Goal: Task Accomplishment & Management: Manage account settings

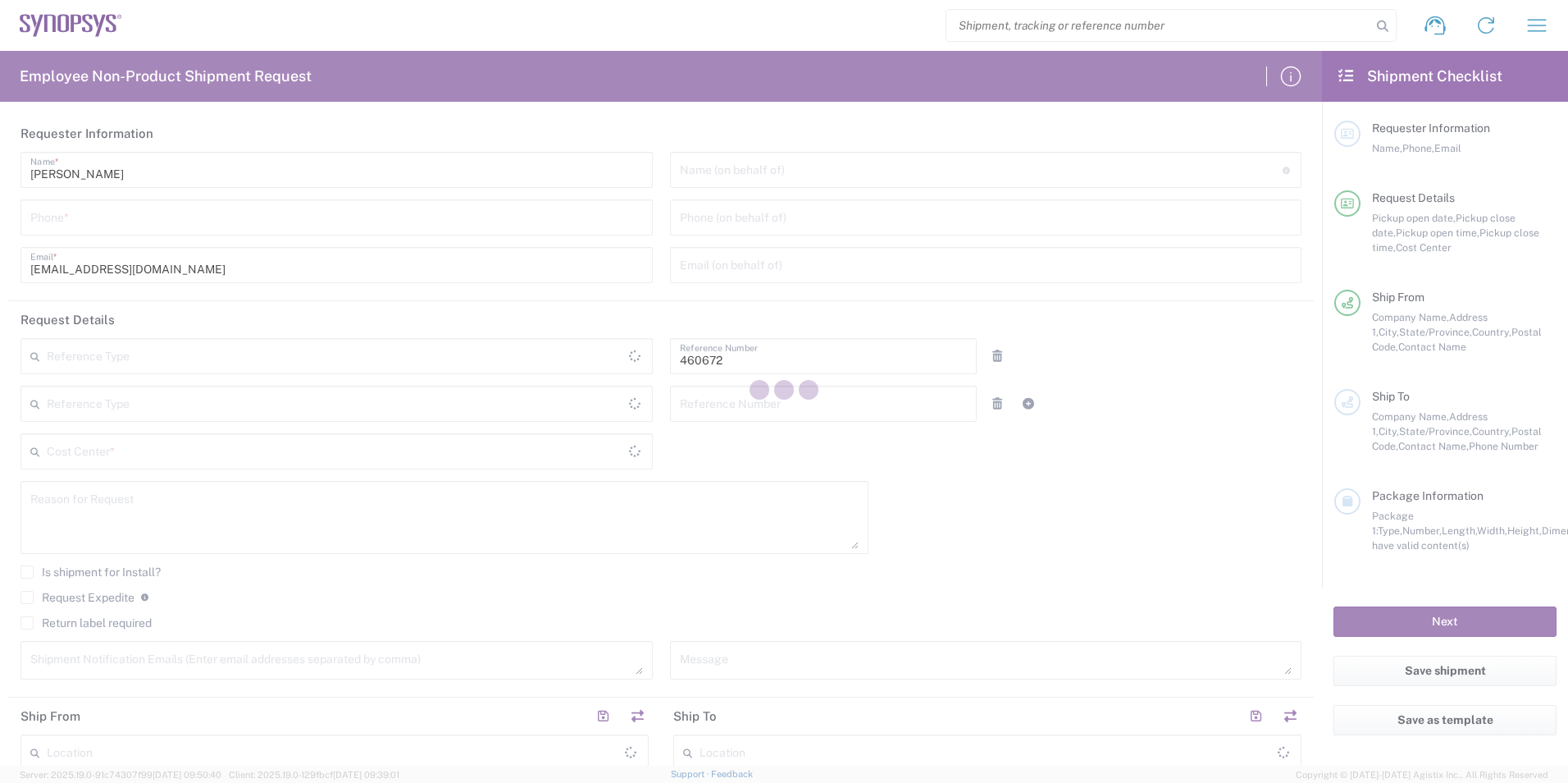
type input "[GEOGRAPHIC_DATA]"
type input "US01, FIN, Distri 460672"
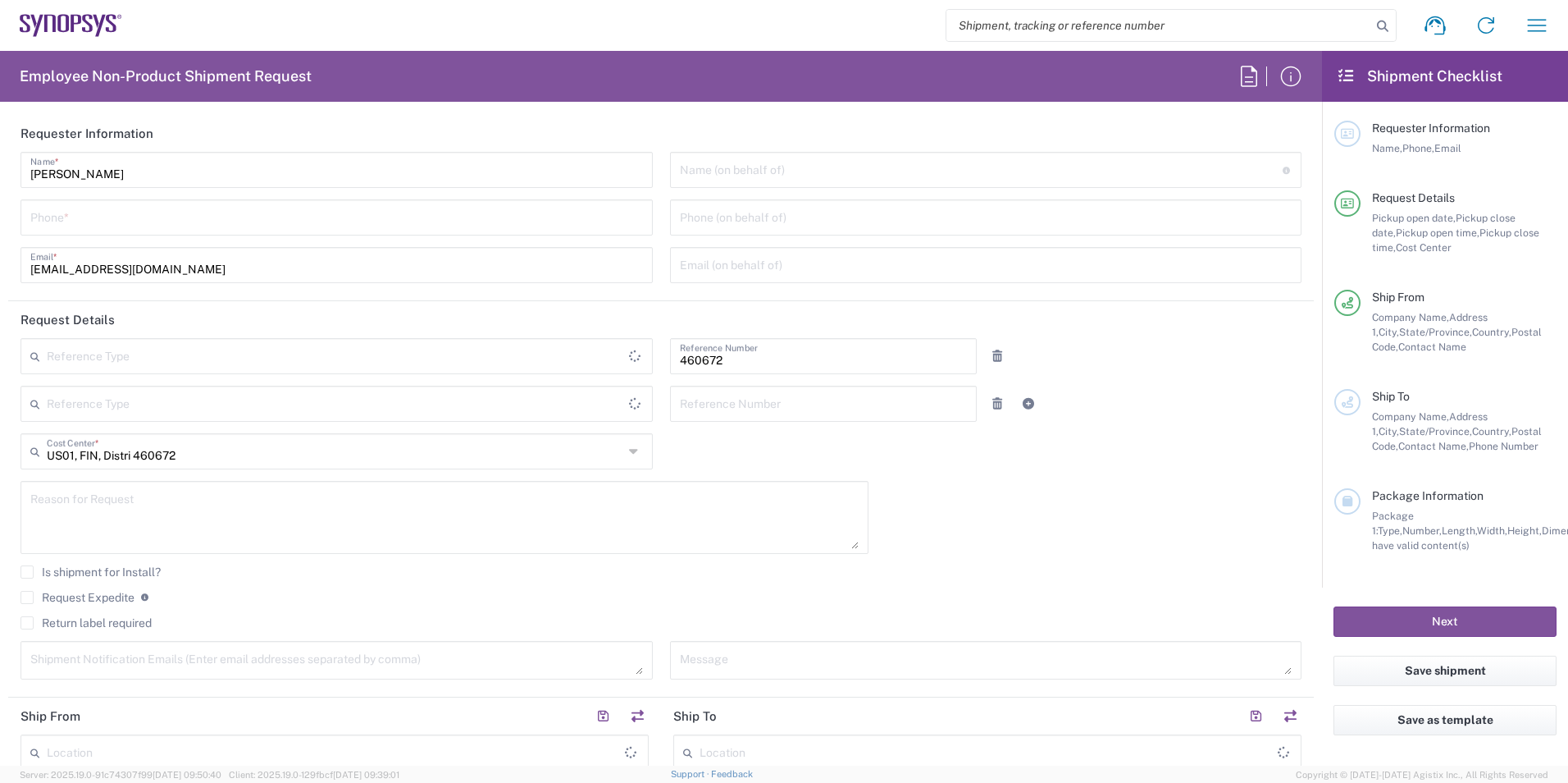
type input "Department"
type input "California"
type input "Delivered at Place"
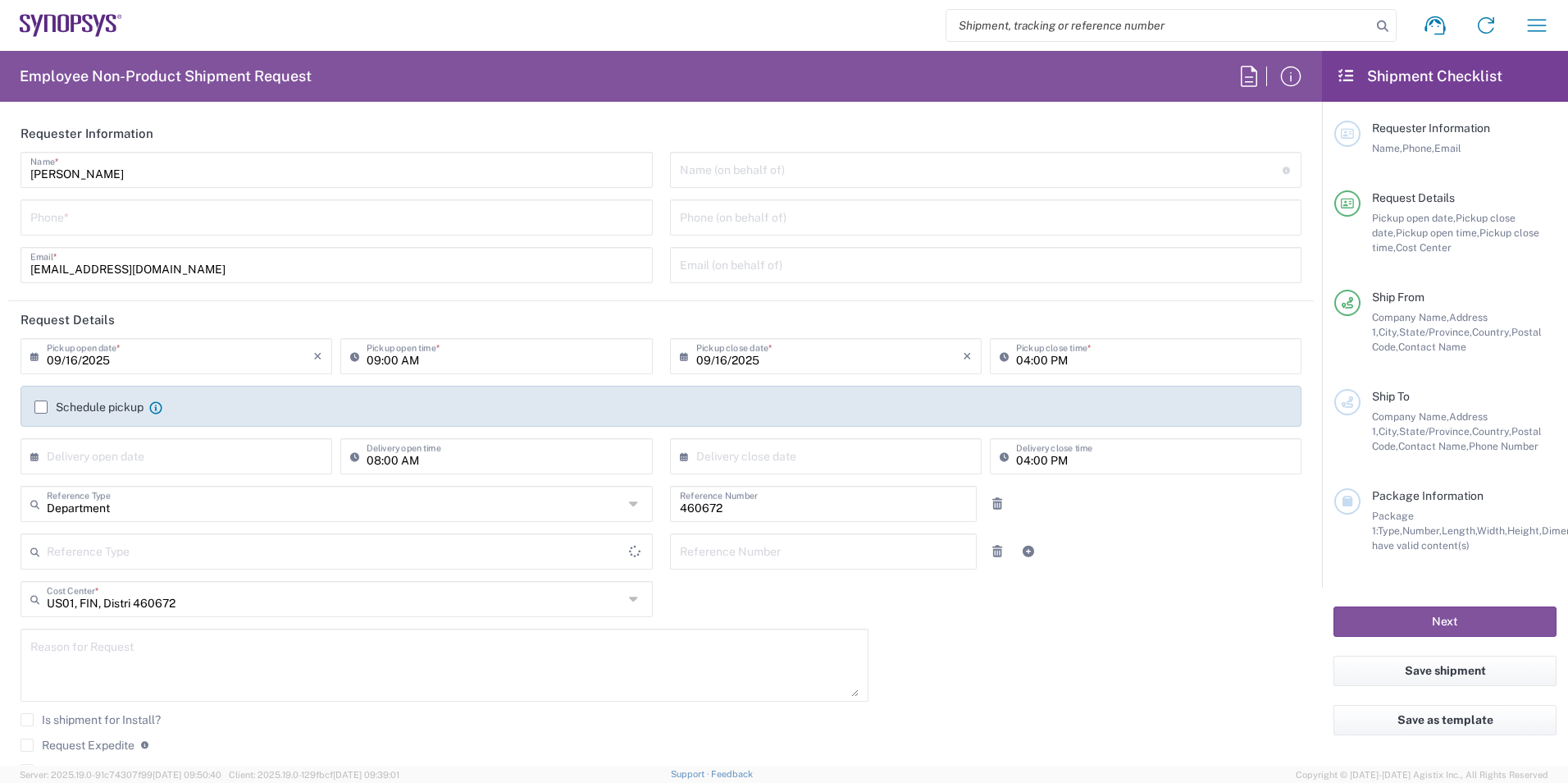
type input "[GEOGRAPHIC_DATA]"
type input "Headquarters USSV"
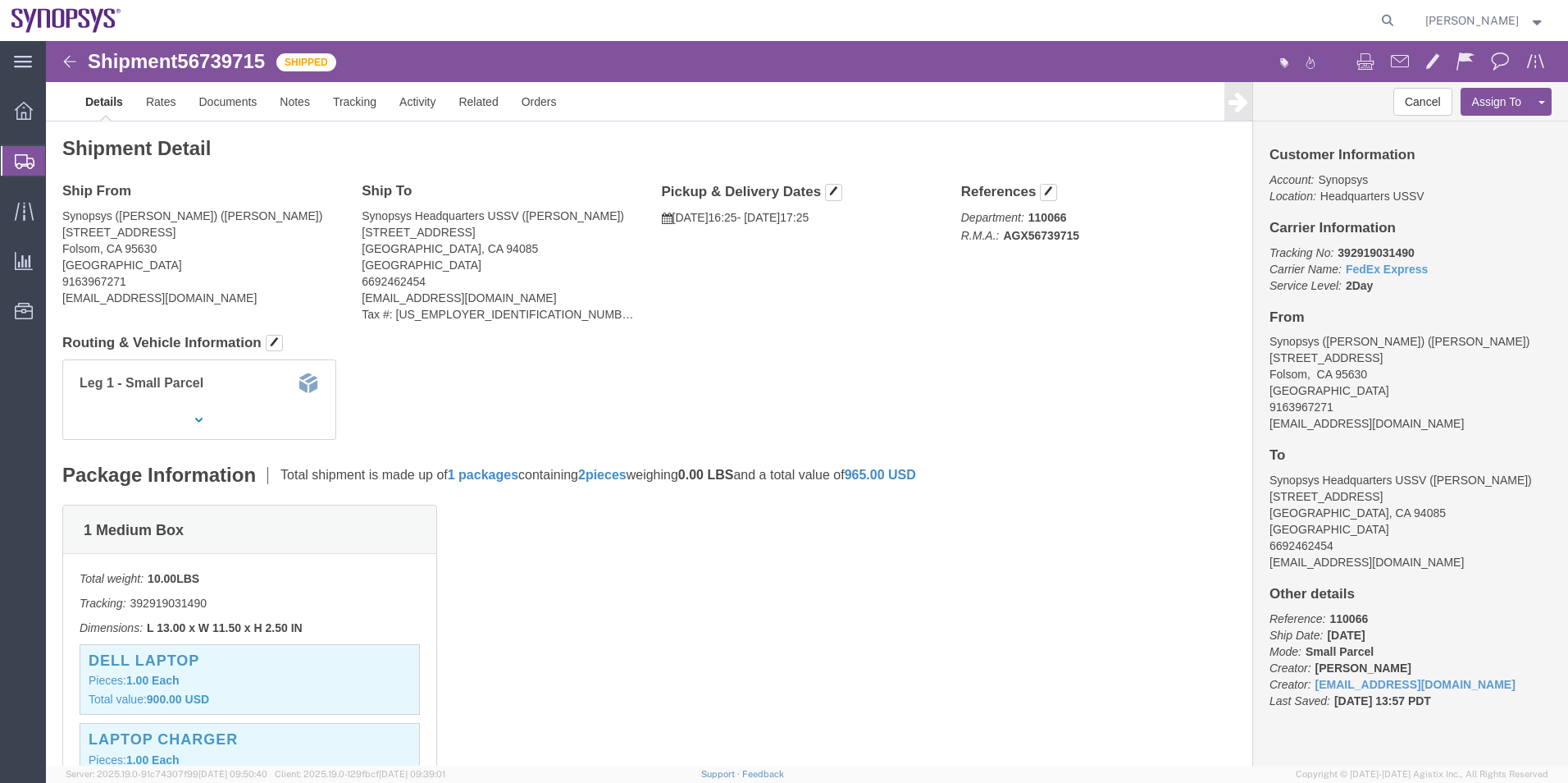
click at [0, 0] on span "Shipment Manager" at bounding box center [0, 0] width 0 height 0
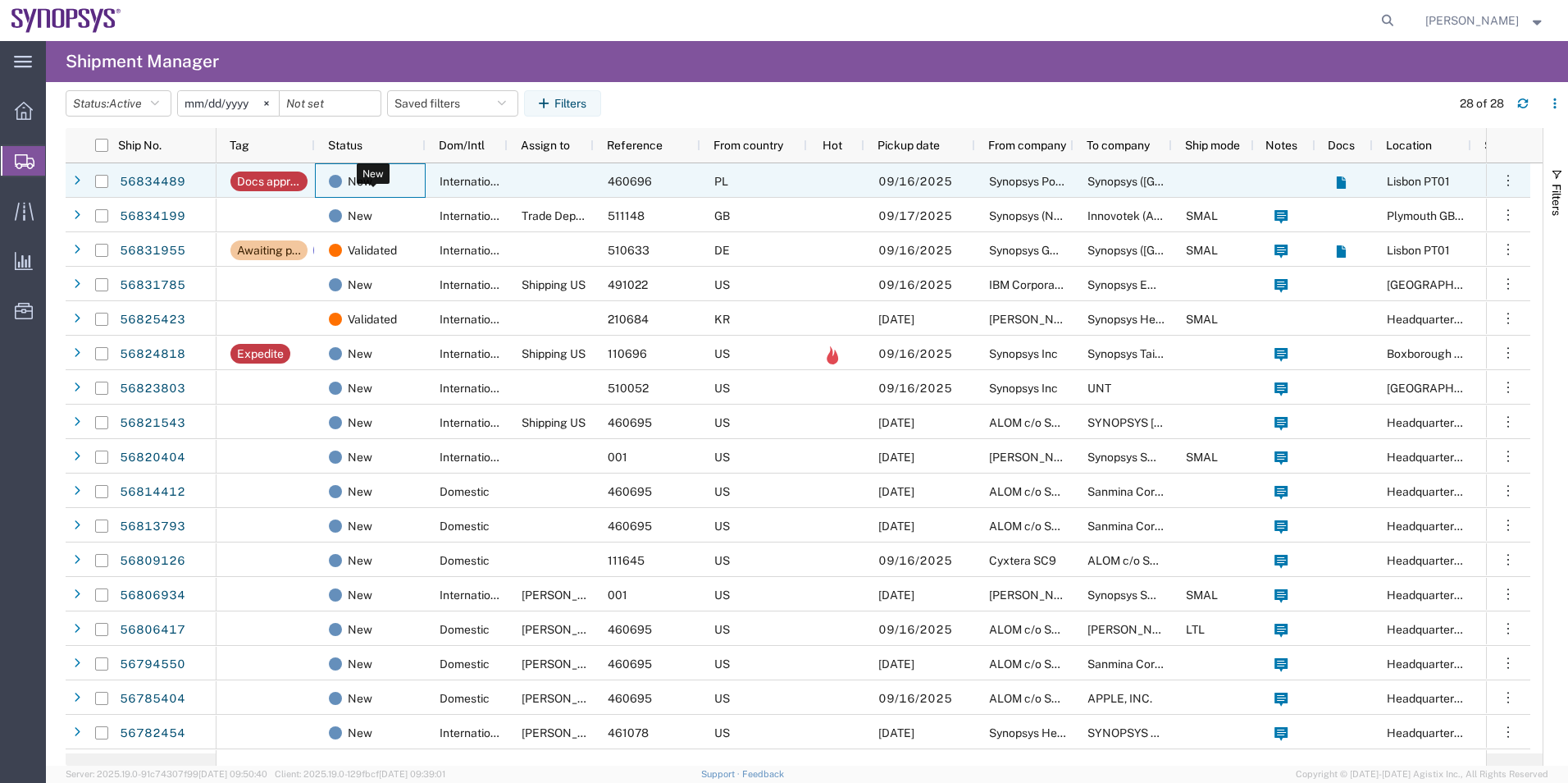
click at [388, 183] on div "New" at bounding box center [373, 181] width 89 height 34
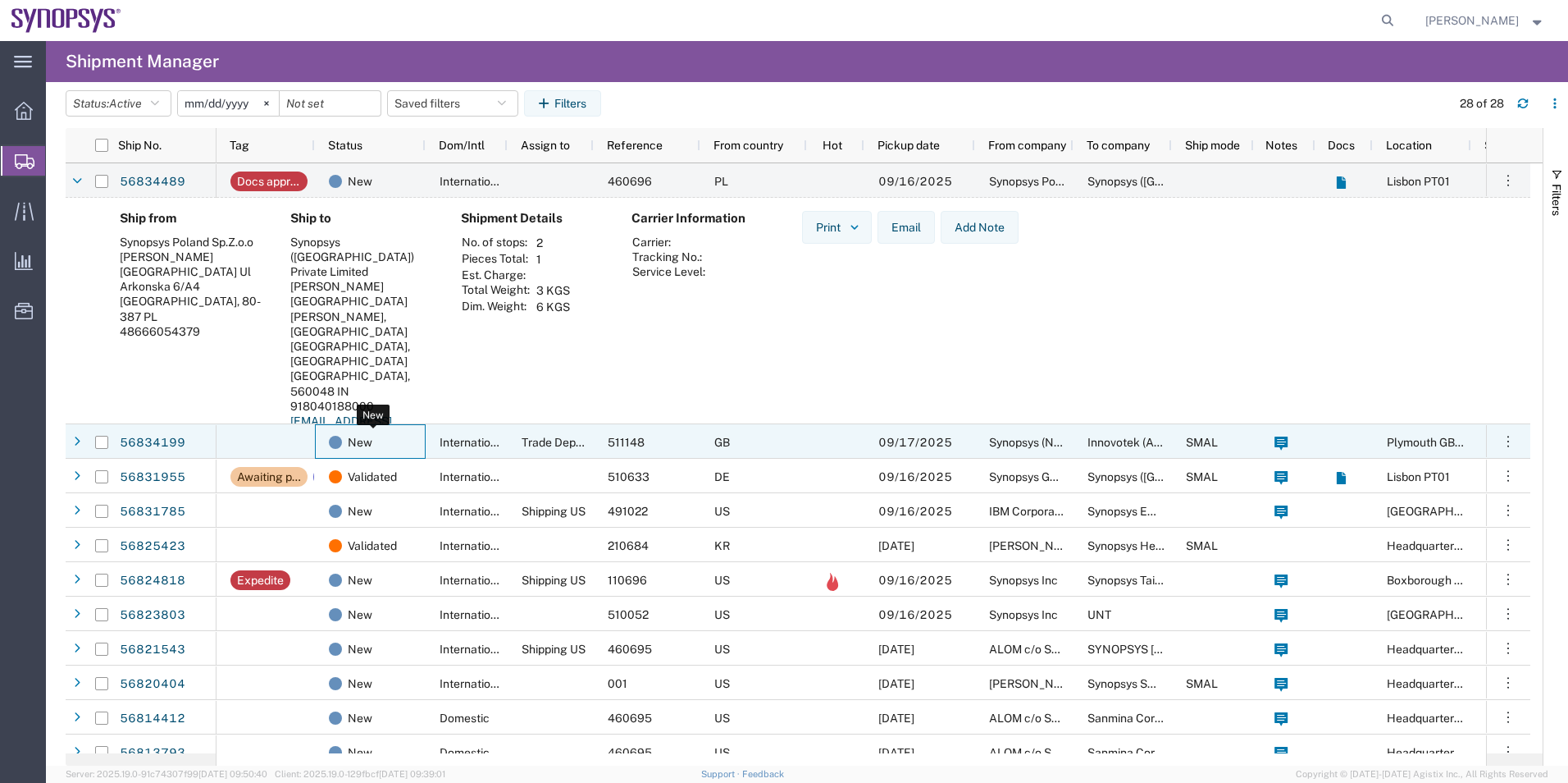
click at [412, 446] on div "New" at bounding box center [373, 442] width 89 height 34
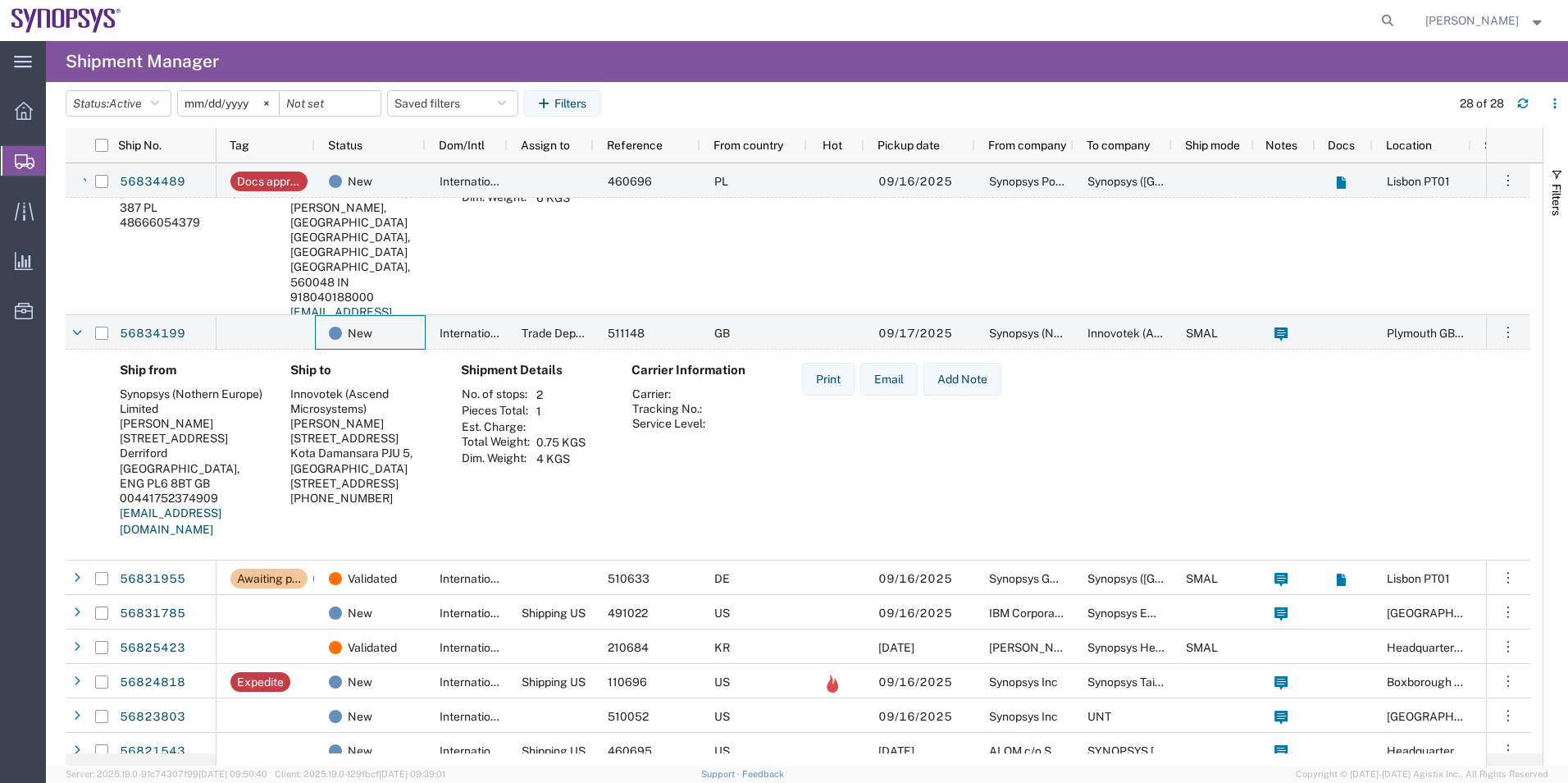
scroll to position [246, 0]
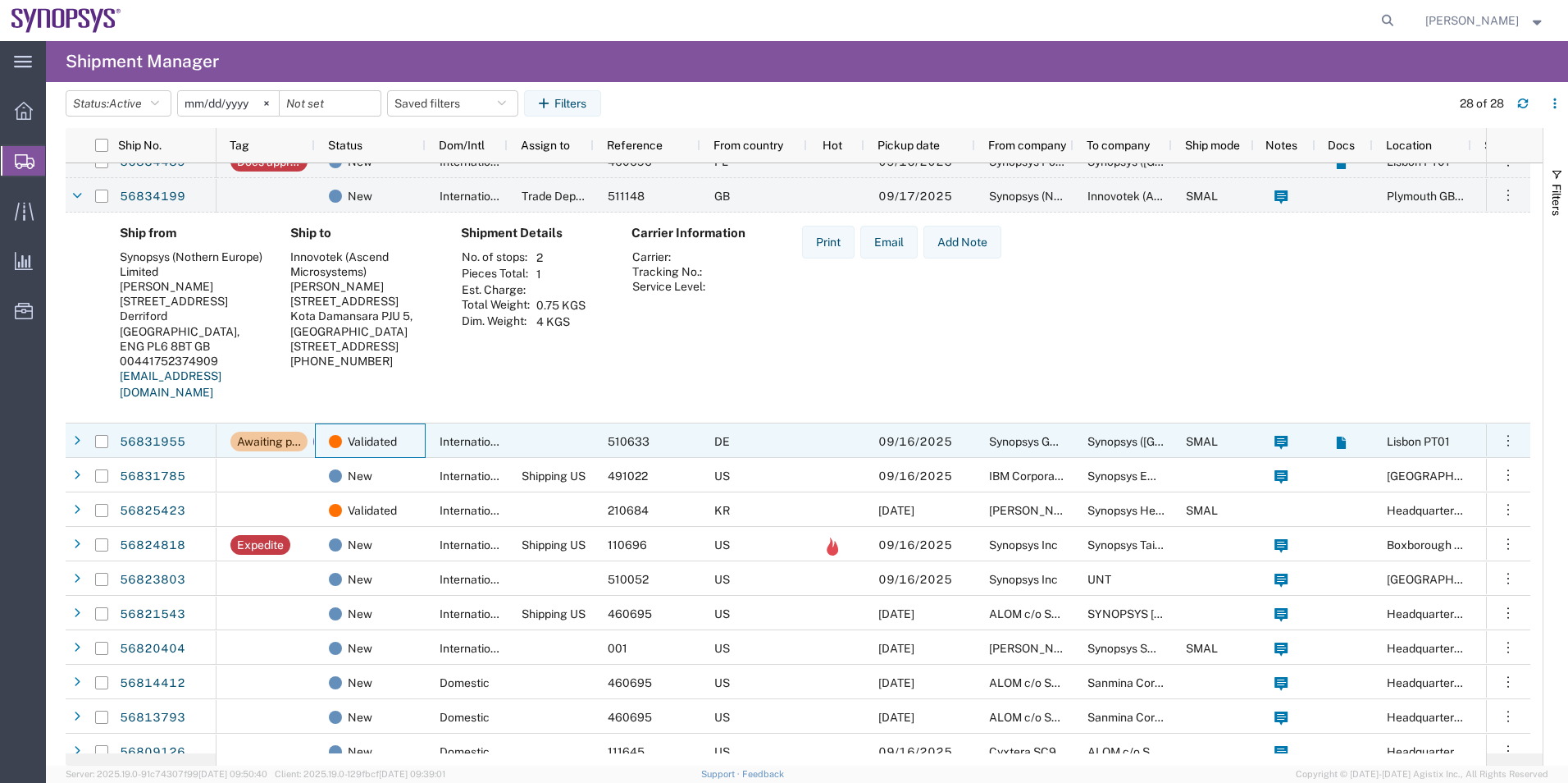
click at [420, 445] on div "Validated" at bounding box center [370, 440] width 111 height 34
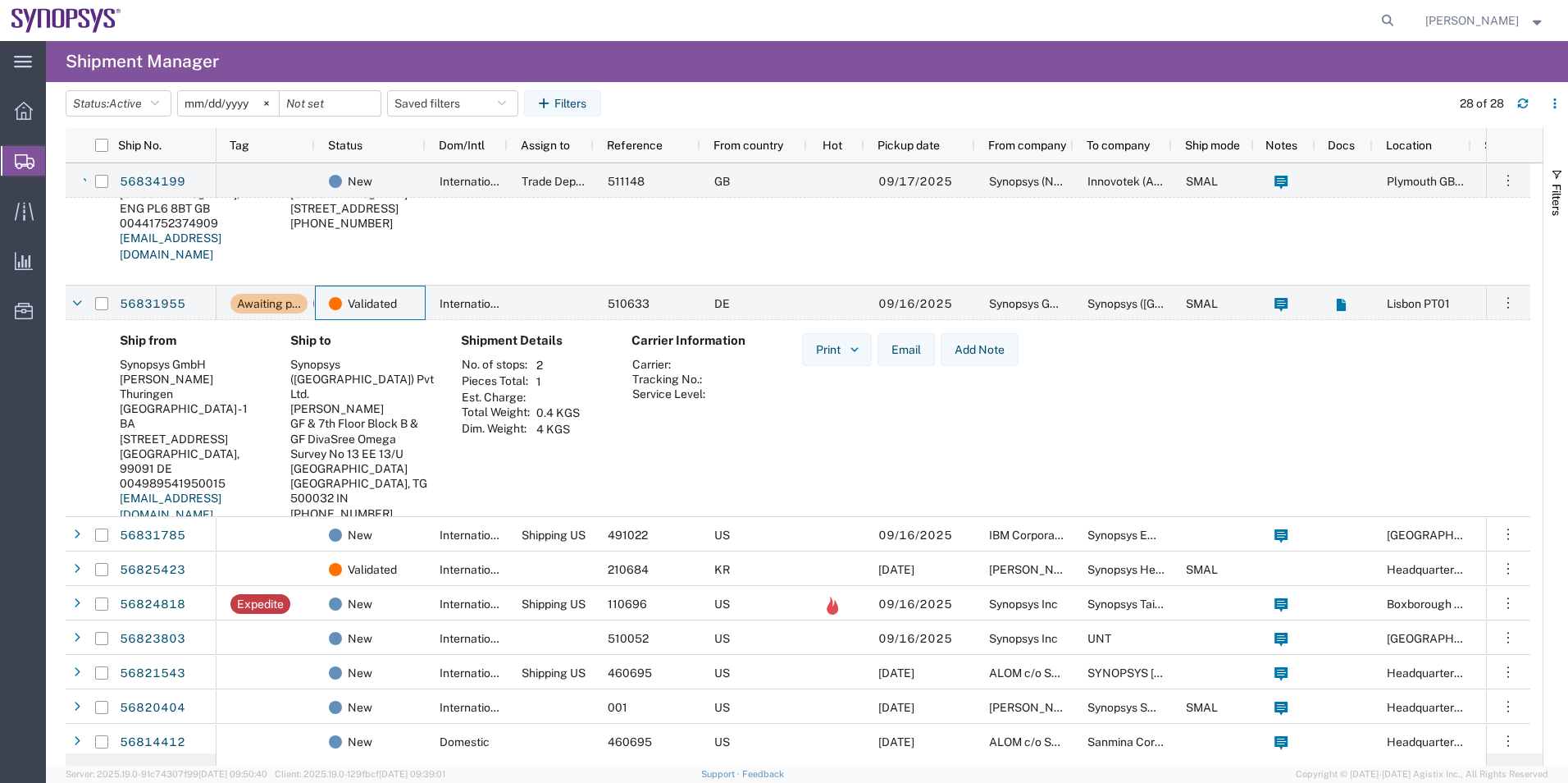
scroll to position [493, 0]
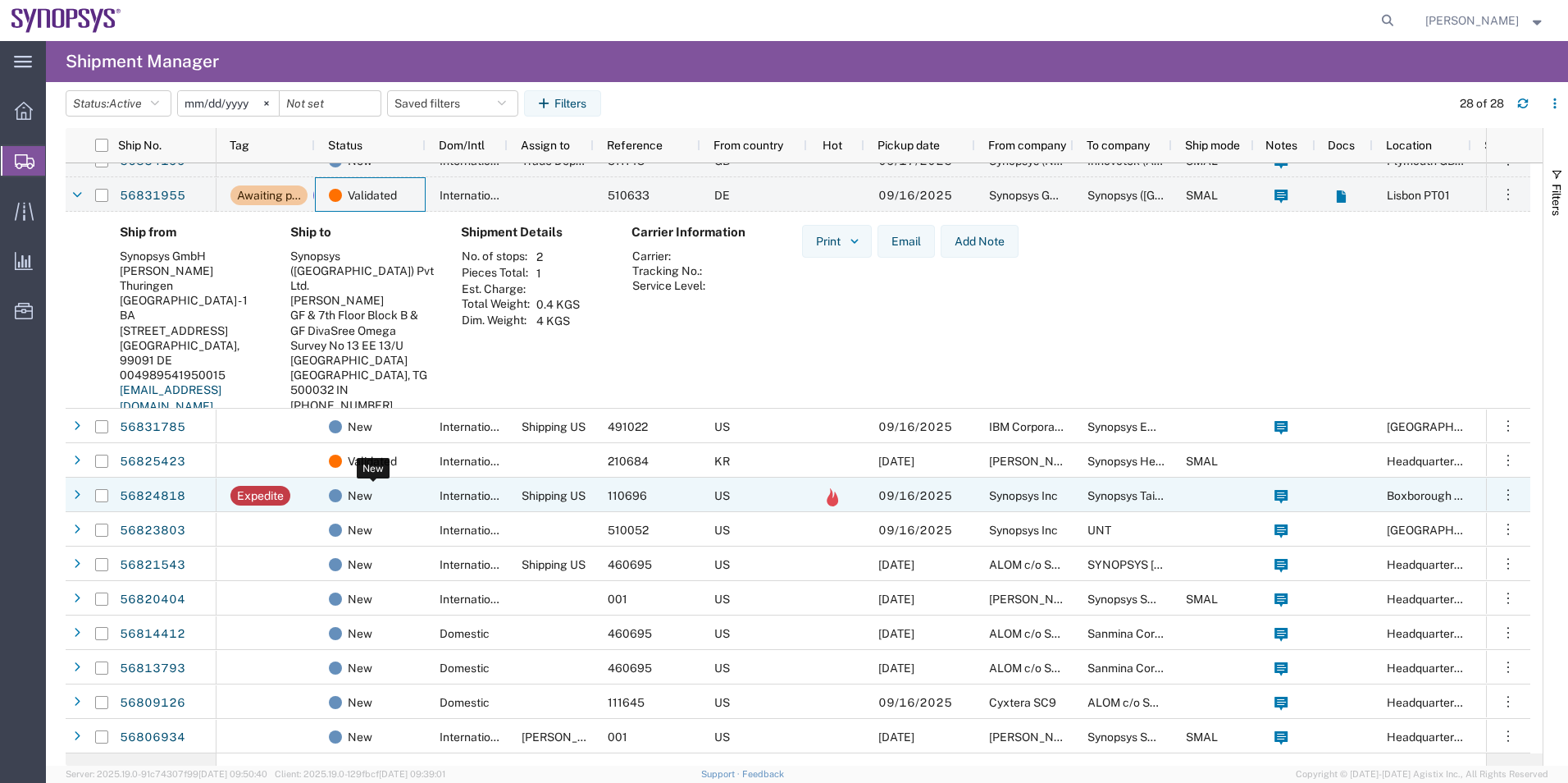
click at [404, 487] on div "New" at bounding box center [373, 496] width 89 height 34
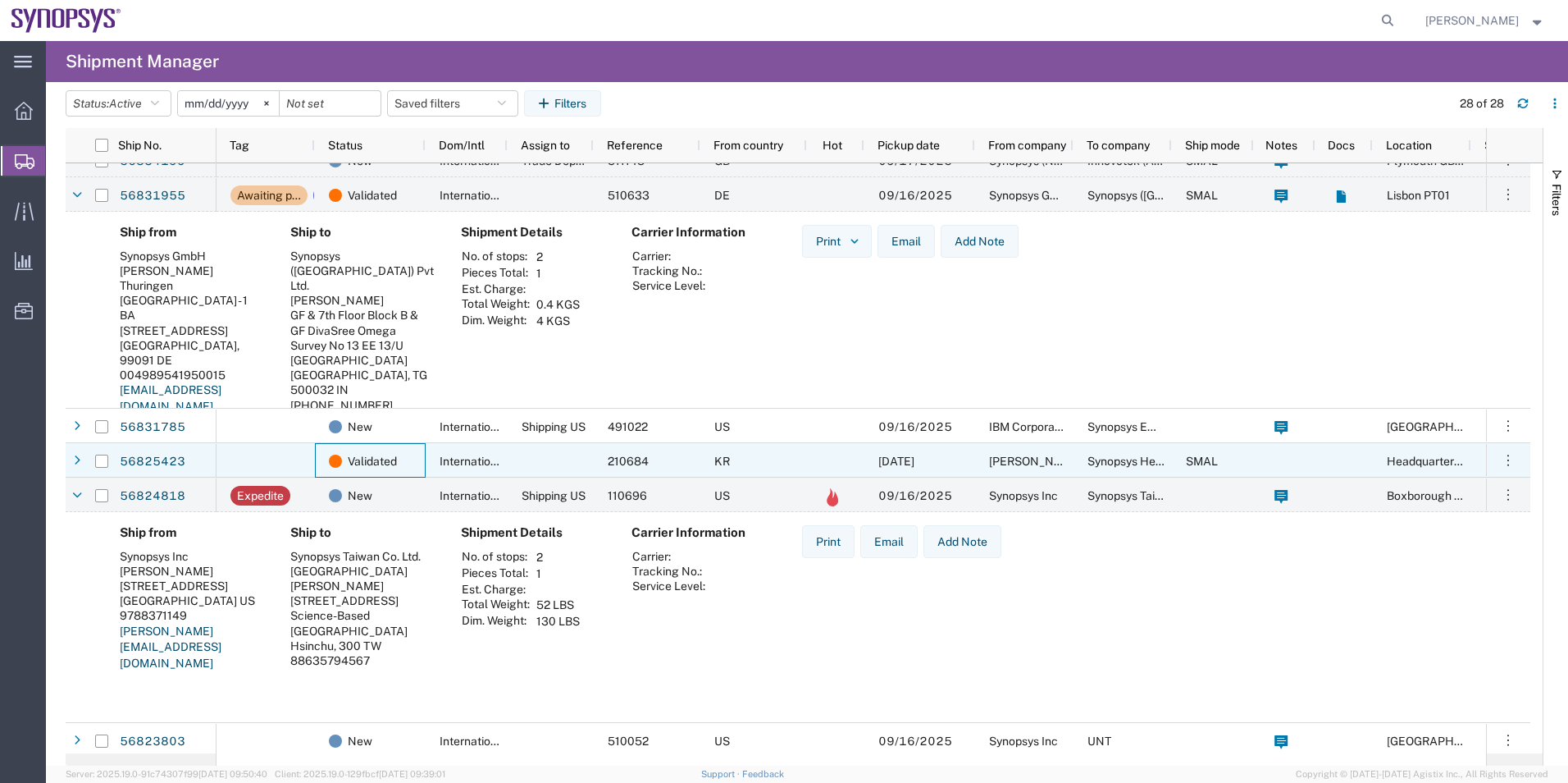
click at [420, 468] on div "Validated" at bounding box center [370, 460] width 111 height 34
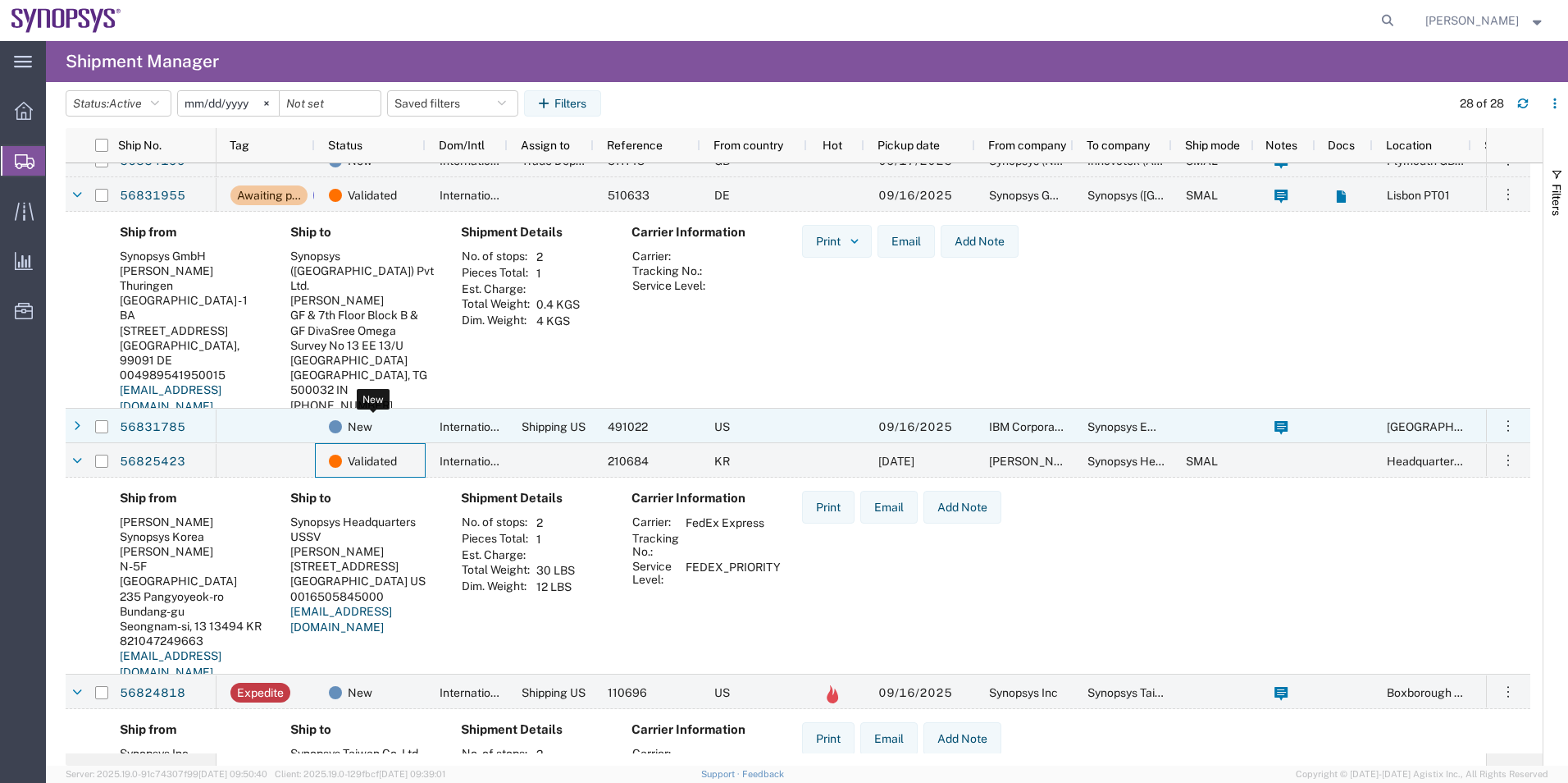
click at [410, 436] on div "New" at bounding box center [373, 426] width 89 height 34
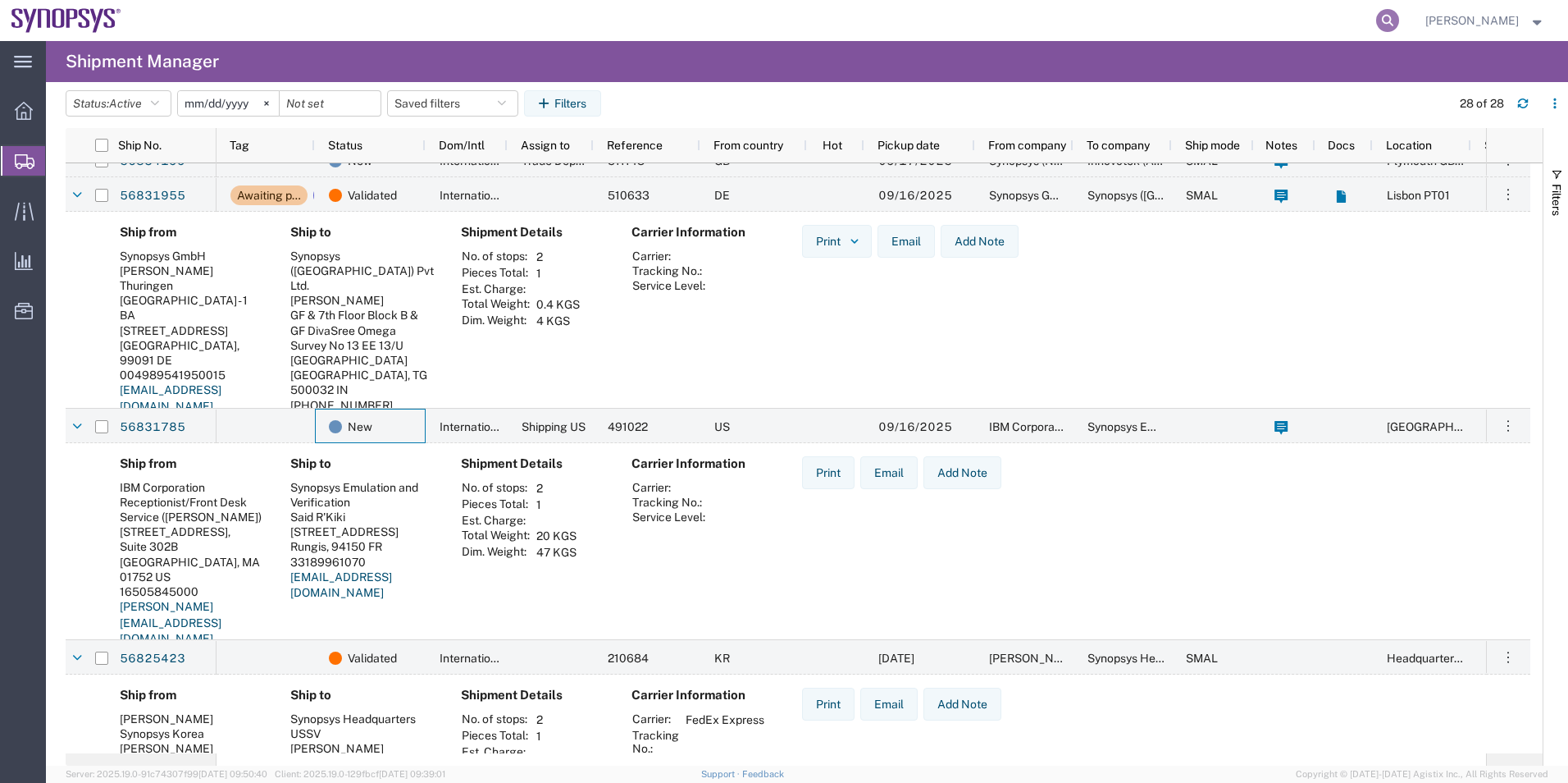
click at [1388, 24] on icon at bounding box center [1387, 20] width 23 height 23
click at [984, 26] on input "search" at bounding box center [1127, 21] width 498 height 39
paste input "56823803"
type input "56823803"
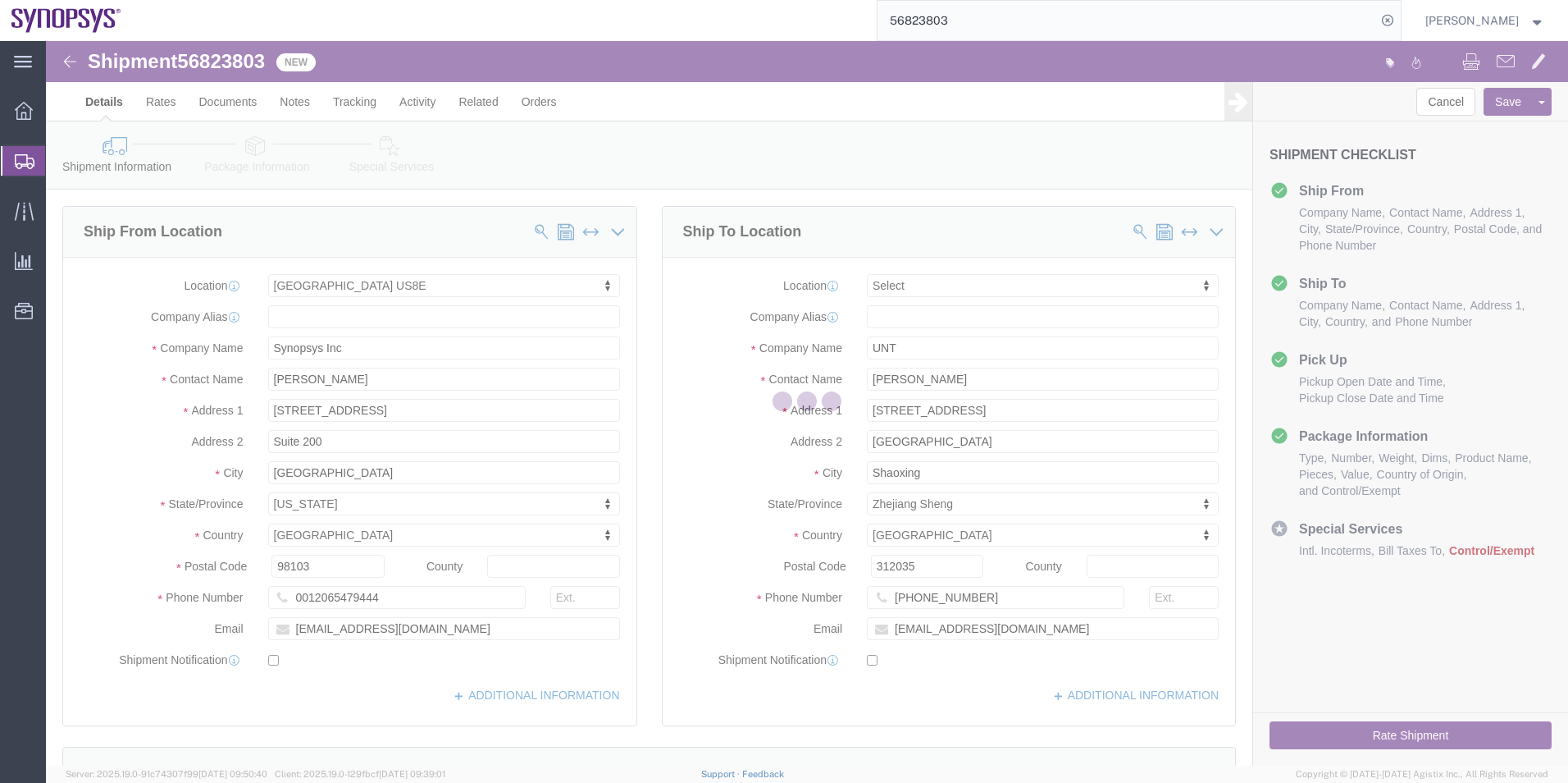
select select "63203"
select select
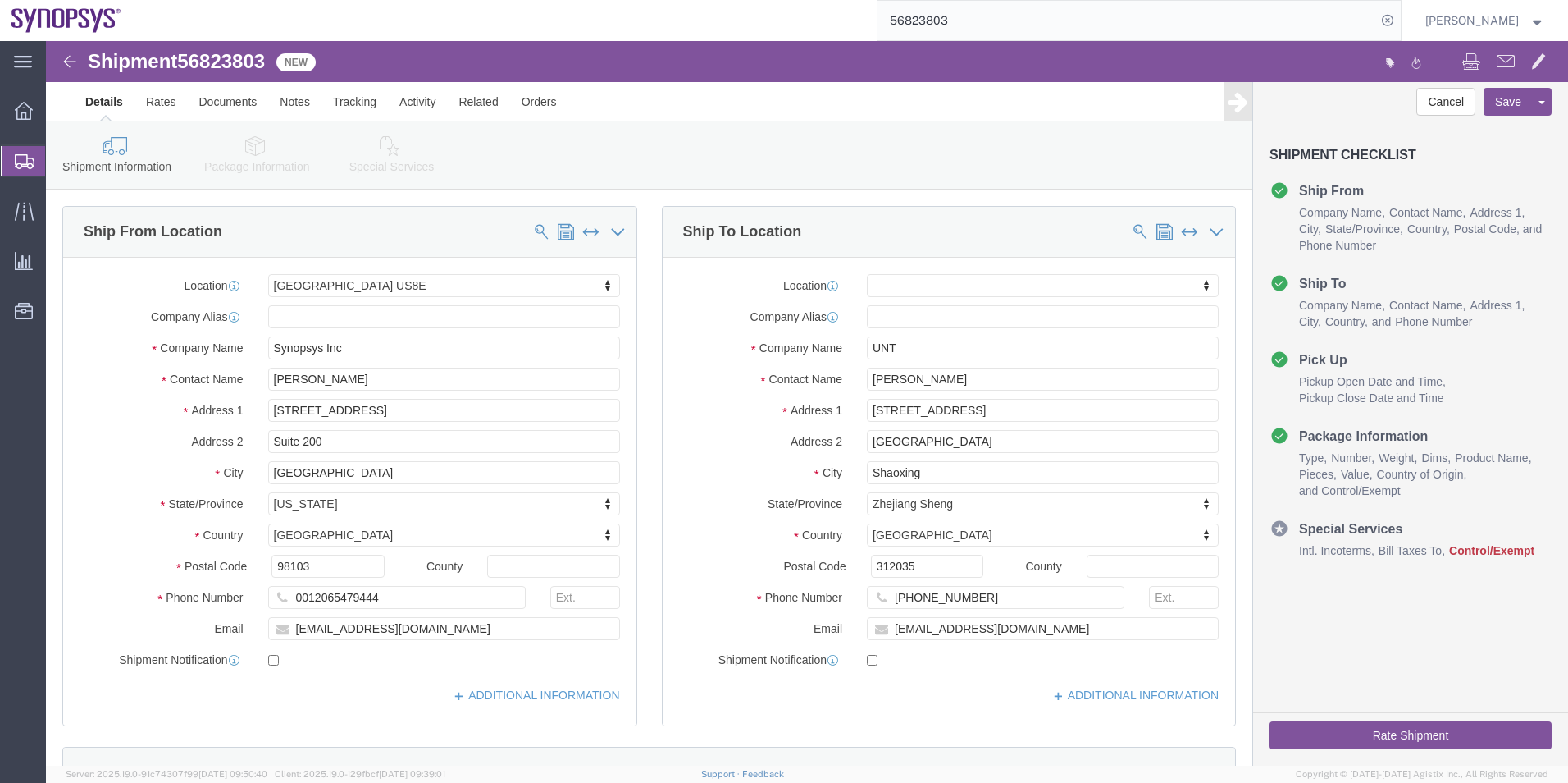
click span "56823803"
copy span "56823803"
click link "Activity"
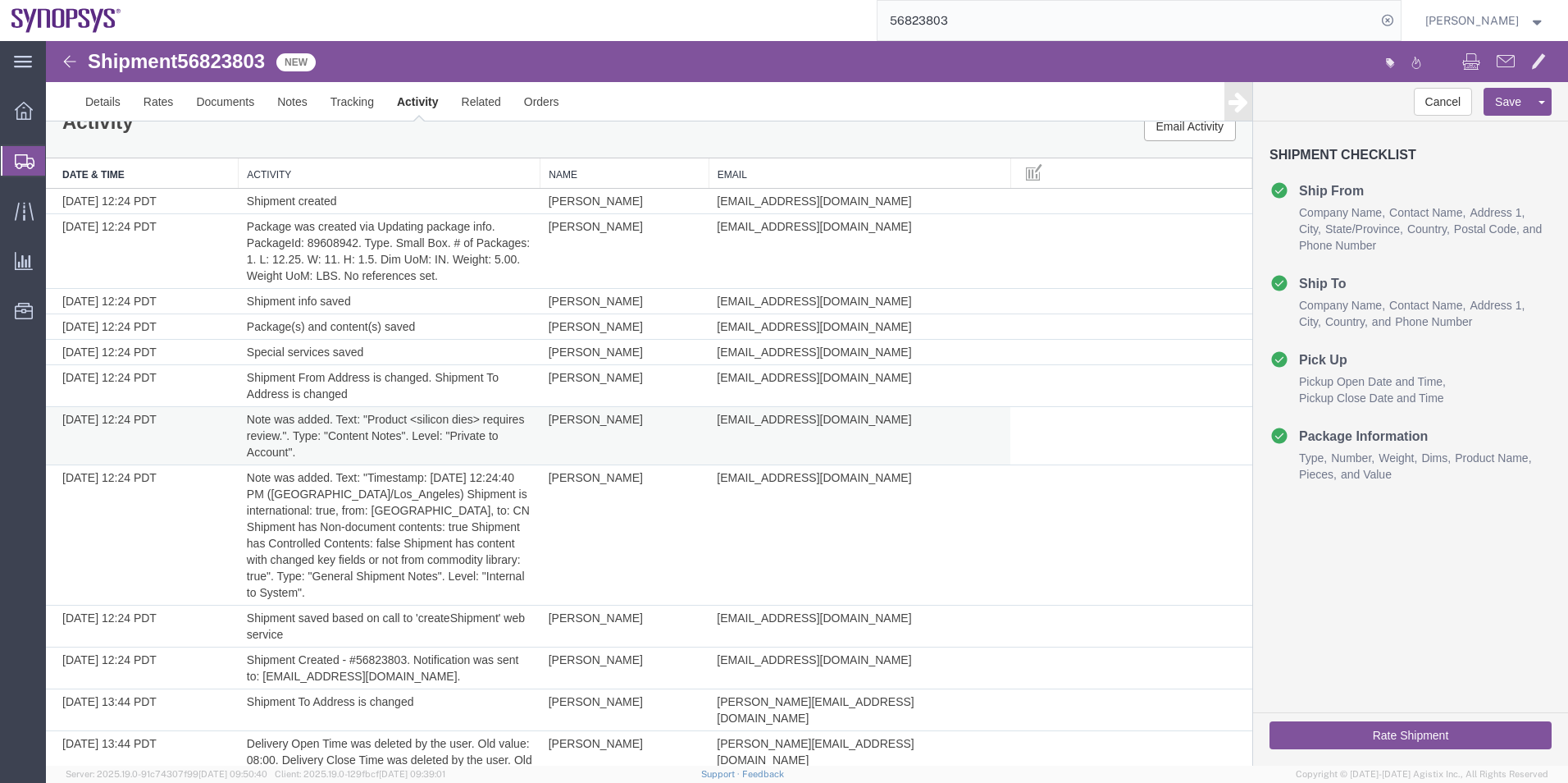
scroll to position [33, 0]
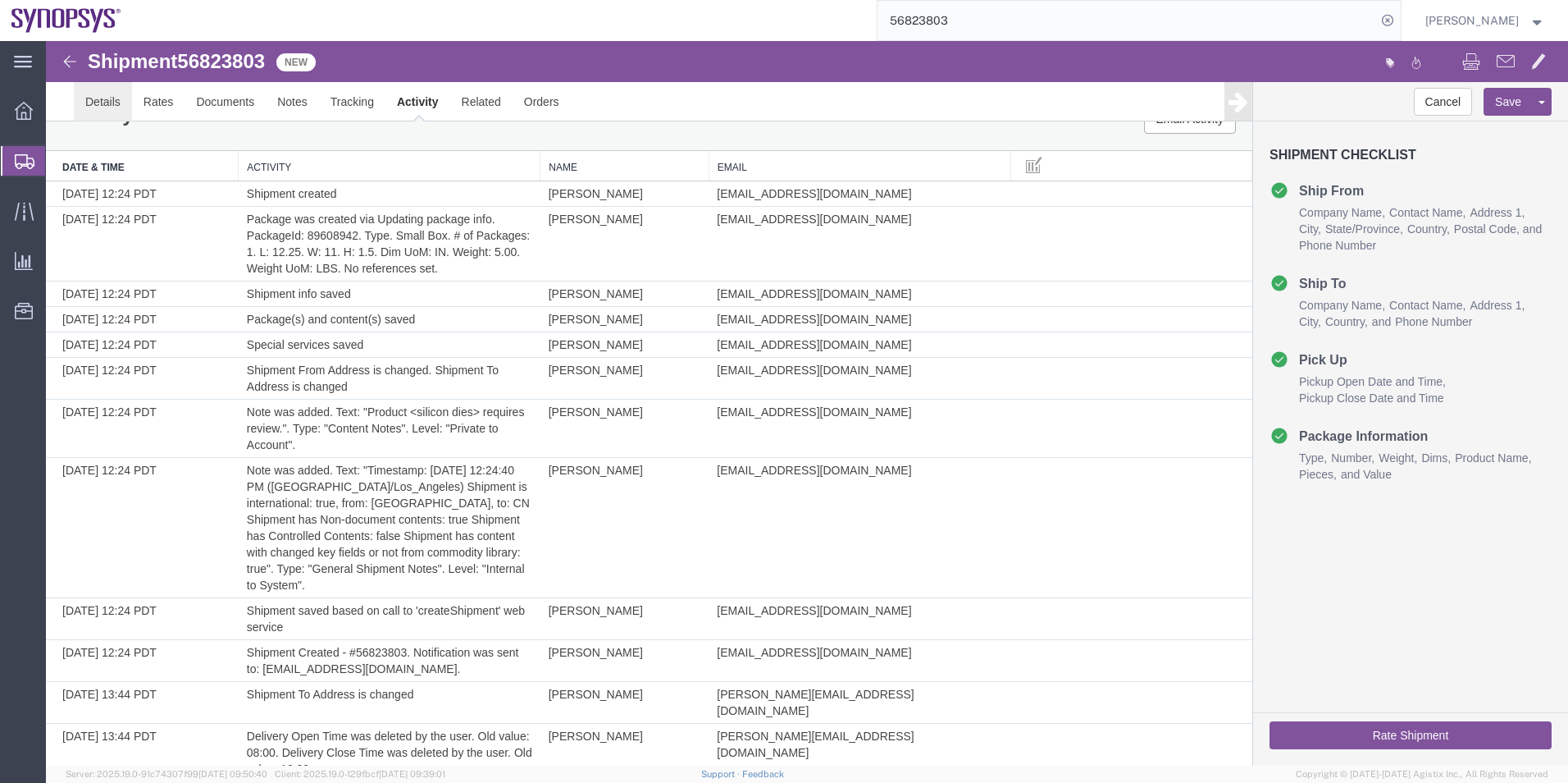
click at [100, 99] on link "Details" at bounding box center [102, 102] width 58 height 39
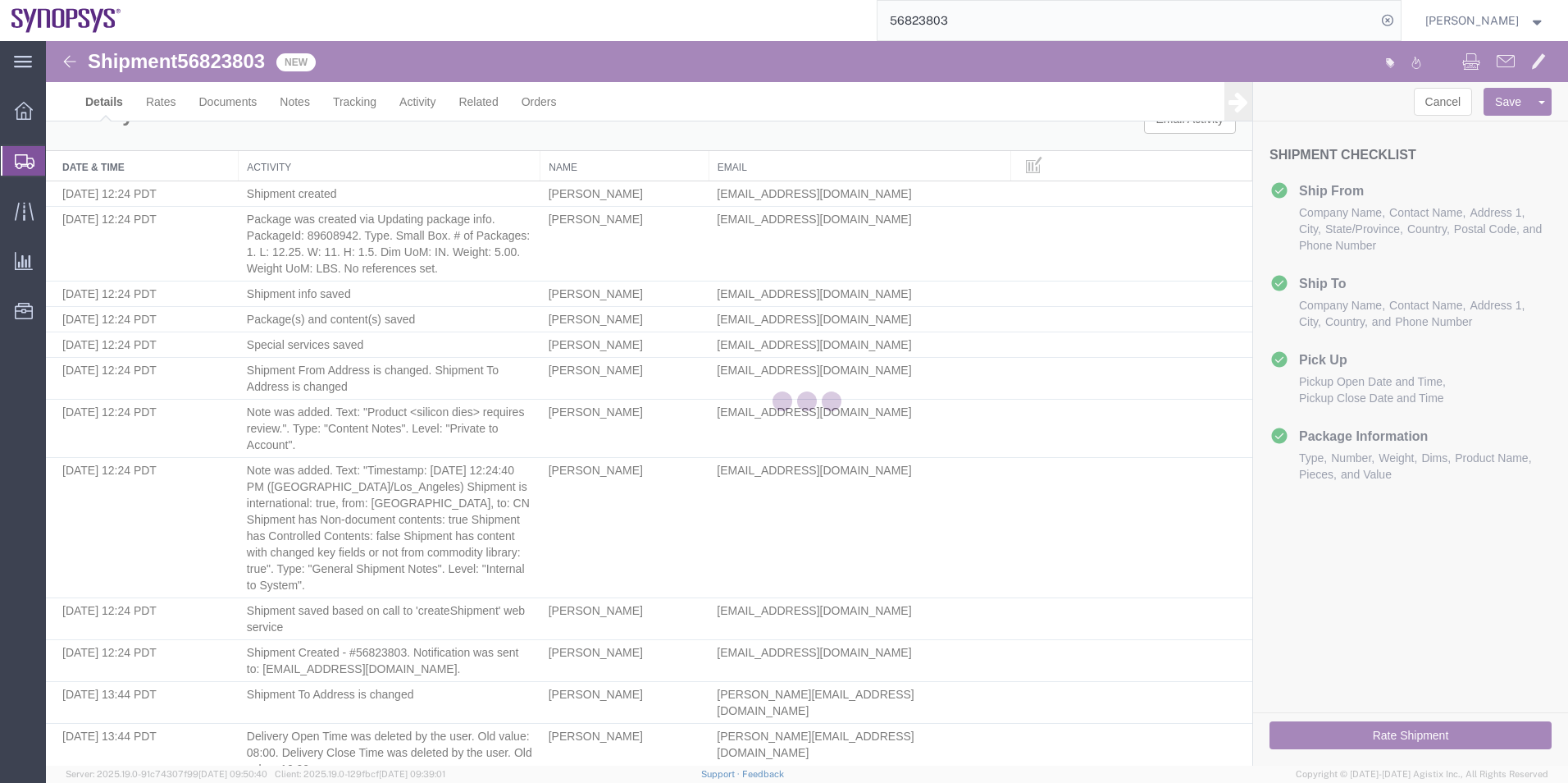
select select "63203"
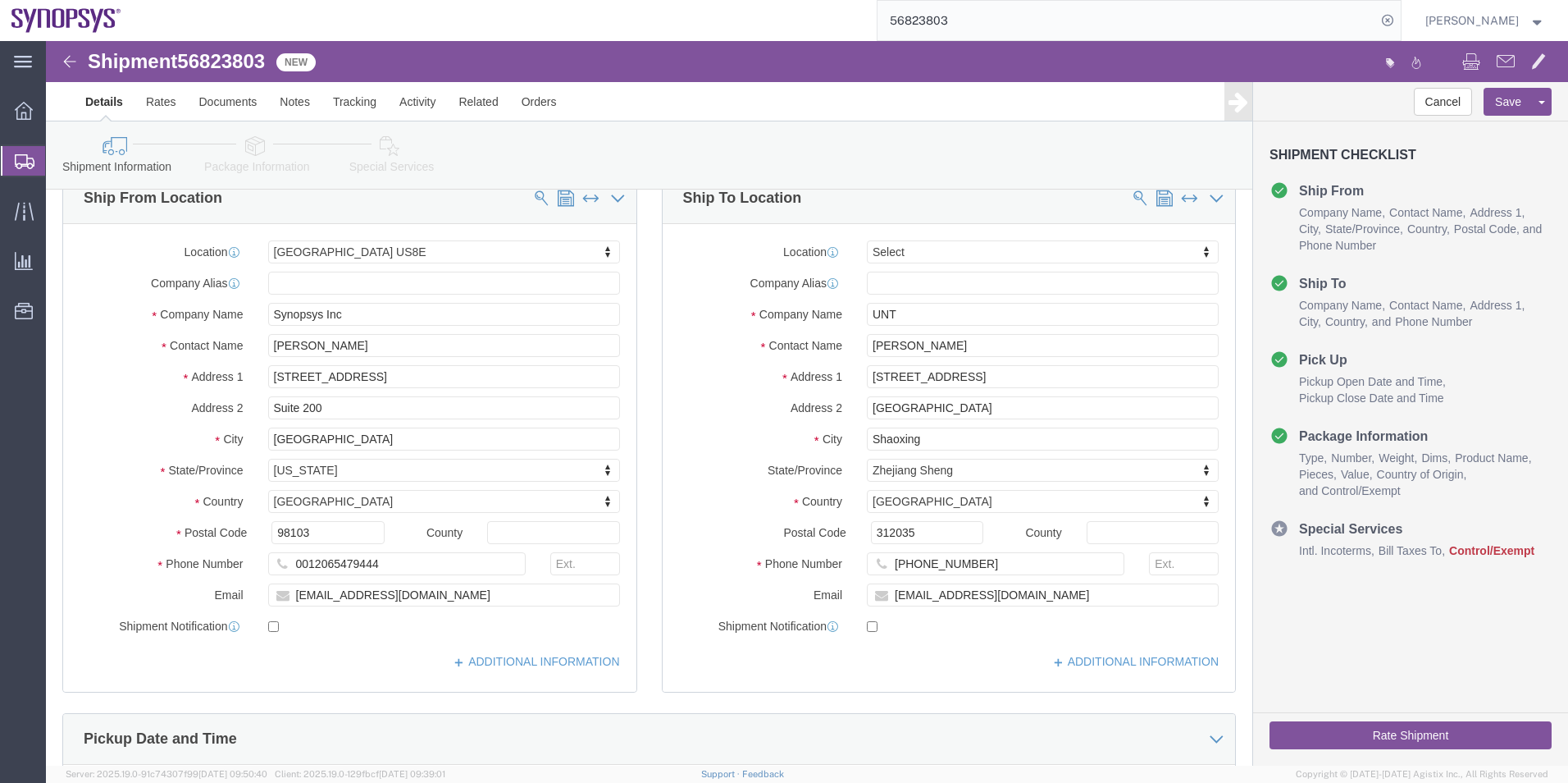
click icon
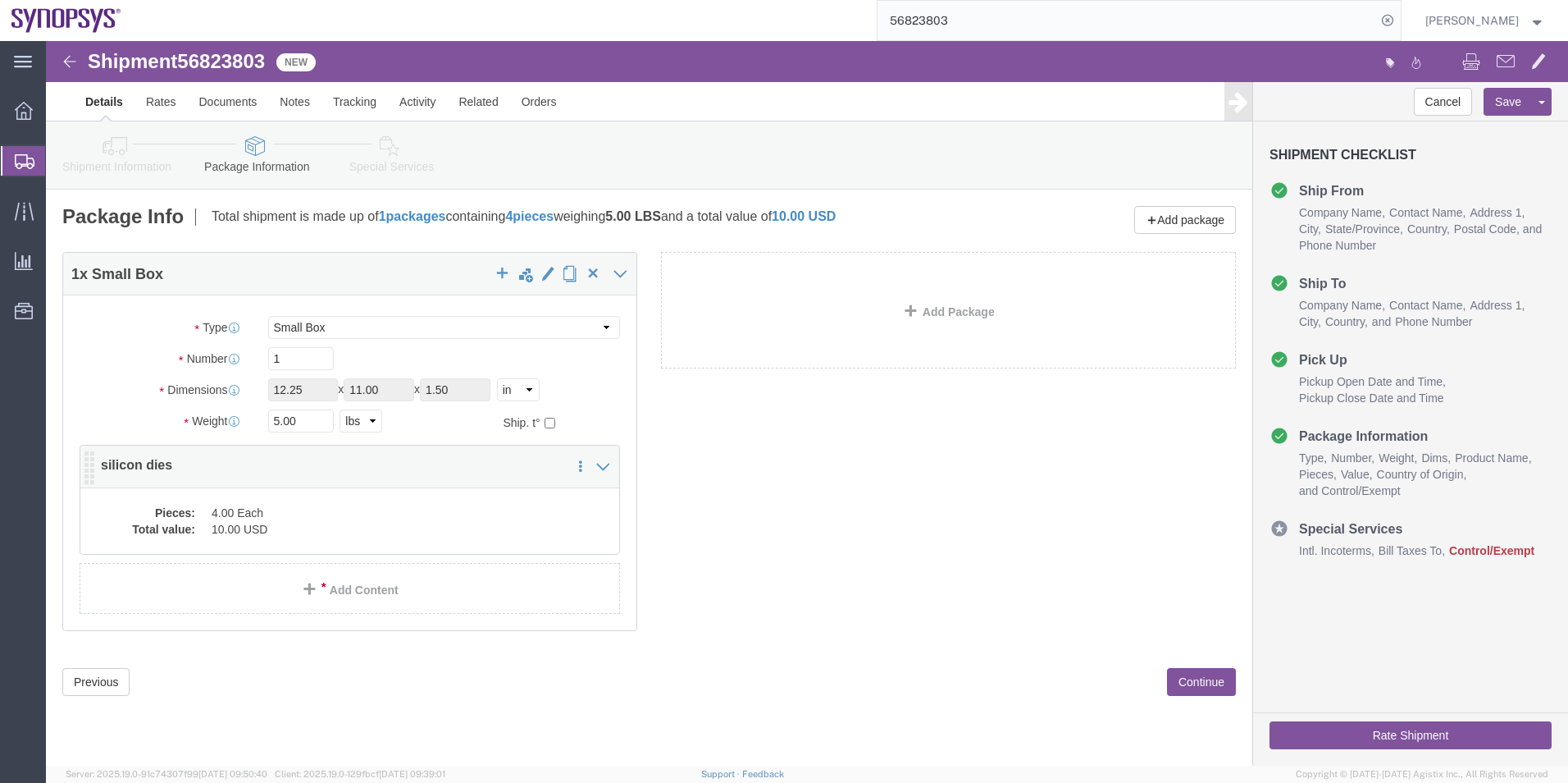
click dd "4.00 Each"
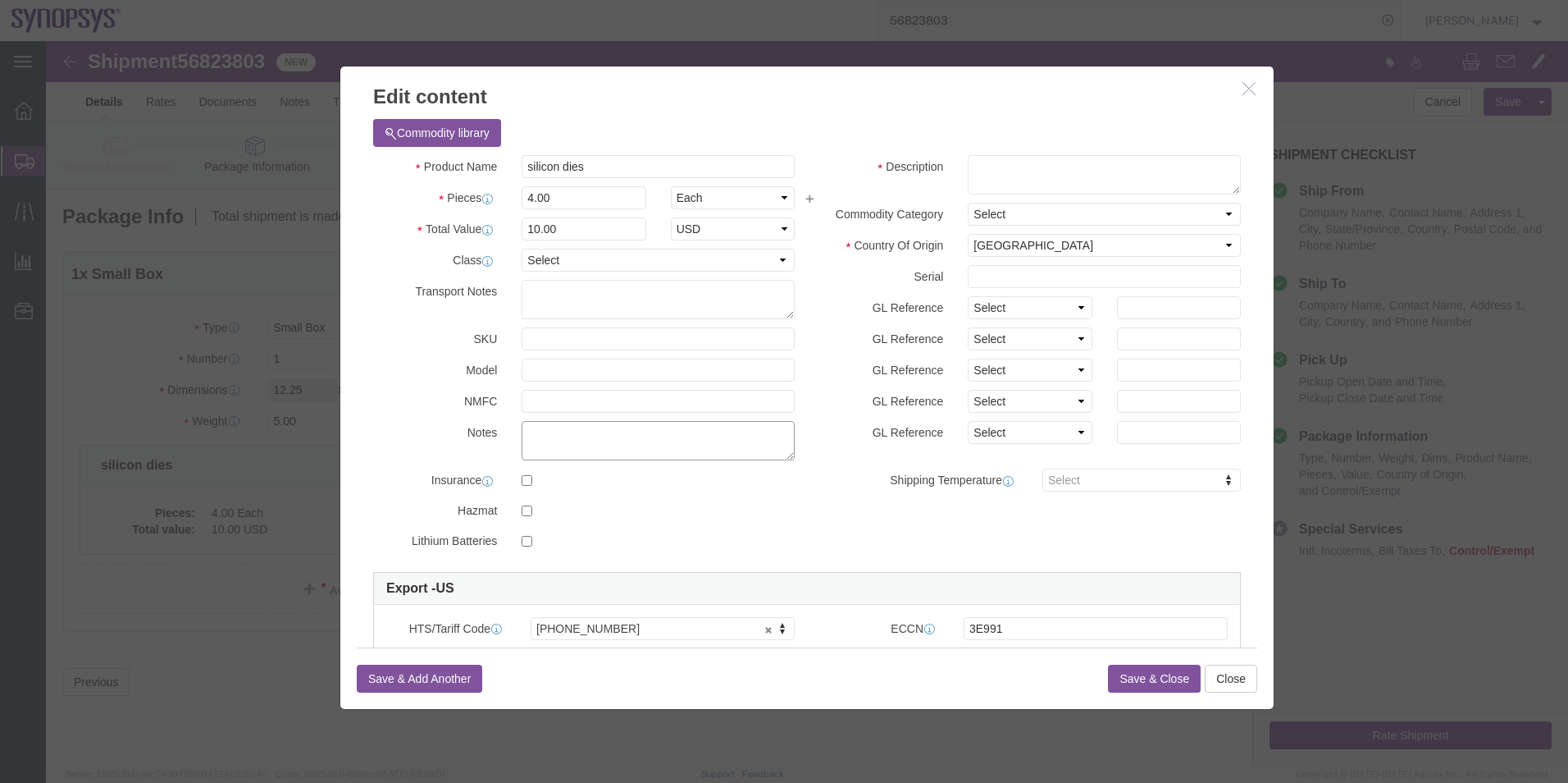
click textarea
drag, startPoint x: 608, startPoint y: 386, endPoint x: 452, endPoint y: 406, distance: 157.3
click div "Notes 8523.51.0000"
type textarea "8523.51.0000"
paste input "8523.51.0000"
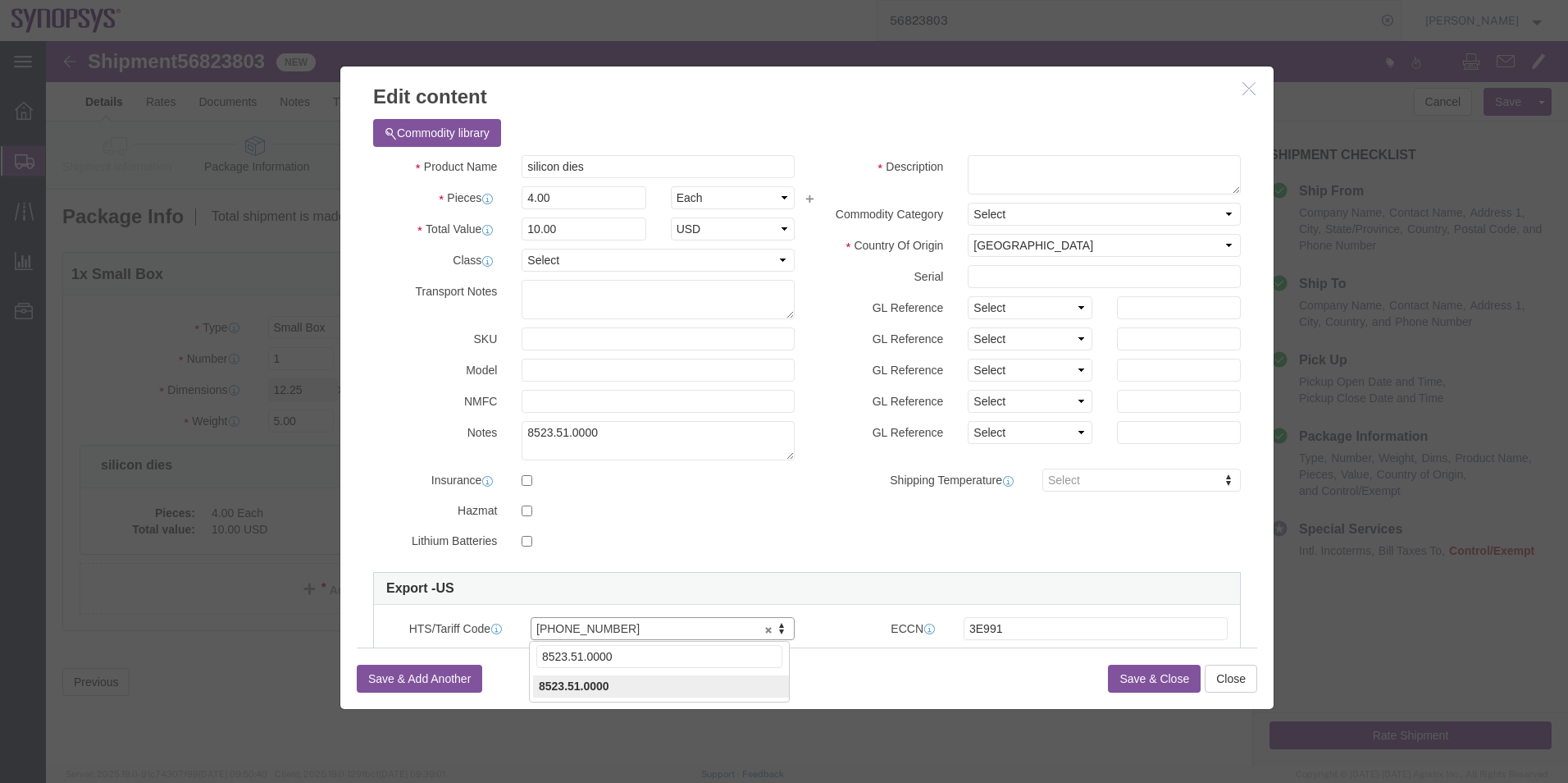
type input "8523.51.0000"
drag, startPoint x: 554, startPoint y: 124, endPoint x: 418, endPoint y: 122, distance: 136.0
click div "Product Name silicon dies"
click textarea
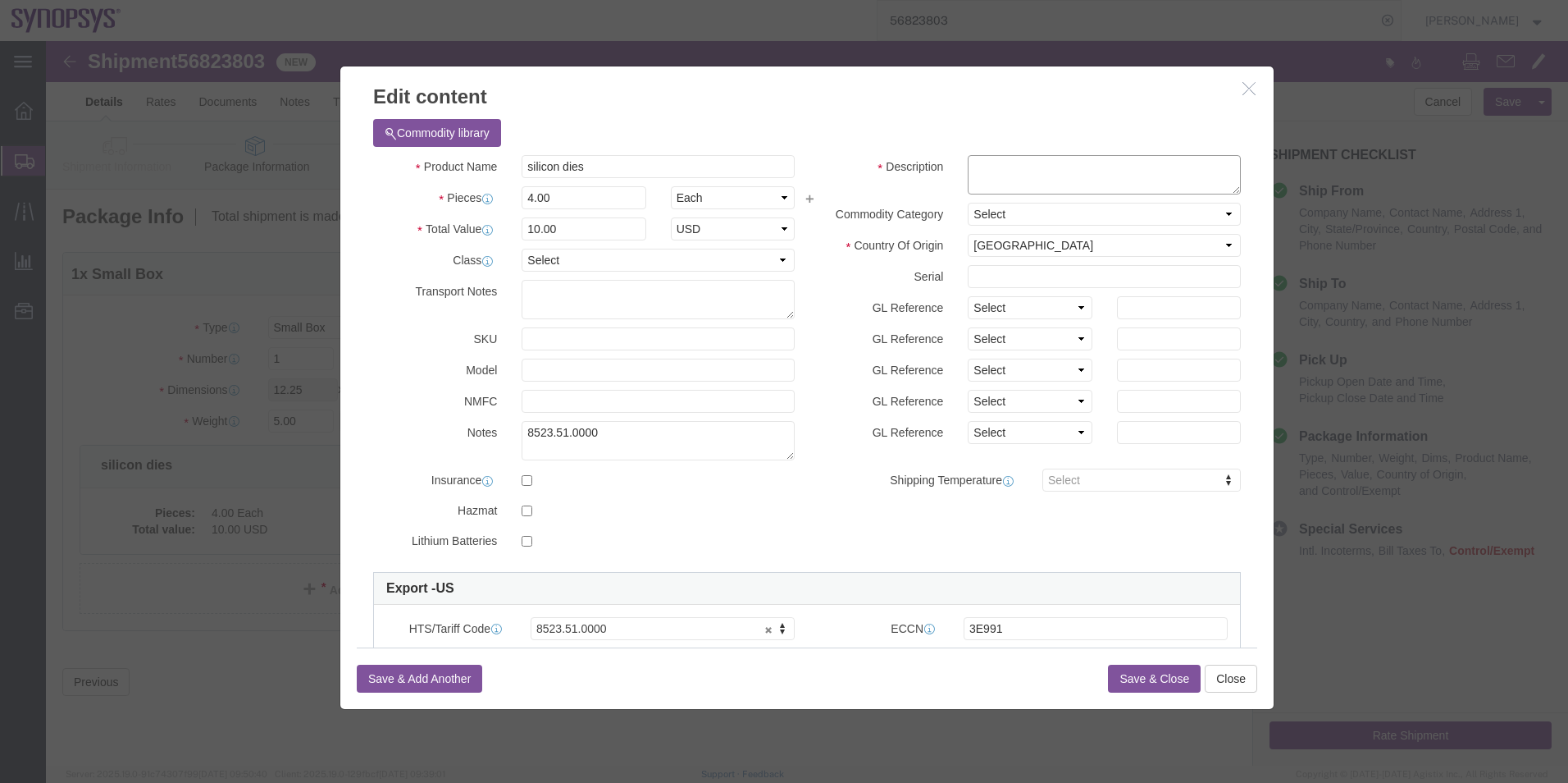
paste textarea "silicon dies"
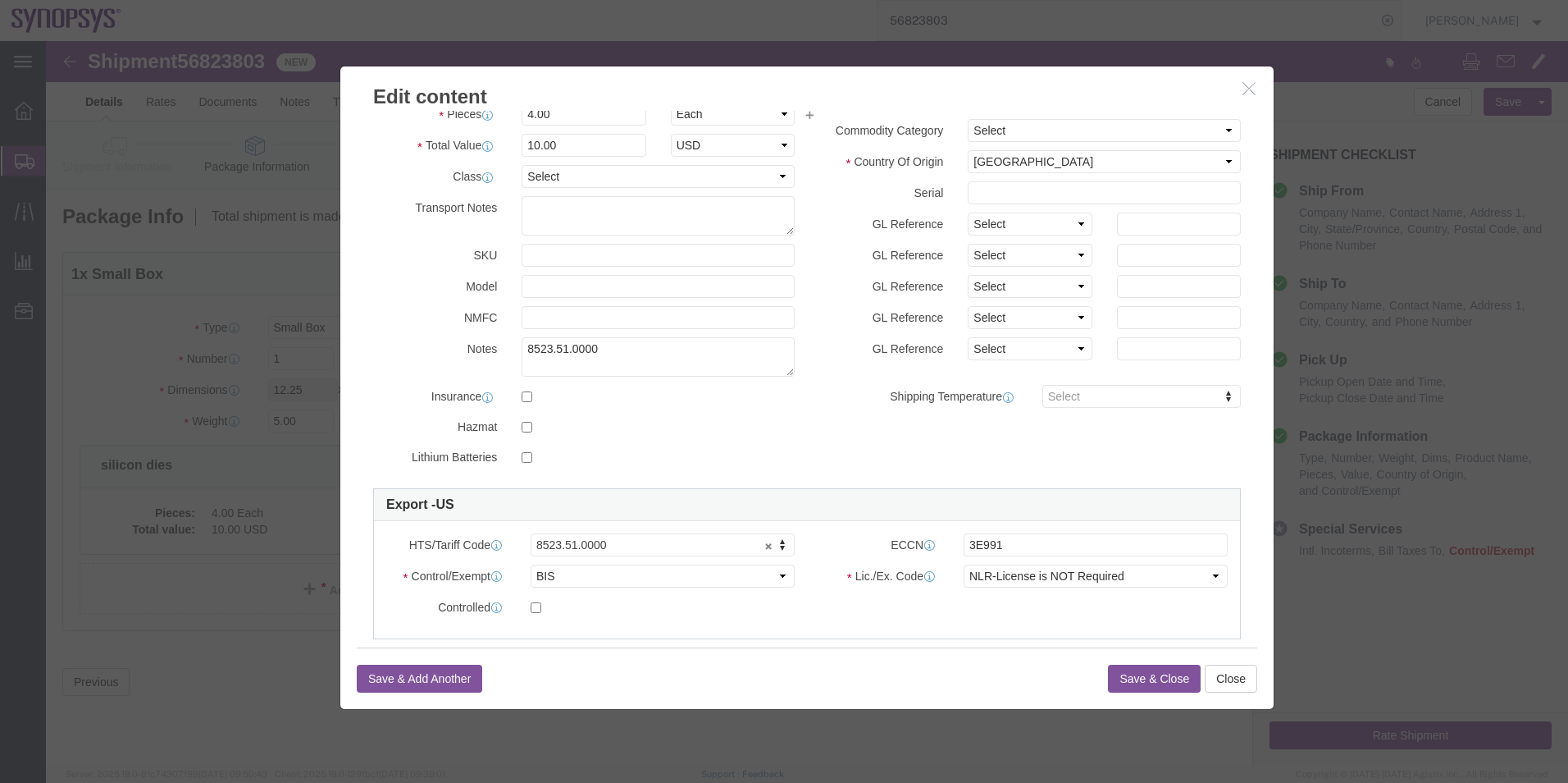
scroll to position [164, 0]
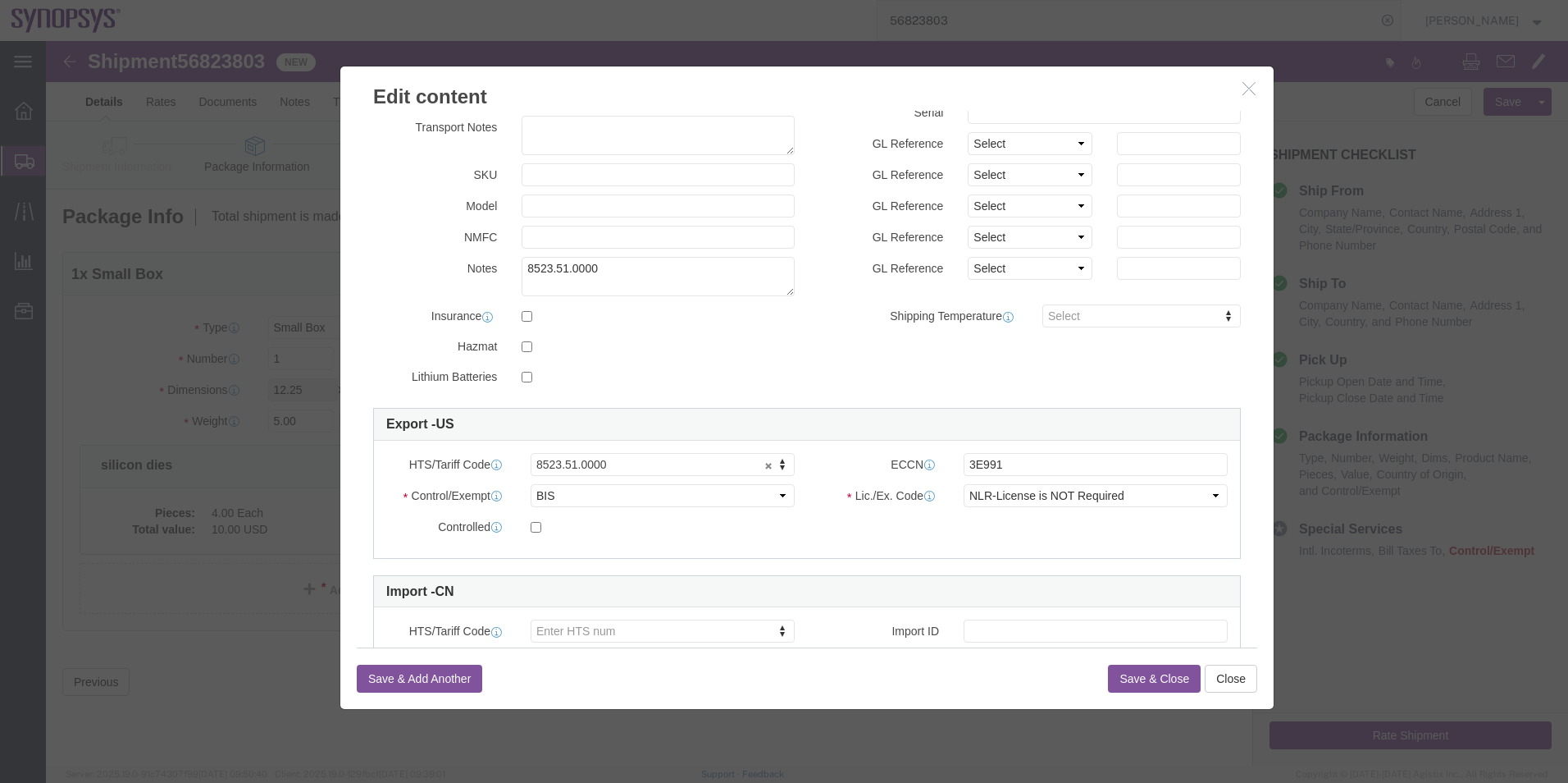
type textarea "silicon dies"
click button "Save & Close"
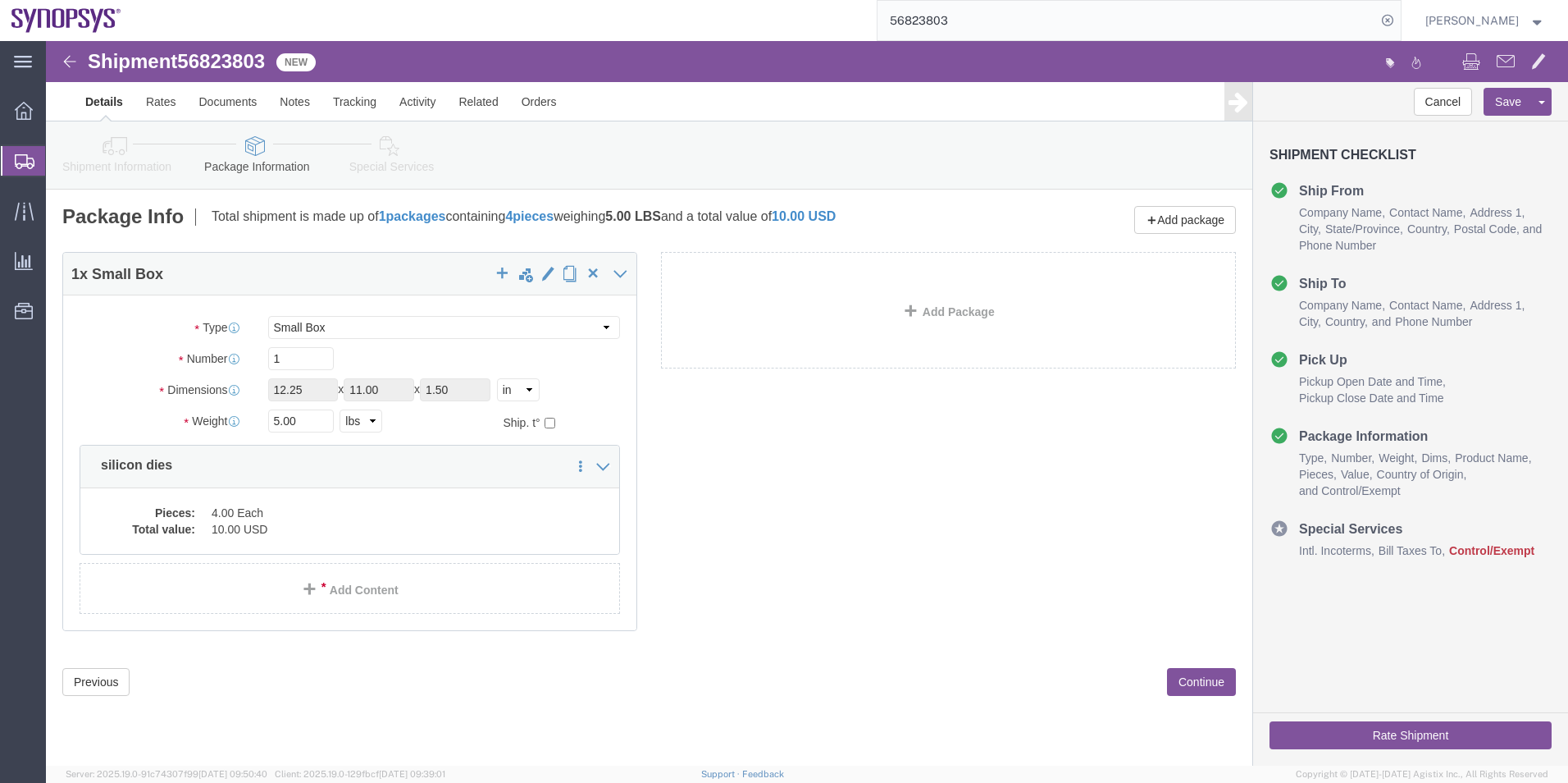
click icon
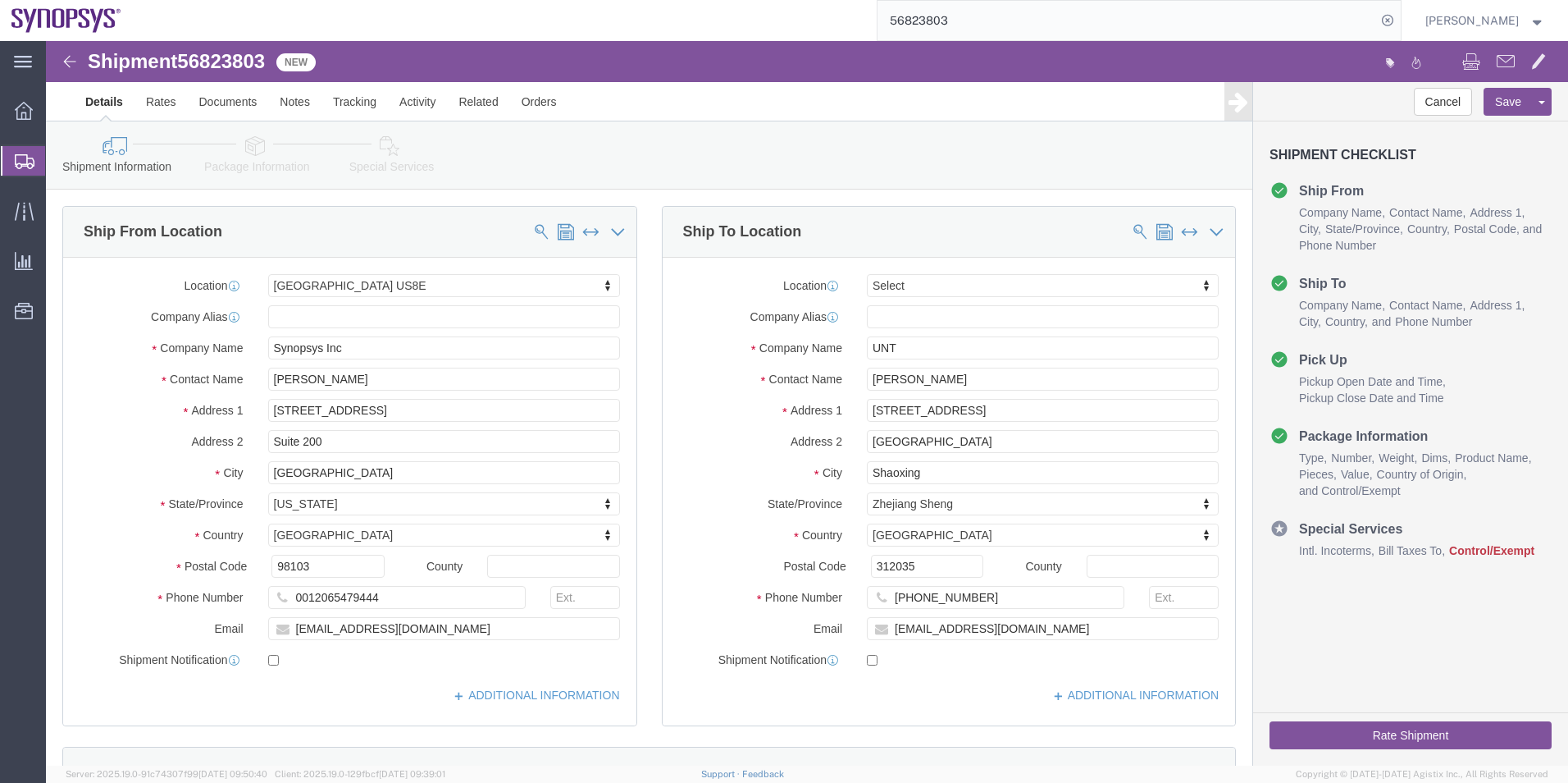
click span "56823803"
copy span "56823803"
drag, startPoint x: 874, startPoint y: 313, endPoint x: 806, endPoint y: 310, distance: 68.1
click div "UNT"
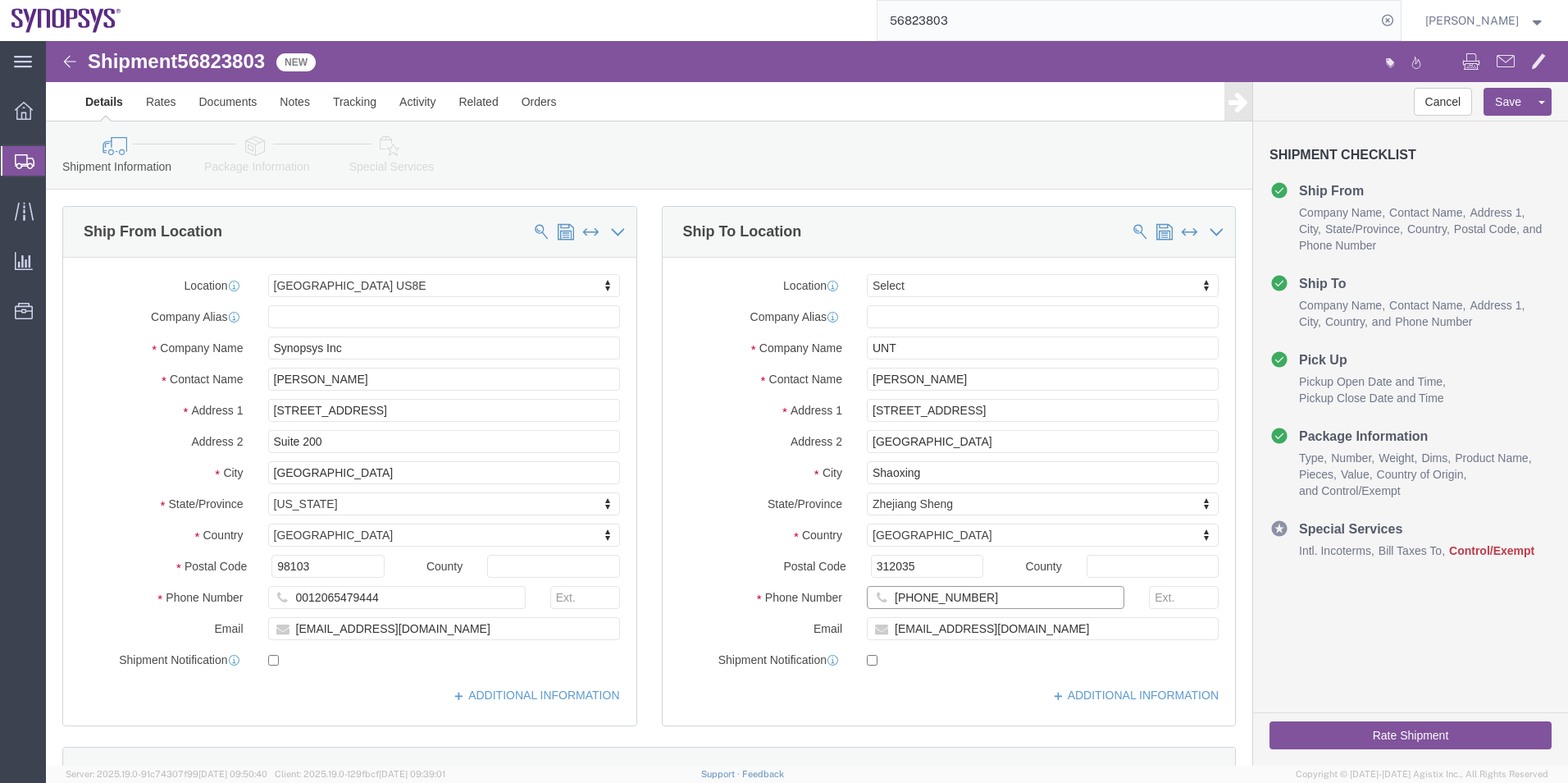
drag, startPoint x: 944, startPoint y: 555, endPoint x: 851, endPoint y: 560, distance: 93.1
click input "[PHONE_NUMBER]"
click icon
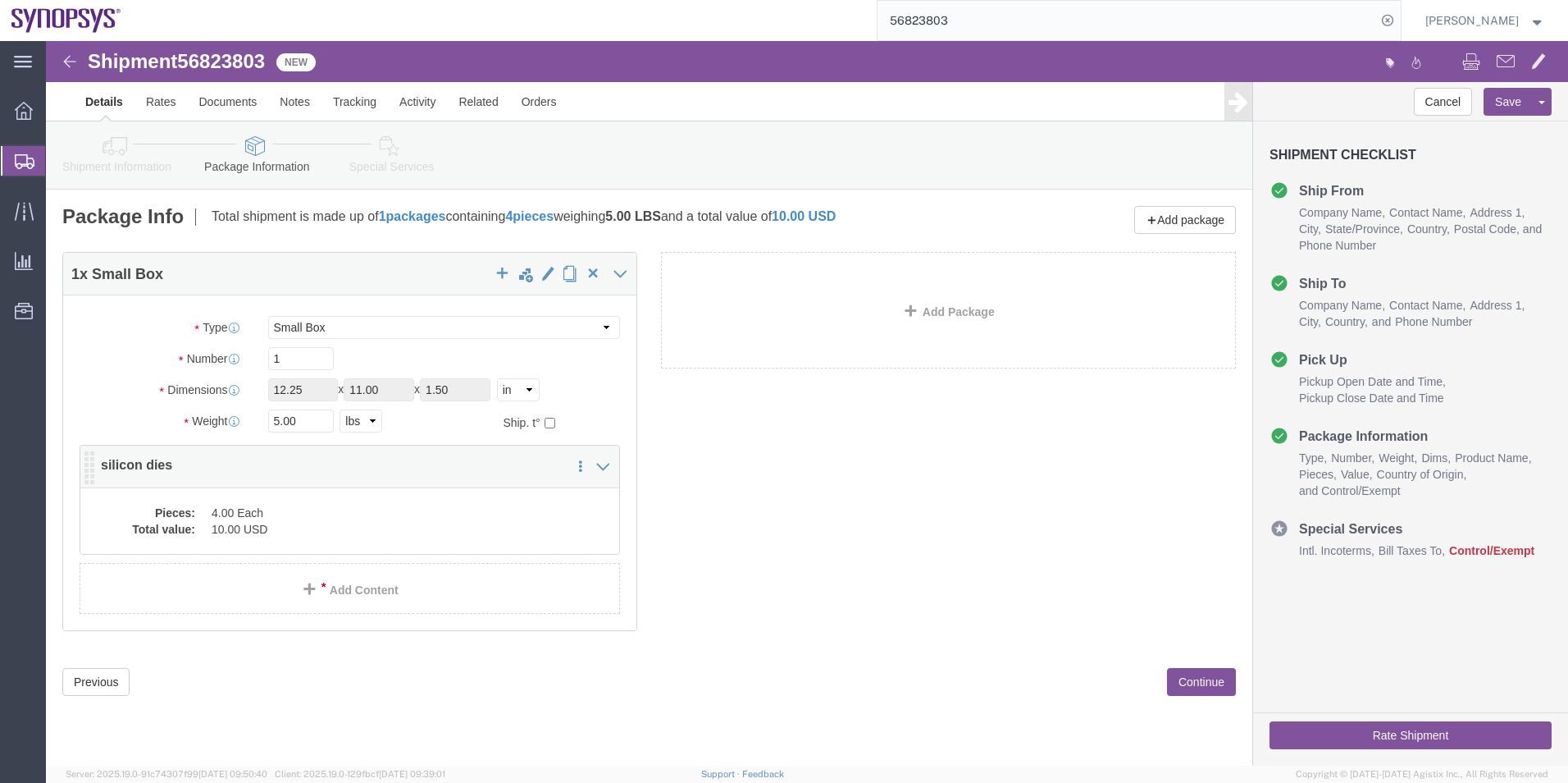
click dd "4.00 Each"
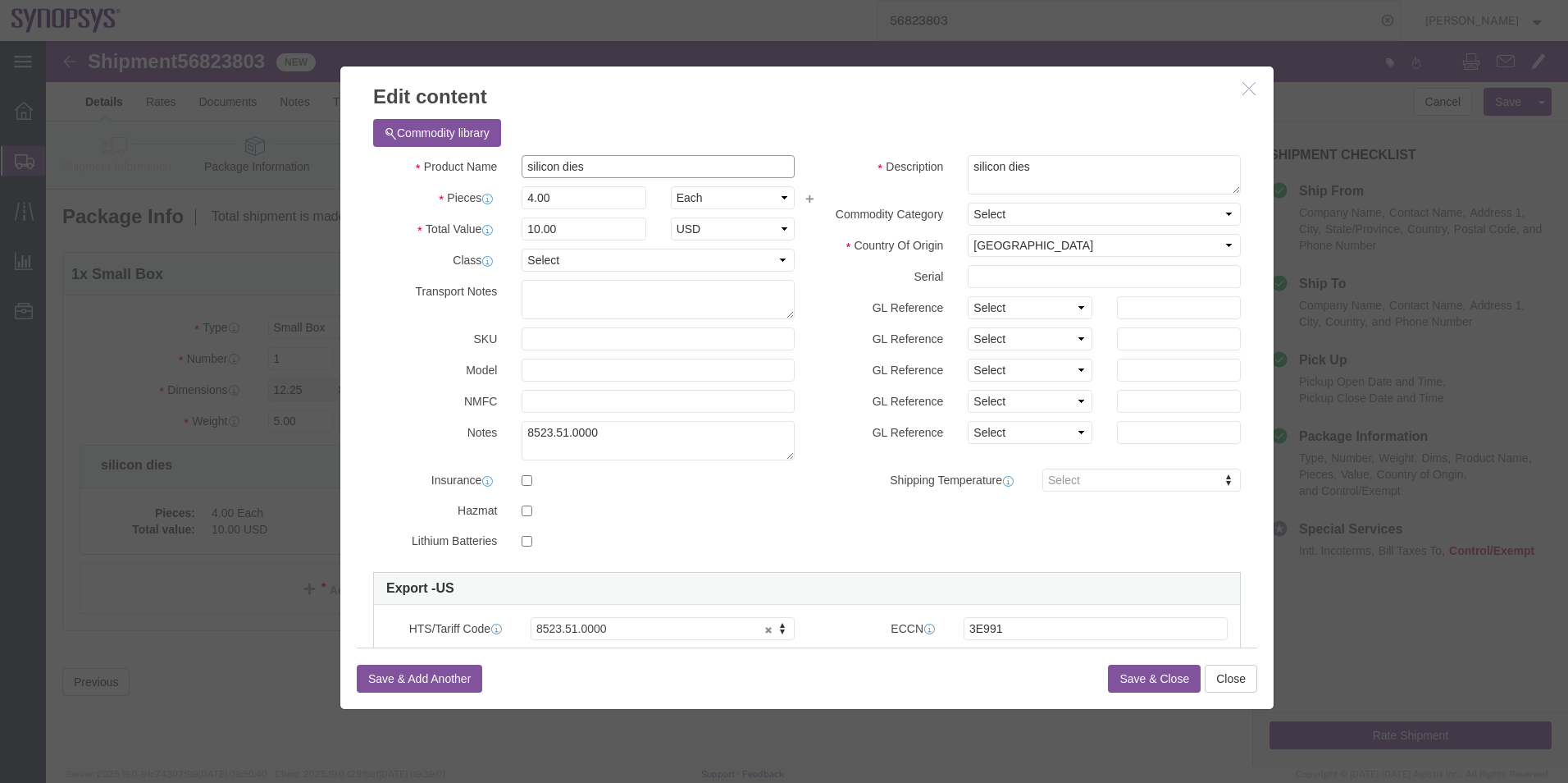
drag, startPoint x: 557, startPoint y: 127, endPoint x: 371, endPoint y: 155, distance: 188.1
click div "Product Name silicon dies Pieces 4.00 Select Bag Barrels 100Board Feet Bottle B…"
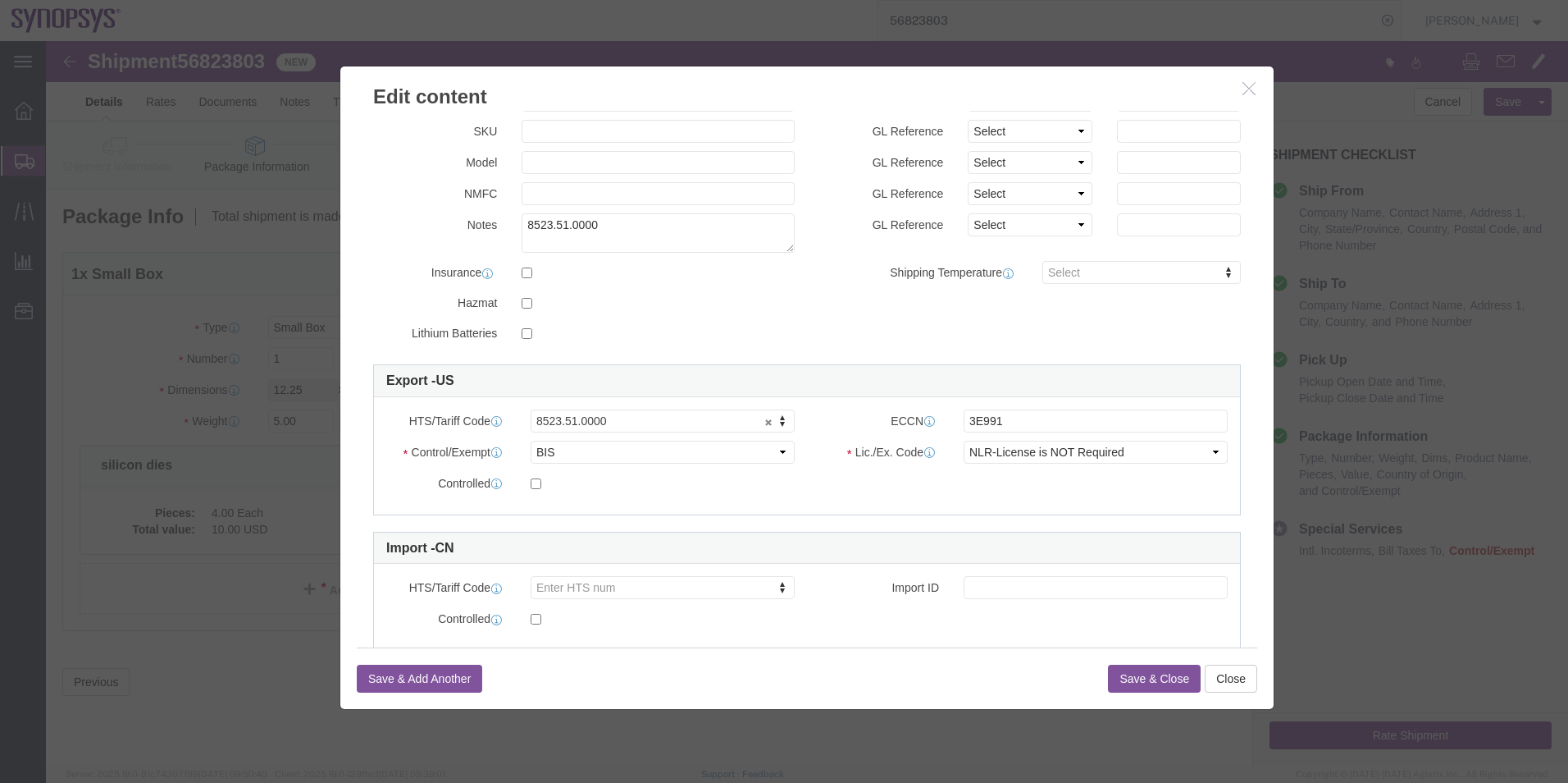
scroll to position [246, 0]
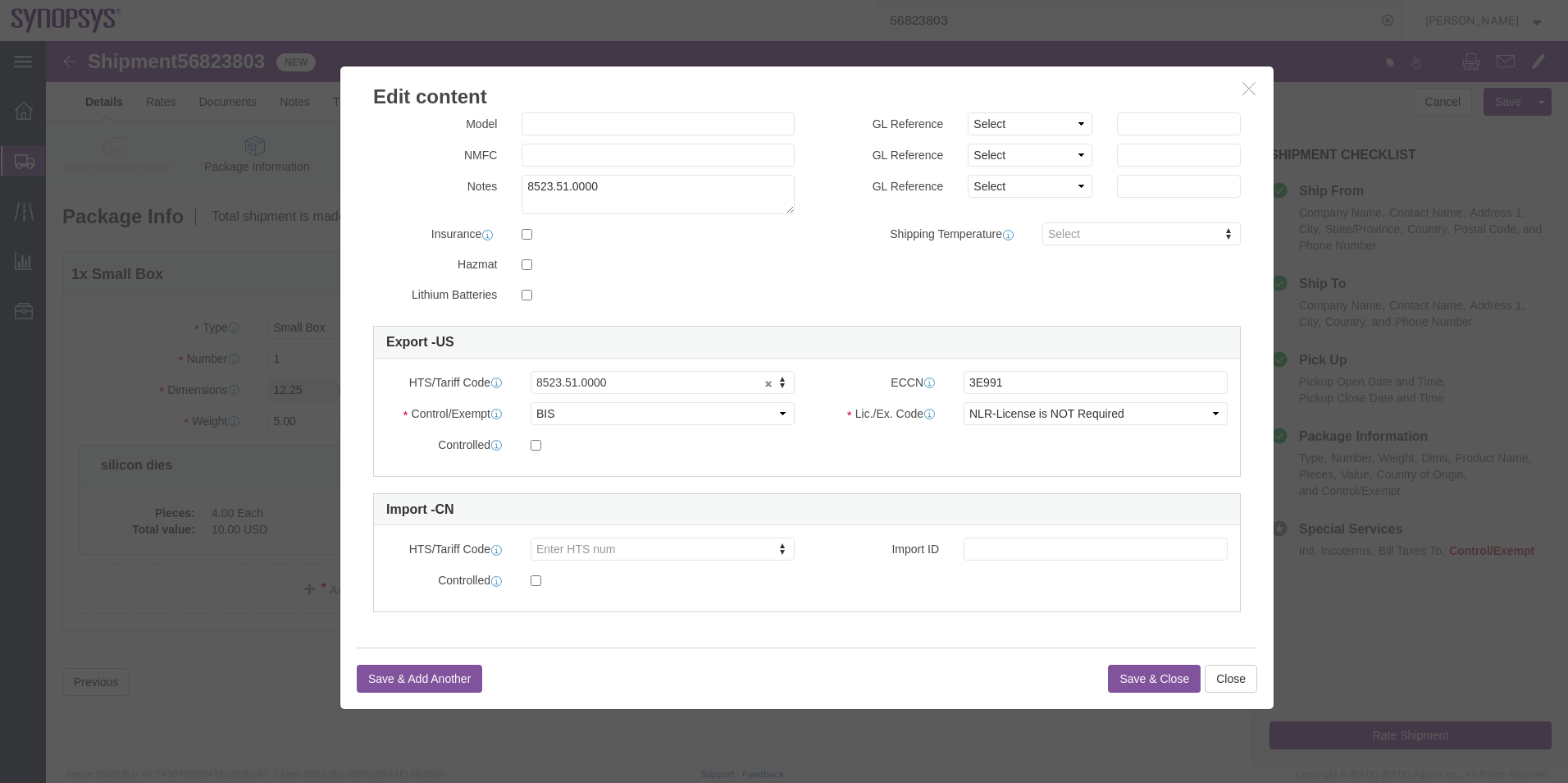
click button "Save & Close"
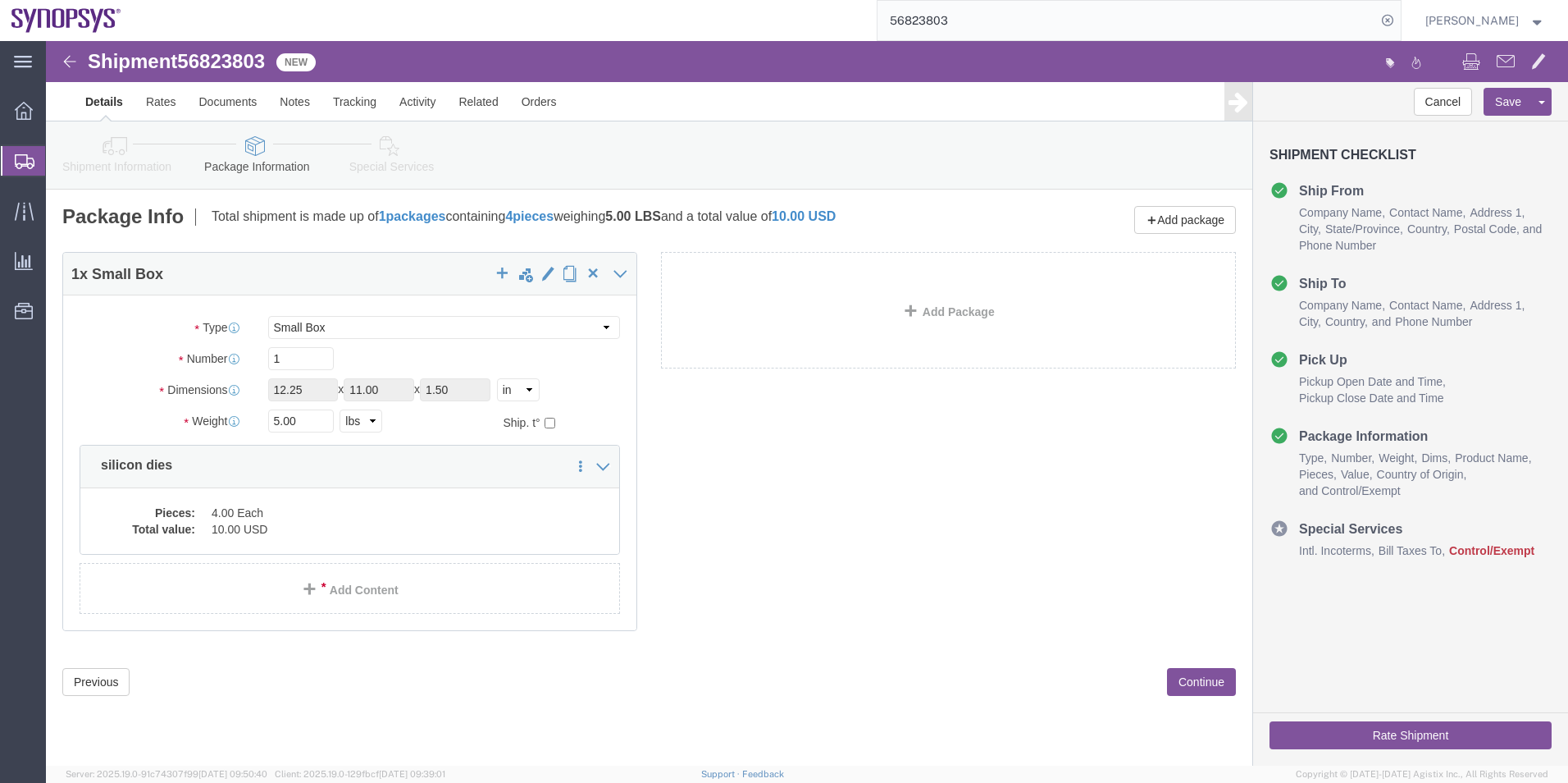
click icon
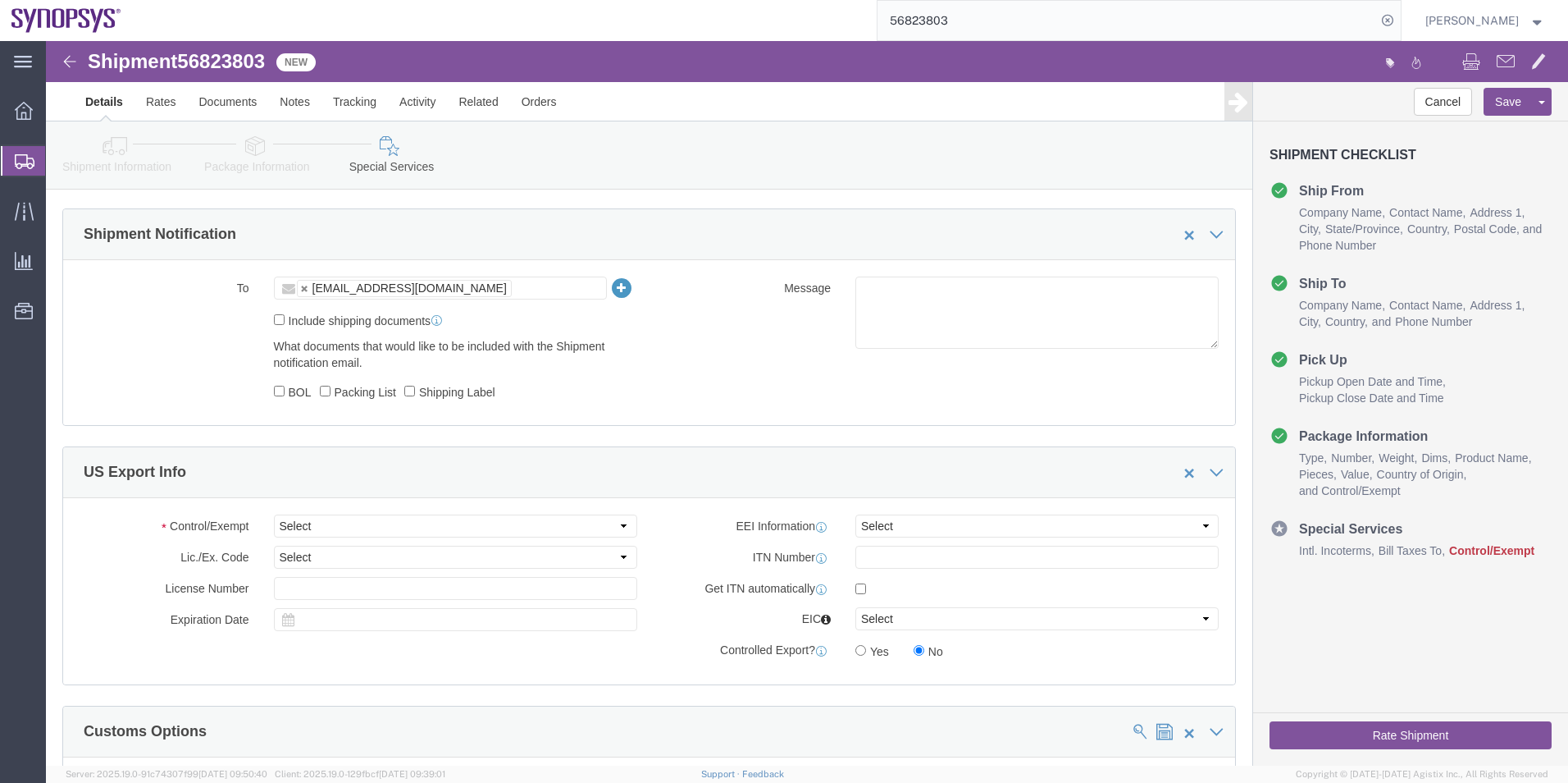
scroll to position [1149, 0]
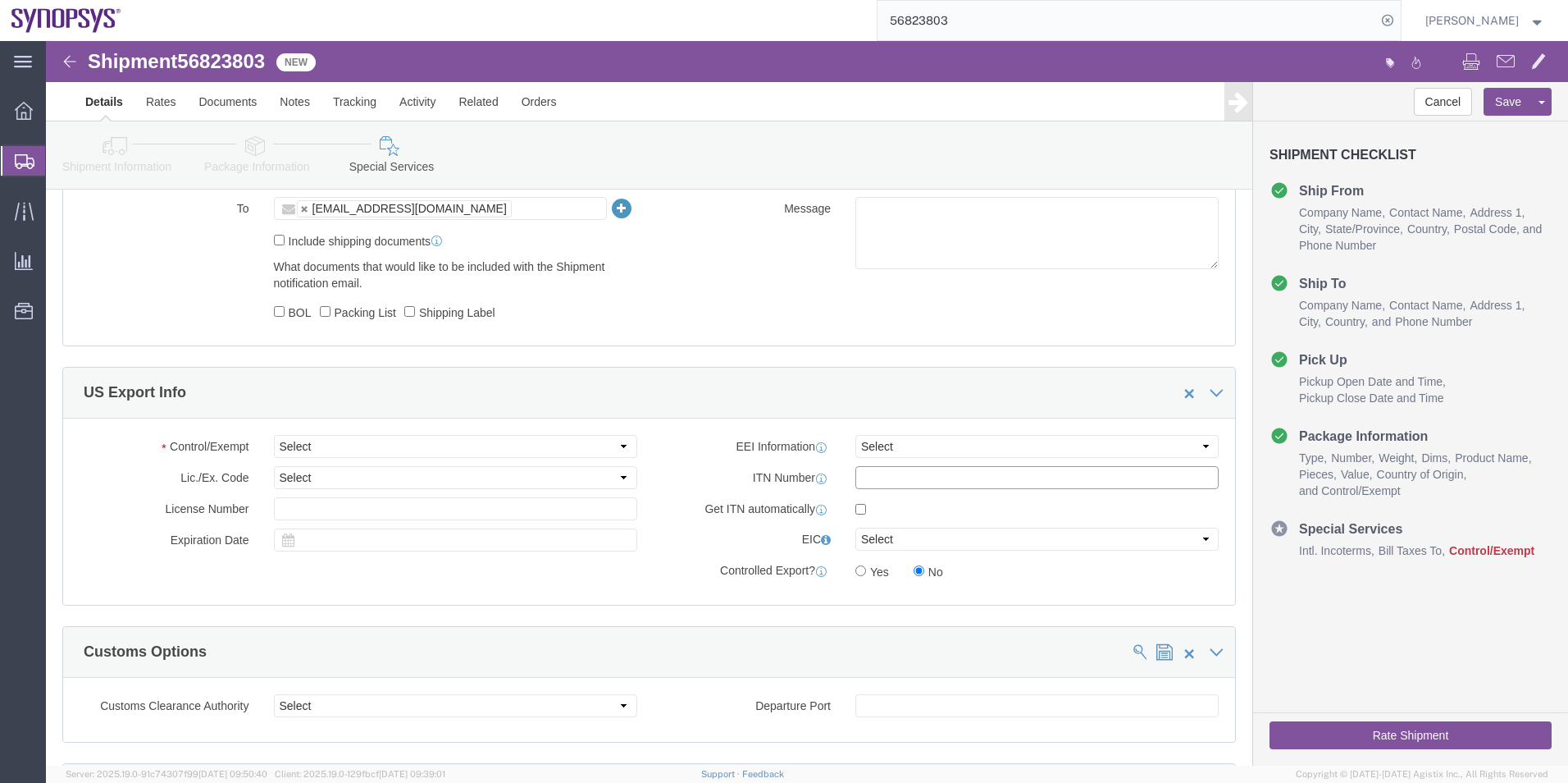
click input "text"
paste input "X20250916481668"
type input "X20250916481668"
click div "Control/Exempt Select ATF BIS DEA EPA FDA FTR ITAR OFAC Other (OPA) Lic./Ex. Co…"
click select "Select ATF BIS DEA EPA FDA FTR ITAR OFAC Other (OPA)"
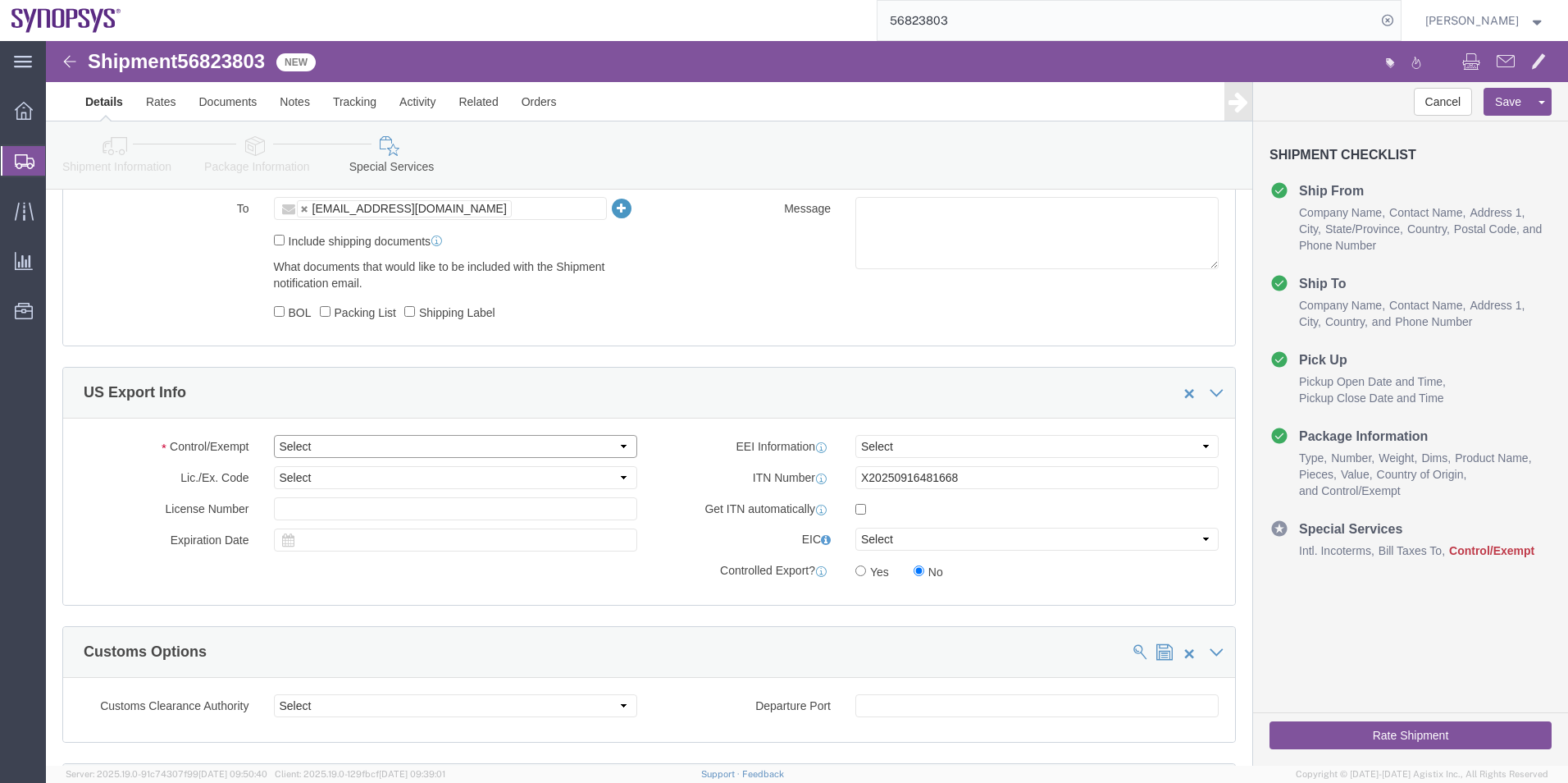
select select "BIS"
click select "Select ATF BIS DEA EPA FDA FTR ITAR OFAC Other (OPA)"
click select "Select AGR-Agricultural APP-Computers APR-Additional Permissive Exports AVS-Air…"
select select "NLR"
click select "Select AGR-Agricultural APP-Computers APR-Additional Permissive Exports AVS-Air…"
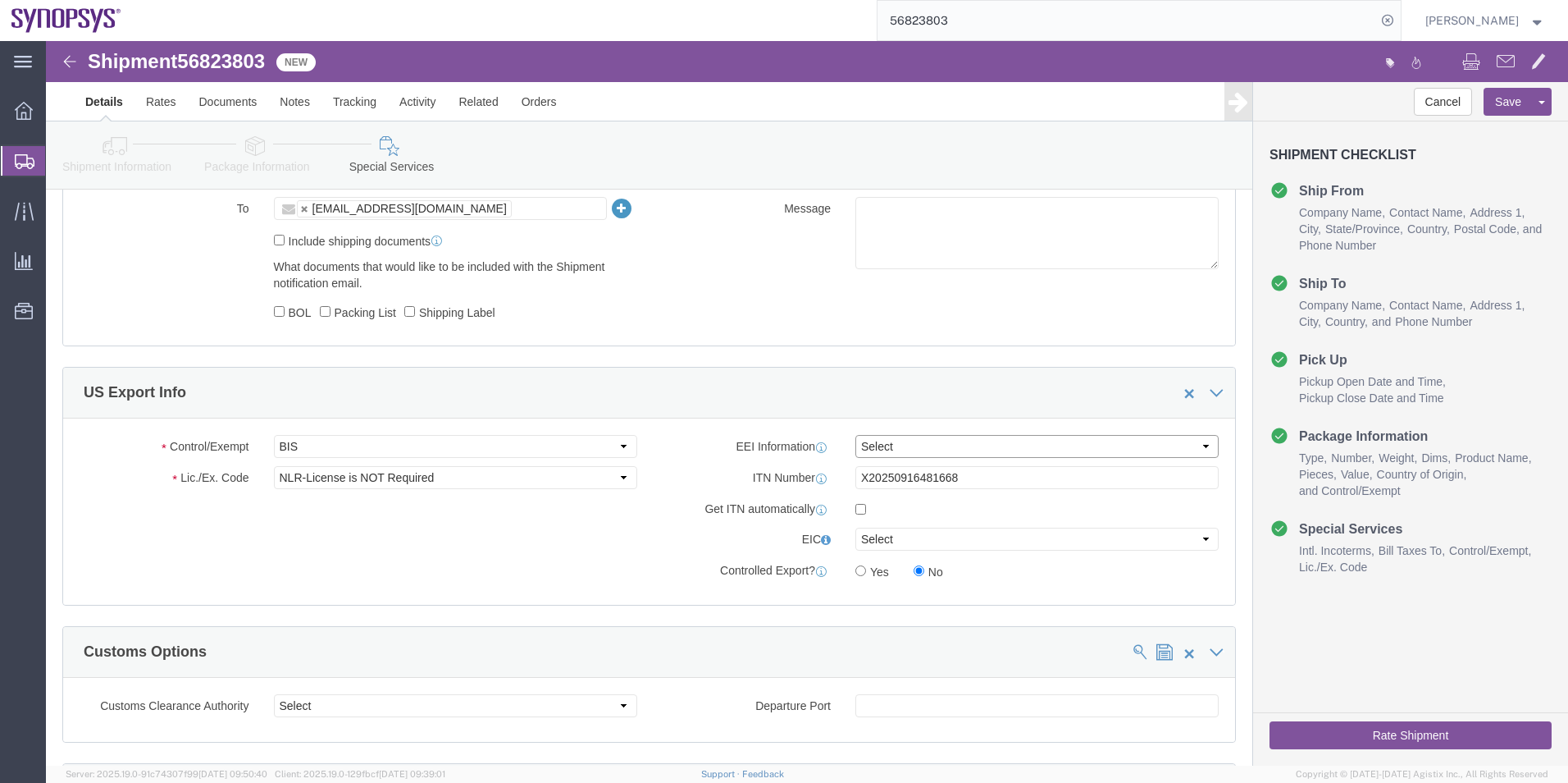
click select "Select AES-Direct EEI Carrier File EEI EEI Exempt"
select select "AESD"
click select "Select AES-Direct EEI Carrier File EEI EEI Exempt"
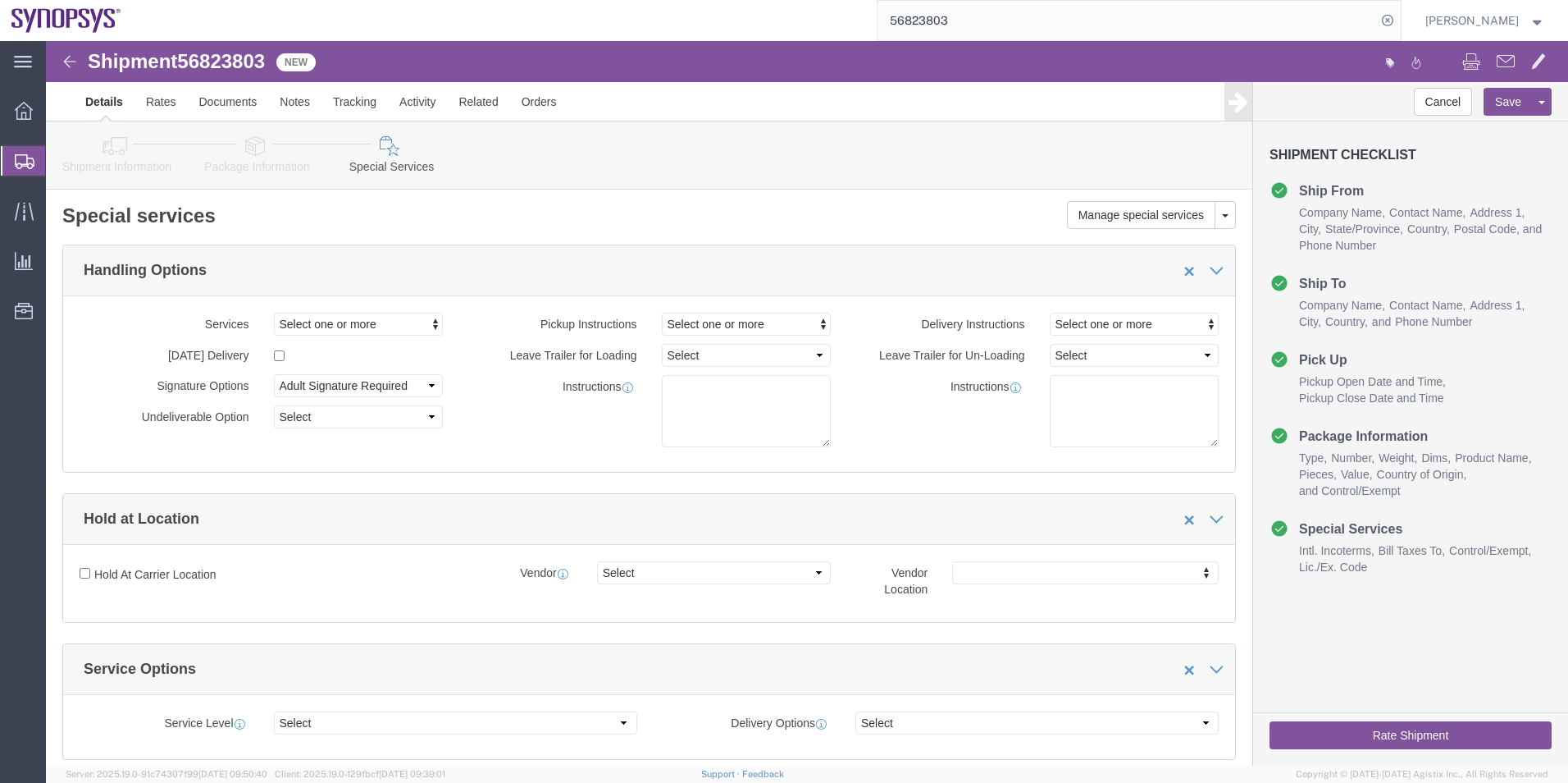
scroll to position [0, 0]
click button "Save"
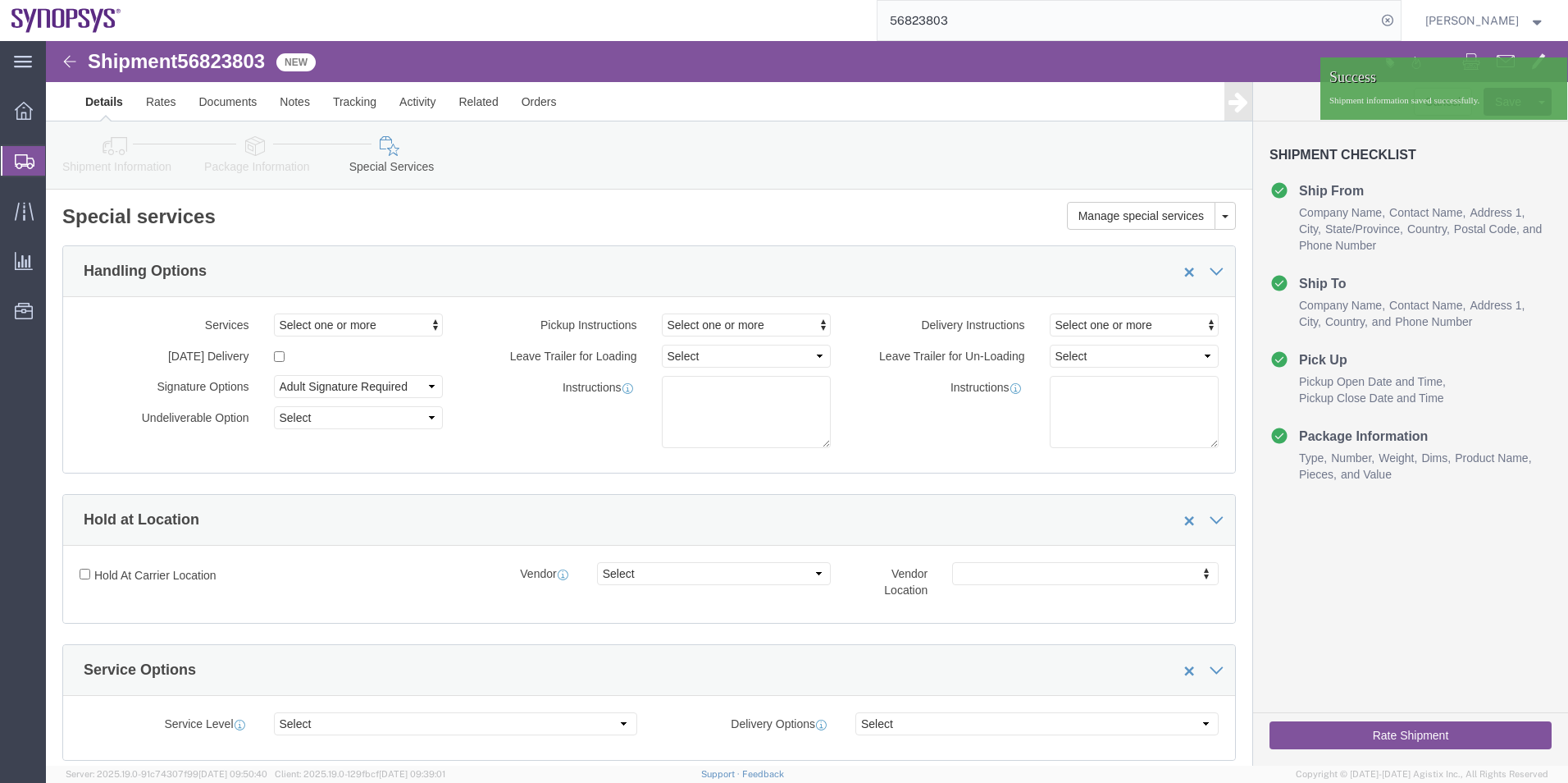
click at [0, 0] on span "Shipment Manager" at bounding box center [0, 0] width 0 height 0
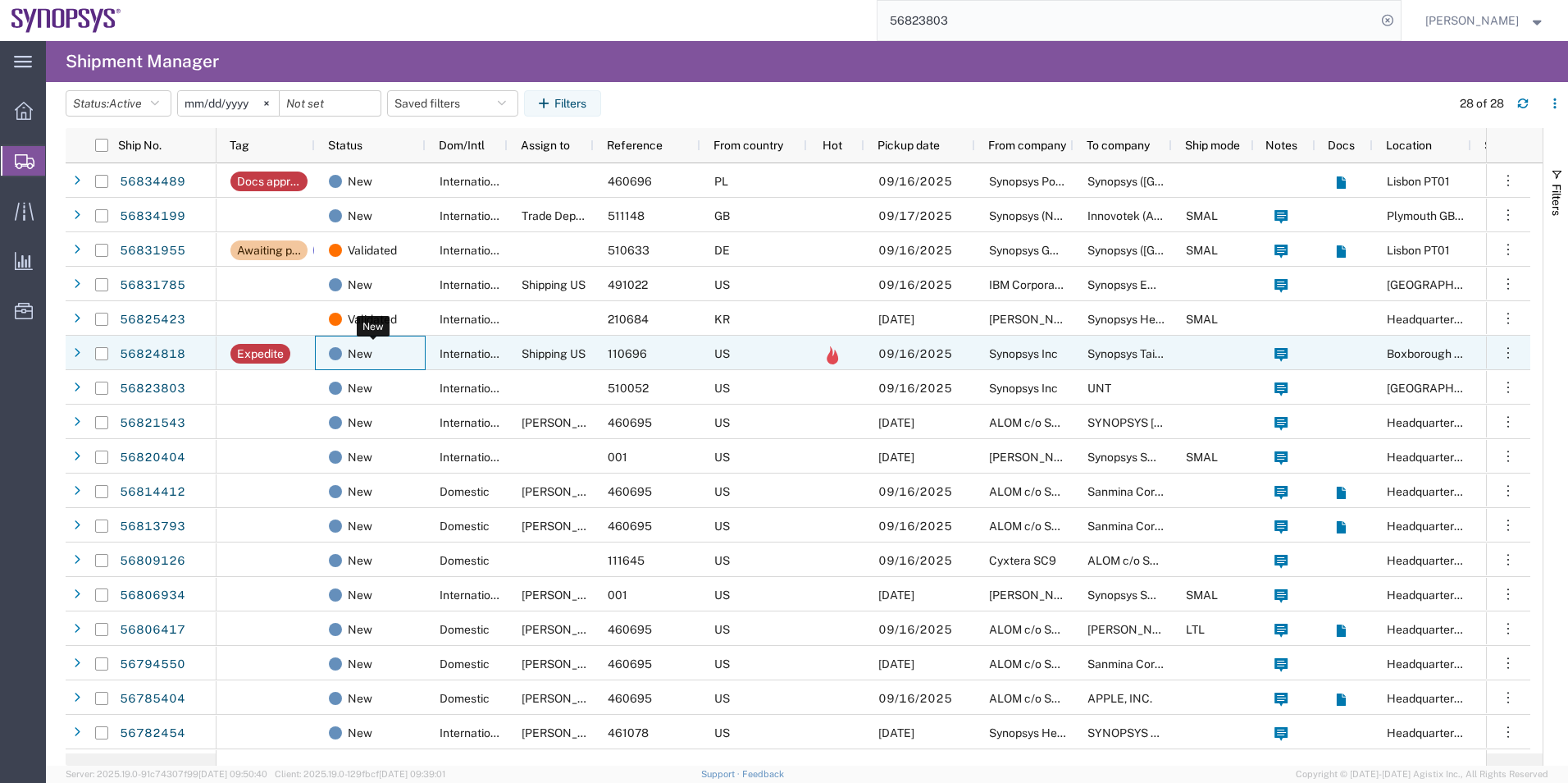
click at [402, 357] on div "New" at bounding box center [373, 353] width 89 height 34
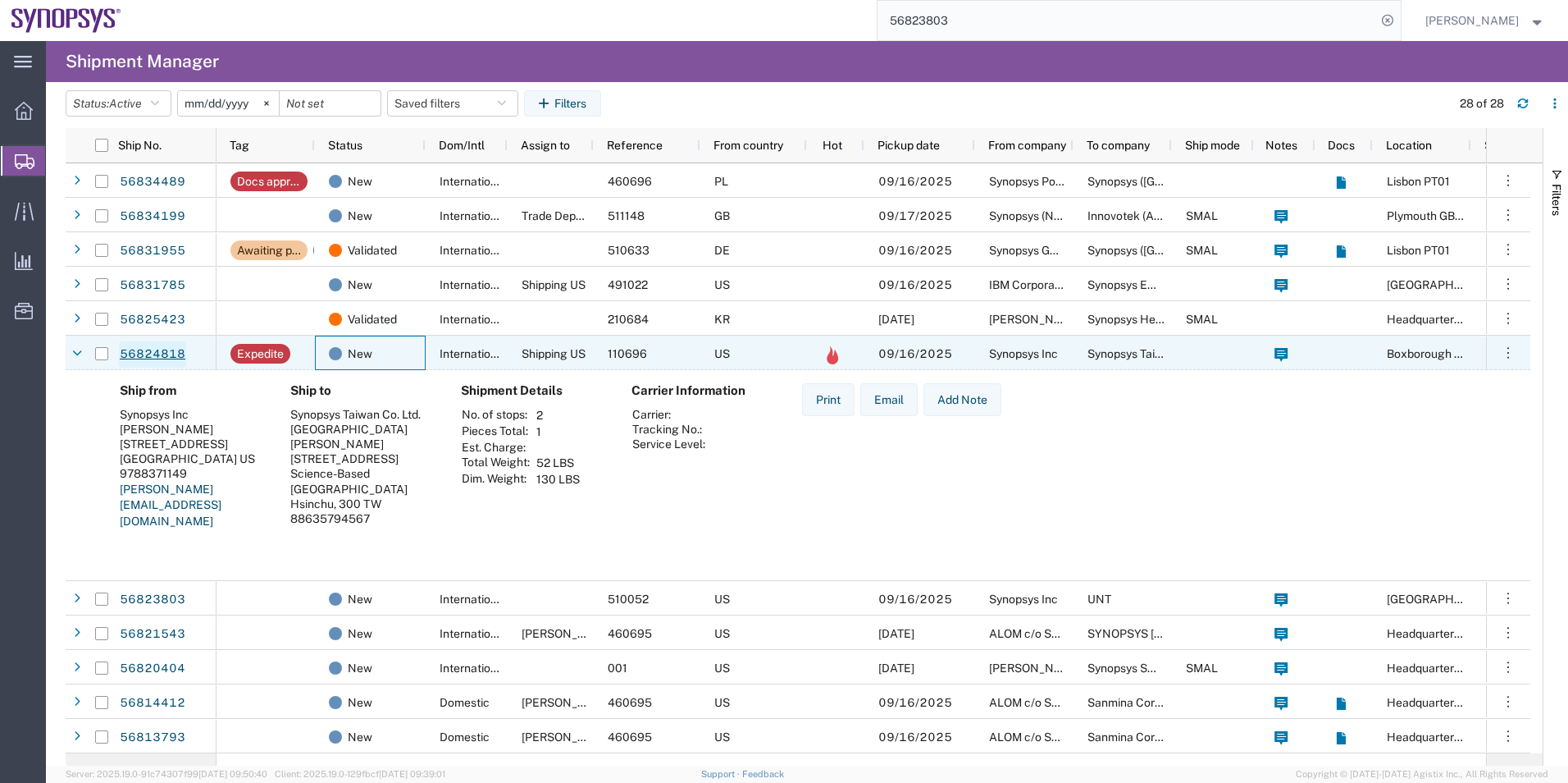
click at [167, 352] on link "56824818" at bounding box center [152, 354] width 68 height 26
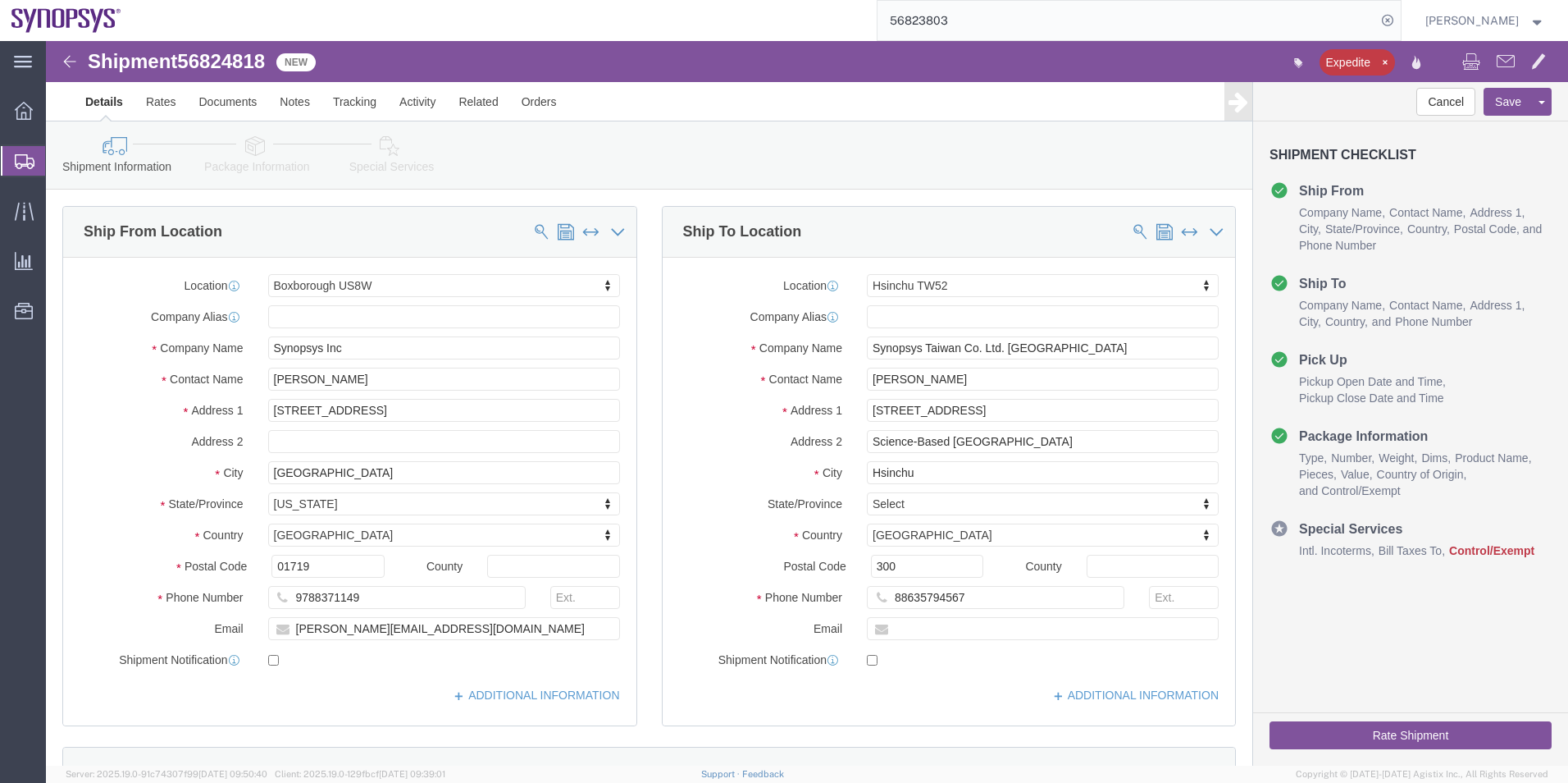
select select "63185"
select select "63166"
click icon
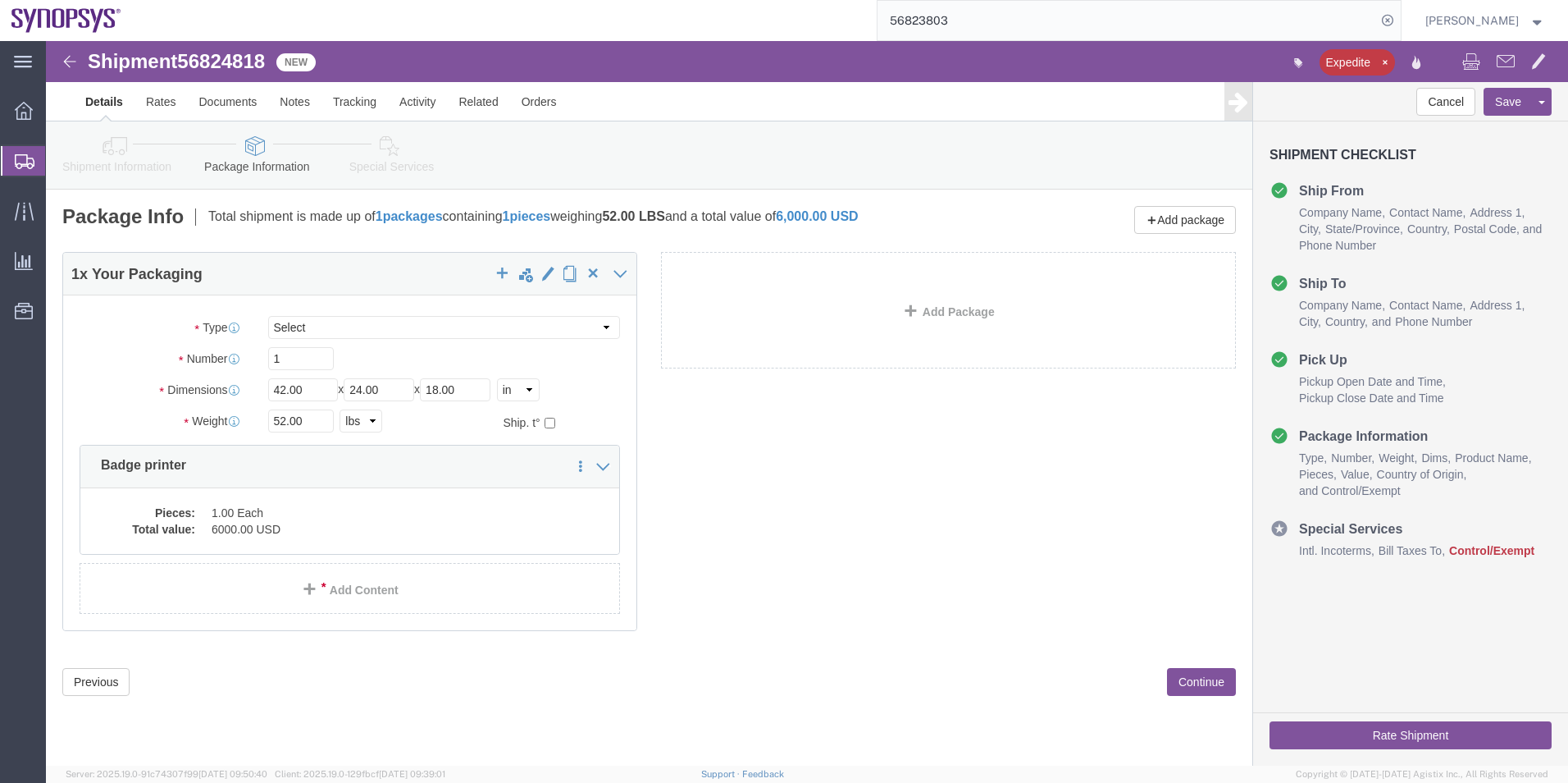
click icon
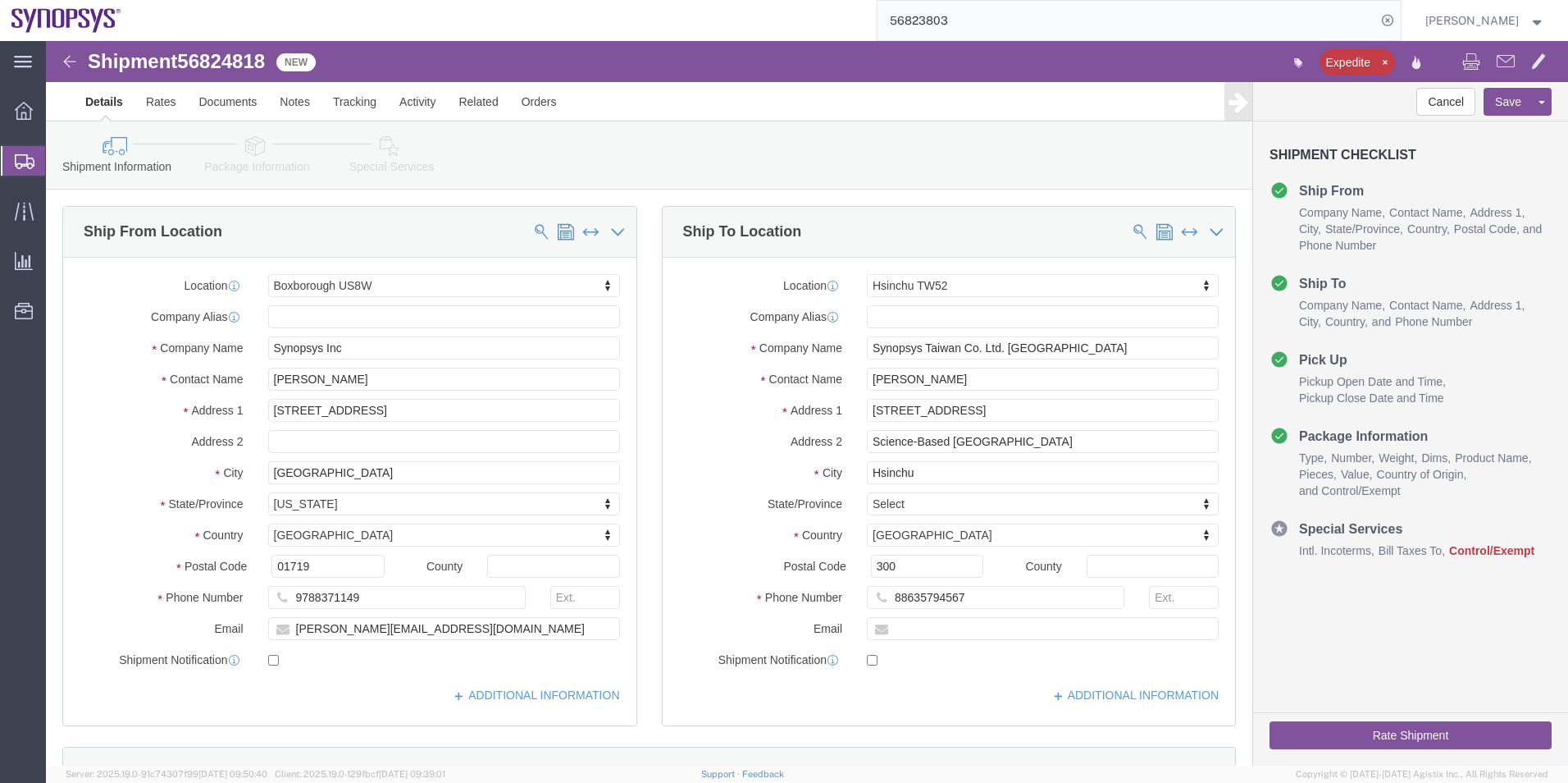
click span "56824818"
copy span "56824818"
click icon
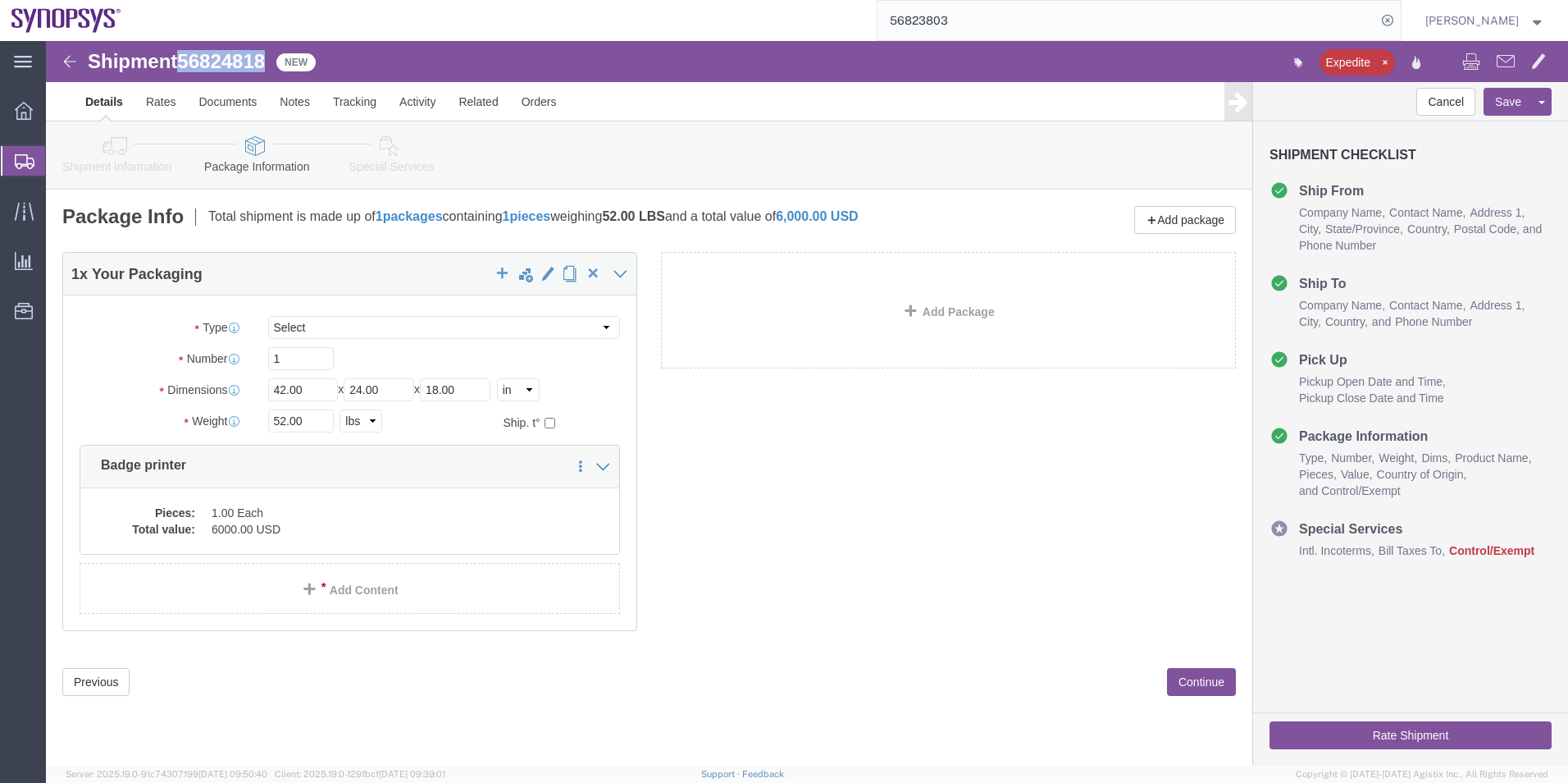
click icon
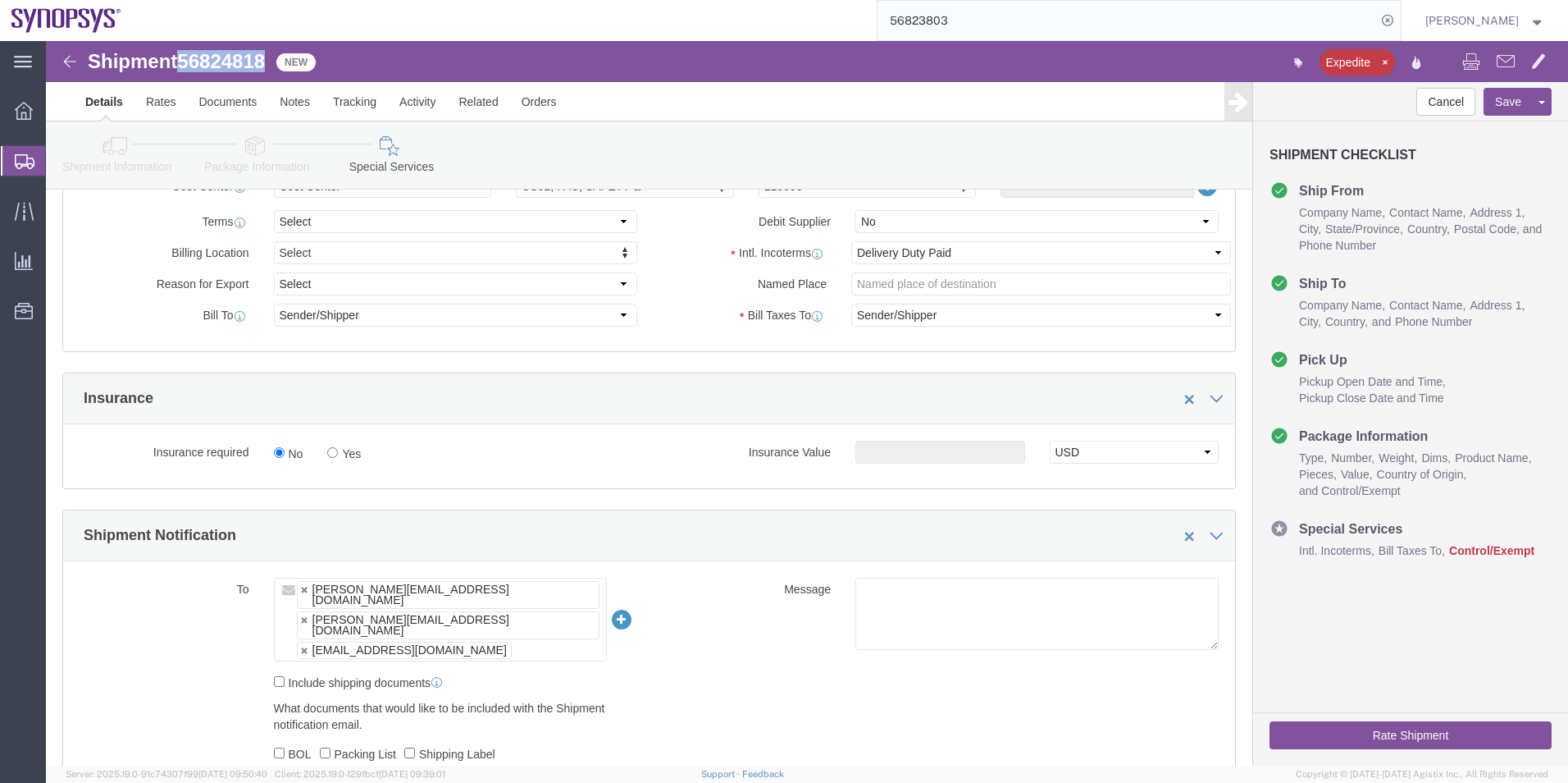
scroll to position [656, 0]
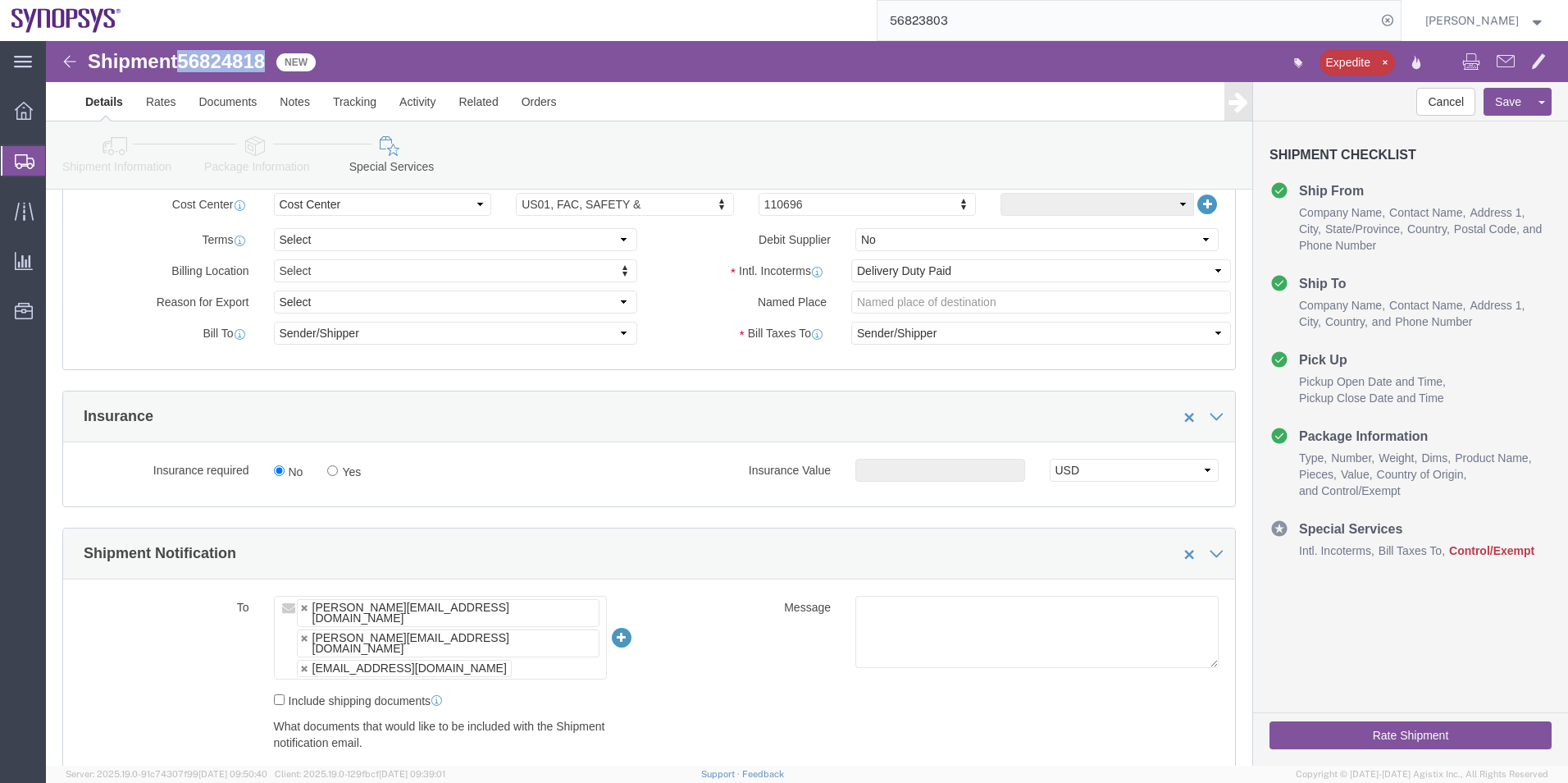
click icon
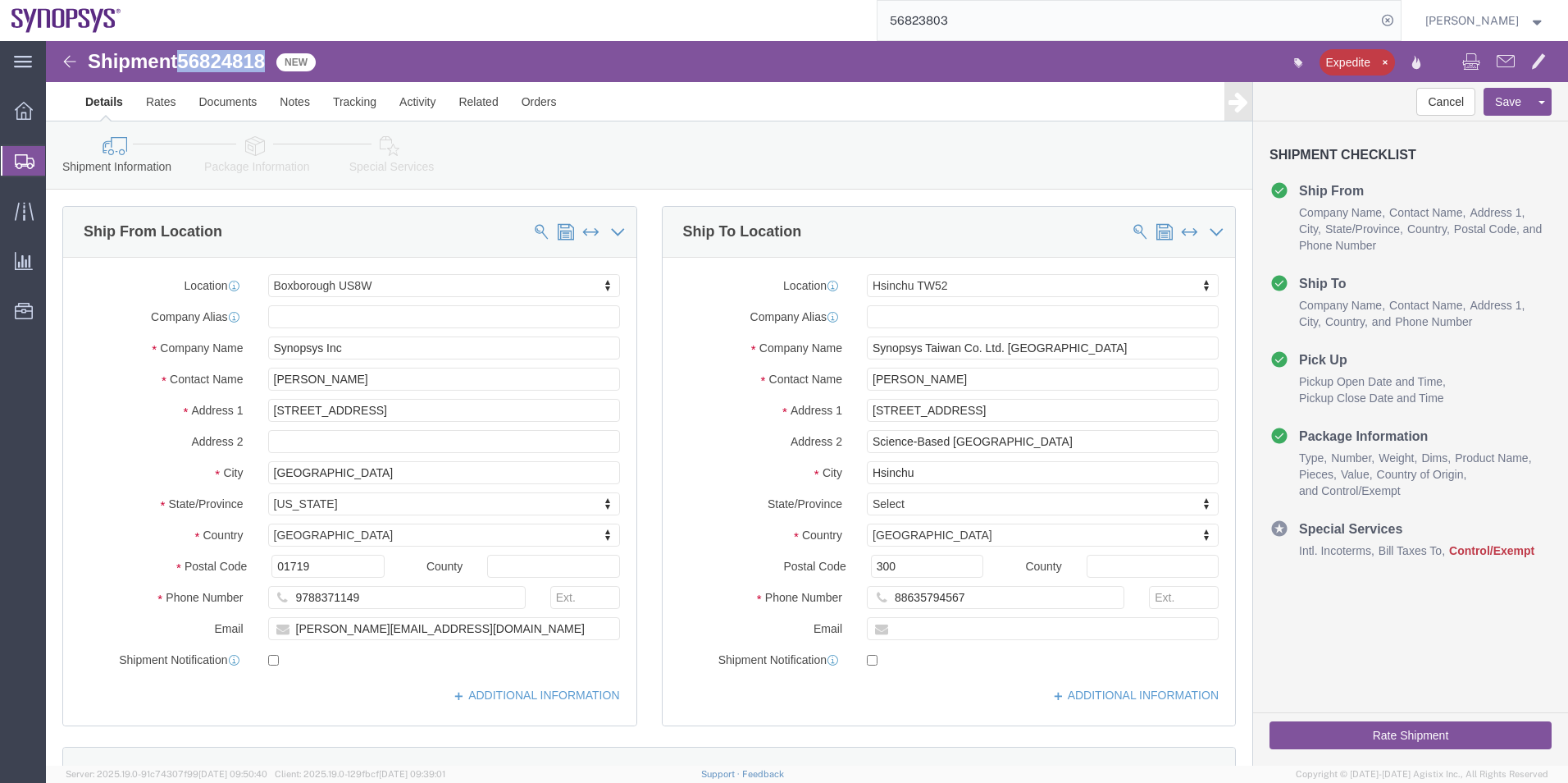
click span "56824818"
drag, startPoint x: 1122, startPoint y: 305, endPoint x: 696, endPoint y: 307, distance: 426.0
click div "Company Name Synopsys Taiwan Co. Ltd. [GEOGRAPHIC_DATA]"
drag, startPoint x: 918, startPoint y: 556, endPoint x: 834, endPoint y: 568, distance: 84.9
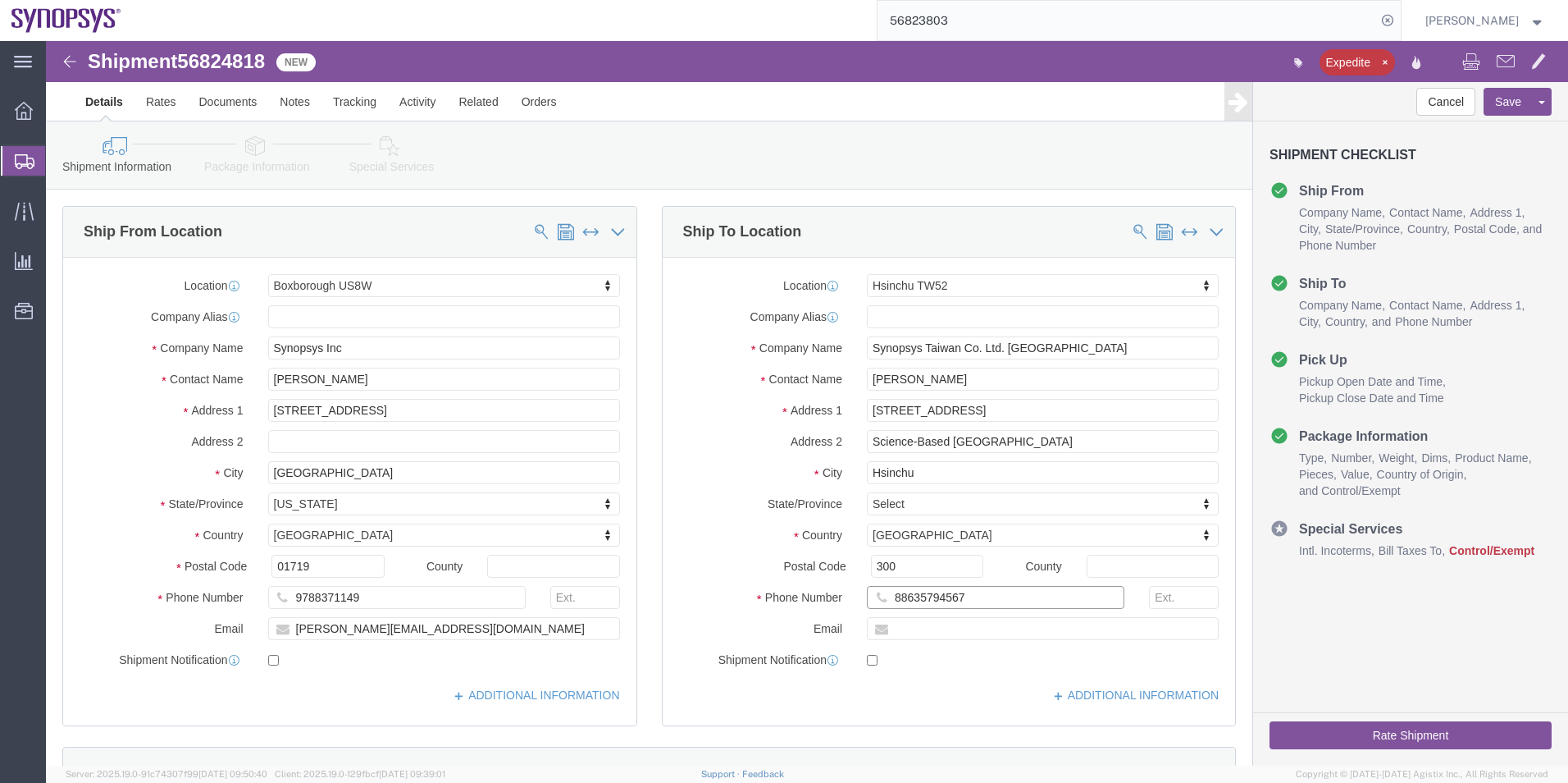
click div "88635794567"
click icon
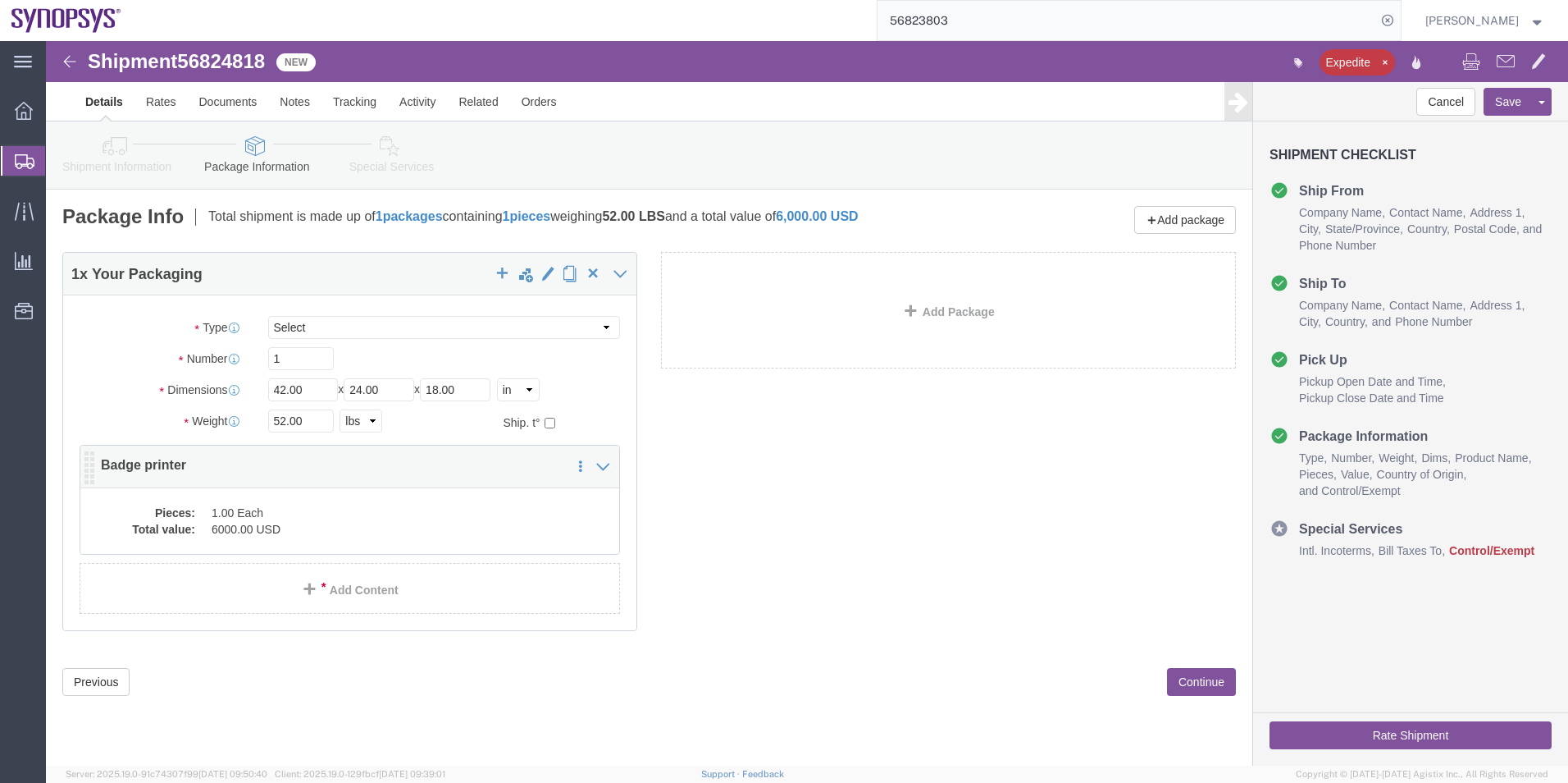
click div "Pieces: 1.00 Each Total value: 6000.00 USD"
click div
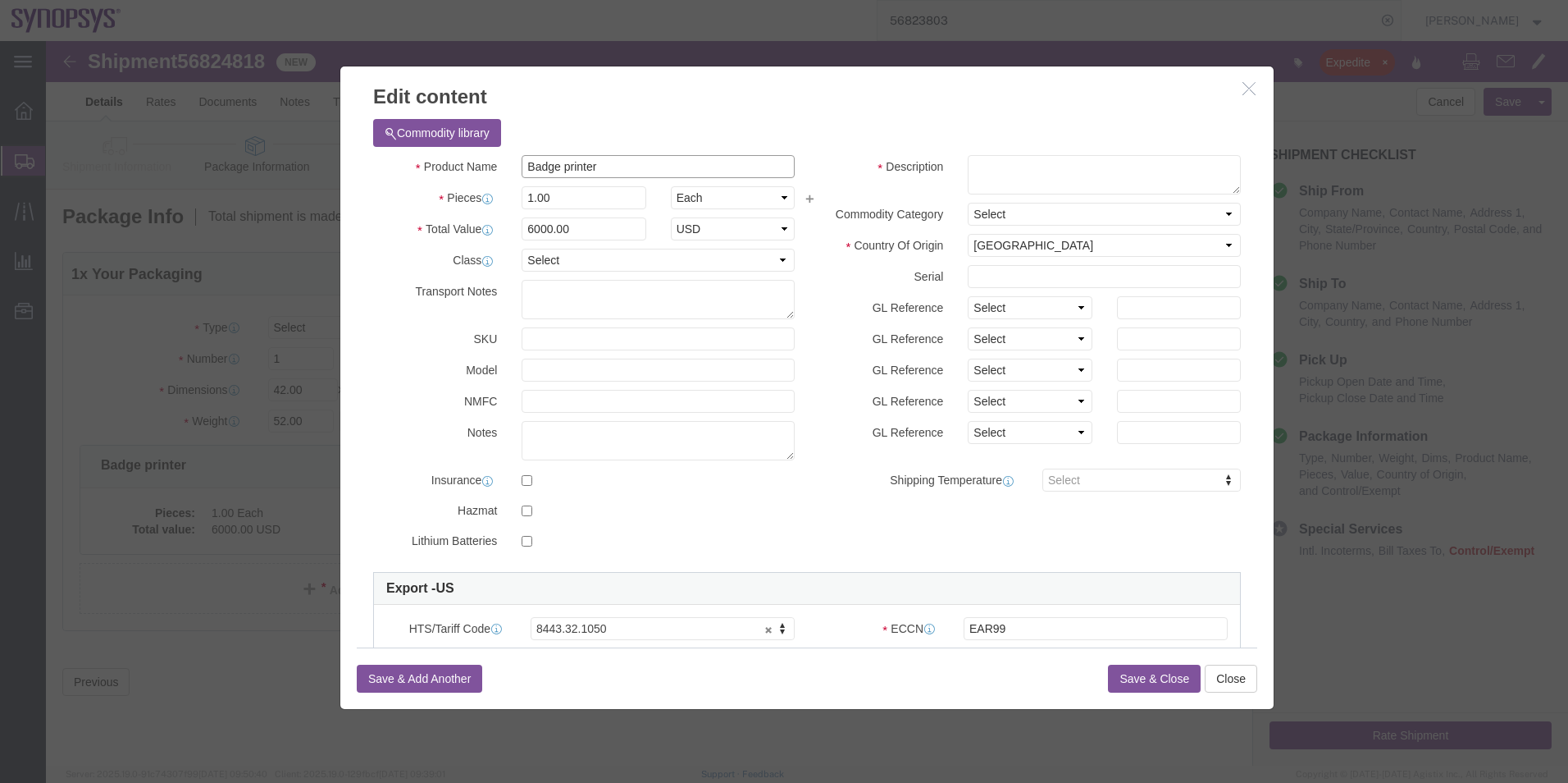
drag, startPoint x: 508, startPoint y: 125, endPoint x: 404, endPoint y: 120, distance: 104.1
click div "Product Name Badge printer"
click input "Badge printer"
drag, startPoint x: 629, startPoint y: 121, endPoint x: 405, endPoint y: 122, distance: 224.0
click div "Product Name Badge printer"
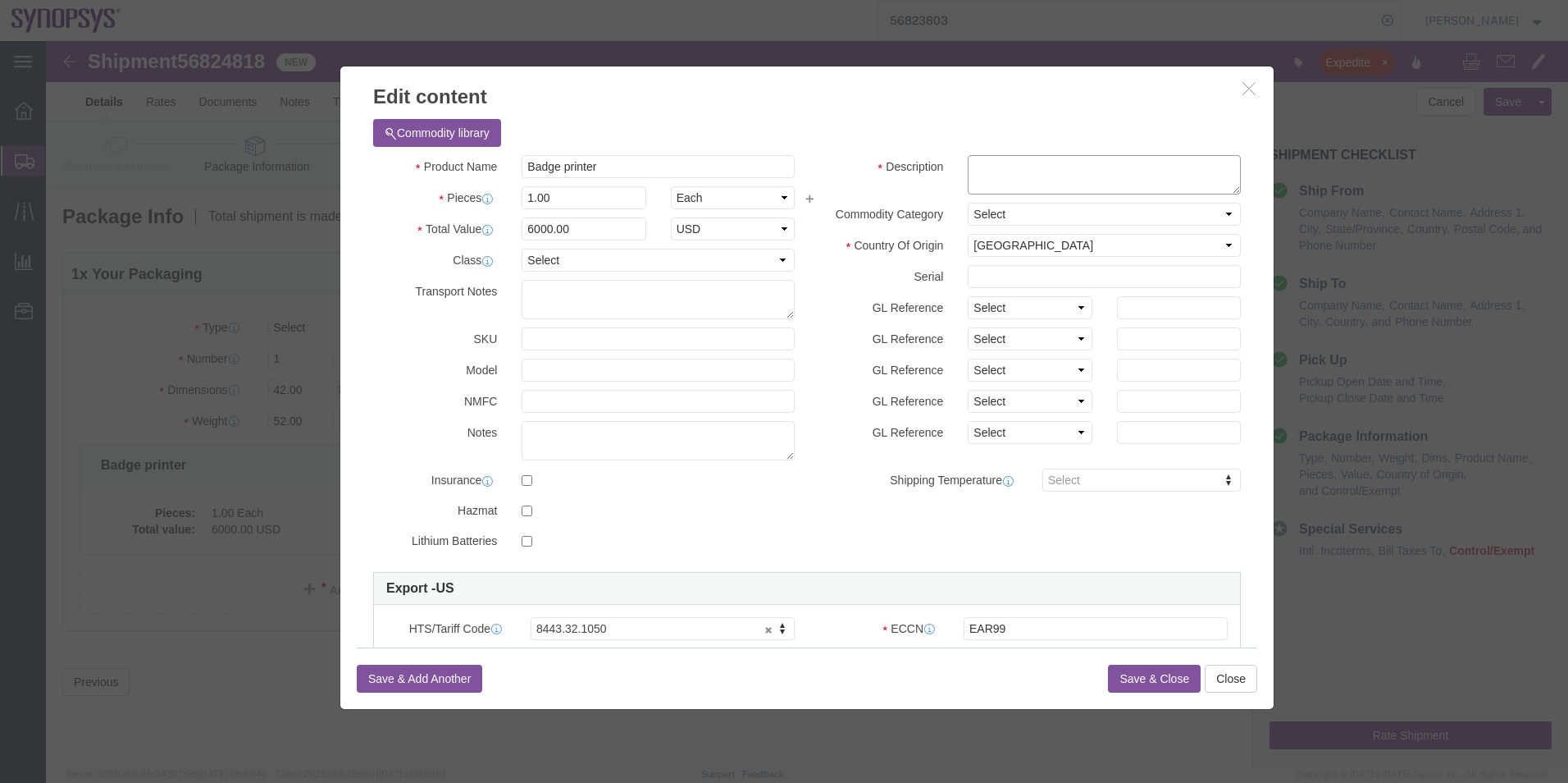
click textarea
paste textarea "Badge printer"
type textarea "Badge printer"
drag, startPoint x: 540, startPoint y: 123, endPoint x: 441, endPoint y: 123, distance: 99.0
click div "Product Name Badge printer"
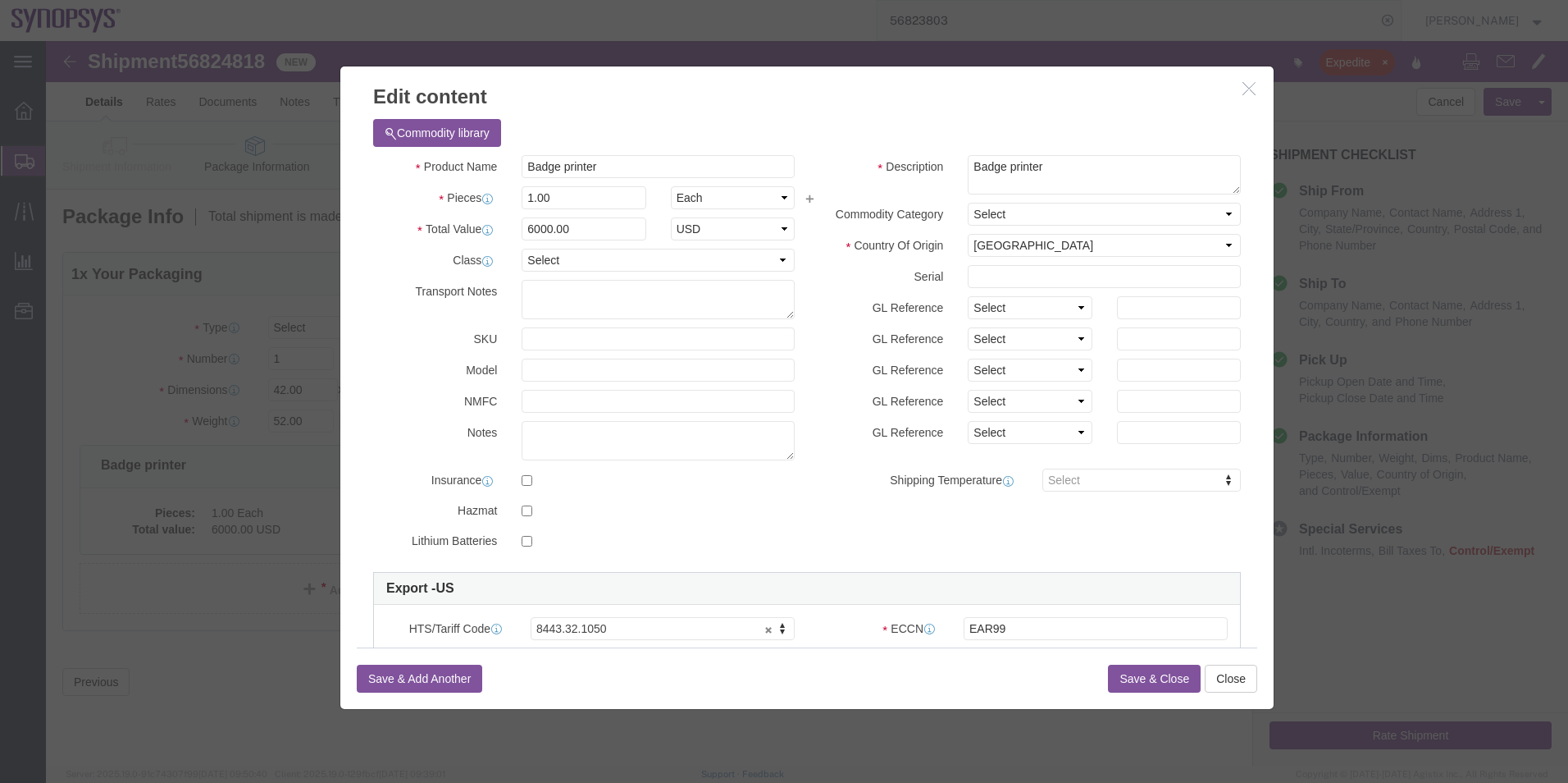
click button "Save & Close"
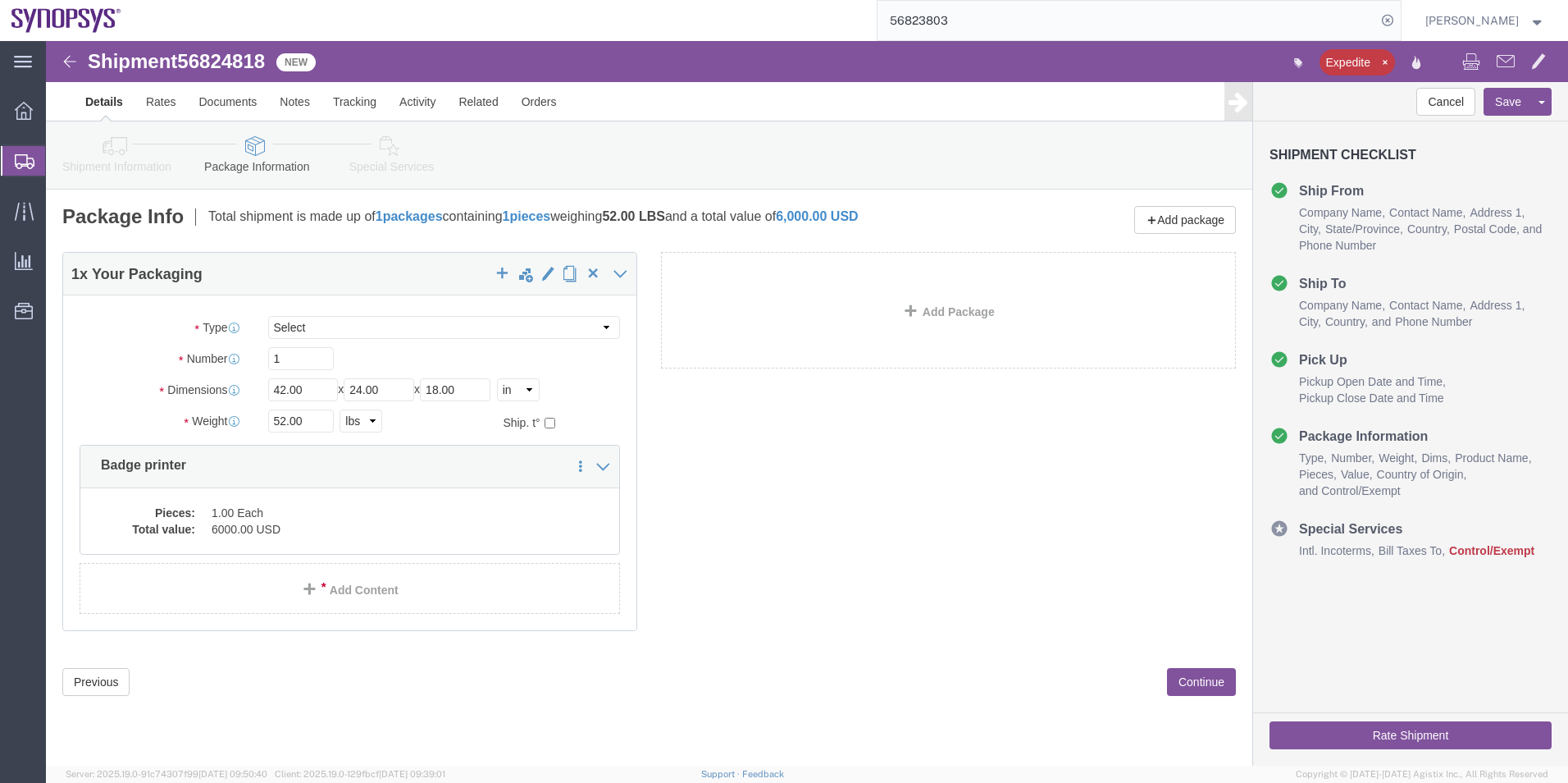
click link "Special Services"
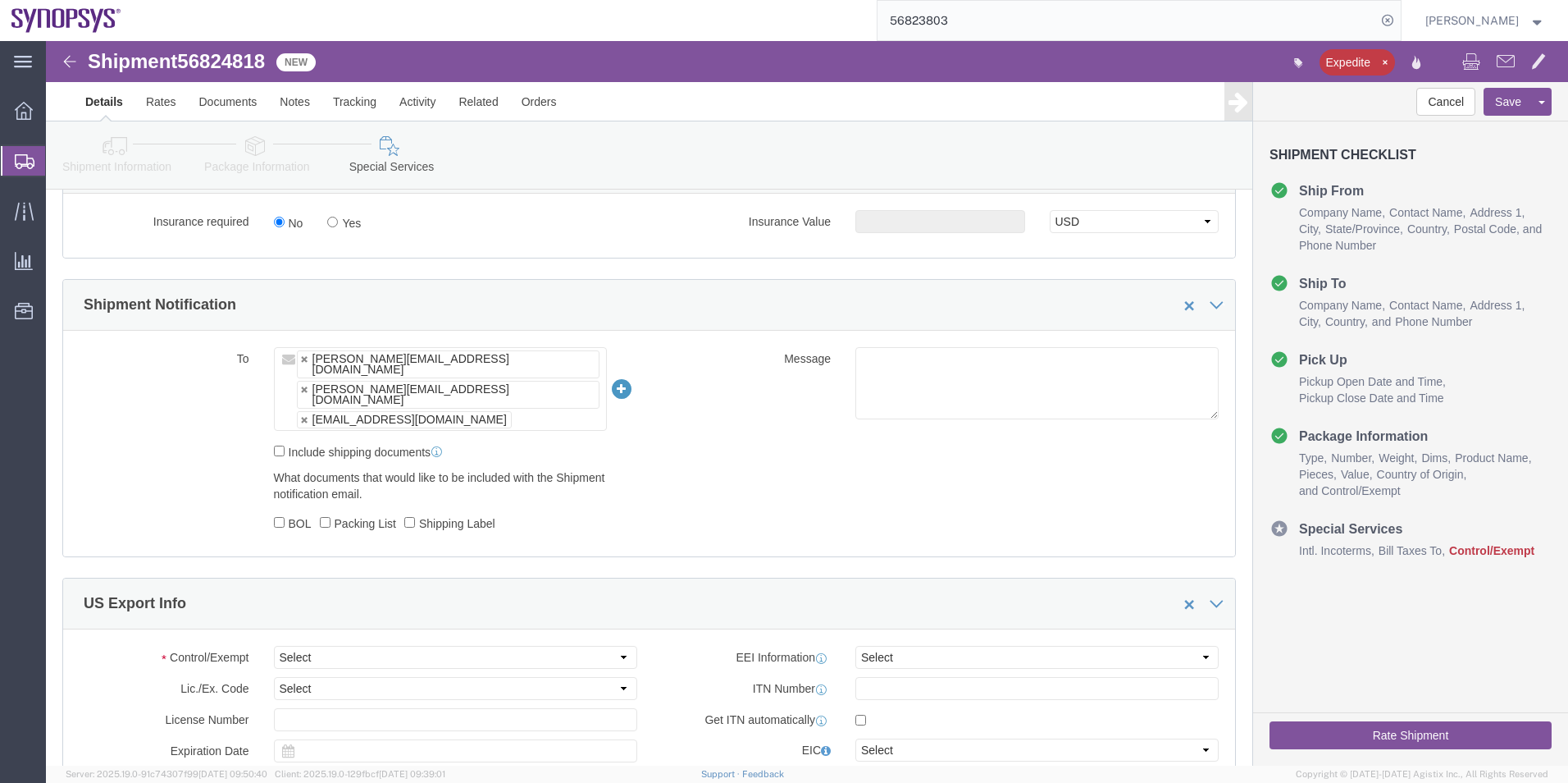
scroll to position [984, 0]
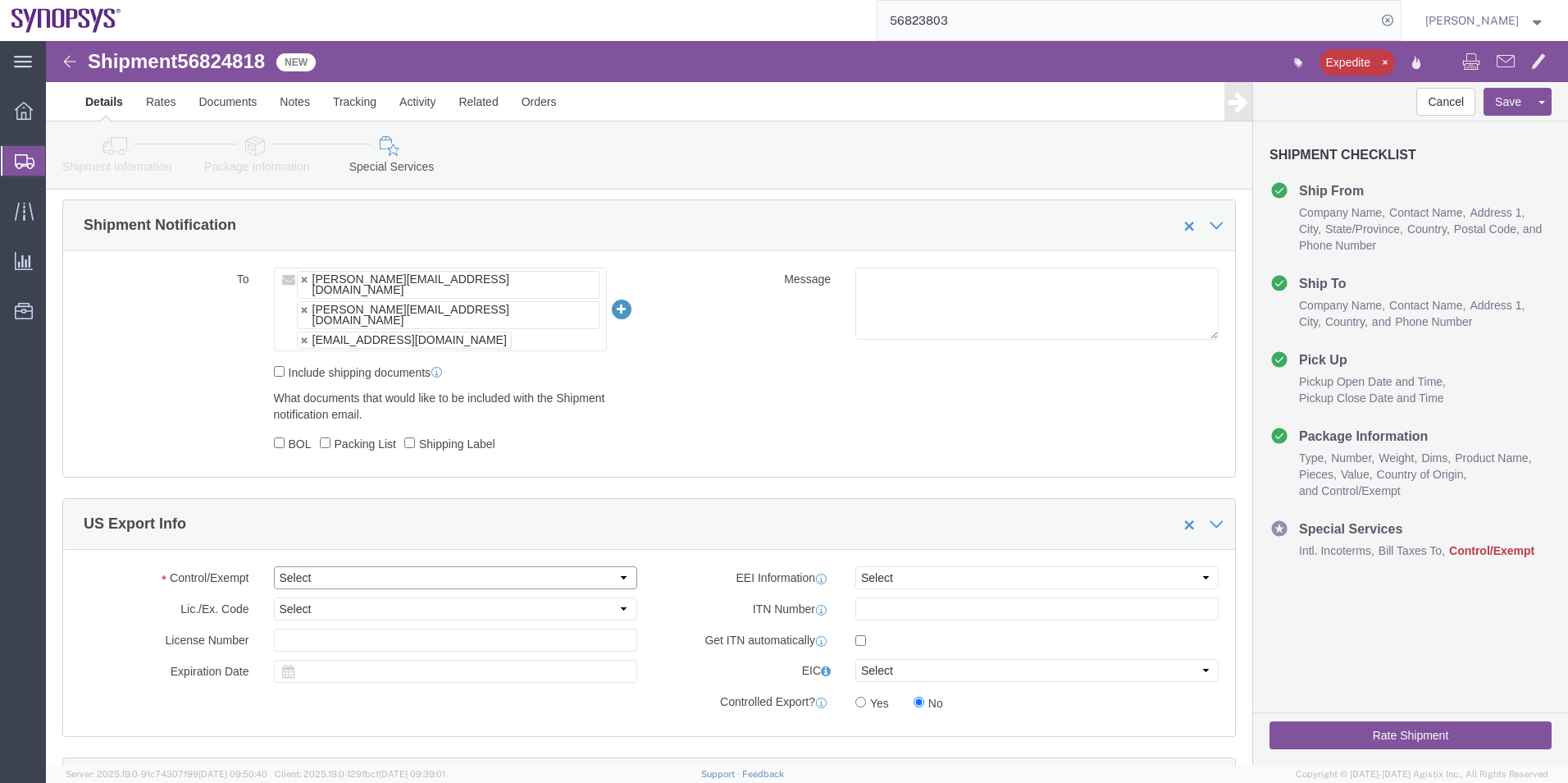
click select "Select ATF BIS DEA EPA FDA FTR ITAR OFAC Other (OPA)"
select select "BIS"
click select "Select ATF BIS DEA EPA FDA FTR ITAR OFAC Other (OPA)"
click select "Select AGR-Agricultural APP-Computers APR-Additional Permissive Exports AVS-Air…"
select select "NLR"
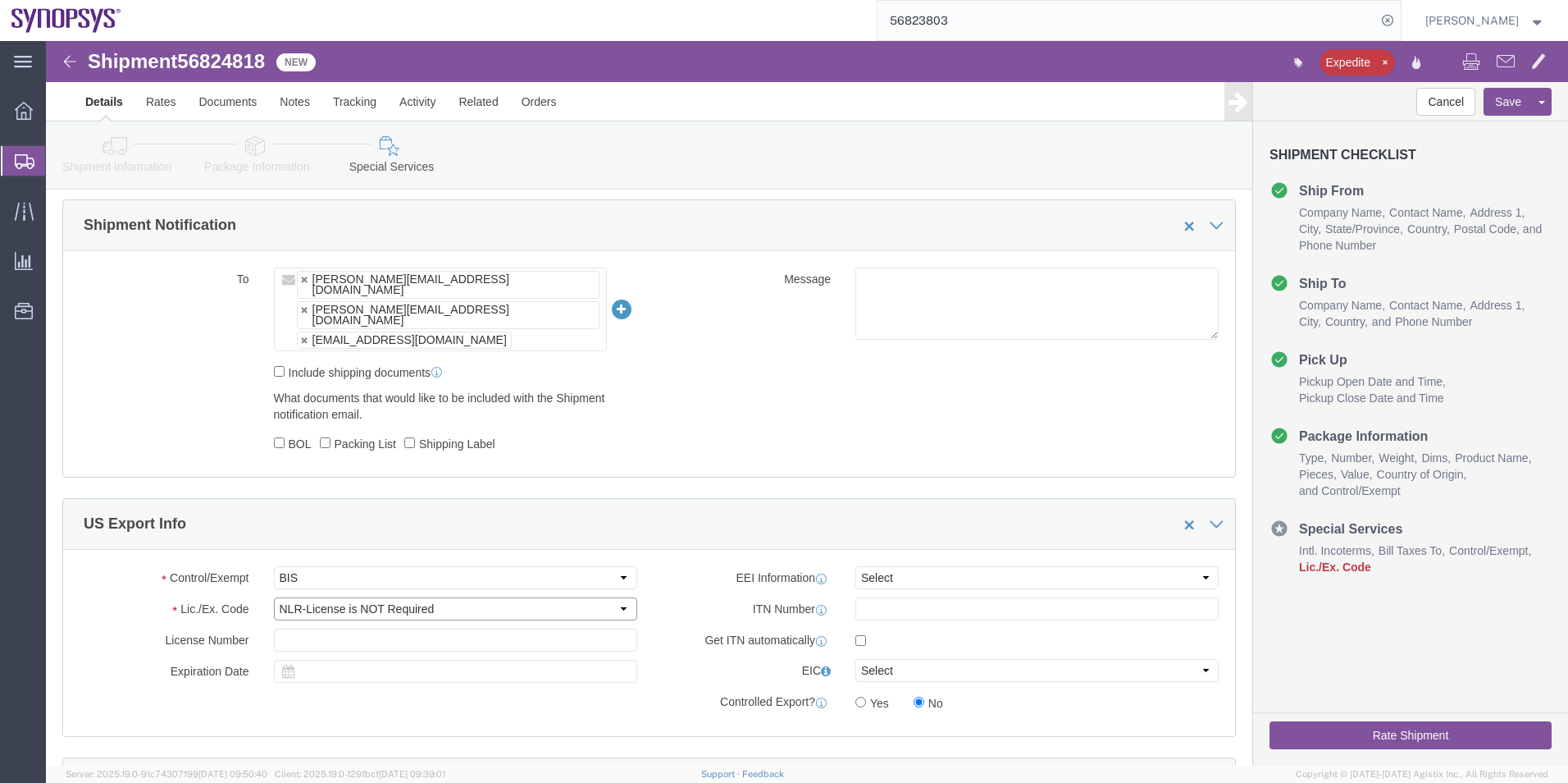
click select "Select AGR-Agricultural APP-Computers APR-Additional Permissive Exports AVS-Air…"
click select "Select AES-Direct EEI Carrier File EEI EEI Exempt"
select select "AESD"
click select "Select AES-Direct EEI Carrier File EEI EEI Exempt"
click input "text"
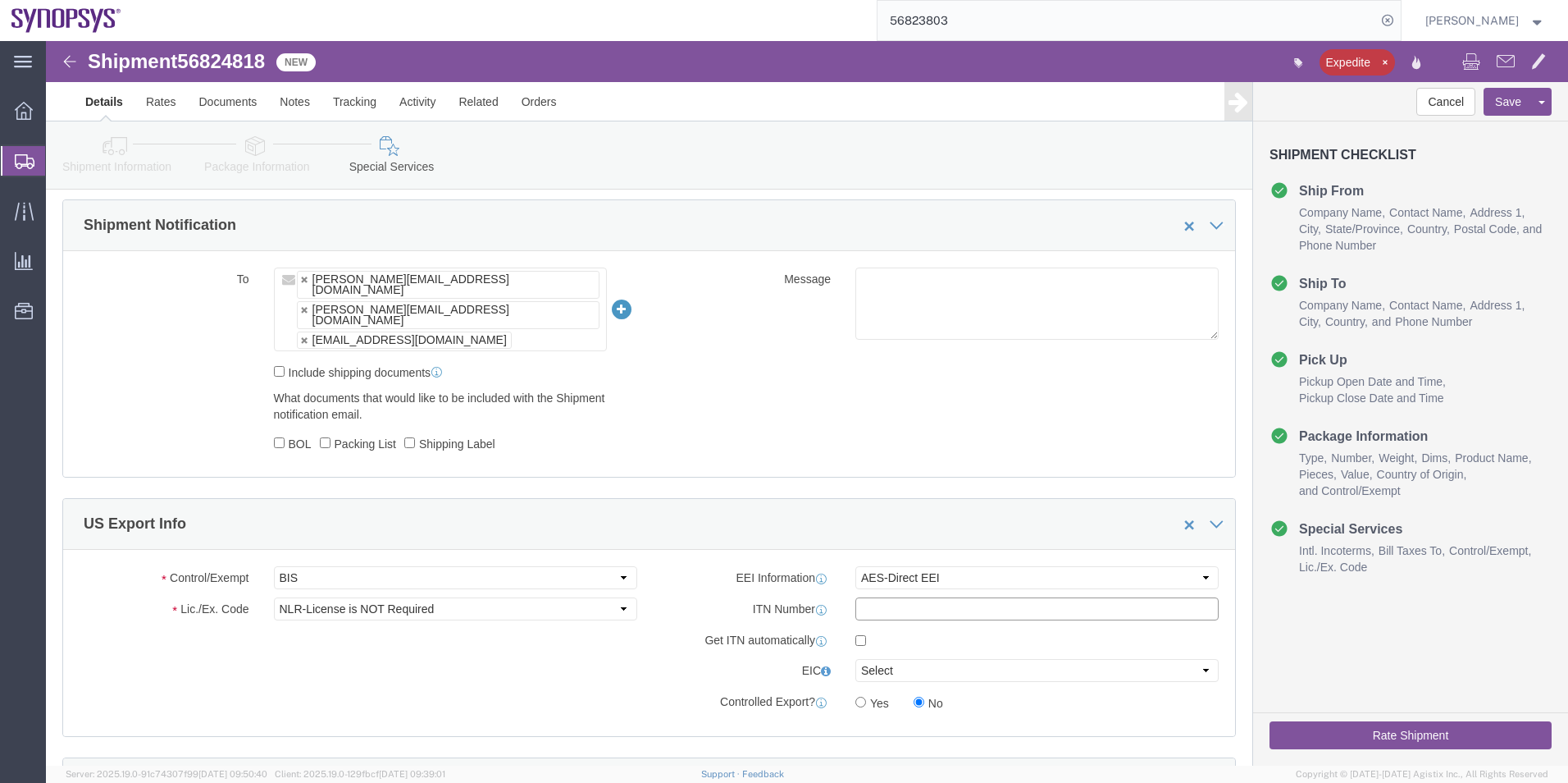
paste input "X20250916482326"
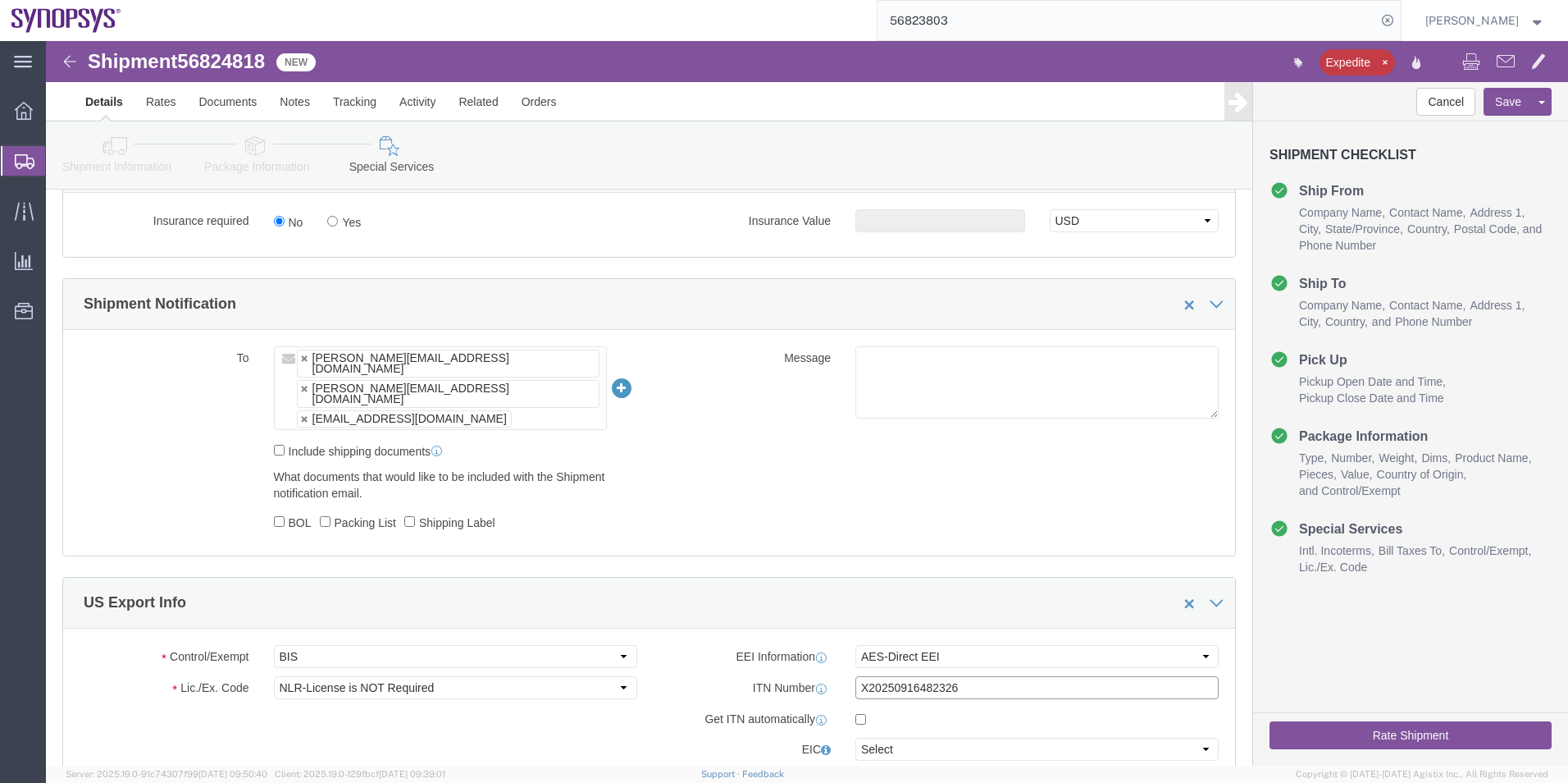
scroll to position [739, 0]
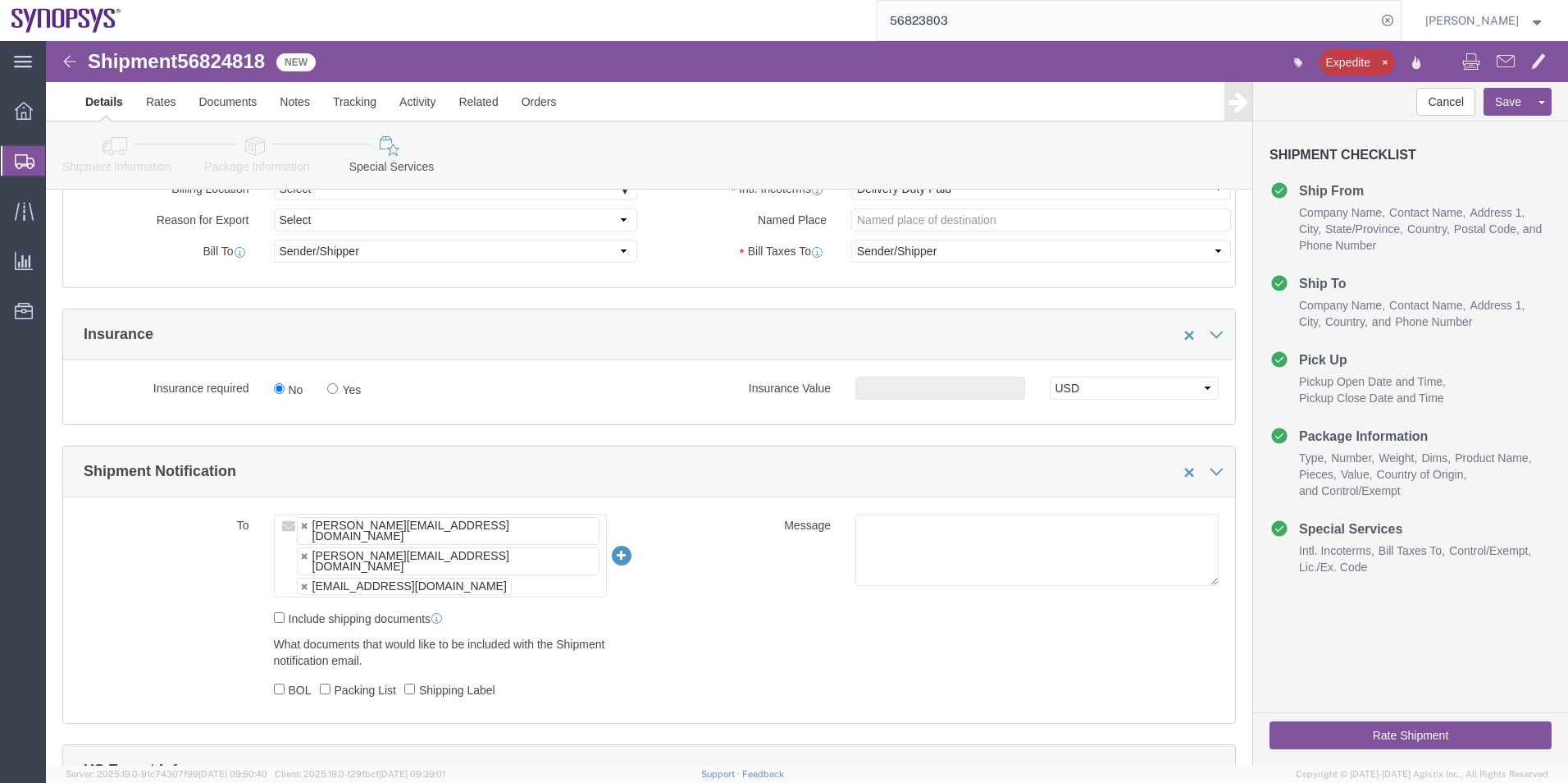
type input "X20250916482326"
click ul "[PERSON_NAME][EMAIL_ADDRESS][DOMAIN_NAME] [PERSON_NAME][EMAIL_ADDRESS][DOMAIN_N…"
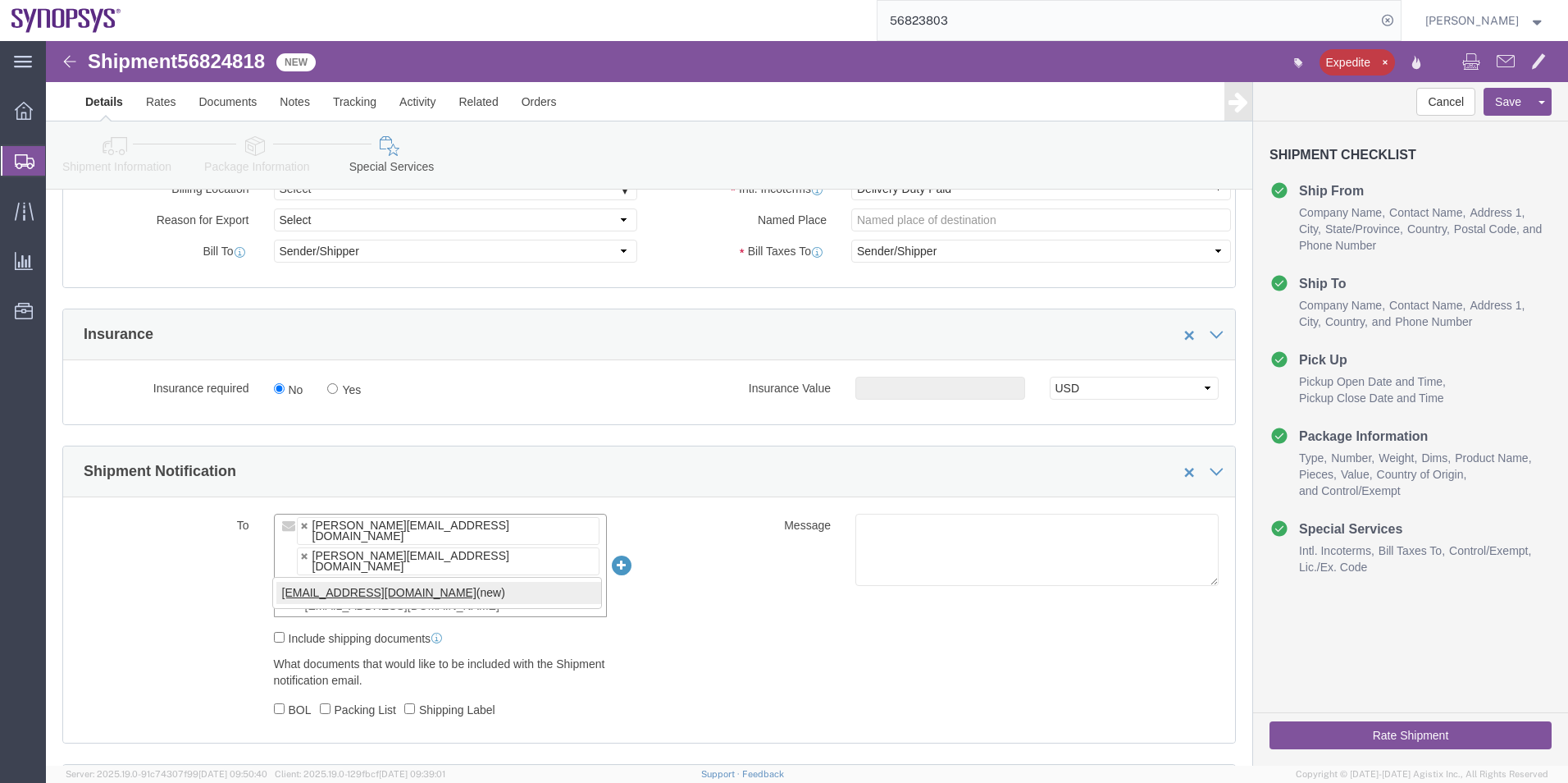
type input "[EMAIL_ADDRESS][DOMAIN_NAME]"
type input "[PERSON_NAME][EMAIL_ADDRESS][DOMAIN_NAME],[PERSON_NAME][EMAIL_ADDRESS][DOMAIN_N…"
click button "Rate Shipment"
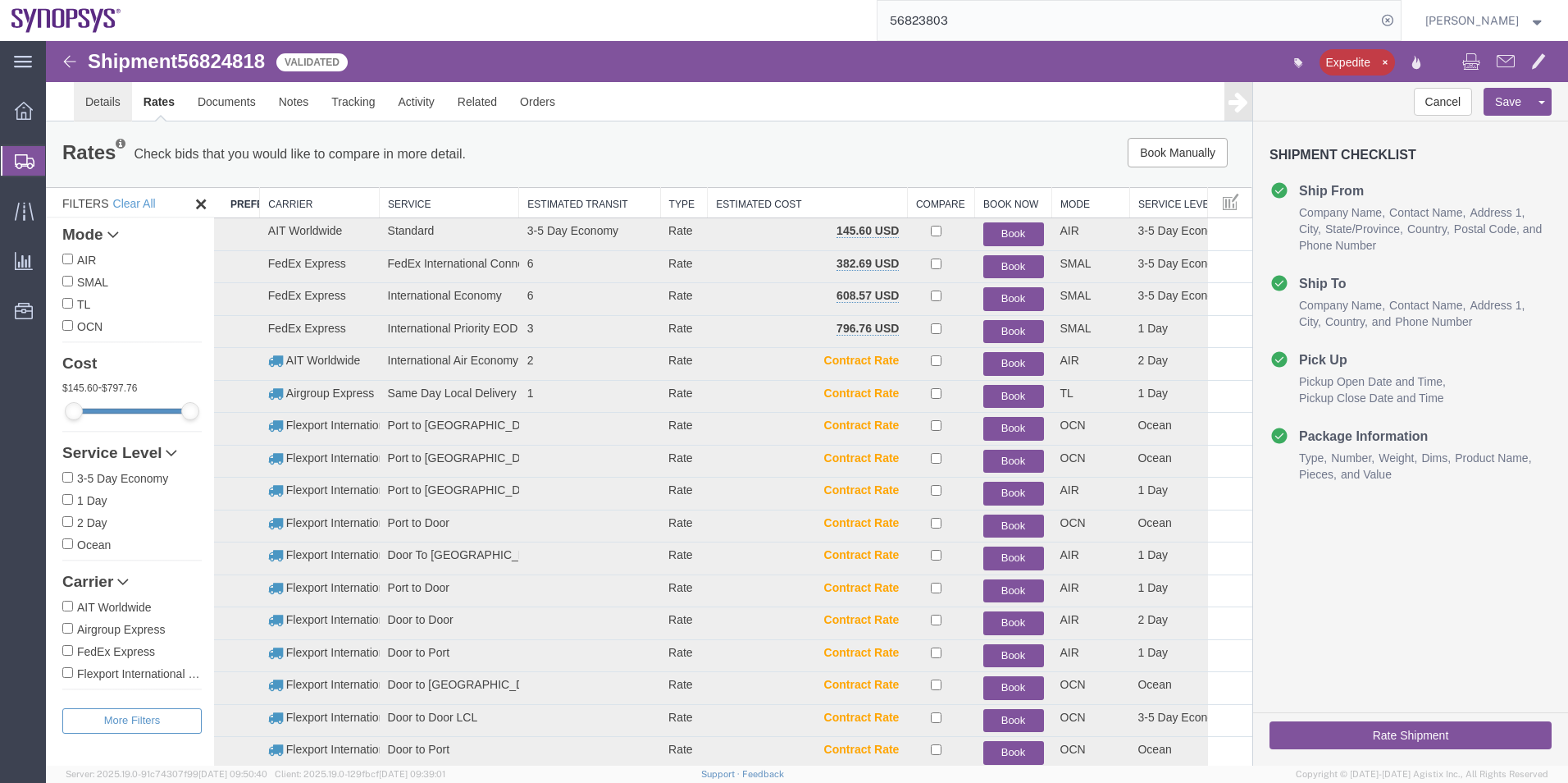
click at [108, 102] on link "Details" at bounding box center [102, 102] width 58 height 39
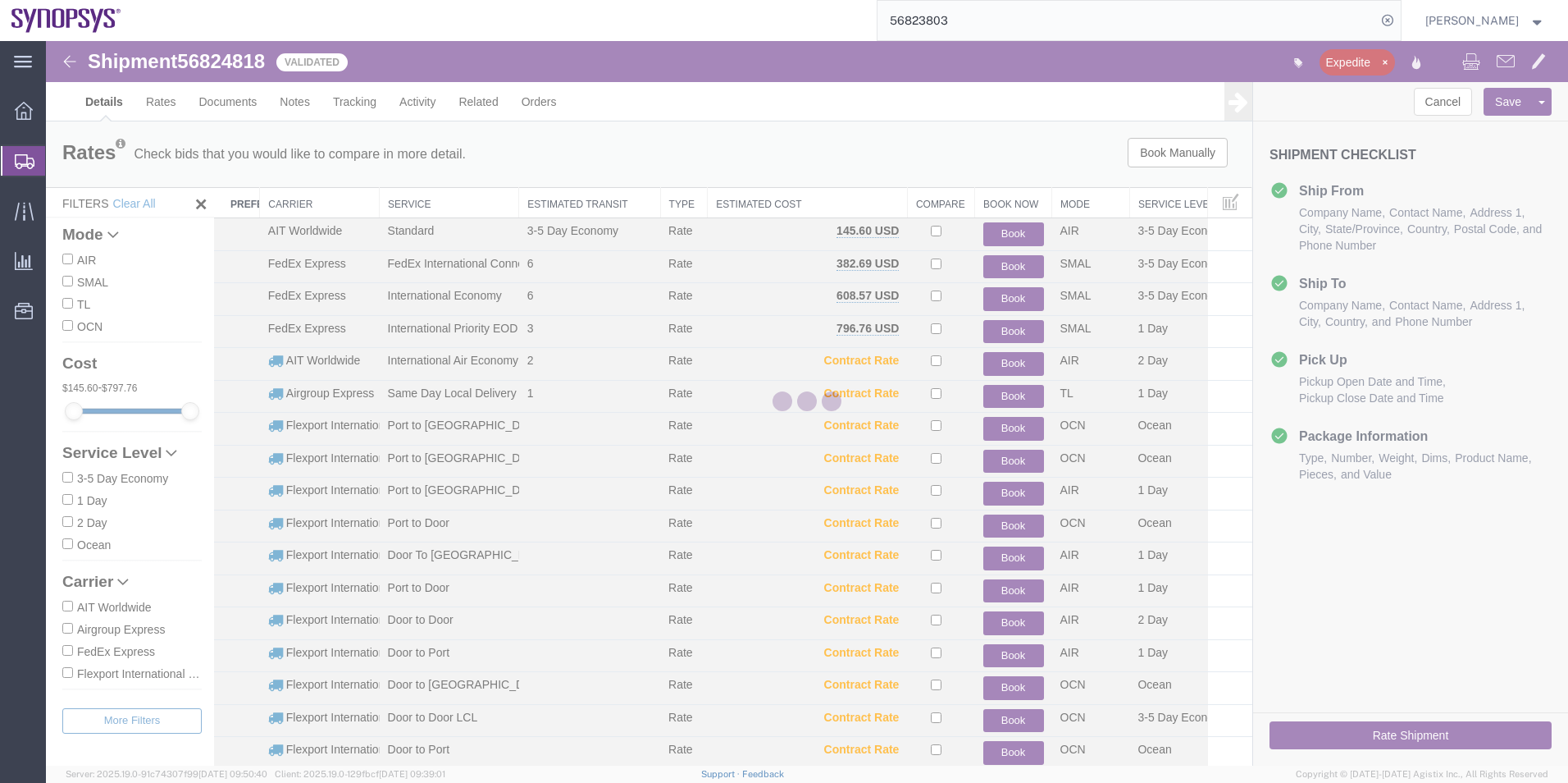
select select "63185"
select select "63166"
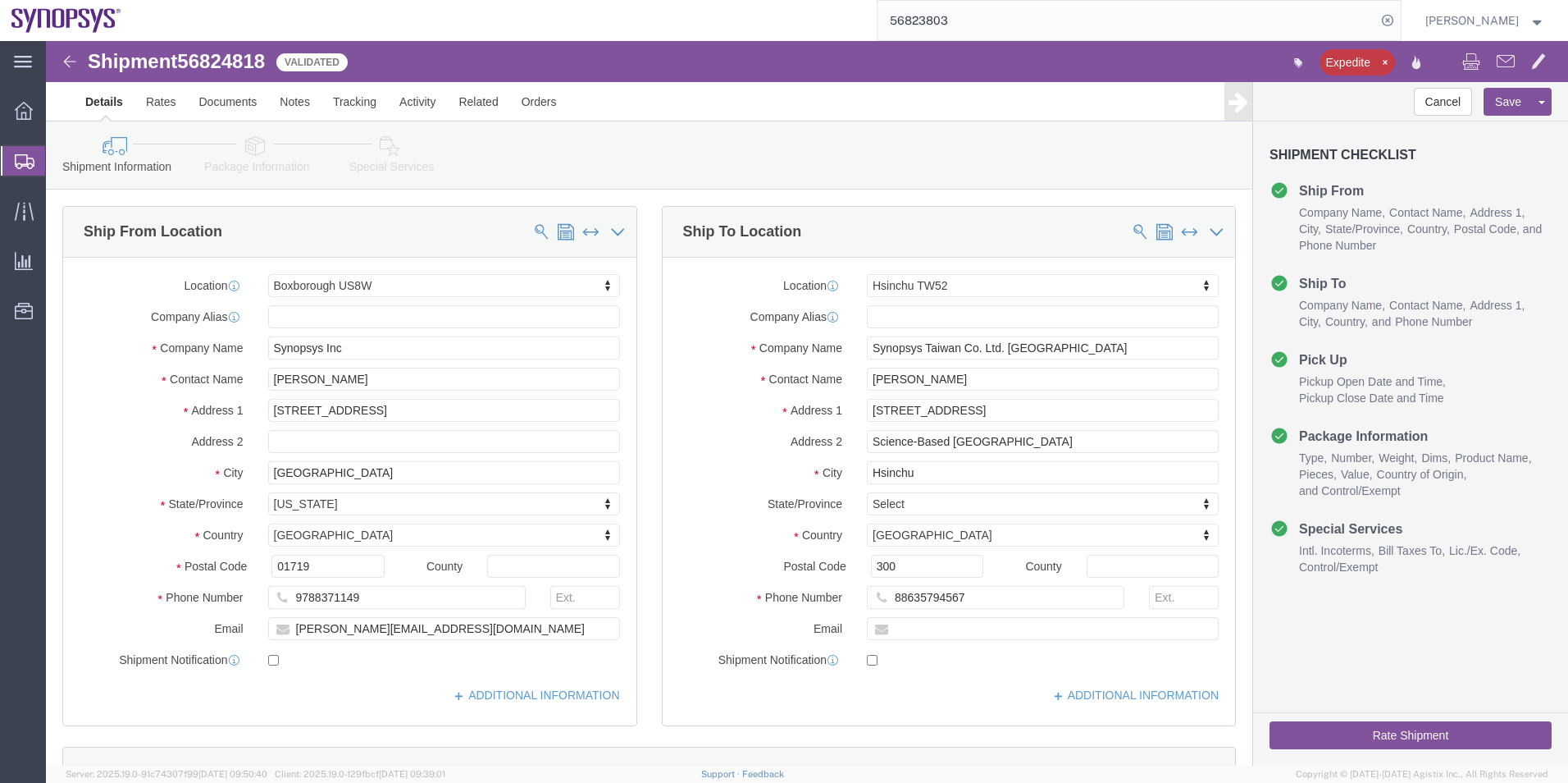
click link "Package Information"
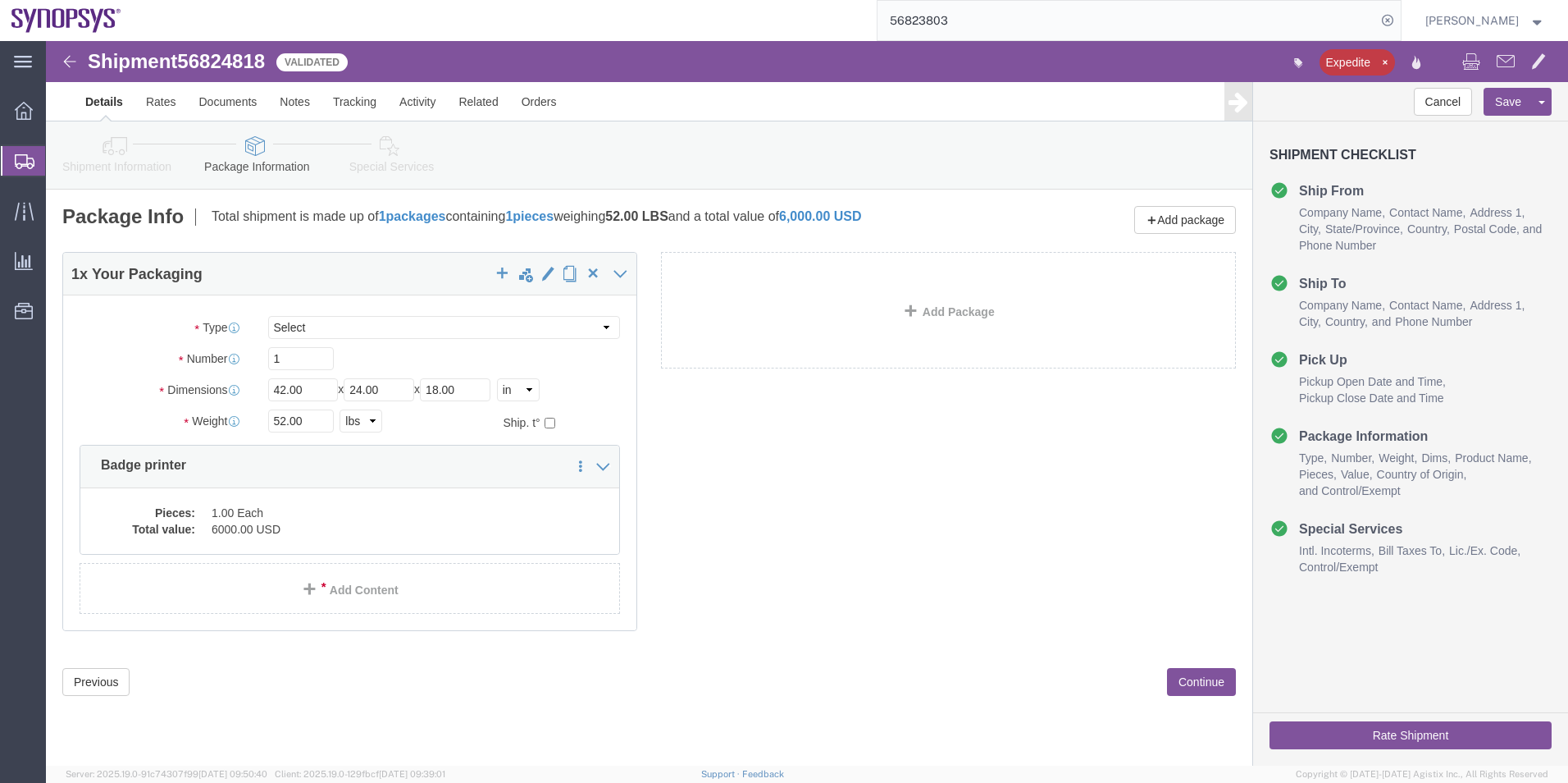
click link "Special Services"
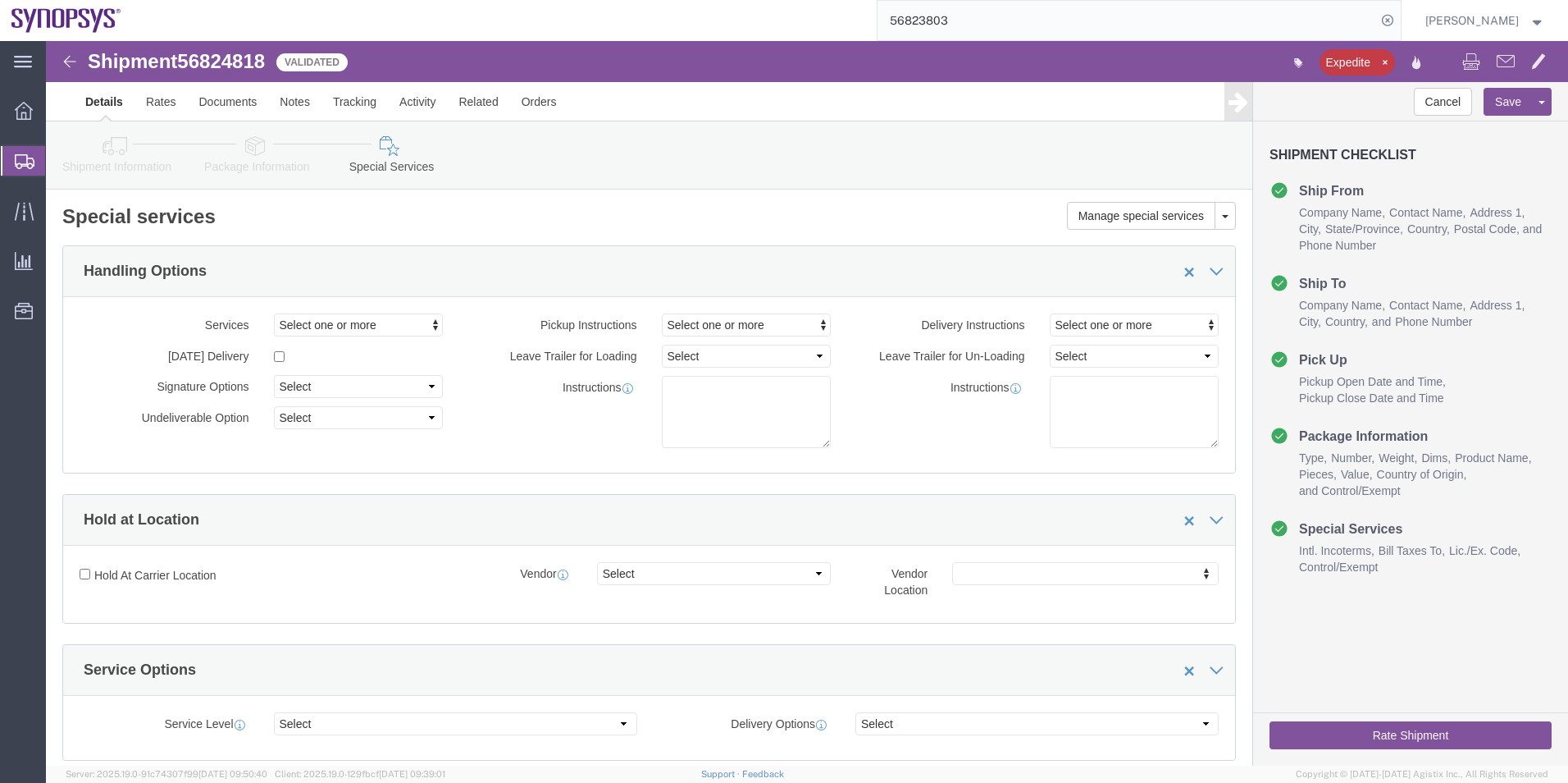
click at [0, 0] on span "Shipment Manager" at bounding box center [0, 0] width 0 height 0
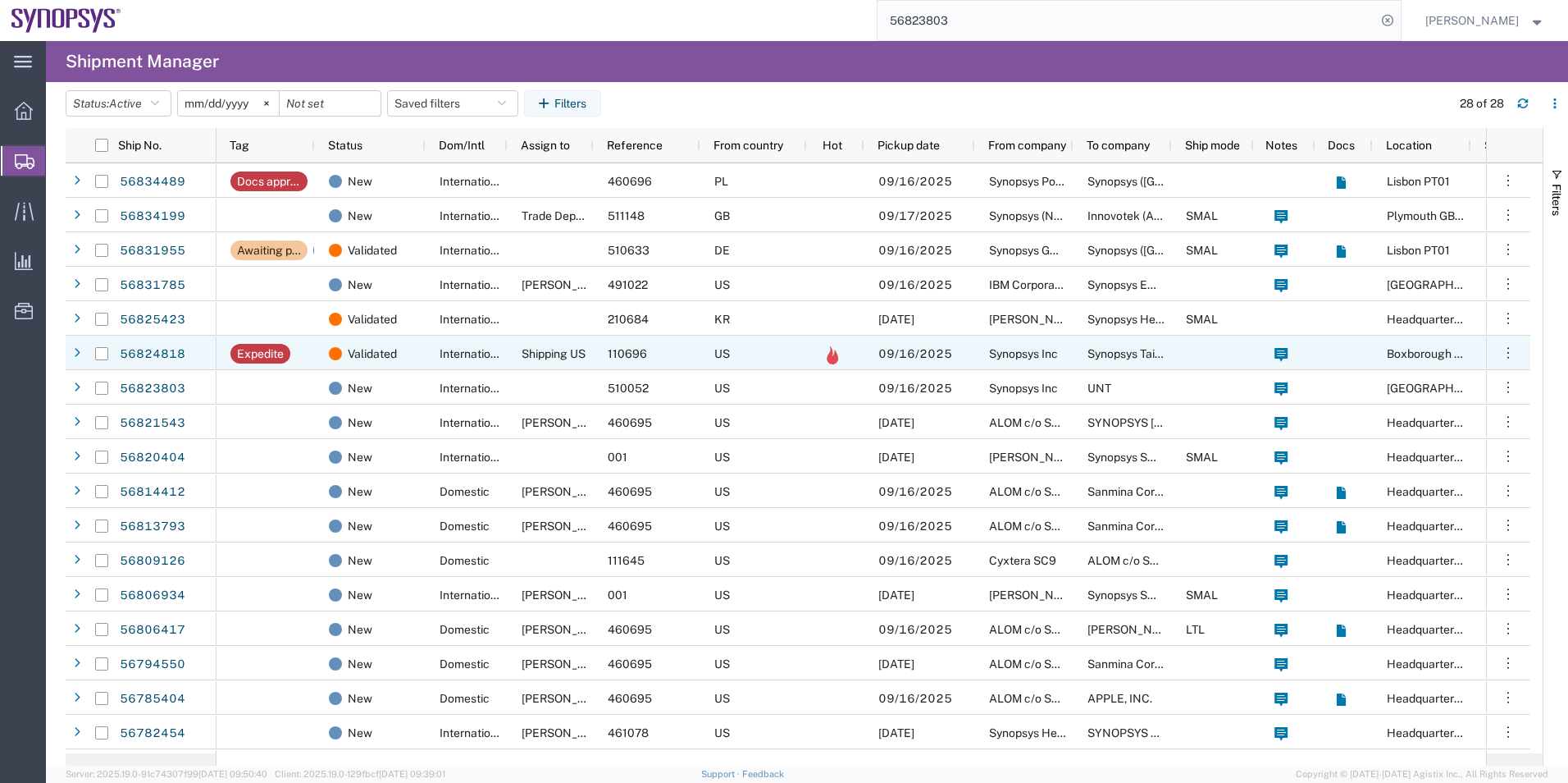
click at [488, 354] on span "International" at bounding box center [473, 353] width 68 height 13
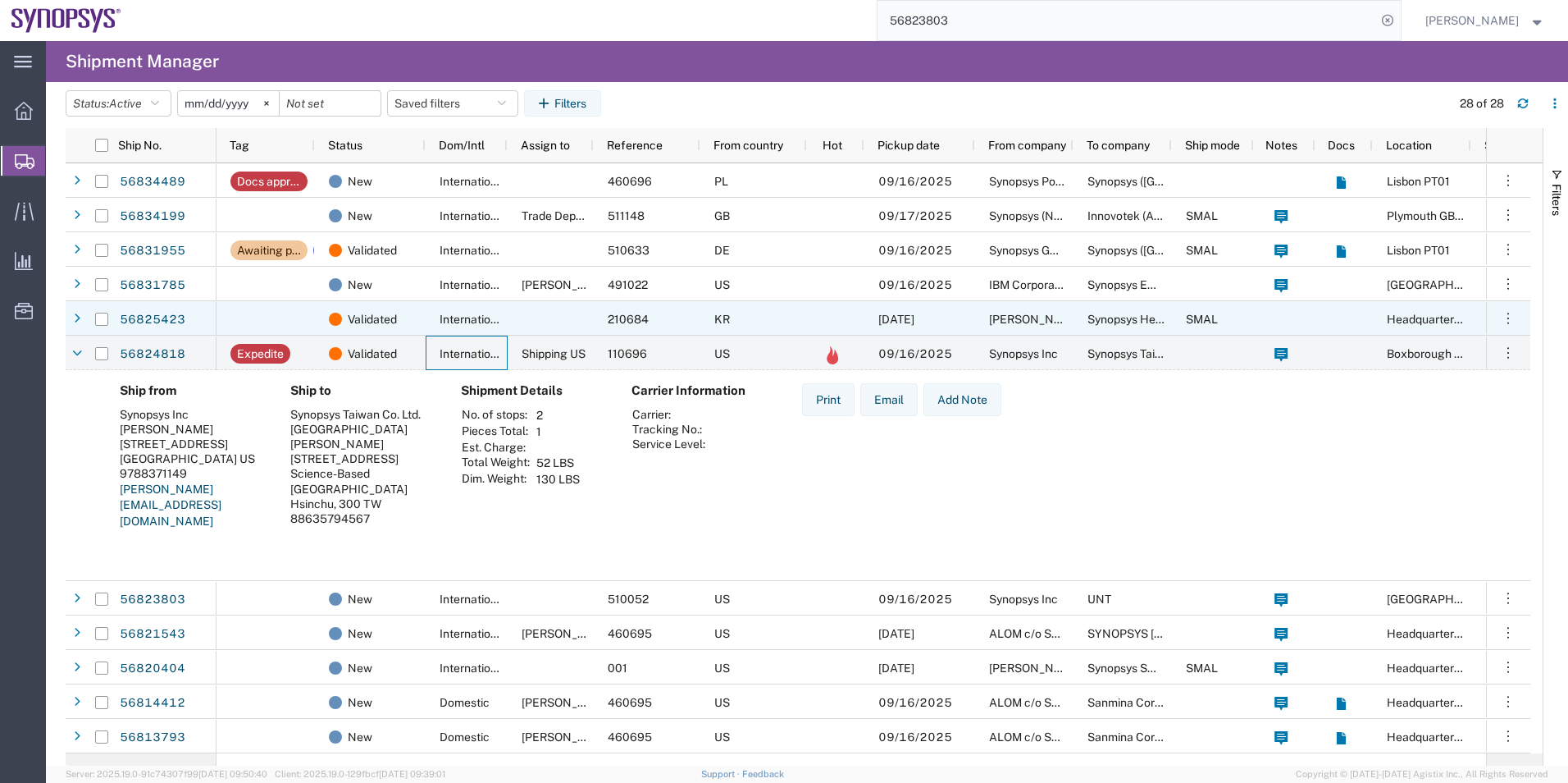
click at [286, 317] on div at bounding box center [266, 318] width 98 height 34
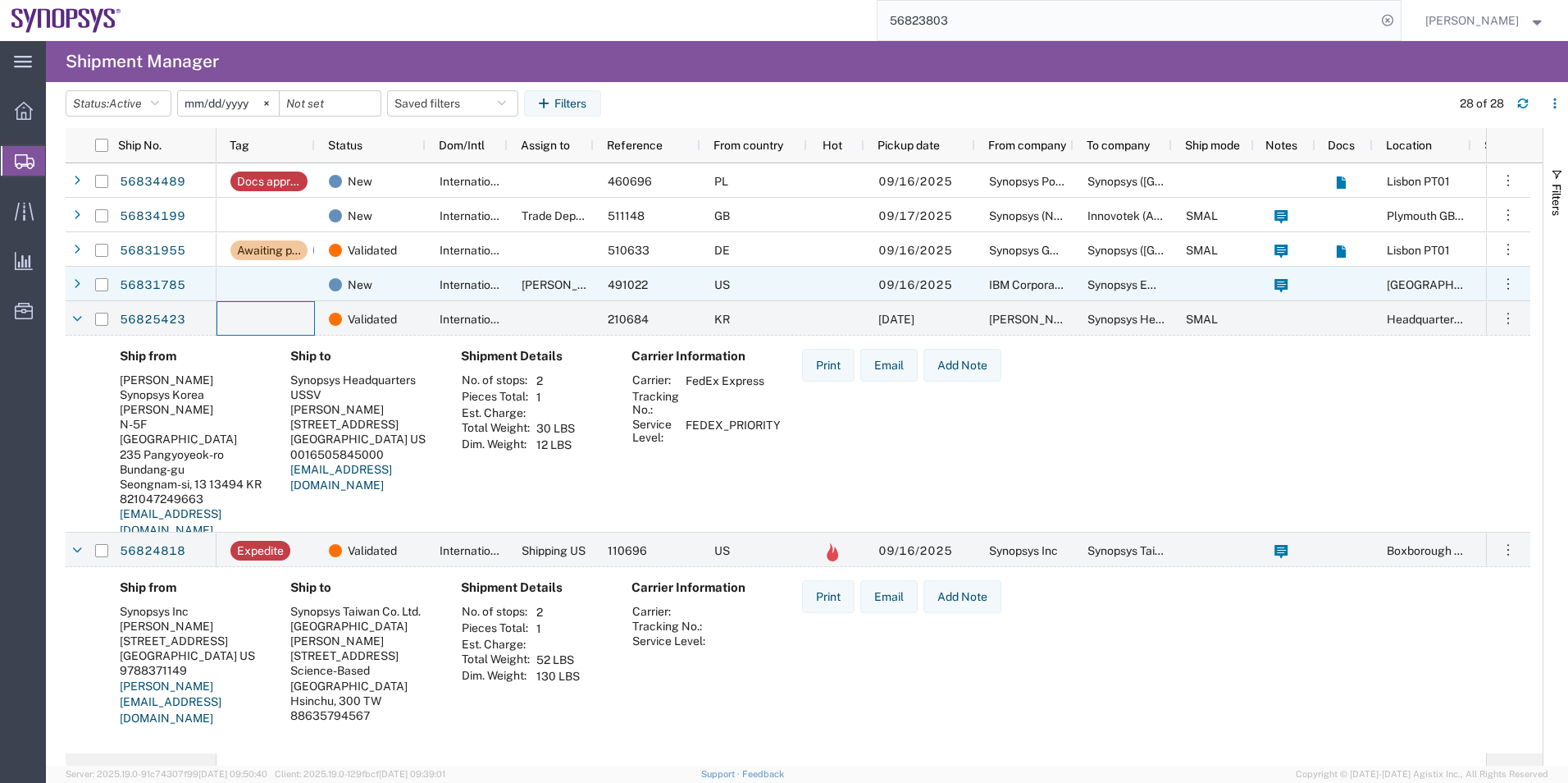
click at [289, 288] on div at bounding box center [266, 284] width 98 height 34
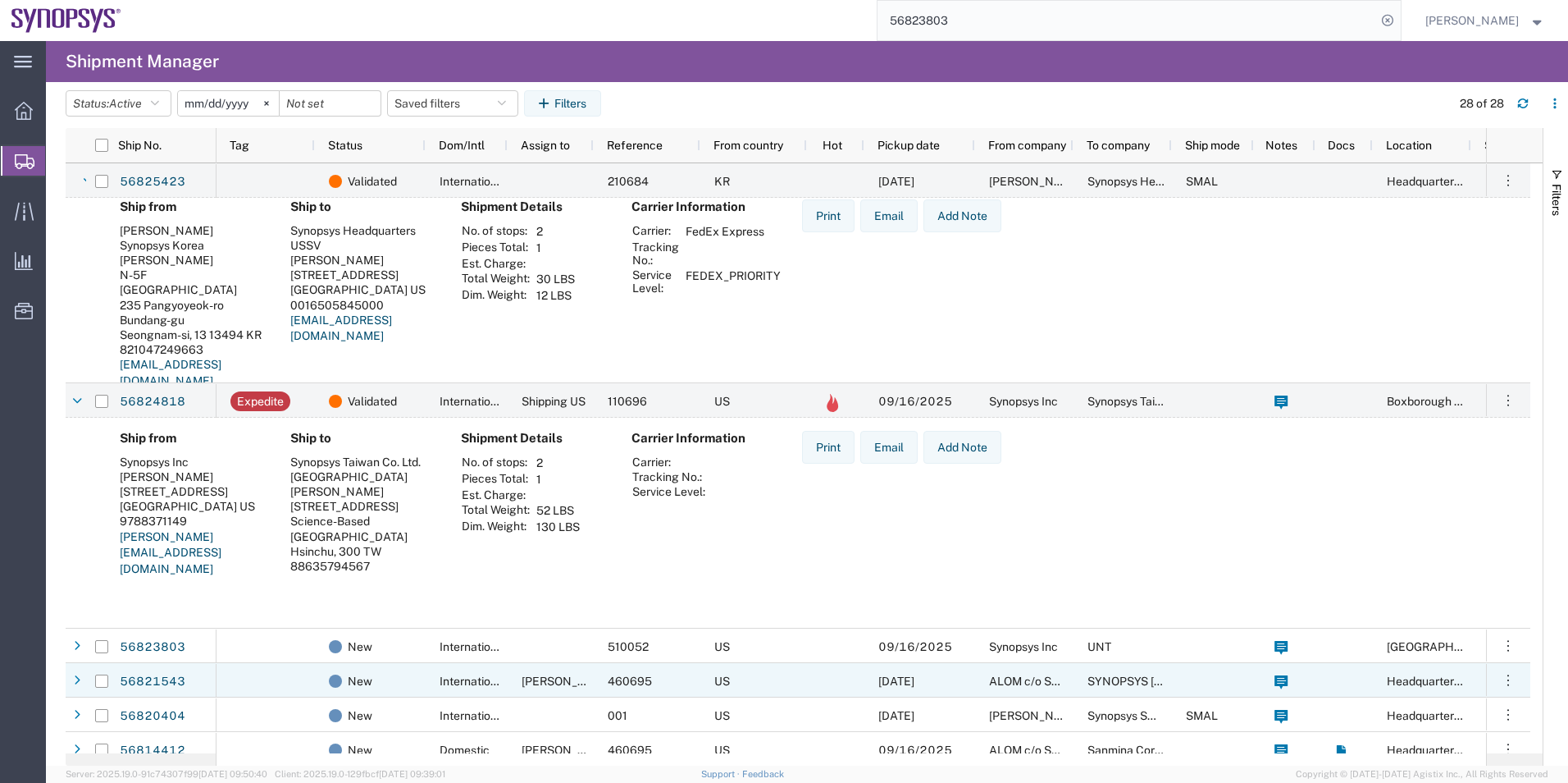
scroll to position [410, 0]
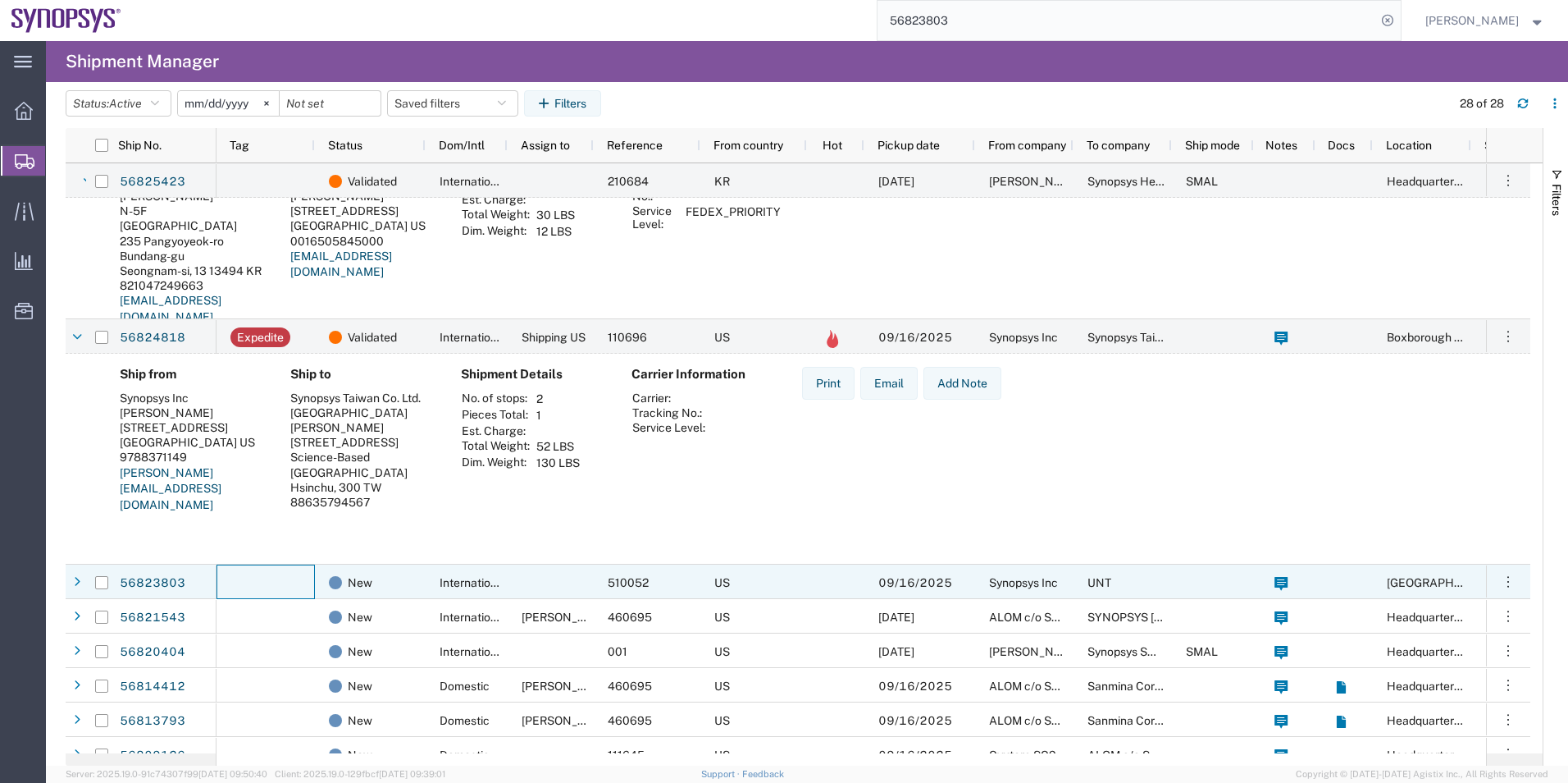
click at [257, 586] on div at bounding box center [266, 581] width 98 height 34
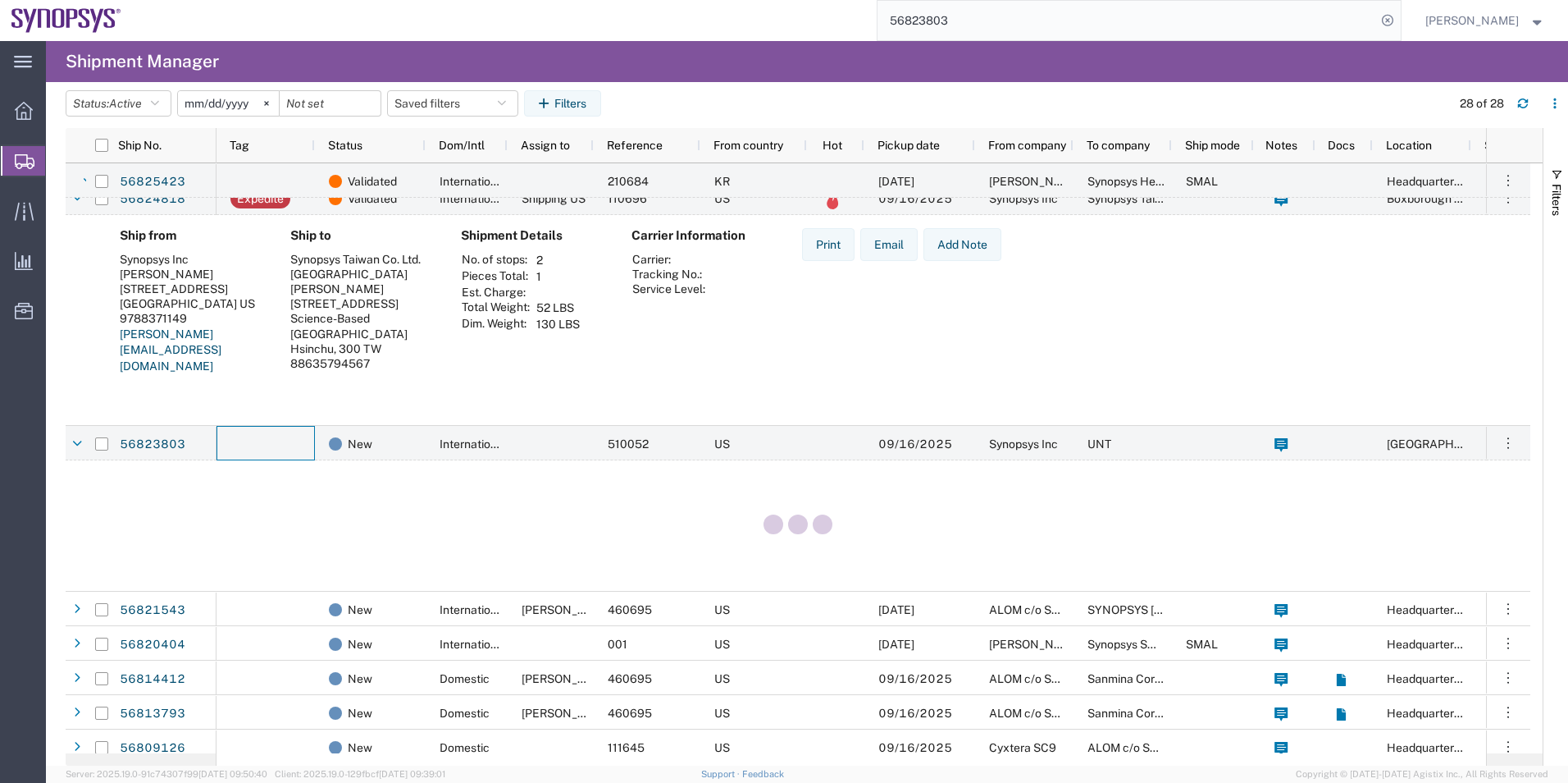
scroll to position [574, 0]
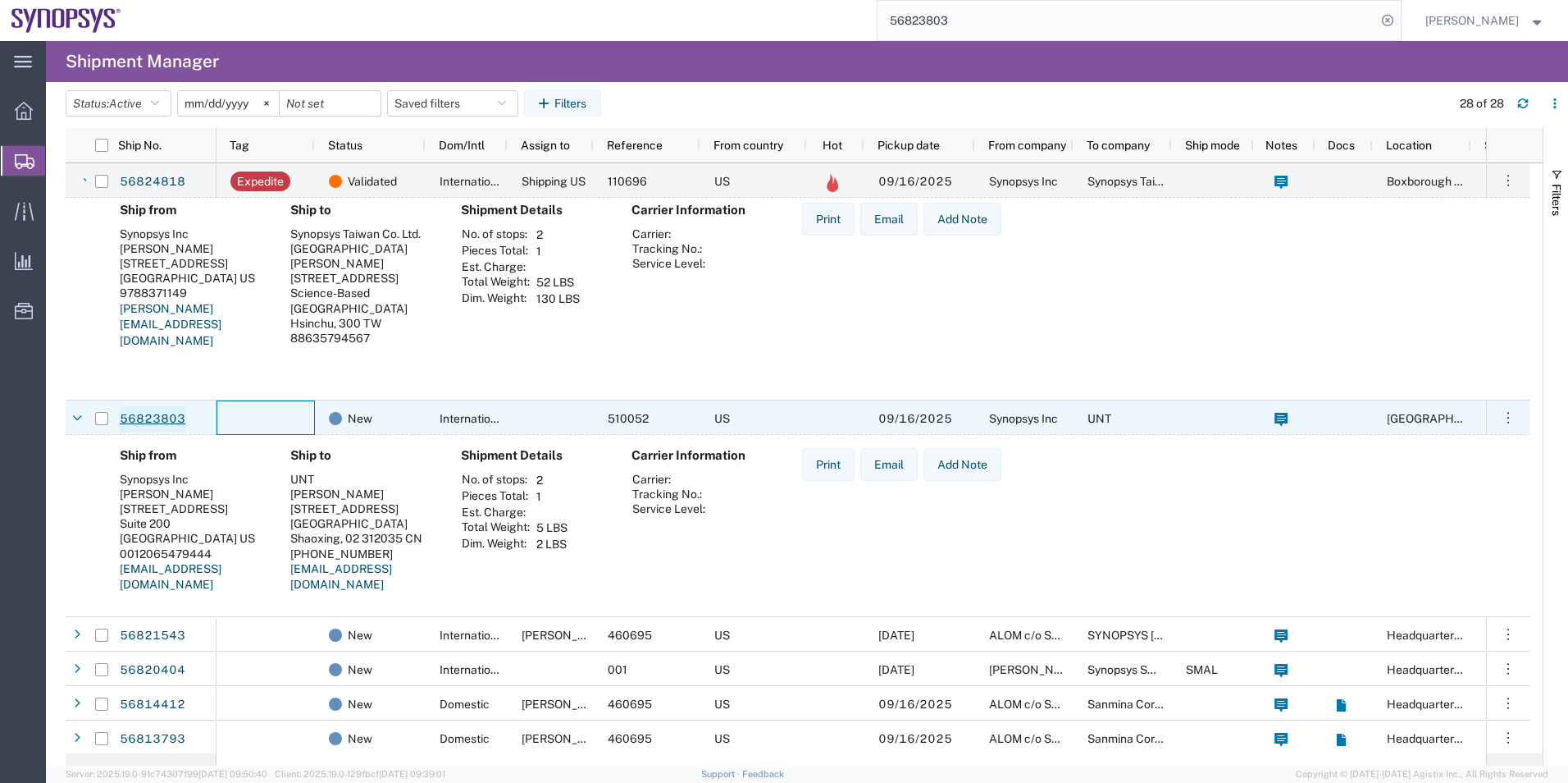
click at [149, 420] on link "56823803" at bounding box center [152, 419] width 68 height 26
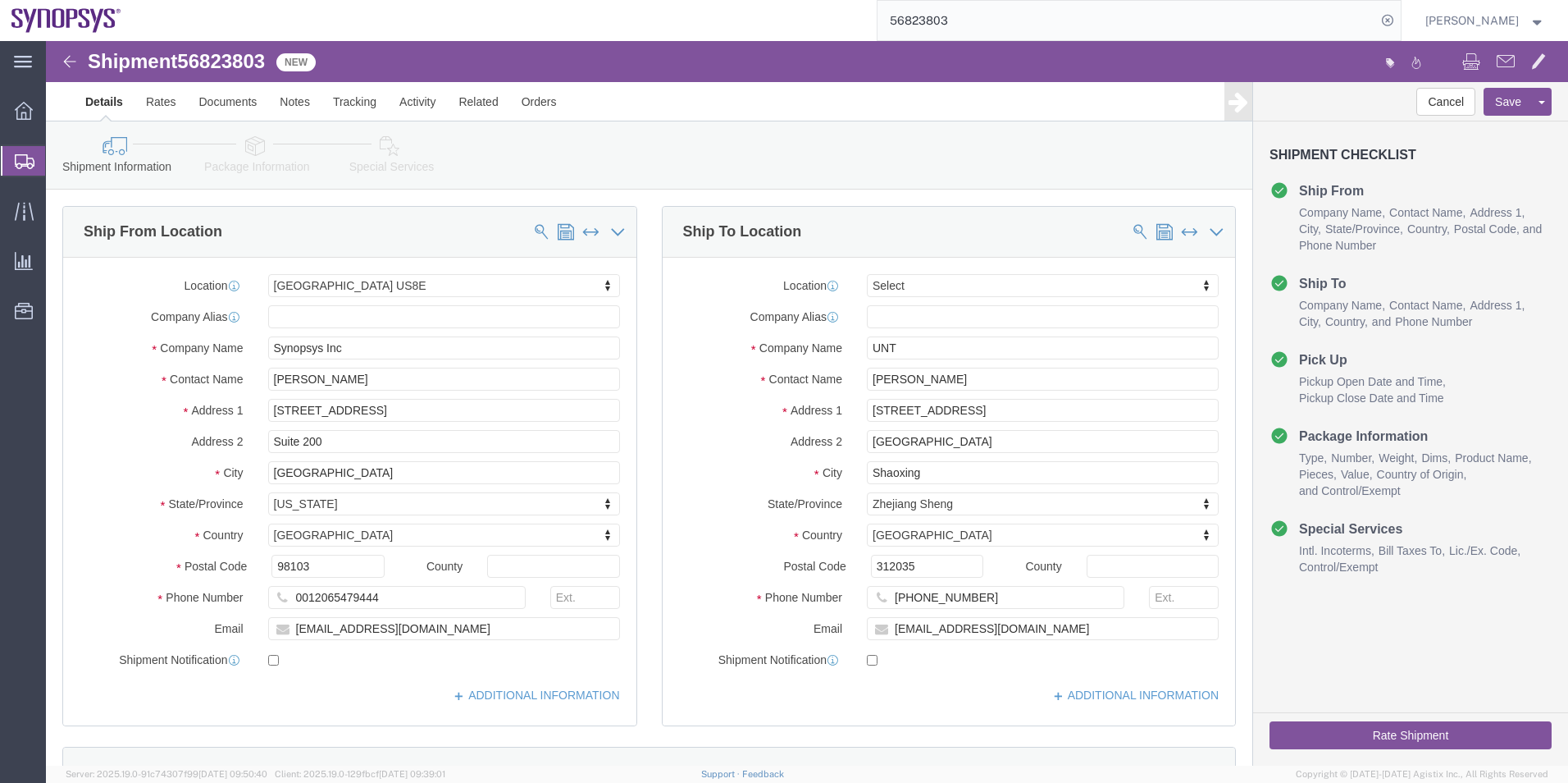
select select "63203"
select select
click link "Package Information"
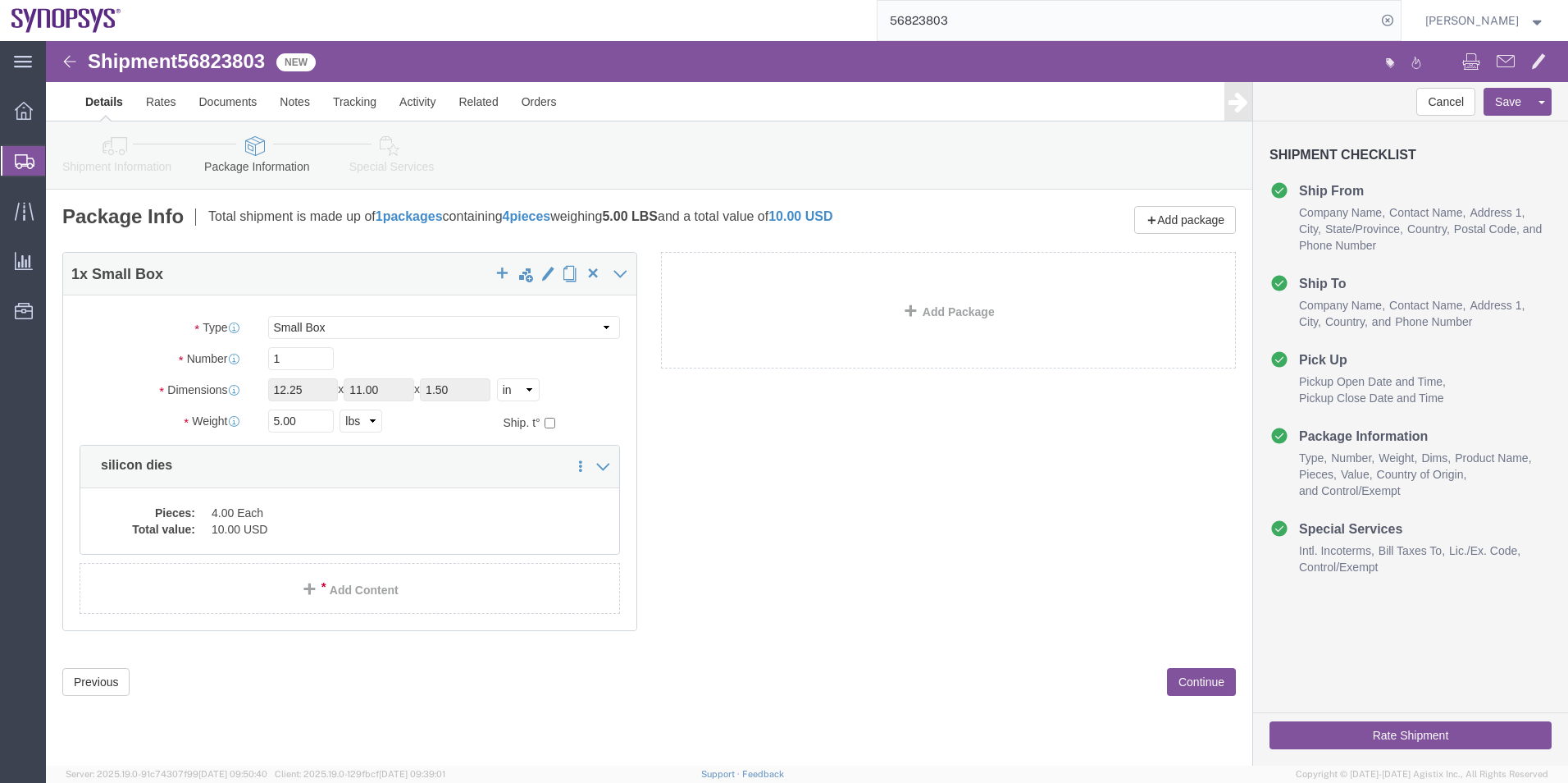
click link "Special Services"
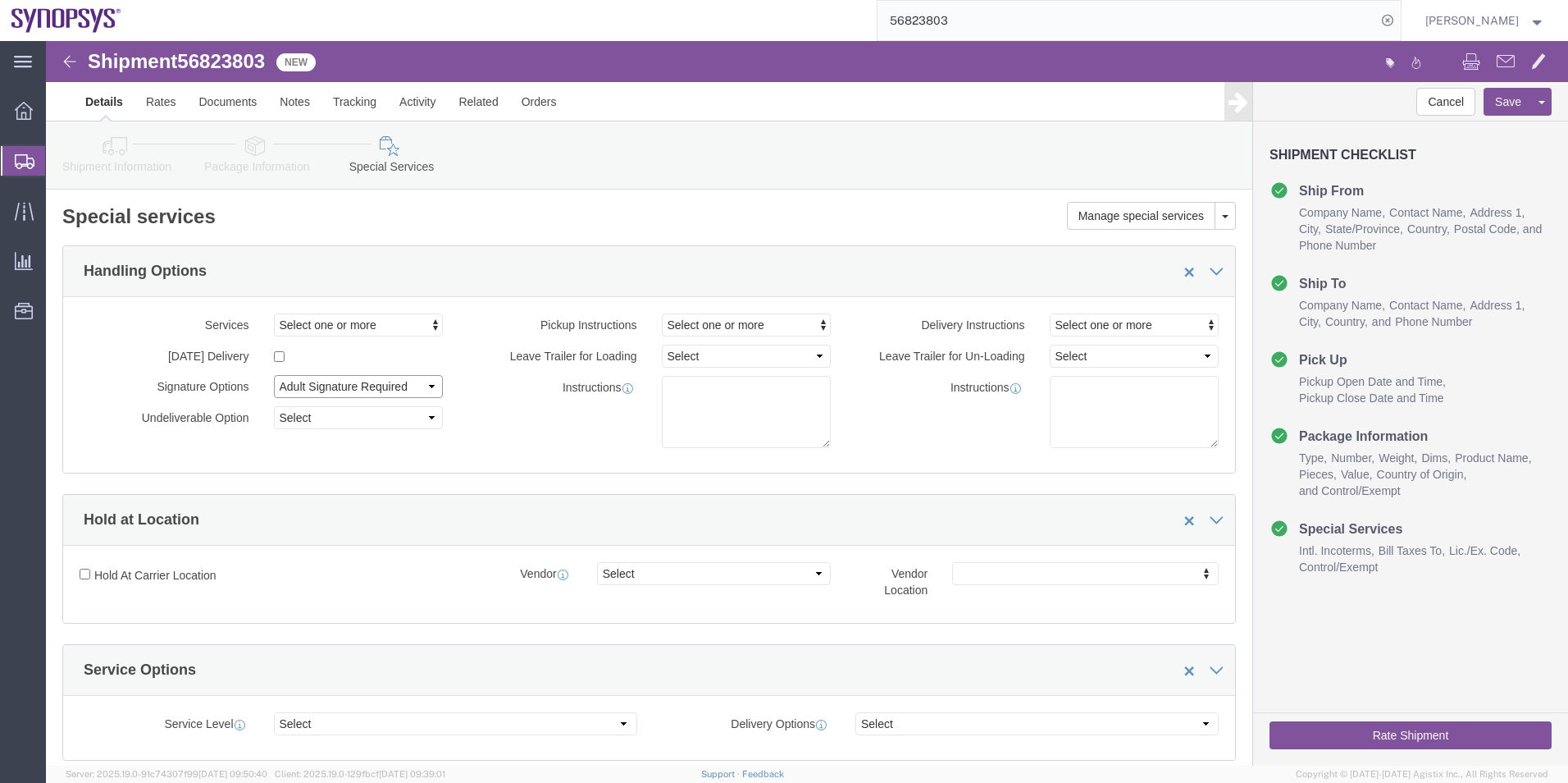
click select "Select Adult Signature Required Direct Signature Required No Signature Required…"
select select
click select "Select Adult Signature Required Direct Signature Required No Signature Required…"
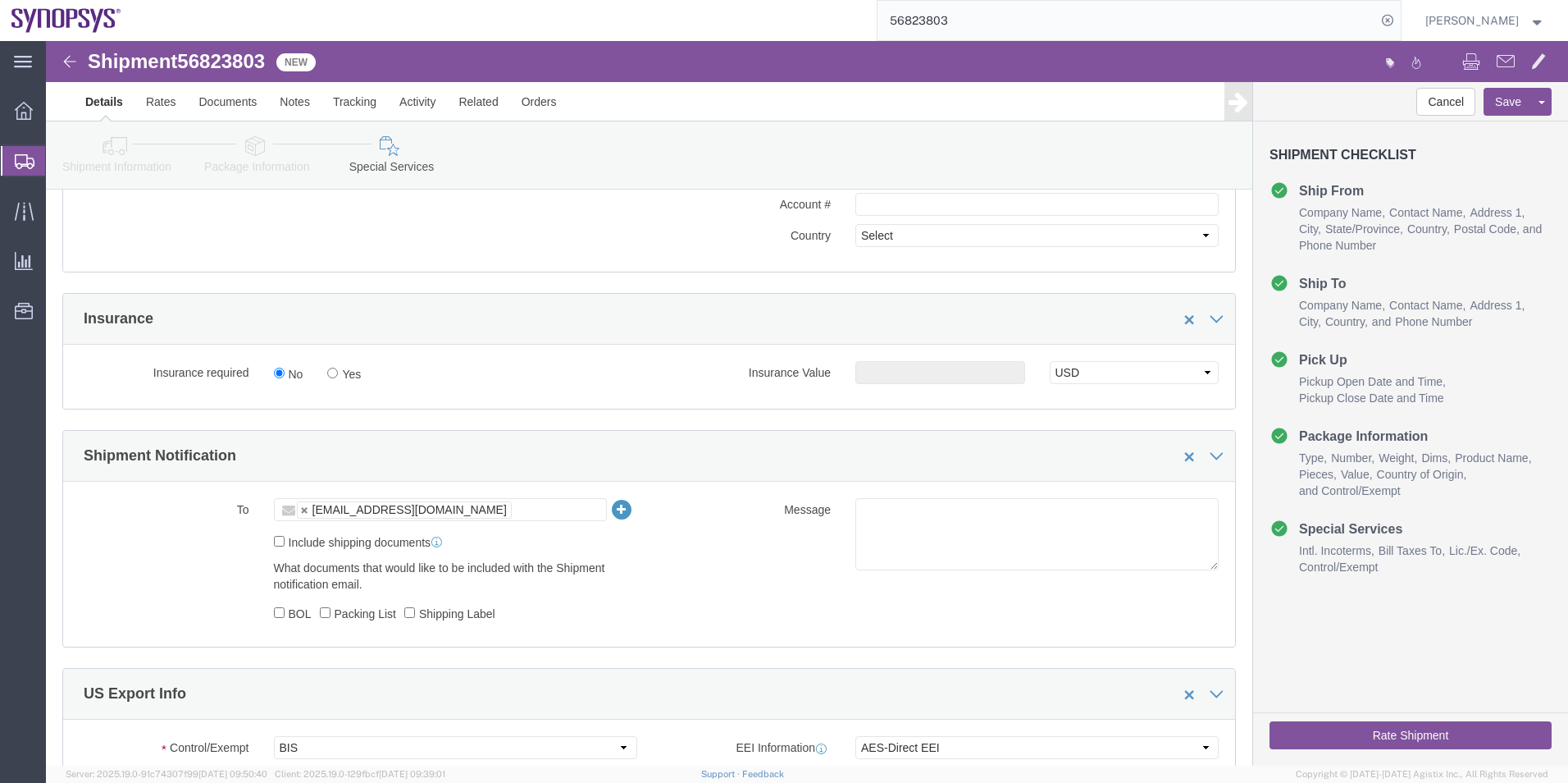
scroll to position [820, 0]
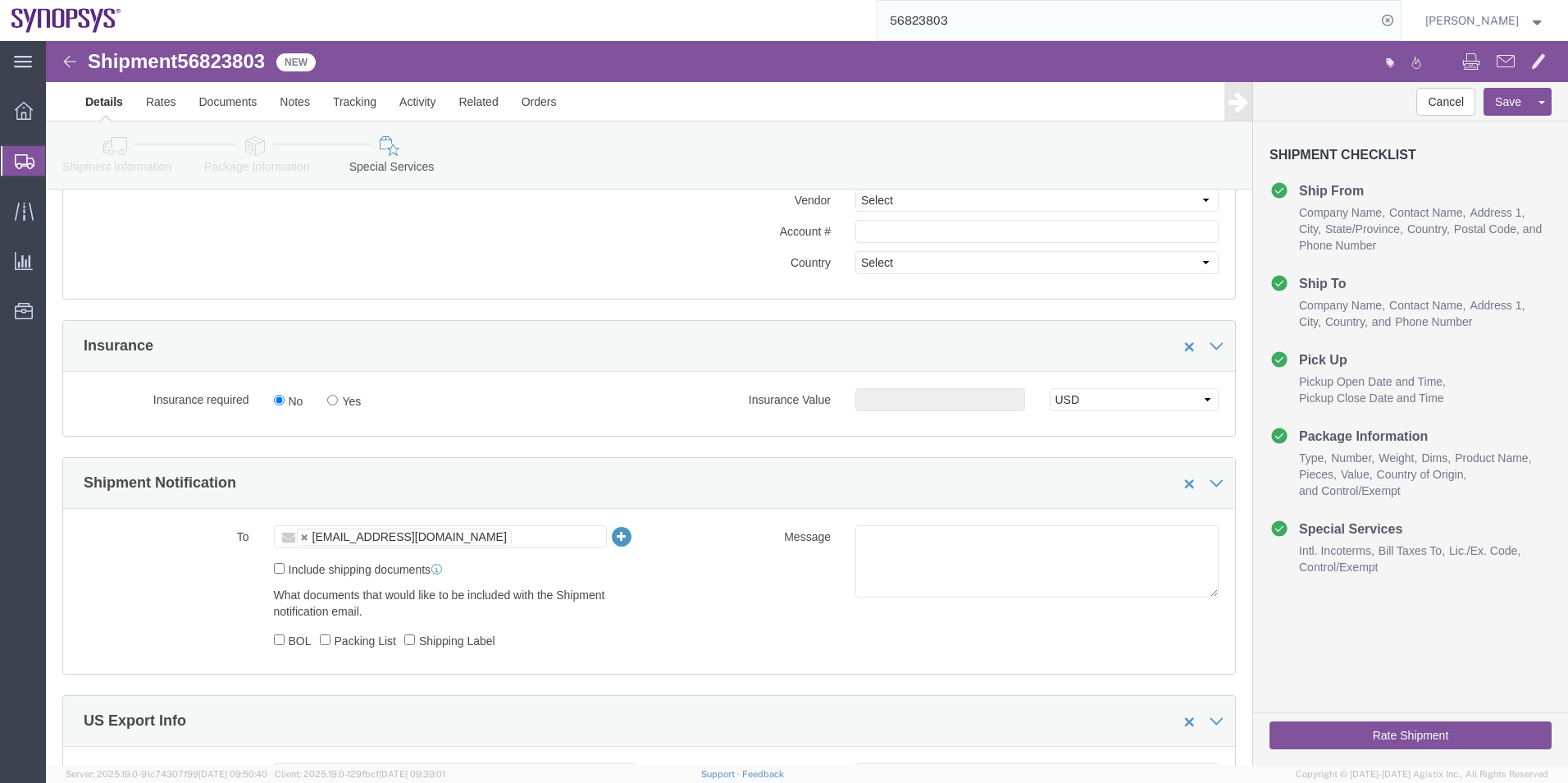
click ul "[EMAIL_ADDRESS][DOMAIN_NAME]"
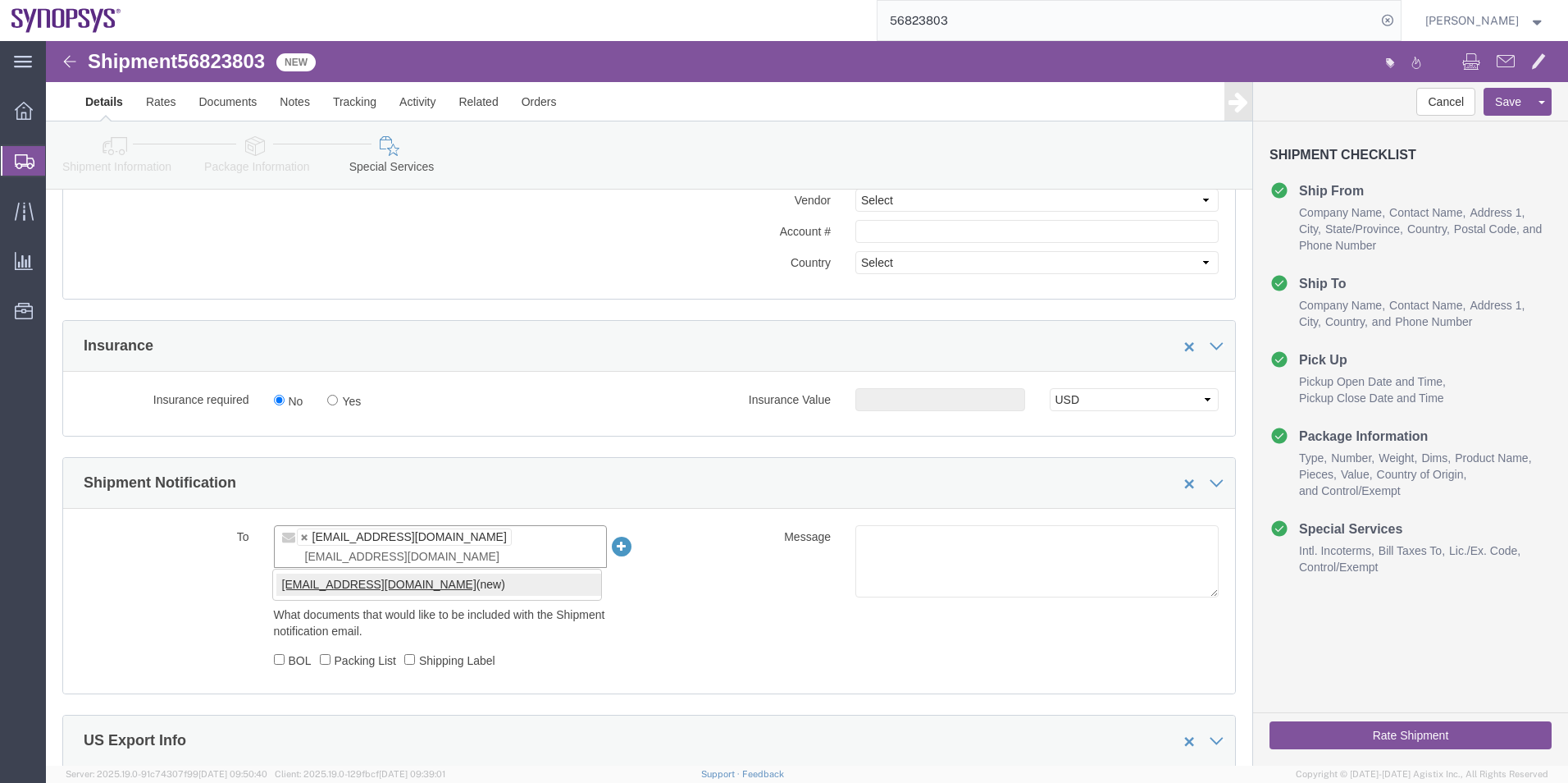
type input "[EMAIL_ADDRESS][DOMAIN_NAME]"
type input "[EMAIL_ADDRESS][DOMAIN_NAME],[EMAIL_ADDRESS][DOMAIN_NAME]"
click button "Rate Shipment"
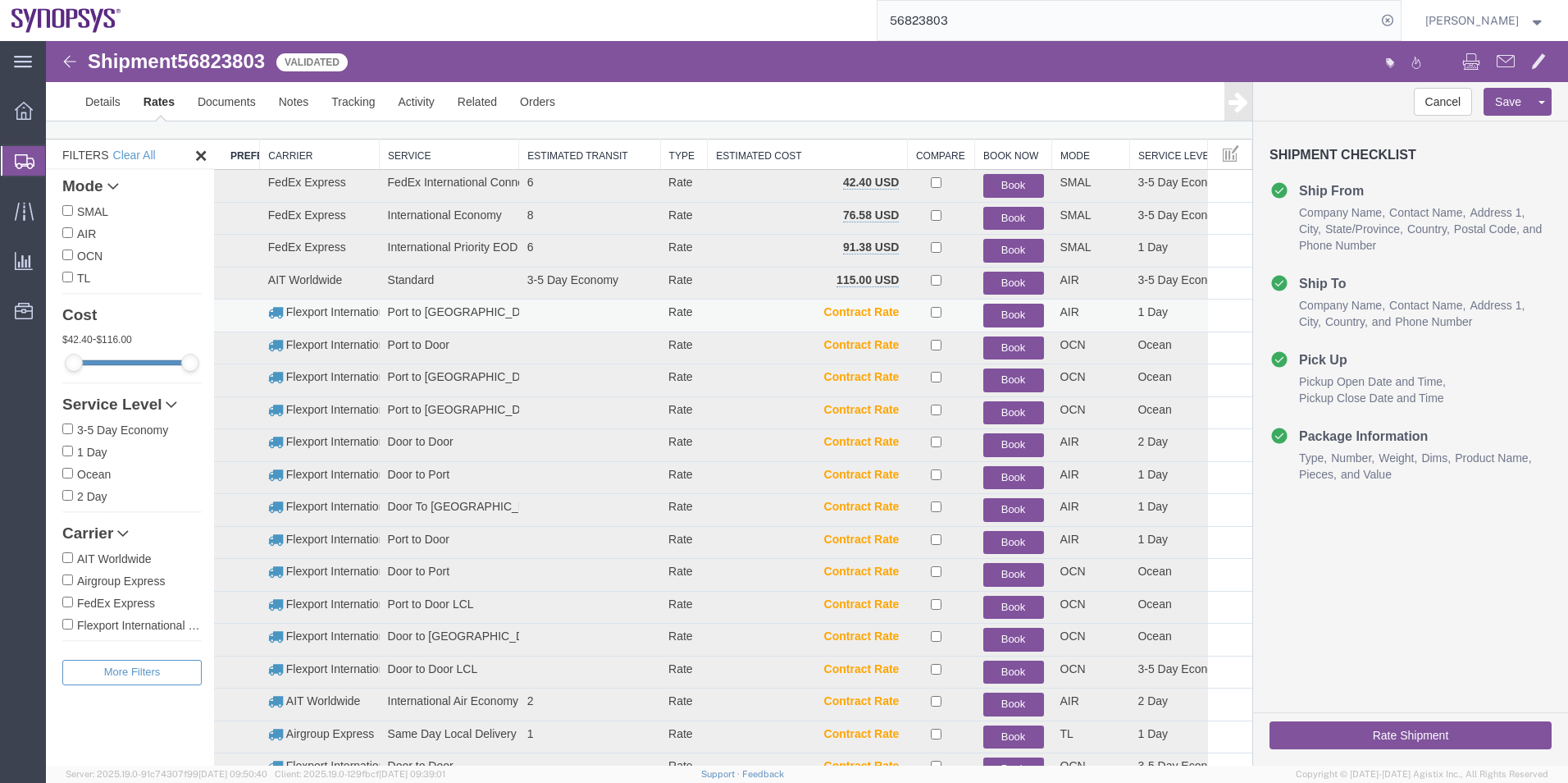
scroll to position [20, 0]
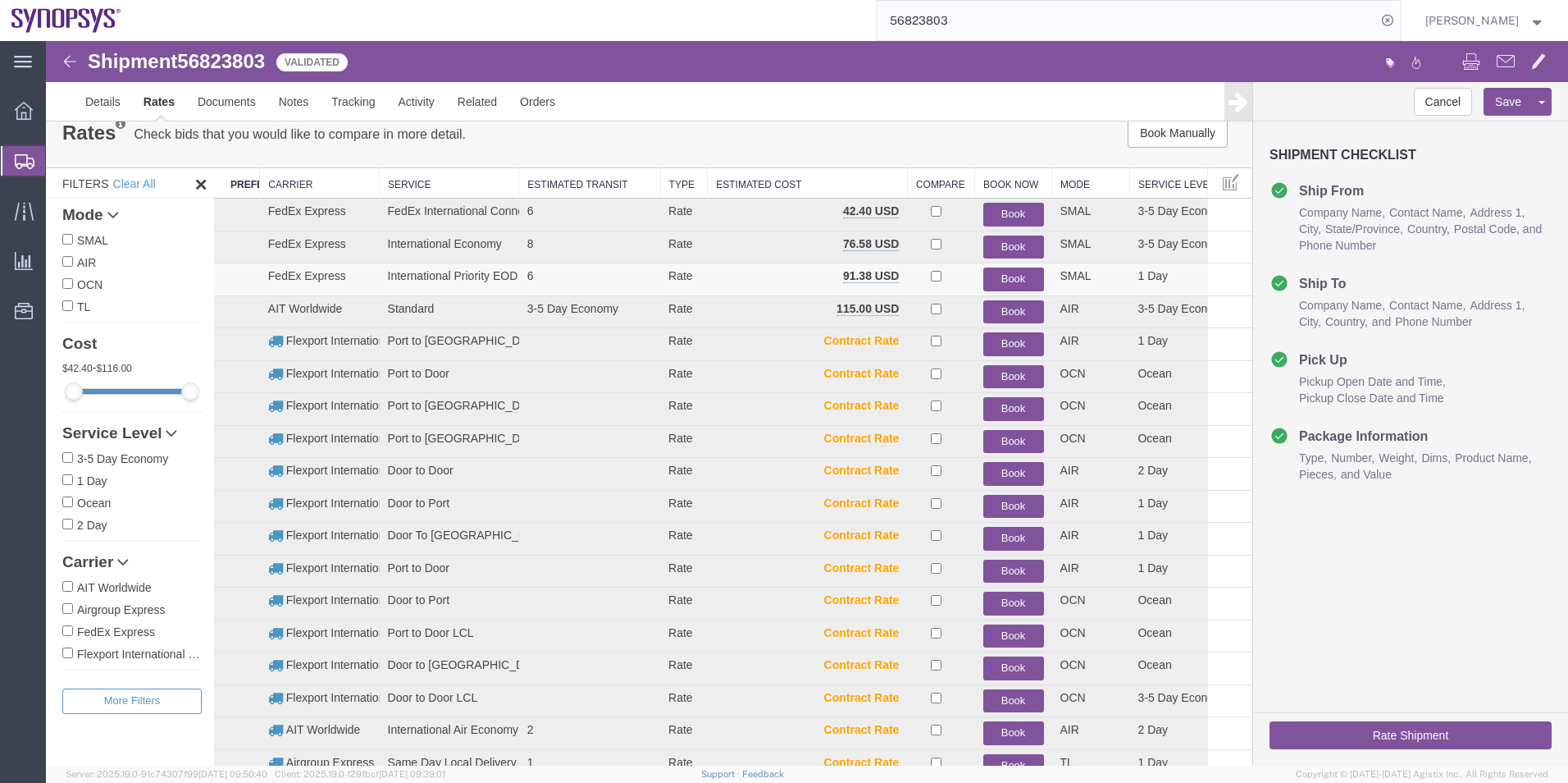
click at [1008, 273] on button "Book" at bounding box center [1014, 280] width 61 height 24
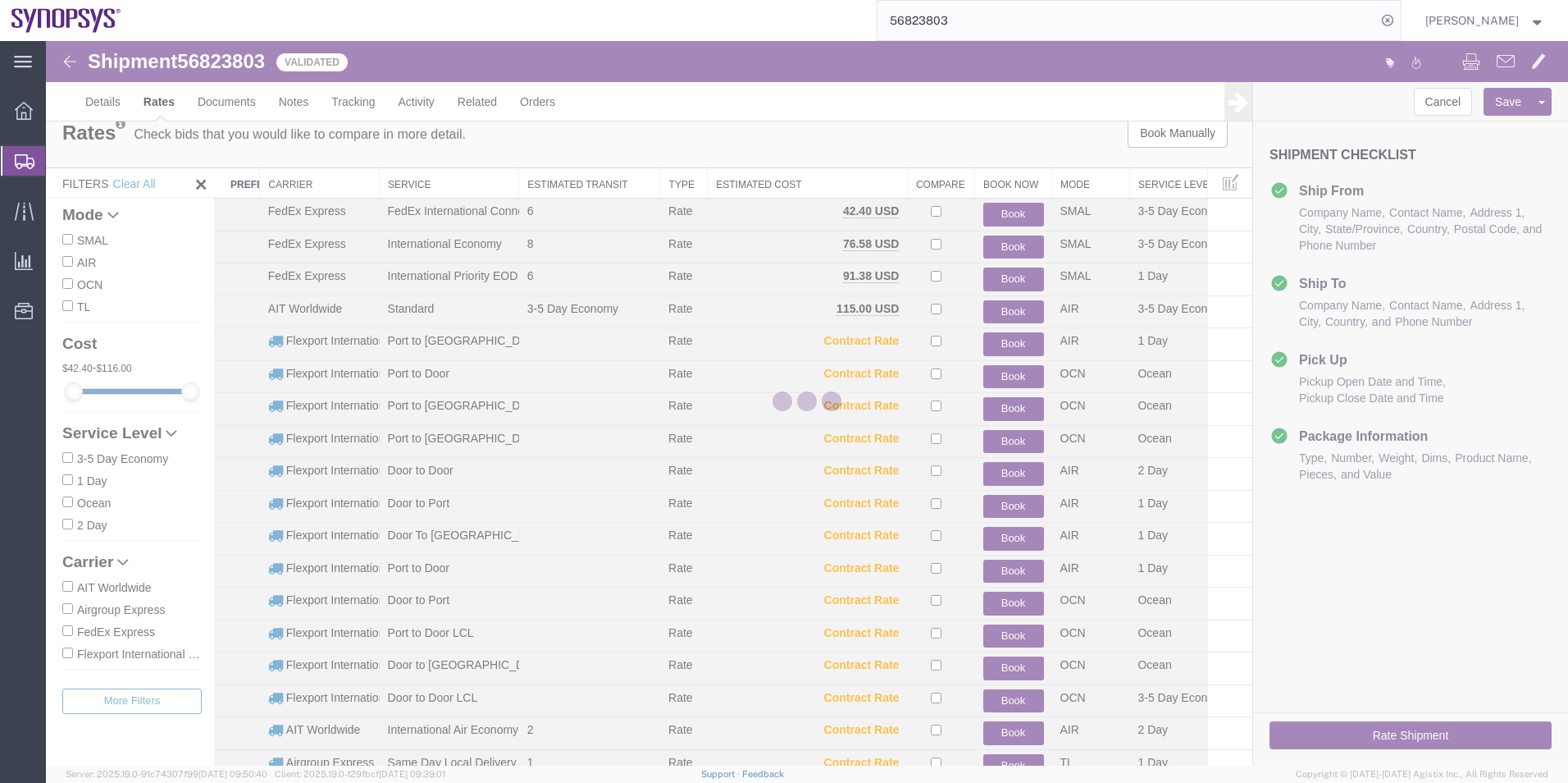
scroll to position [0, 0]
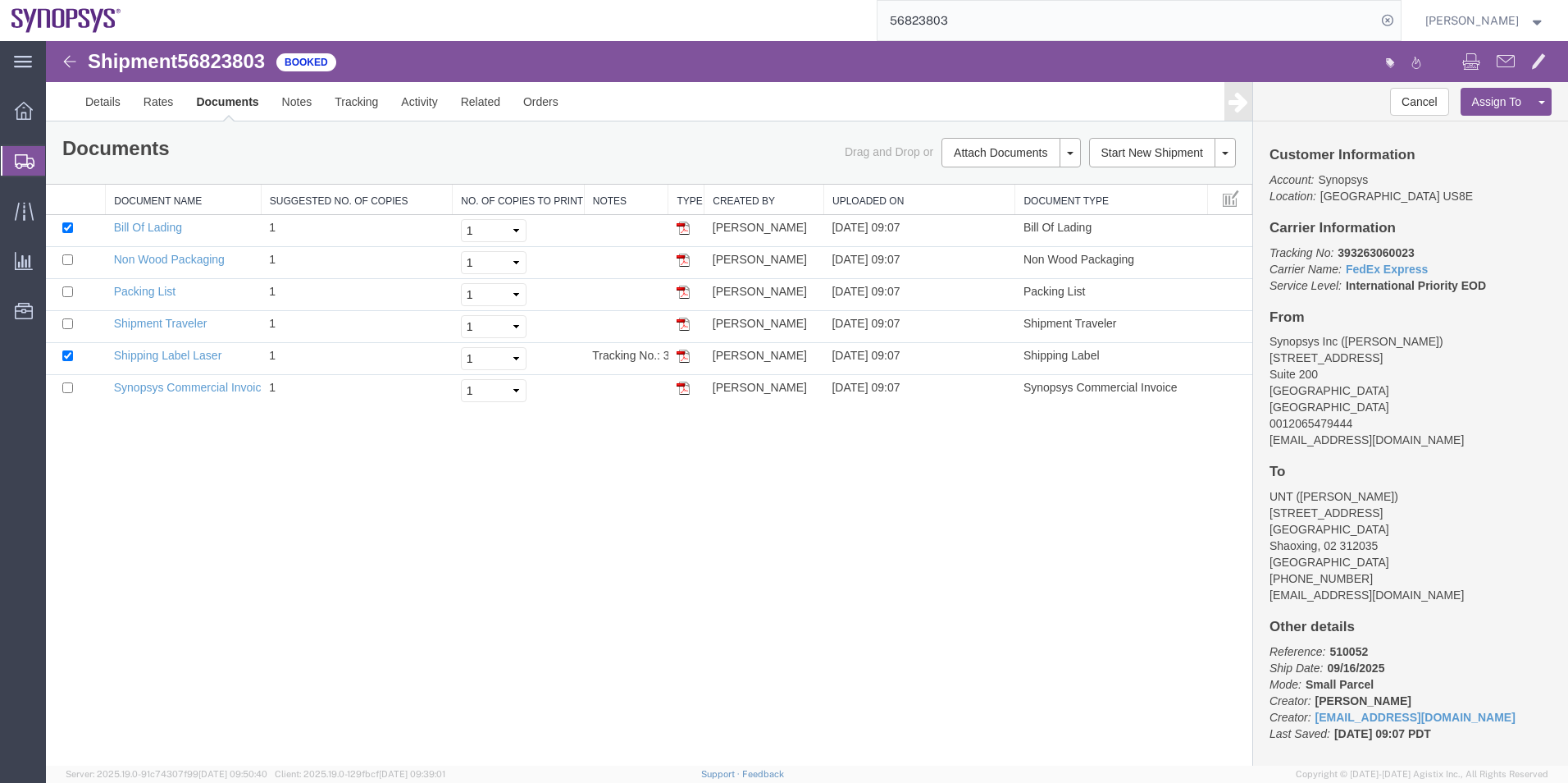
click at [213, 59] on span "56823803" at bounding box center [221, 61] width 87 height 23
copy span "56823803"
click at [177, 352] on link "Shipping Label Laser" at bounding box center [168, 354] width 108 height 13
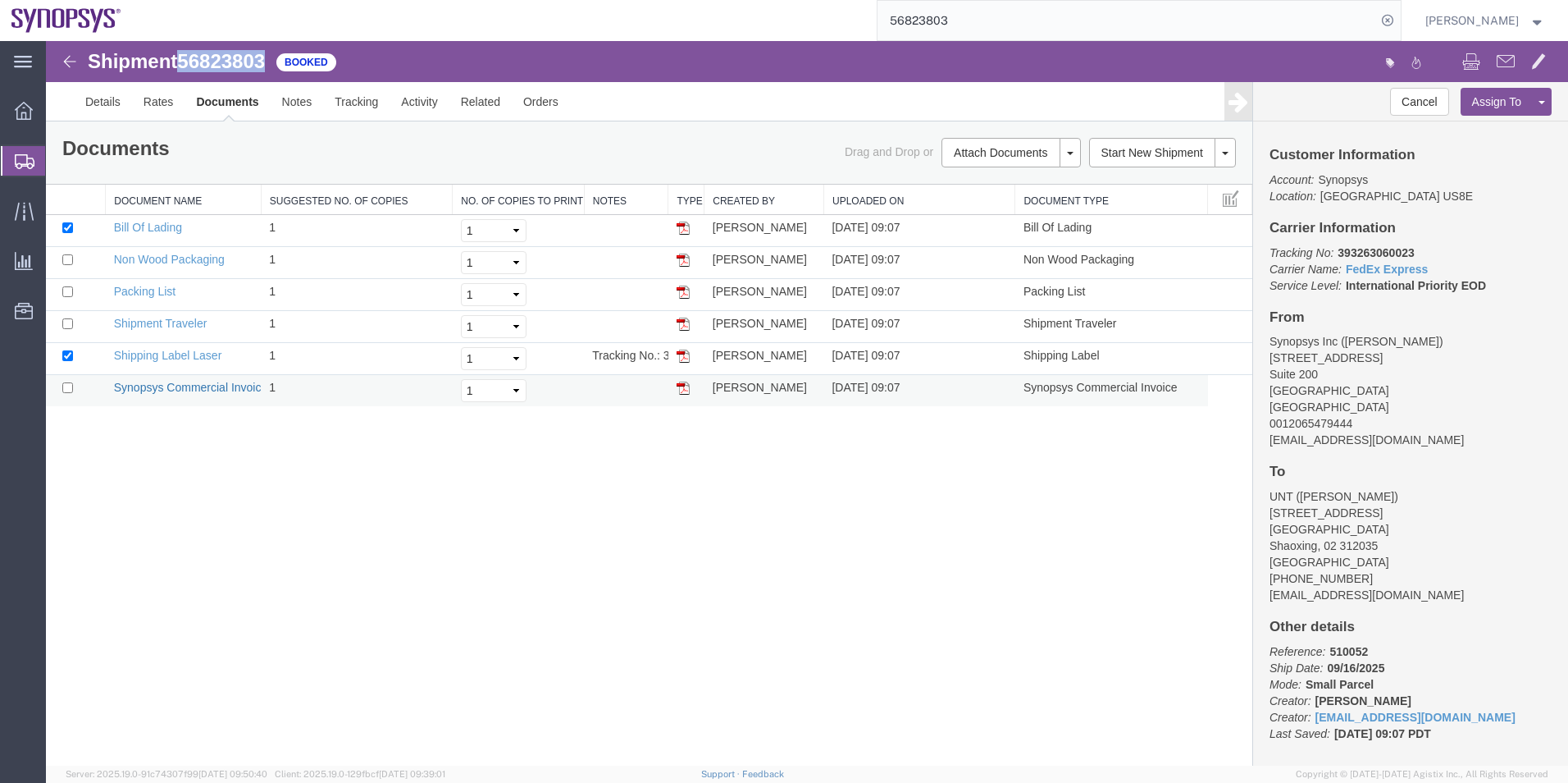
click at [198, 382] on link "Synopsys Commercial Invoice" at bounding box center [190, 387] width 154 height 13
drag, startPoint x: 159, startPoint y: 290, endPoint x: 1251, endPoint y: 185, distance: 1097.0
click at [159, 290] on link "Packing List" at bounding box center [144, 290] width 62 height 13
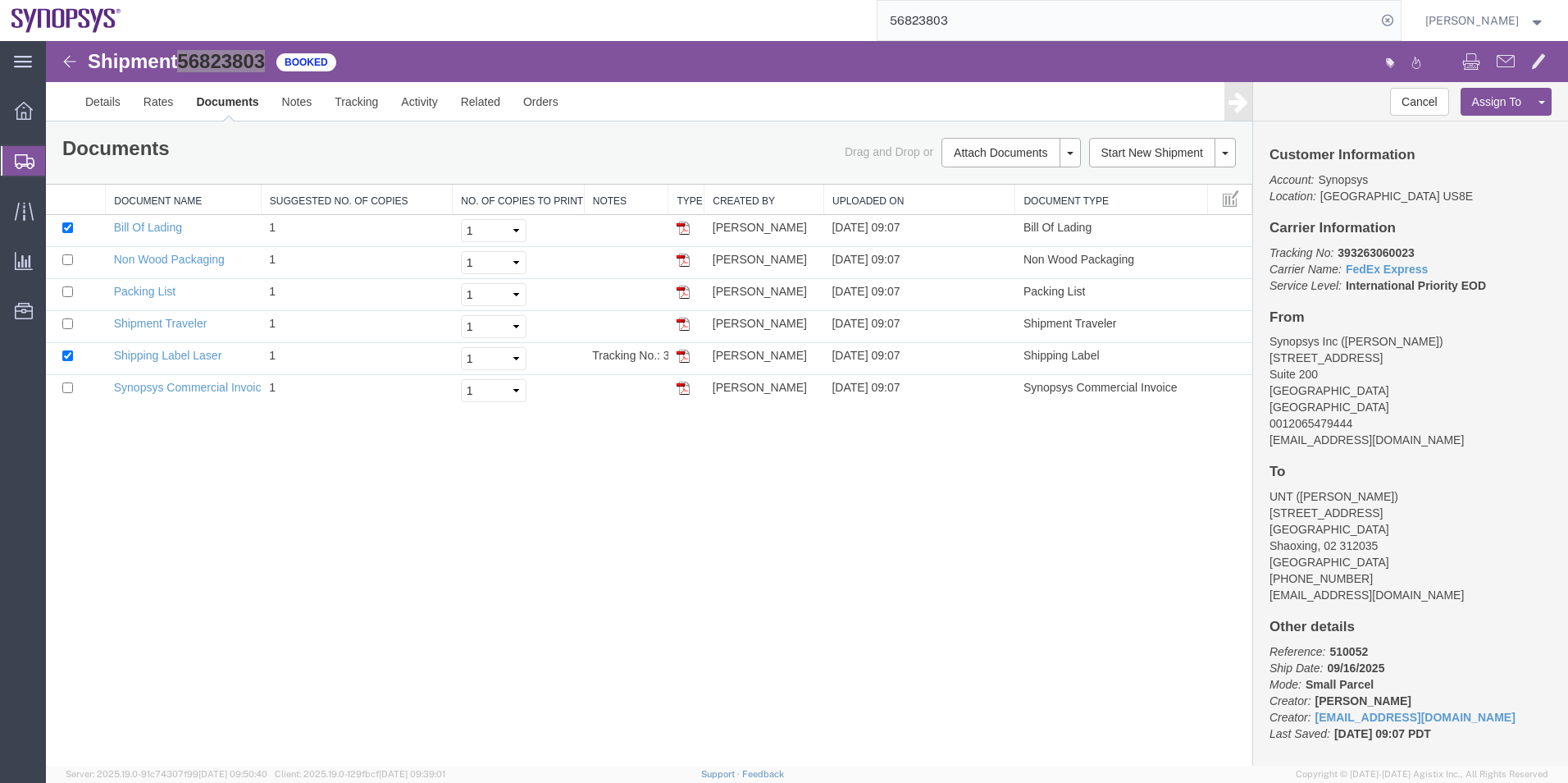
click at [0, 0] on span "Shipment Manager" at bounding box center [0, 0] width 0 height 0
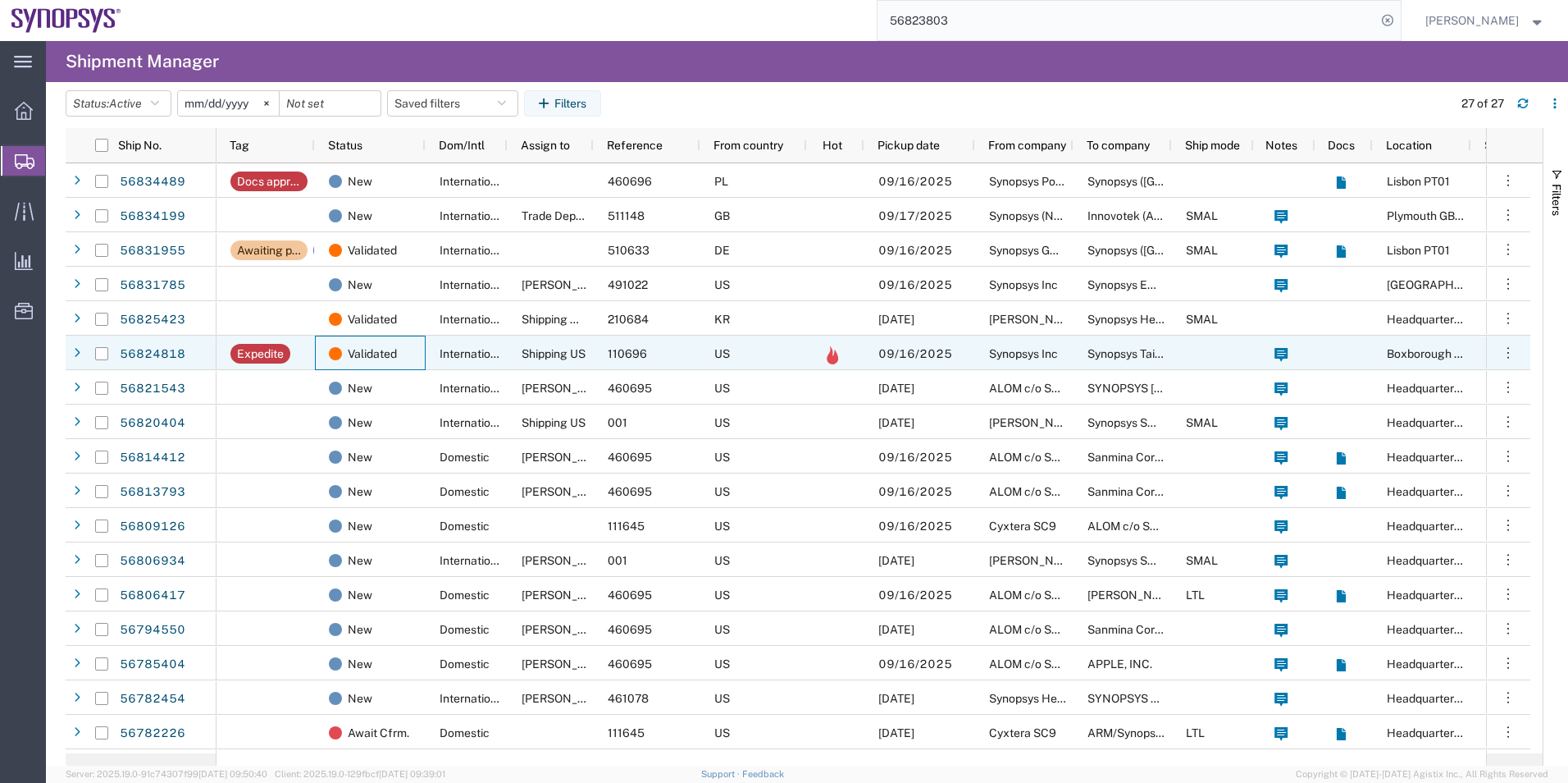
click at [422, 355] on div "Validated" at bounding box center [370, 352] width 111 height 34
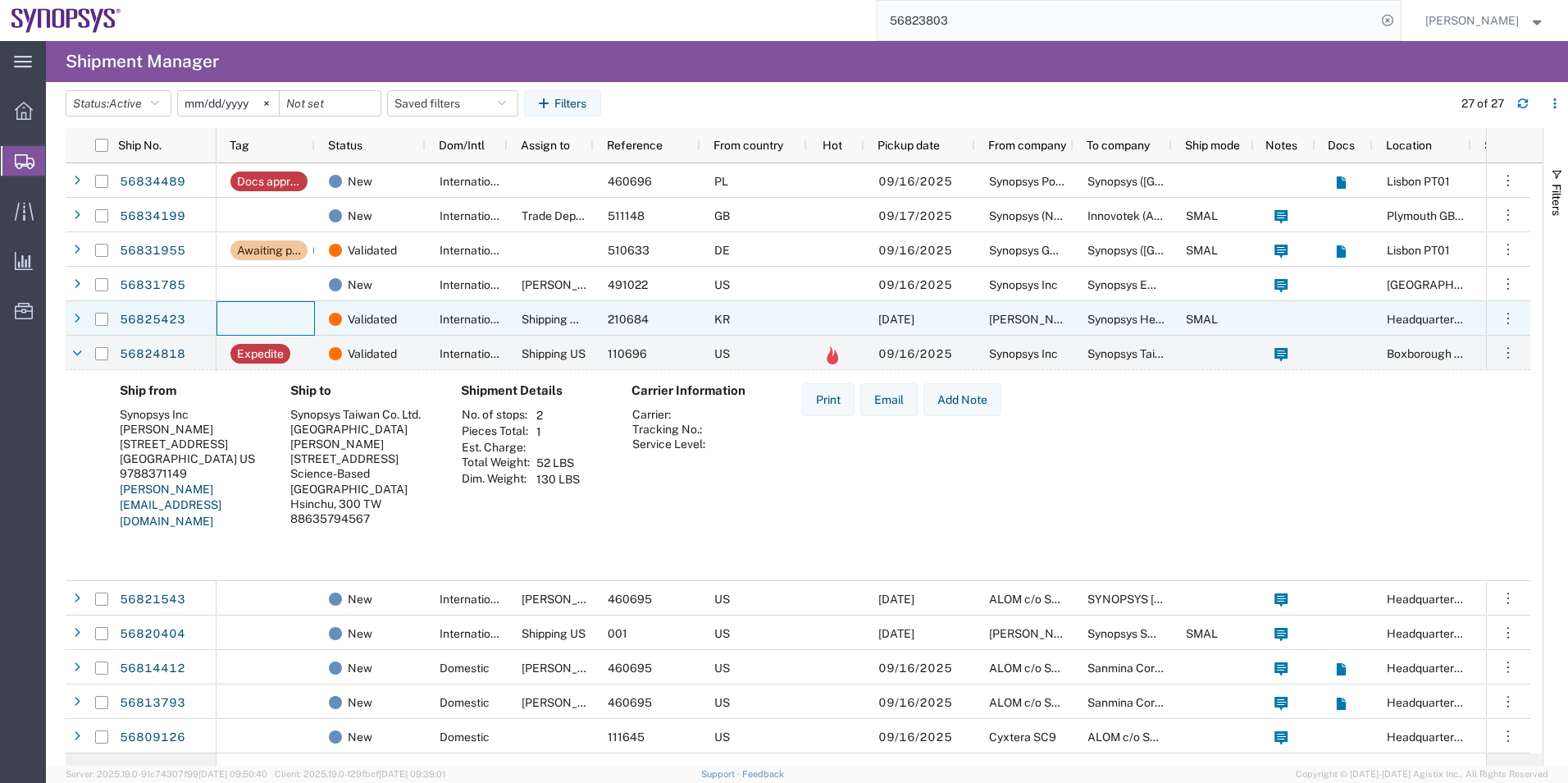
click at [310, 321] on div at bounding box center [266, 318] width 98 height 34
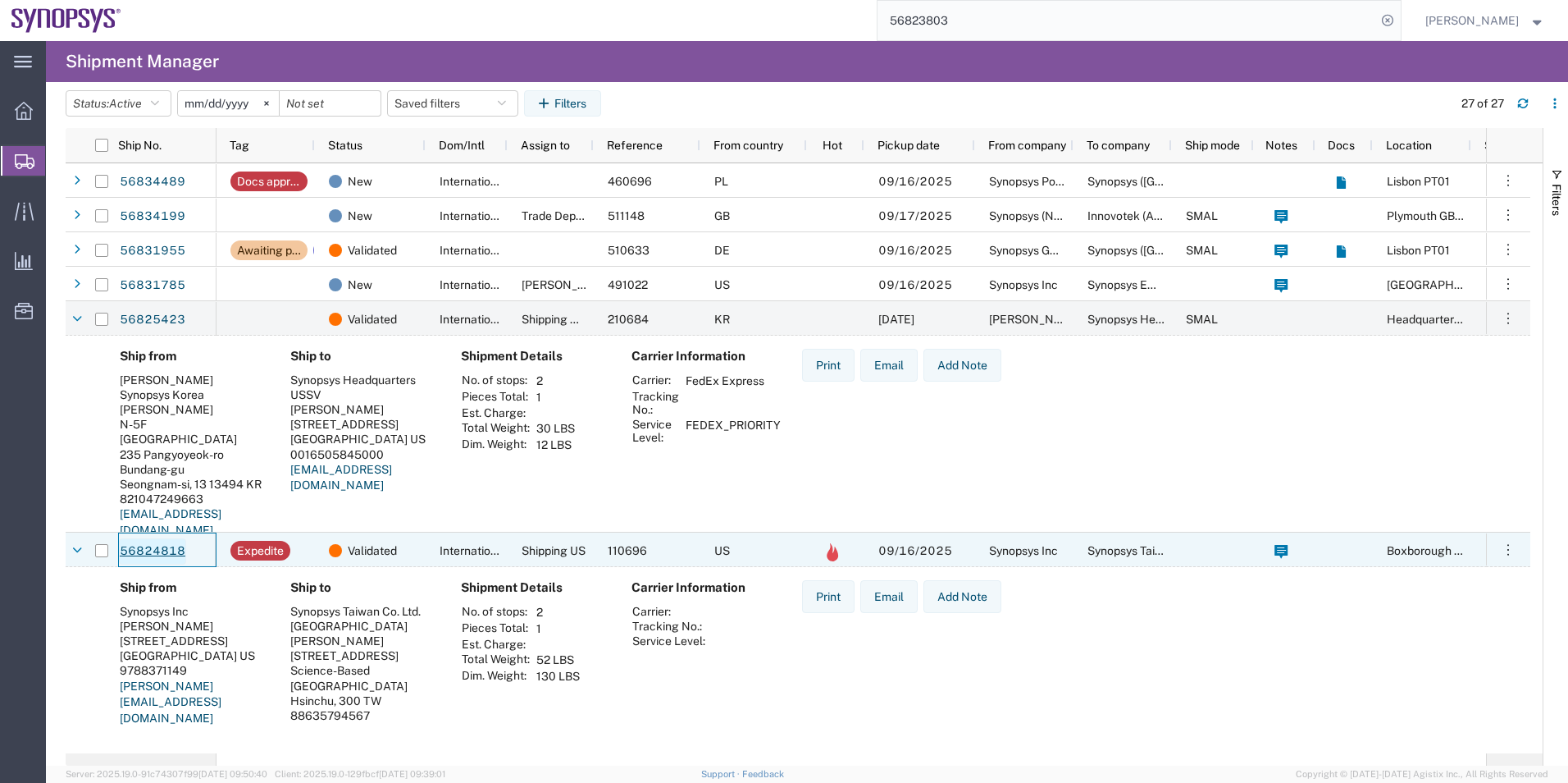
click at [161, 553] on link "56824818" at bounding box center [152, 551] width 68 height 26
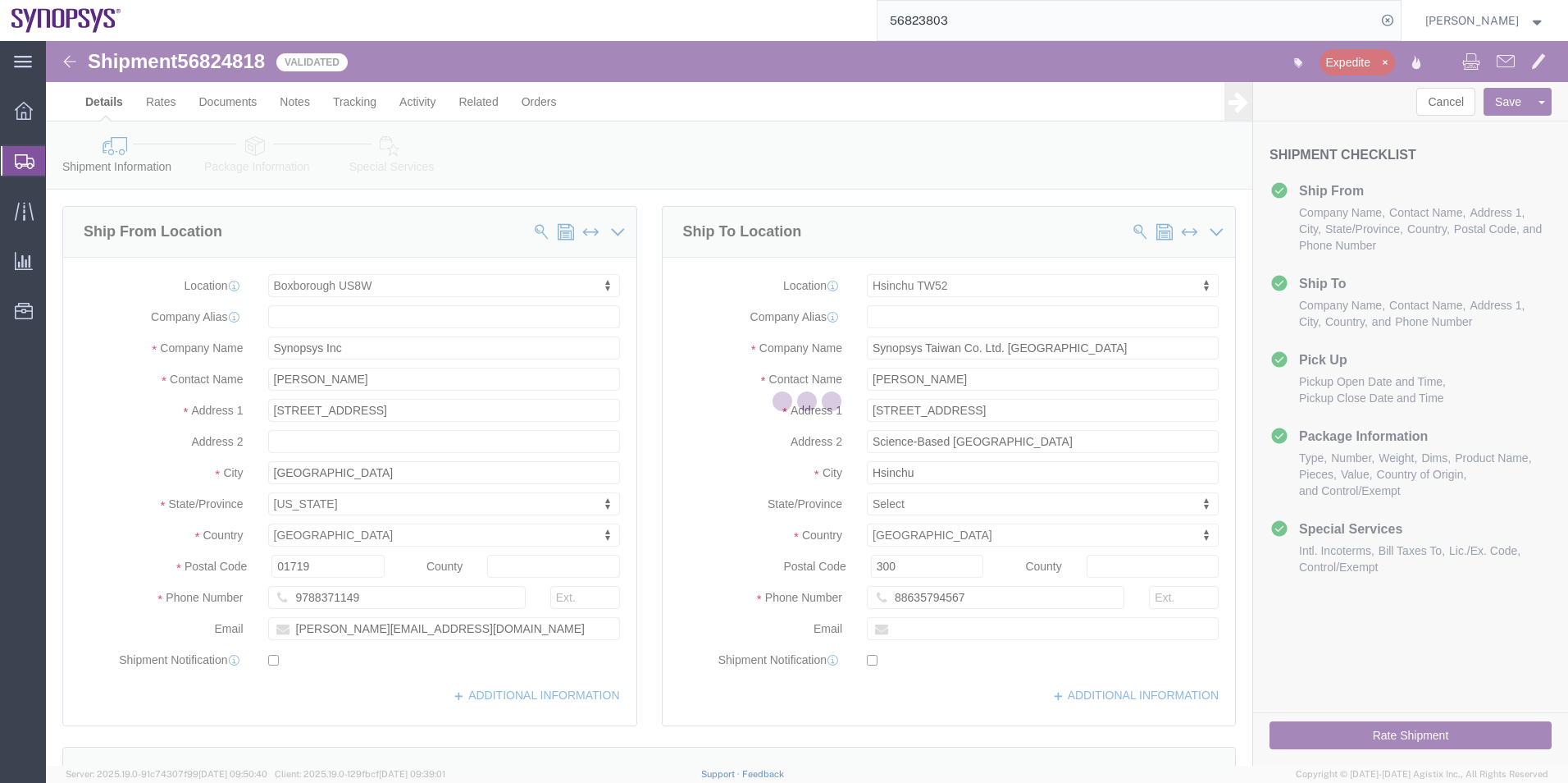
select select "63185"
select select "63166"
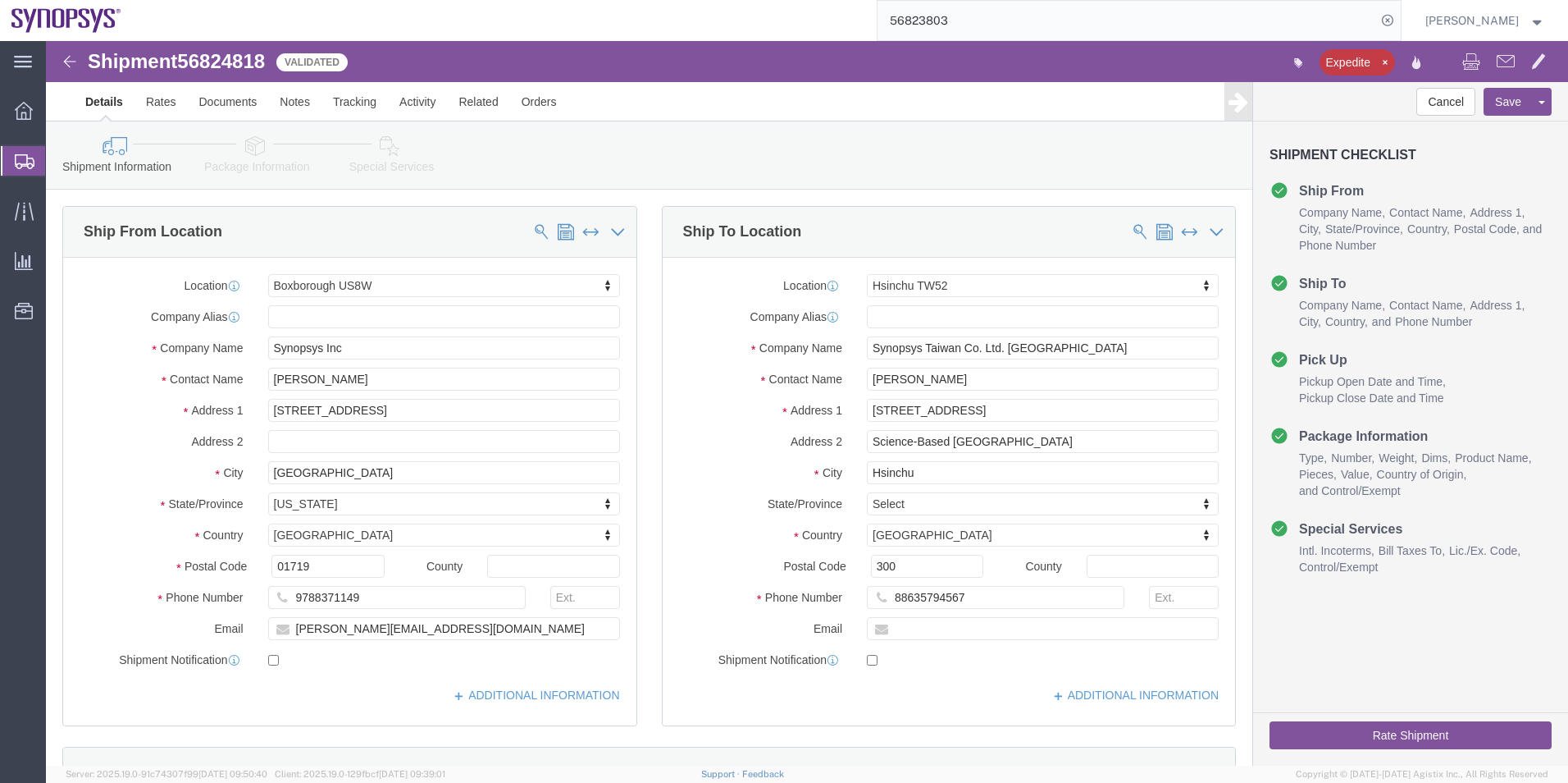
click link "Package Information"
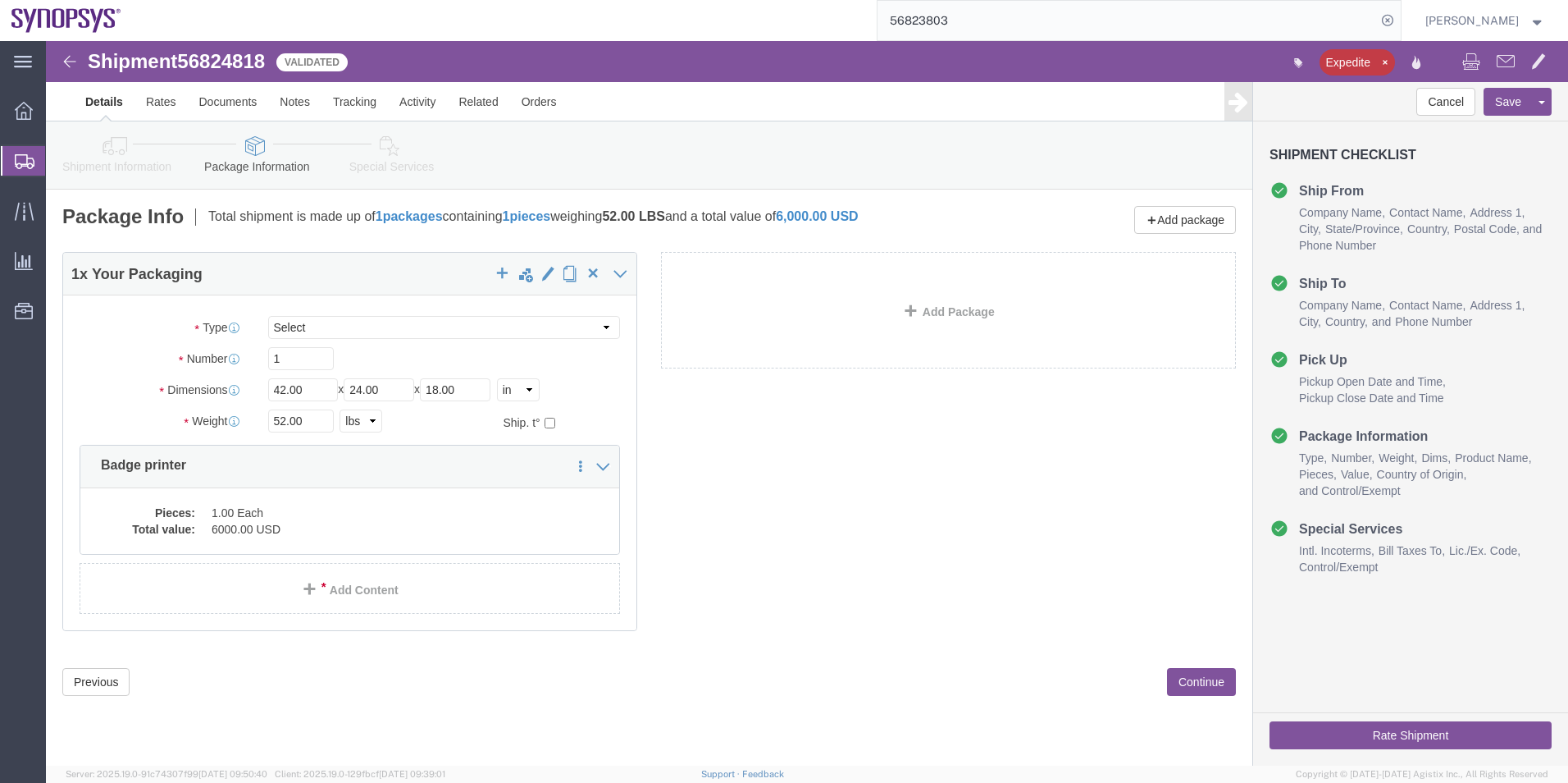
click icon
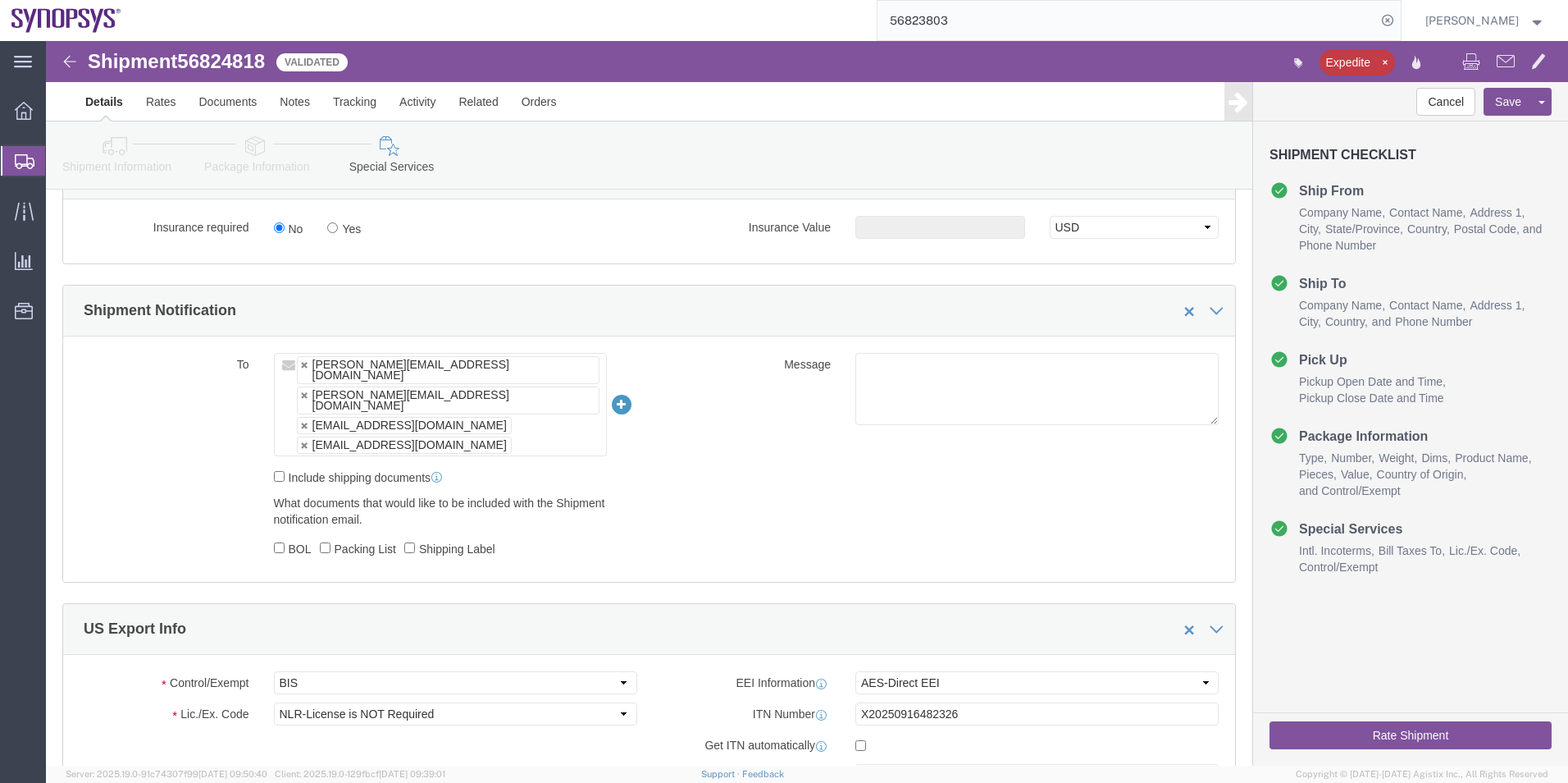
scroll to position [903, 0]
click button "Rate Shipment"
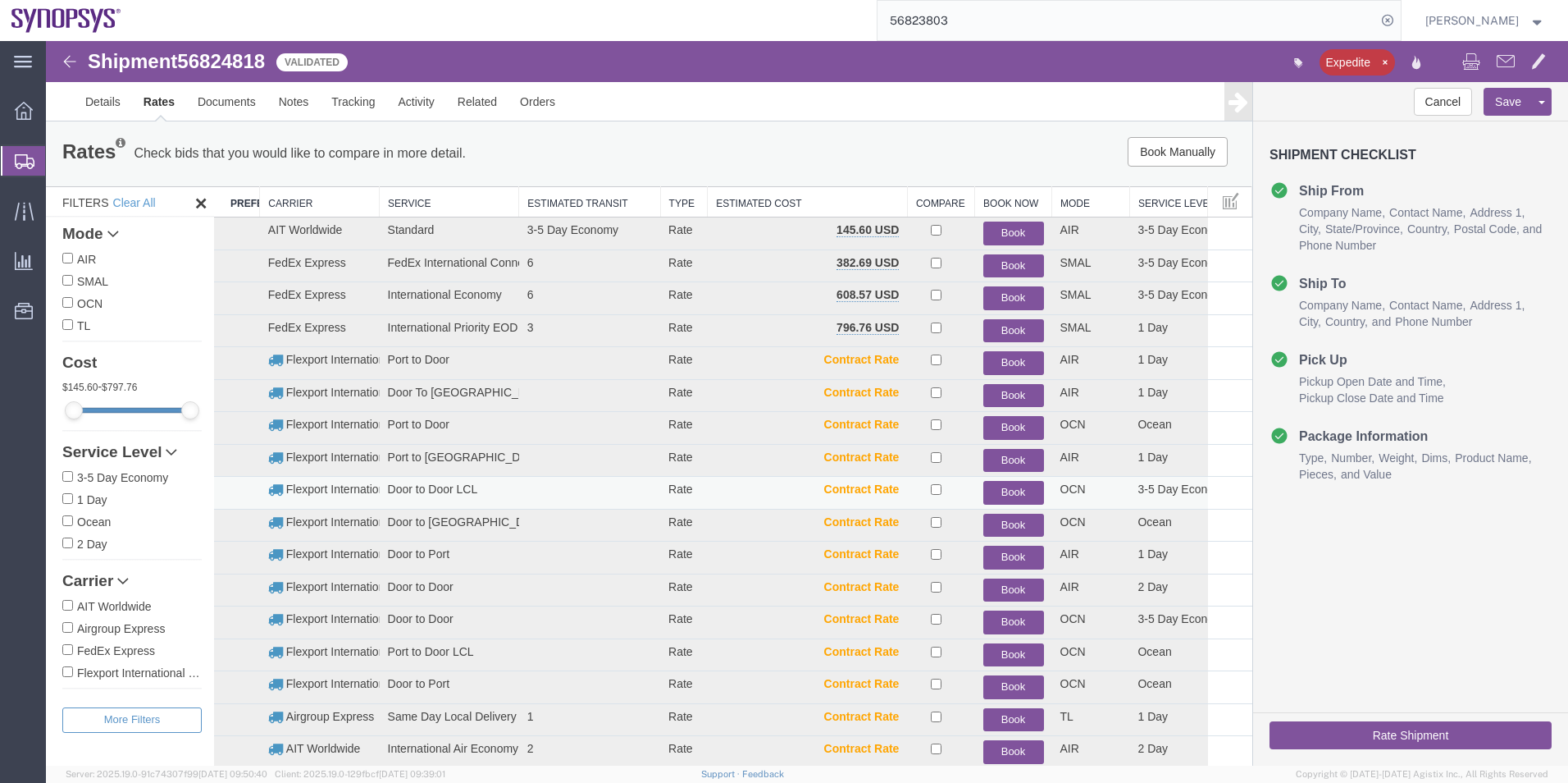
scroll to position [0, 0]
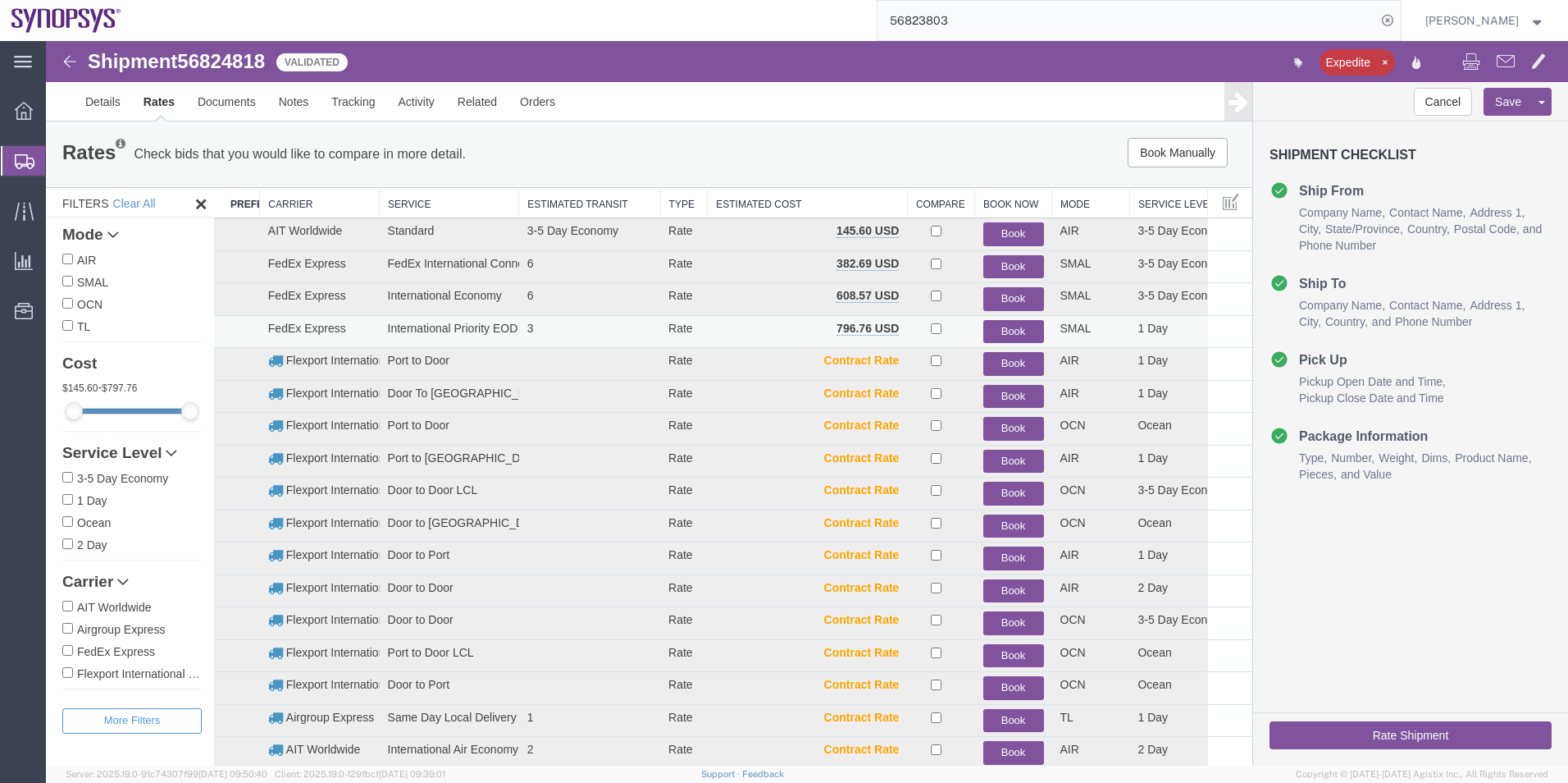
click at [1011, 328] on button "Book" at bounding box center [1014, 332] width 61 height 24
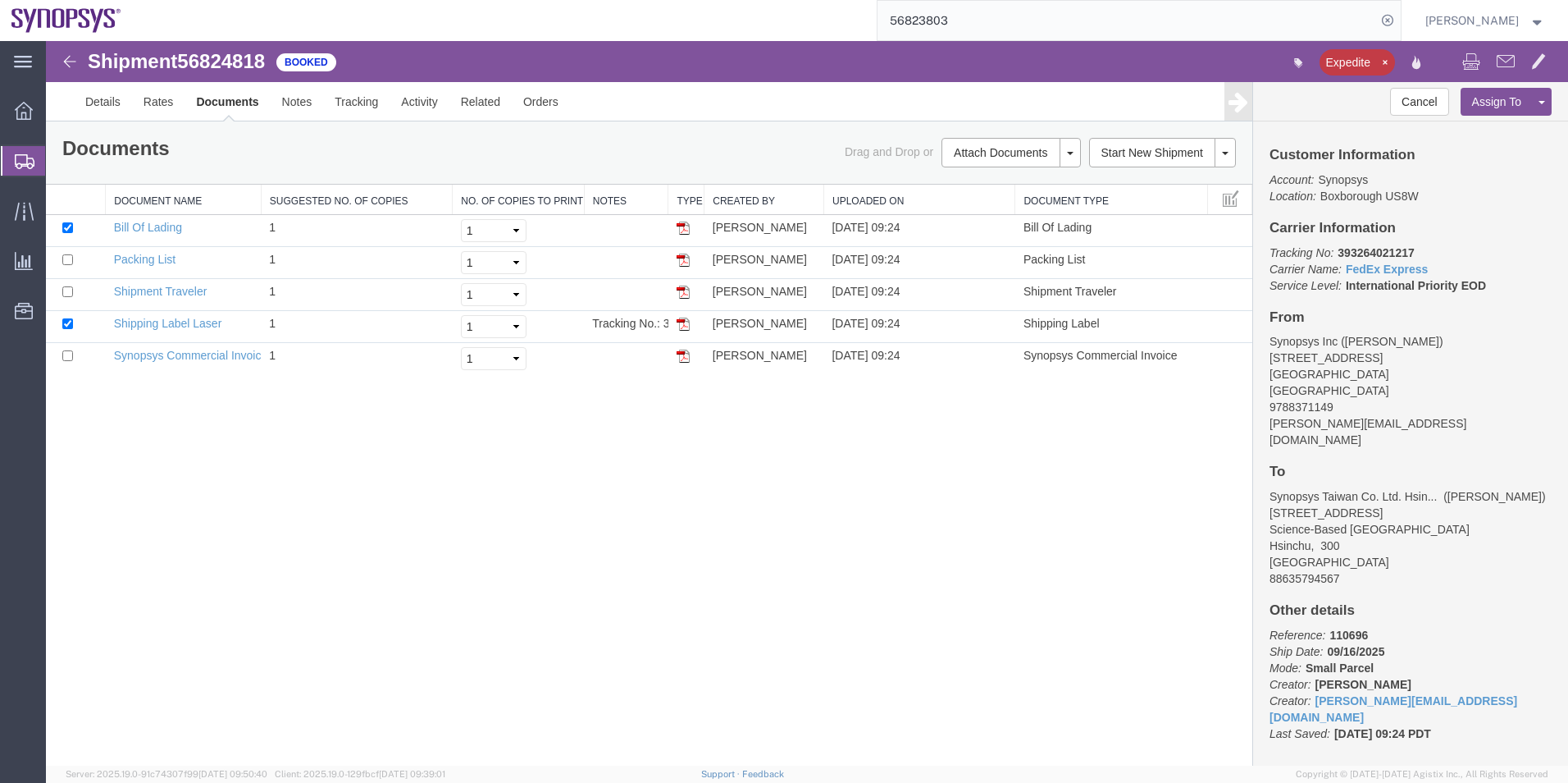
click at [232, 60] on span "56824818" at bounding box center [221, 61] width 87 height 23
copy span "56824818"
click at [162, 322] on link "Shipping Label Laser" at bounding box center [168, 323] width 108 height 13
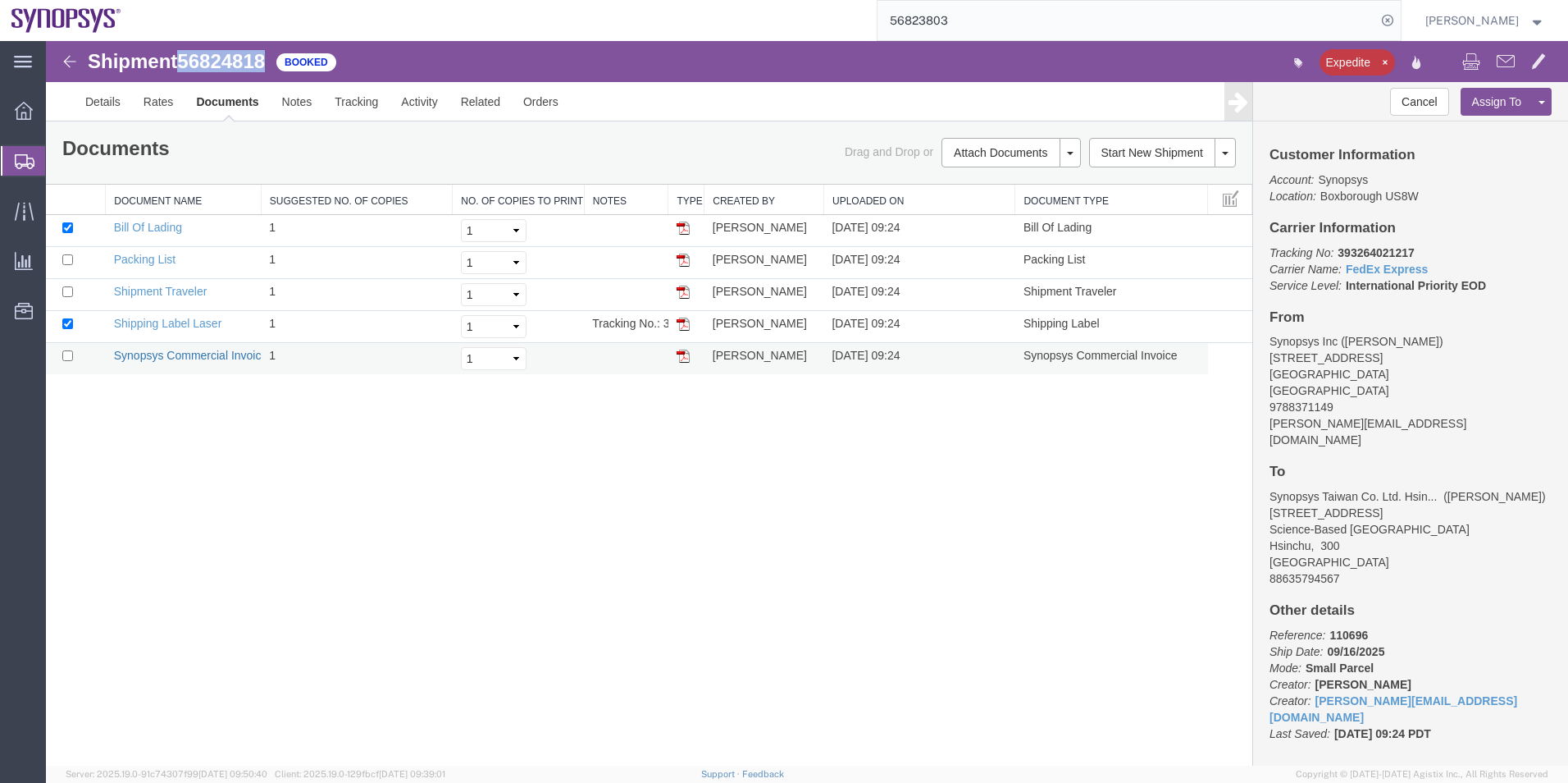
click at [186, 354] on link "Synopsys Commercial Invoice" at bounding box center [190, 354] width 154 height 13
click at [151, 257] on link "Packing List" at bounding box center [144, 259] width 62 height 13
click at [58, 177] on span "Shipments" at bounding box center [51, 160] width 13 height 32
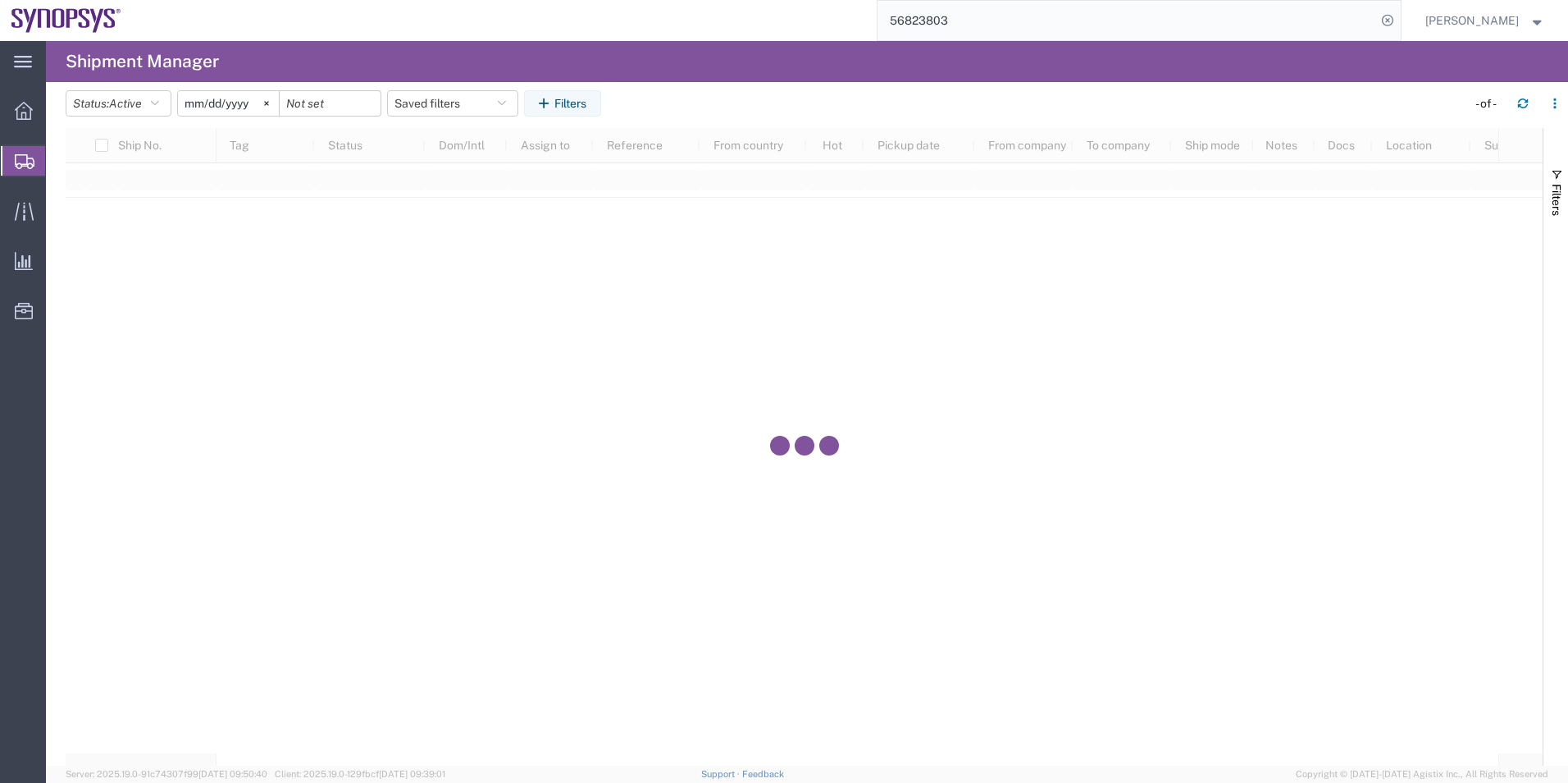
click at [0, 0] on span "Shipment Manager" at bounding box center [0, 0] width 0 height 0
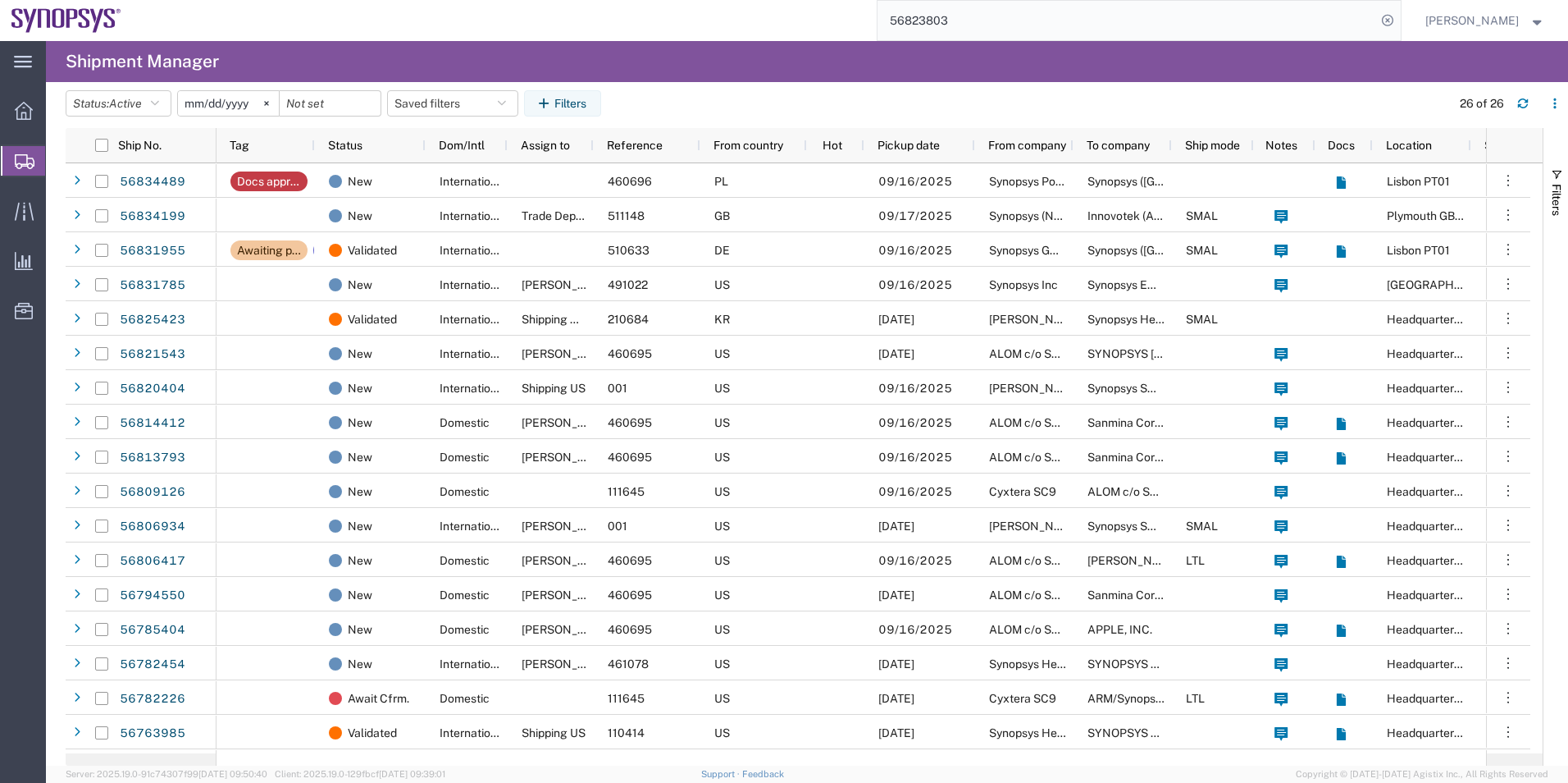
click at [0, 0] on span "Shipment Manager" at bounding box center [0, 0] width 0 height 0
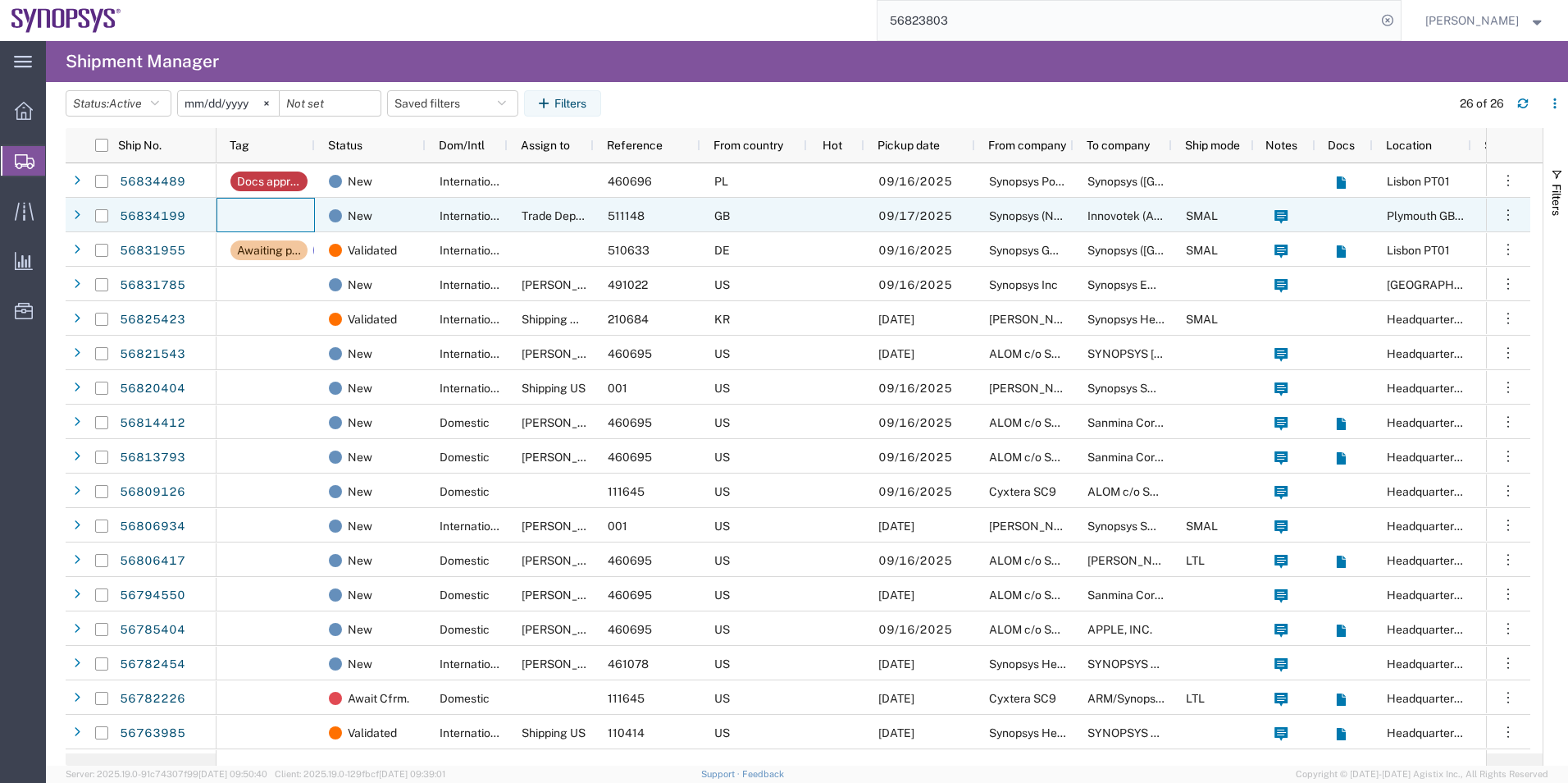
click at [284, 203] on div at bounding box center [266, 215] width 98 height 34
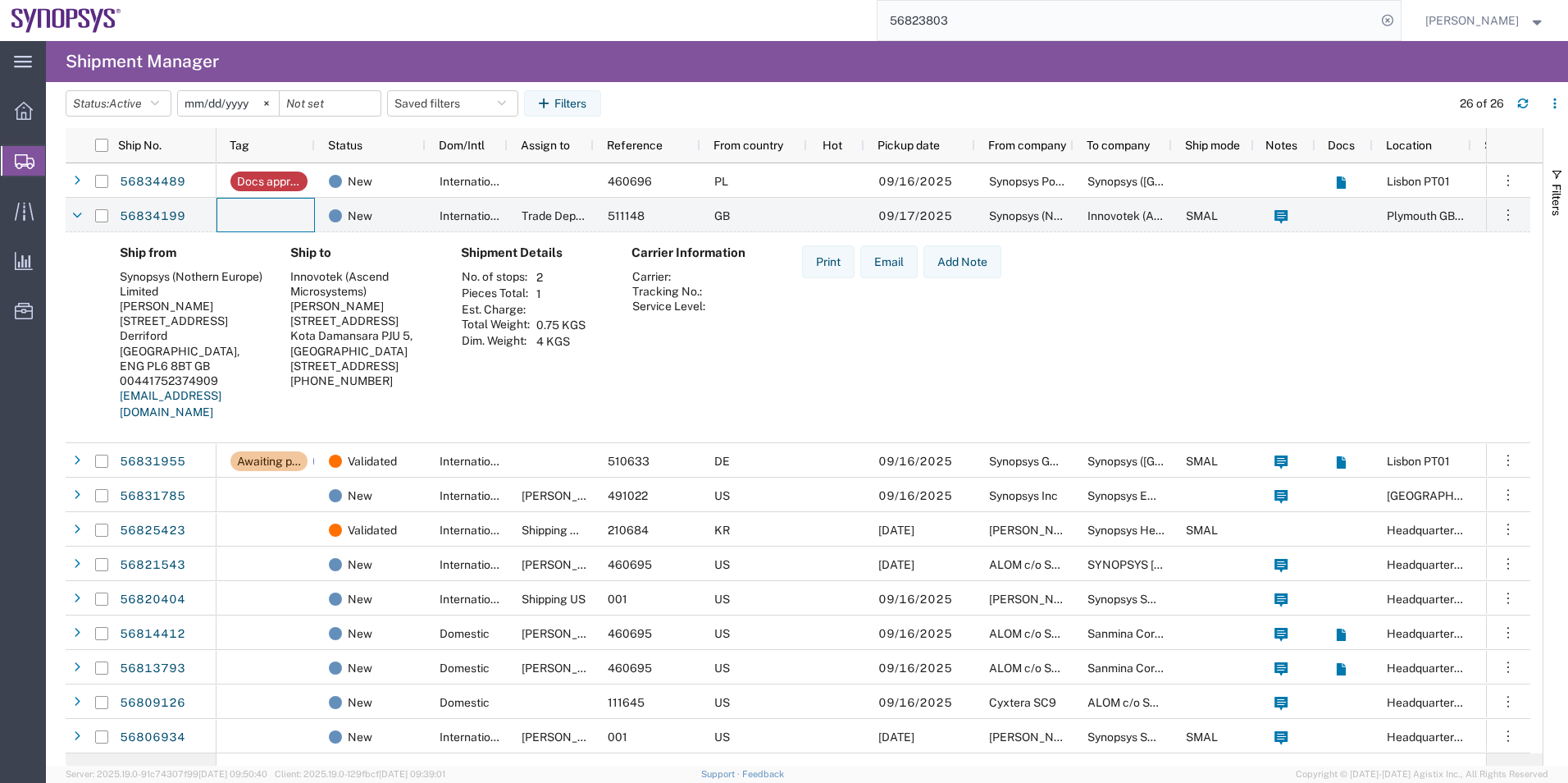
click at [0, 0] on span "Shipment Manager" at bounding box center [0, 0] width 0 height 0
click at [23, 213] on icon at bounding box center [23, 211] width 19 height 18
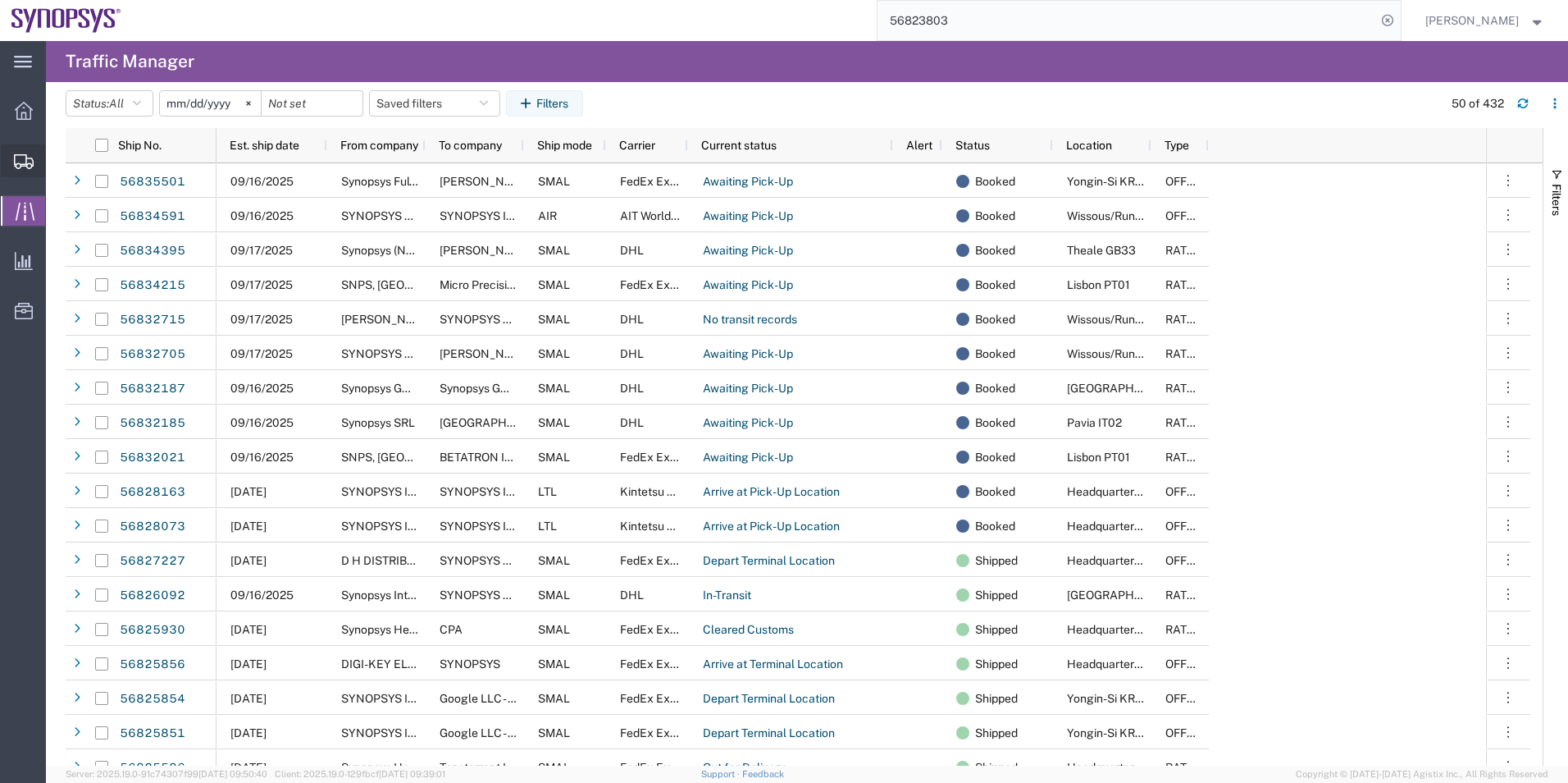
click at [0, 0] on span "Shipment Manager" at bounding box center [0, 0] width 0 height 0
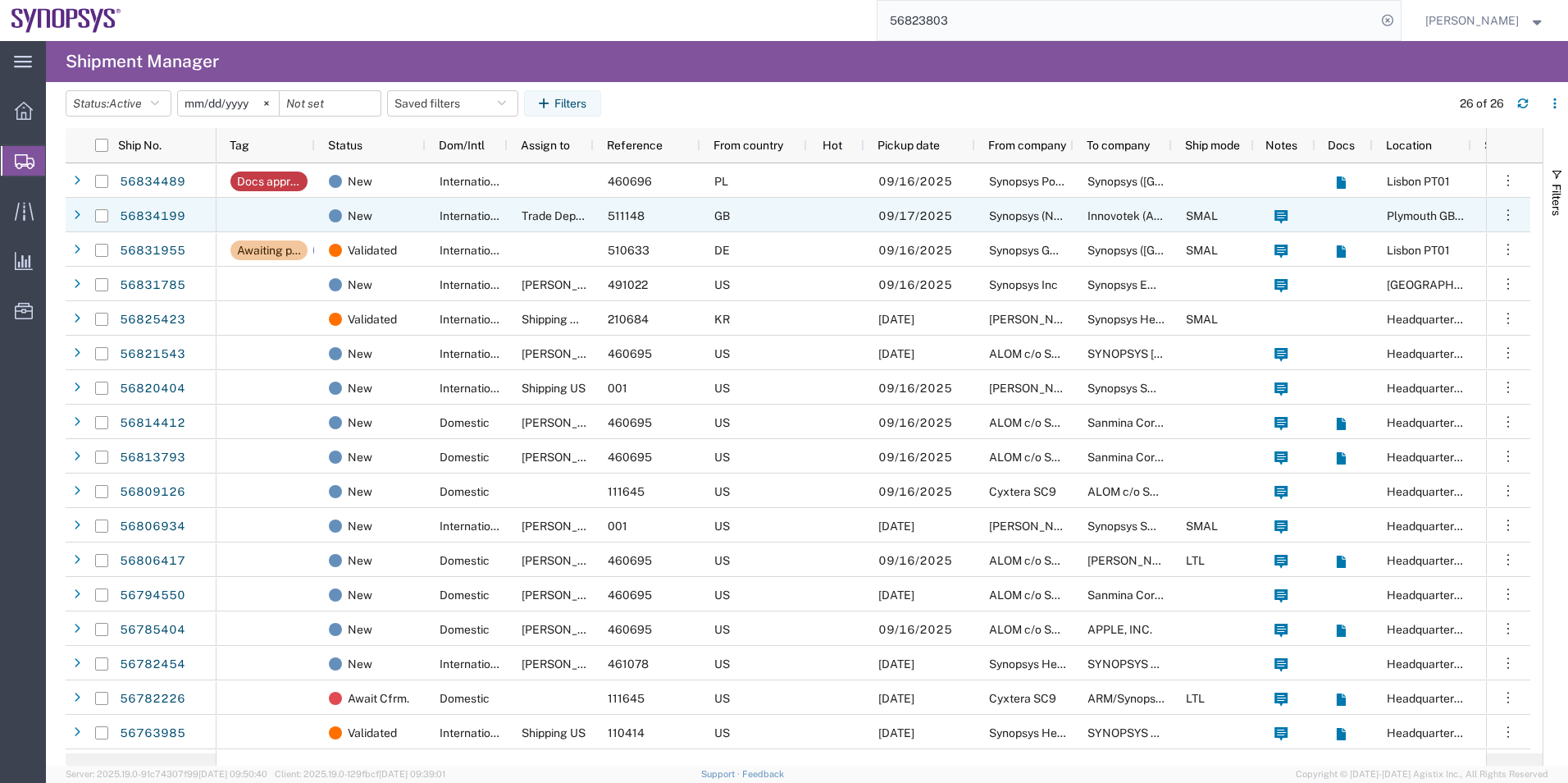
click at [433, 212] on div "International" at bounding box center [467, 215] width 82 height 34
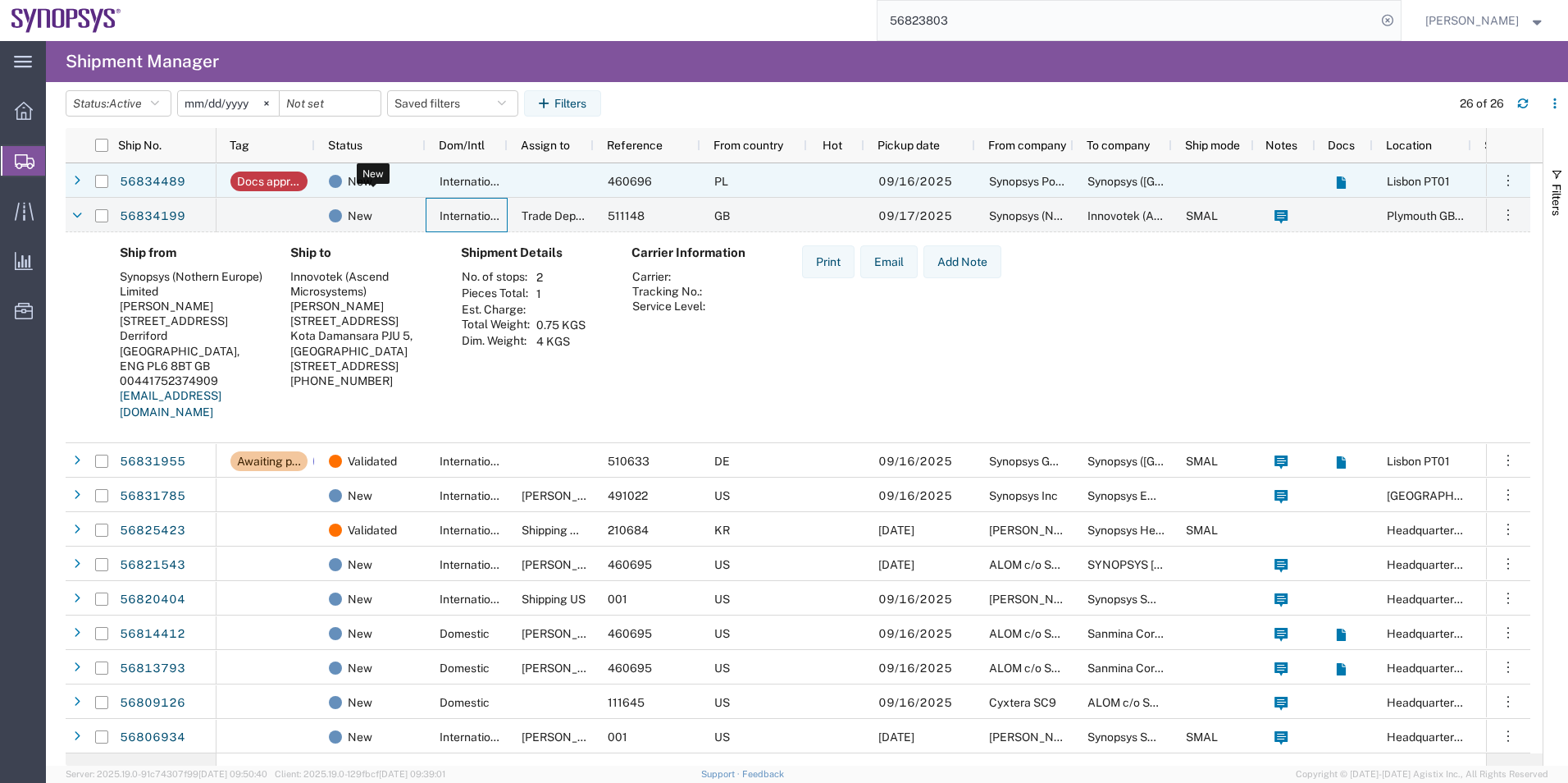
click at [398, 190] on div "New" at bounding box center [373, 181] width 89 height 34
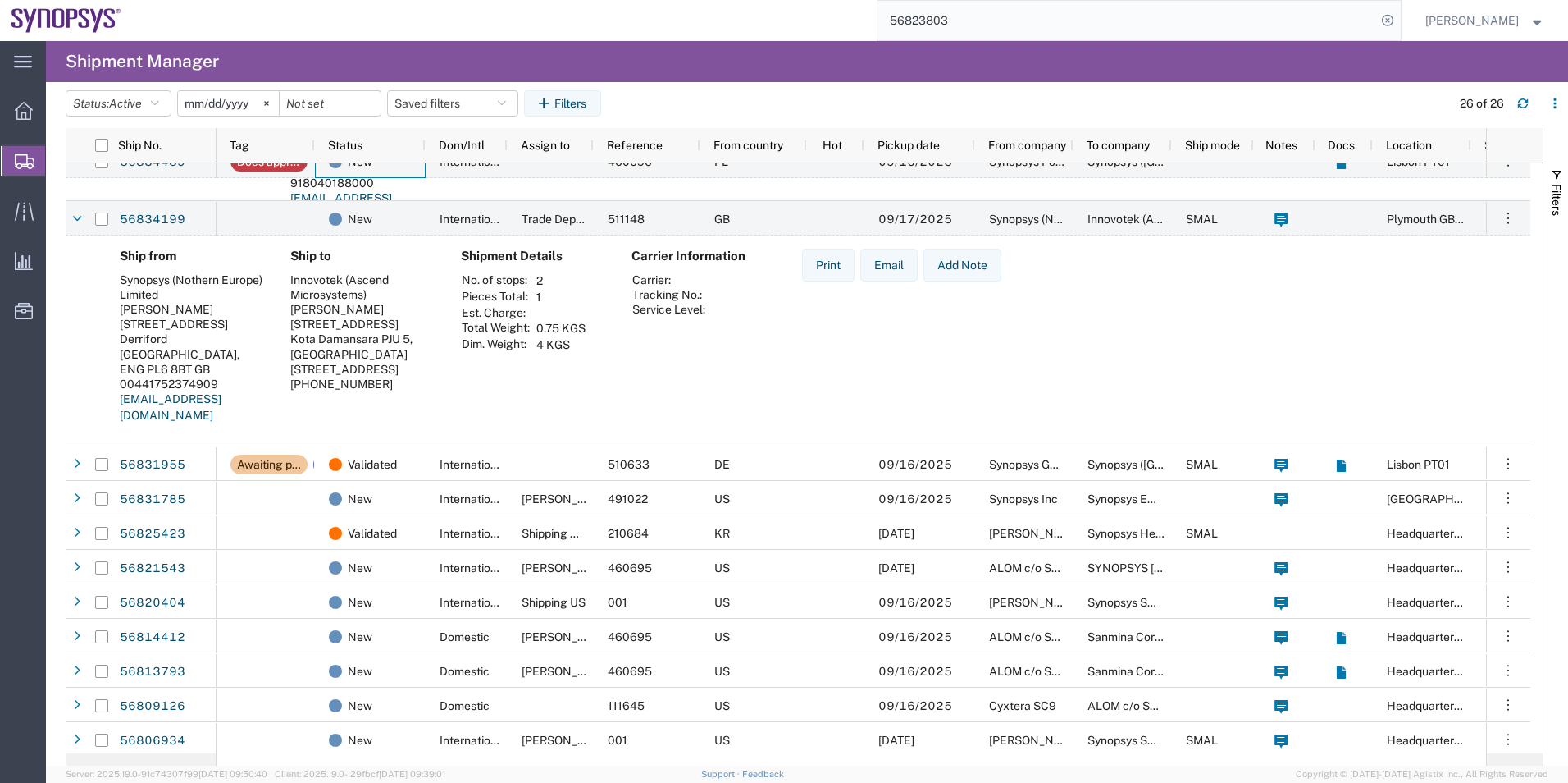
scroll to position [246, 0]
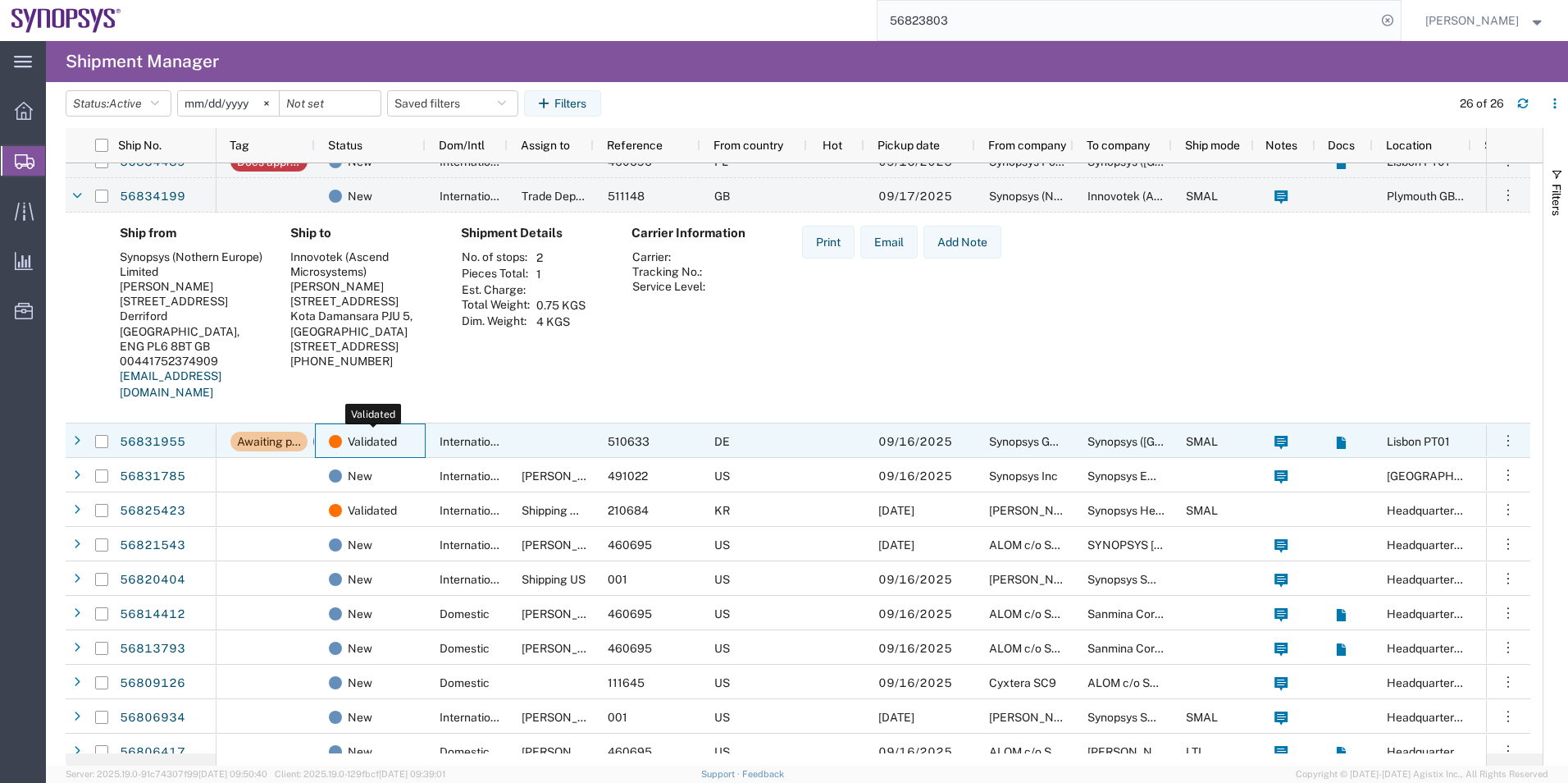
click at [411, 444] on div "Validated" at bounding box center [373, 441] width 89 height 34
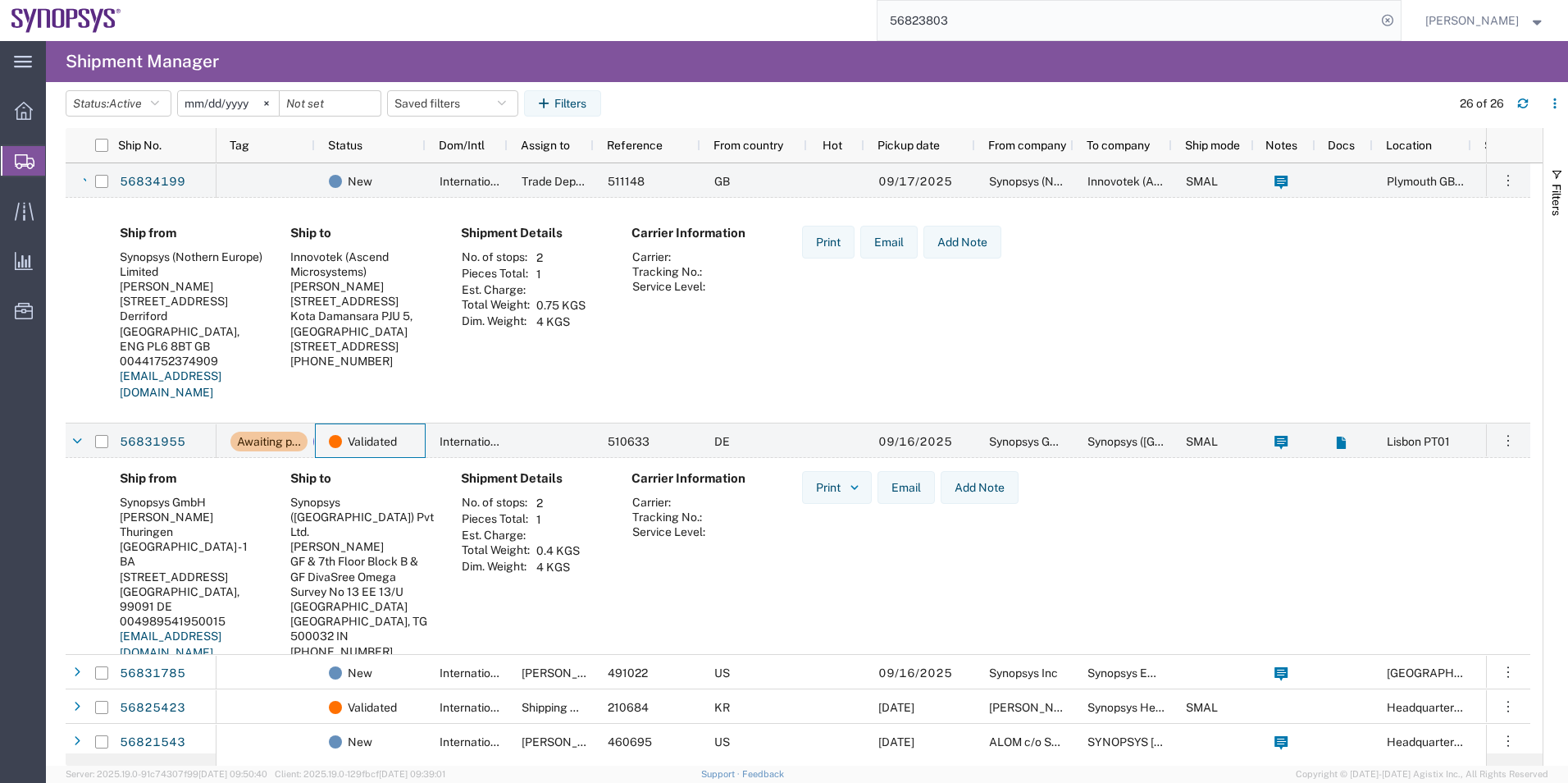
scroll to position [493, 0]
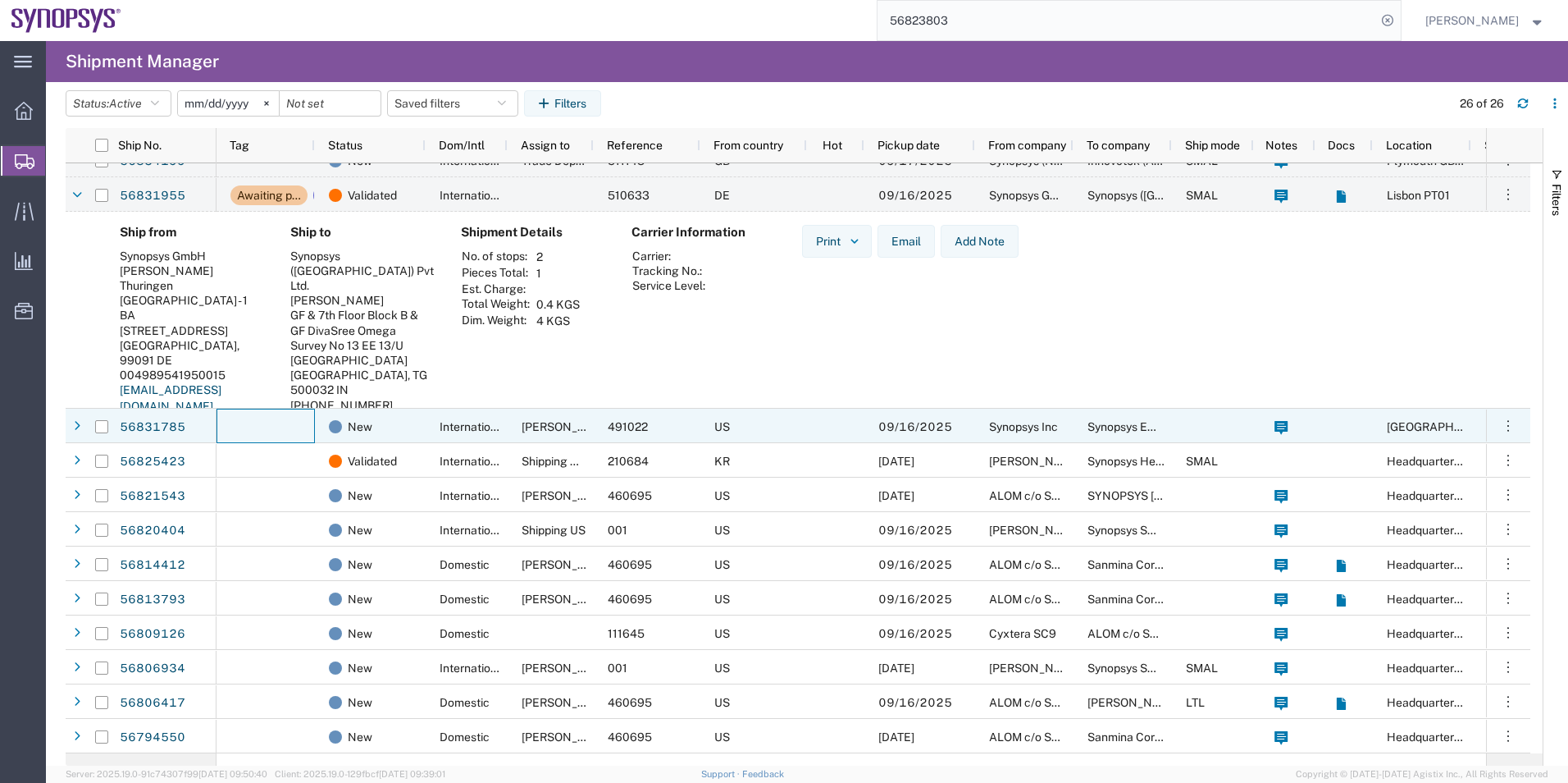
click at [298, 431] on div at bounding box center [266, 425] width 98 height 34
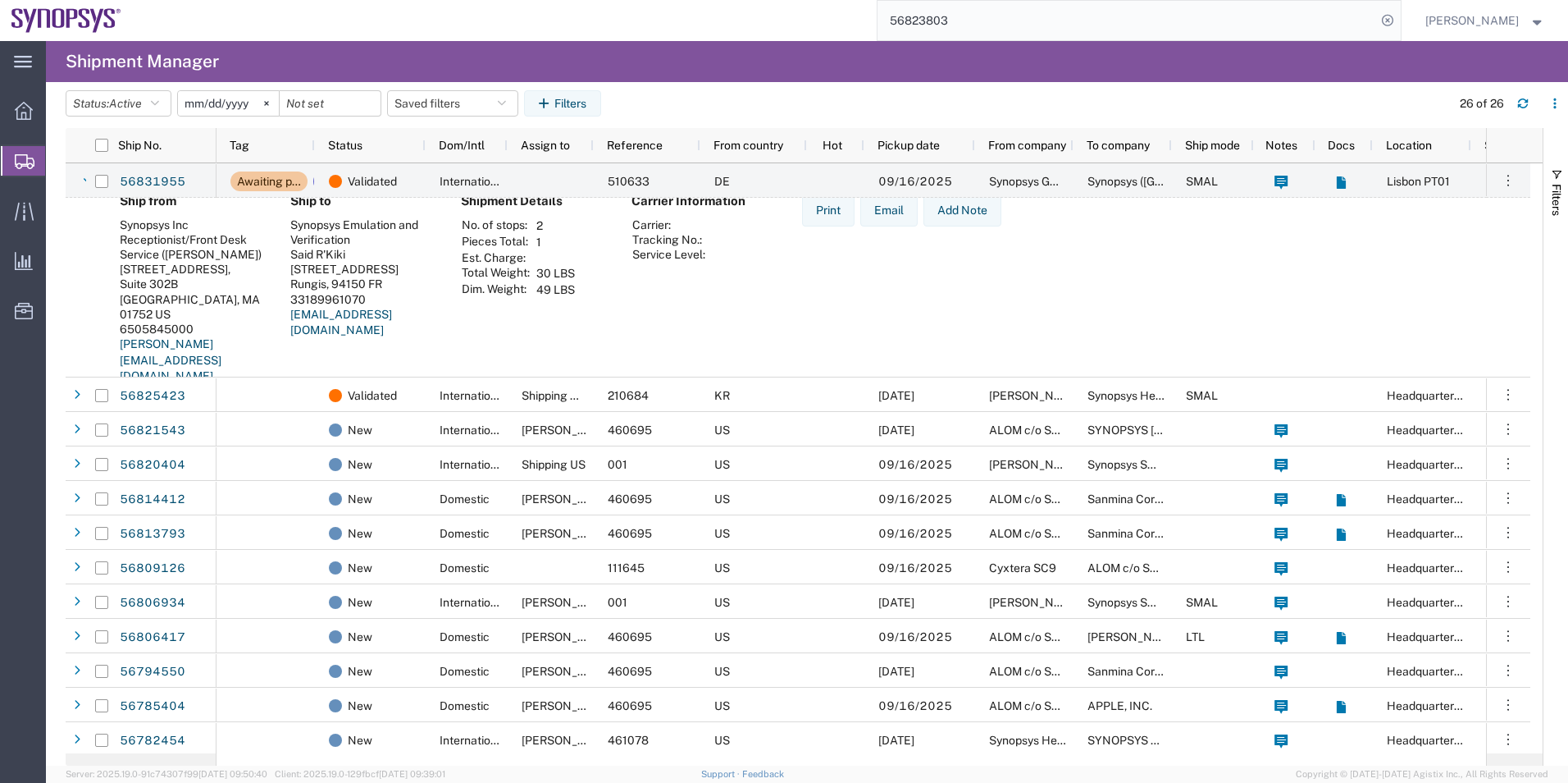
scroll to position [820, 0]
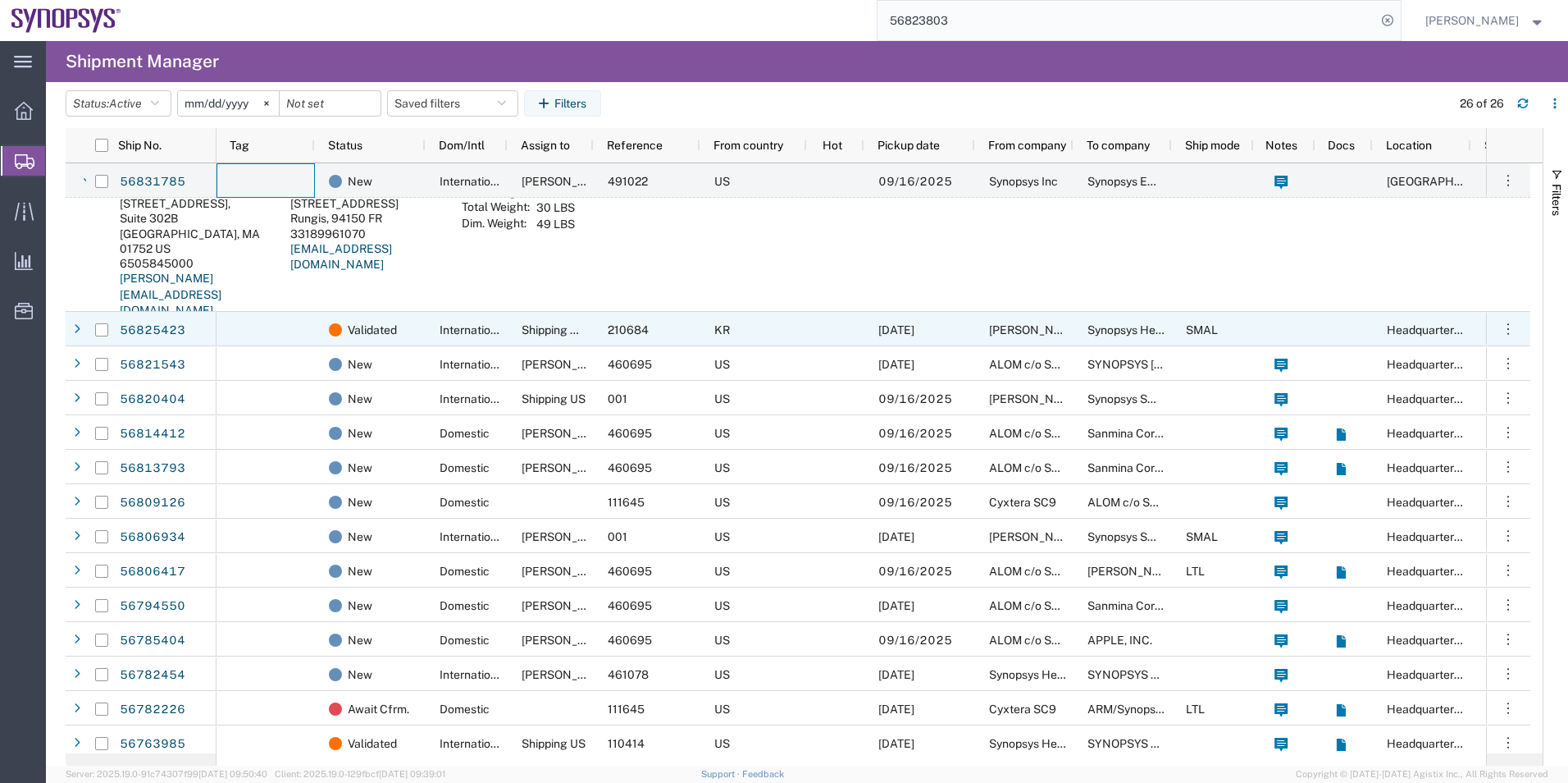
click at [278, 318] on div at bounding box center [266, 329] width 98 height 34
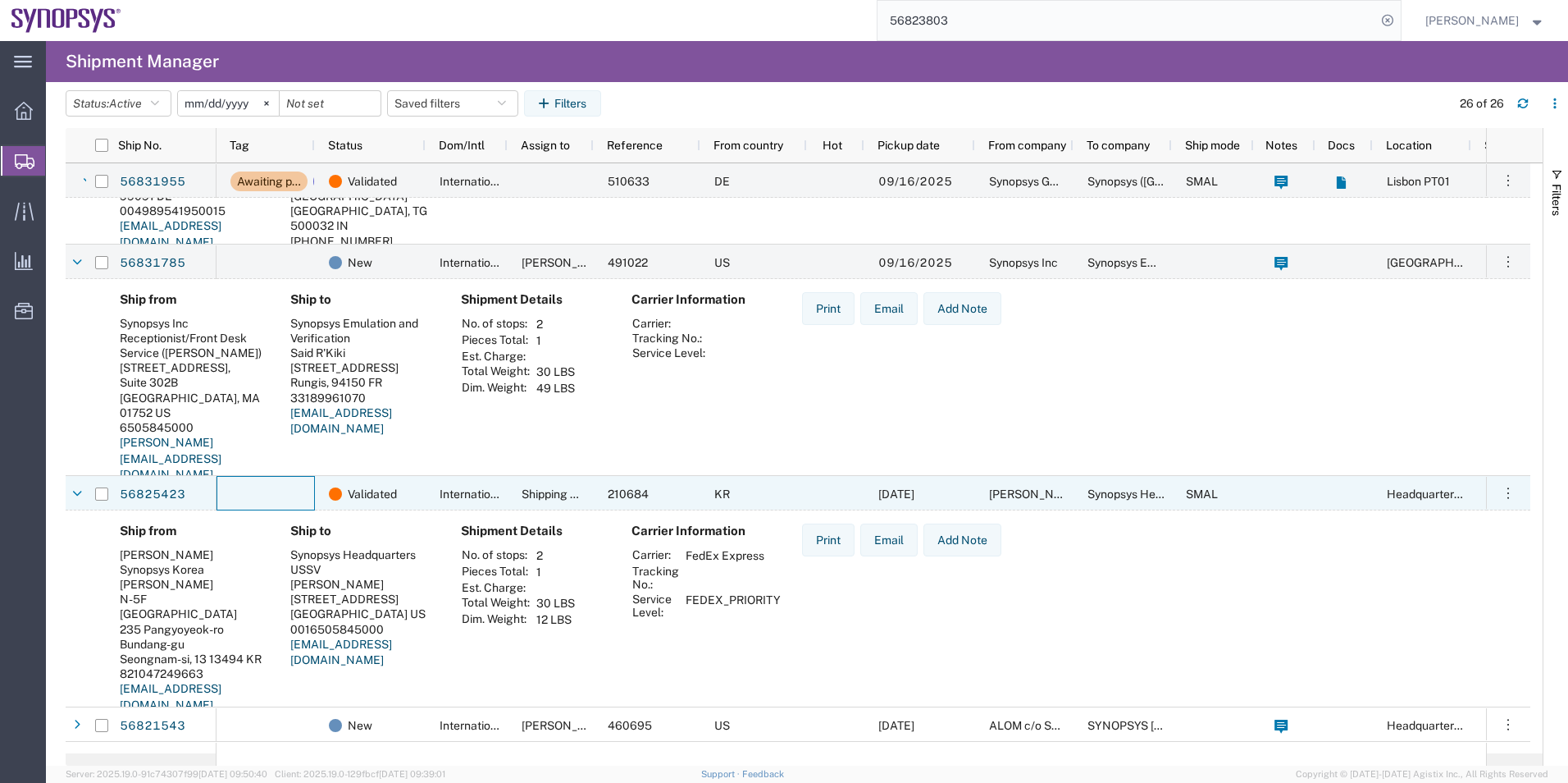
scroll to position [903, 0]
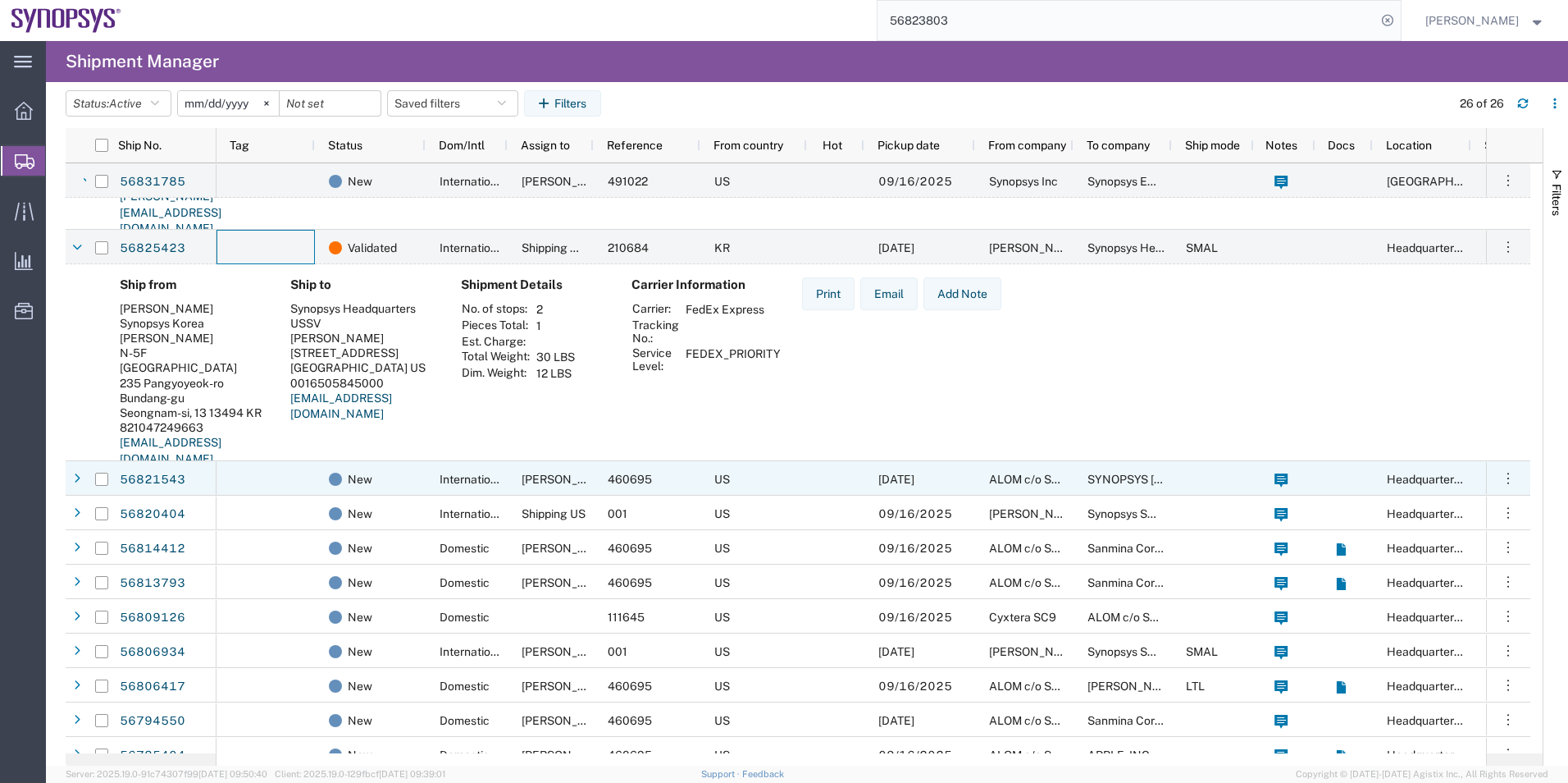
click at [283, 469] on div at bounding box center [266, 478] width 98 height 34
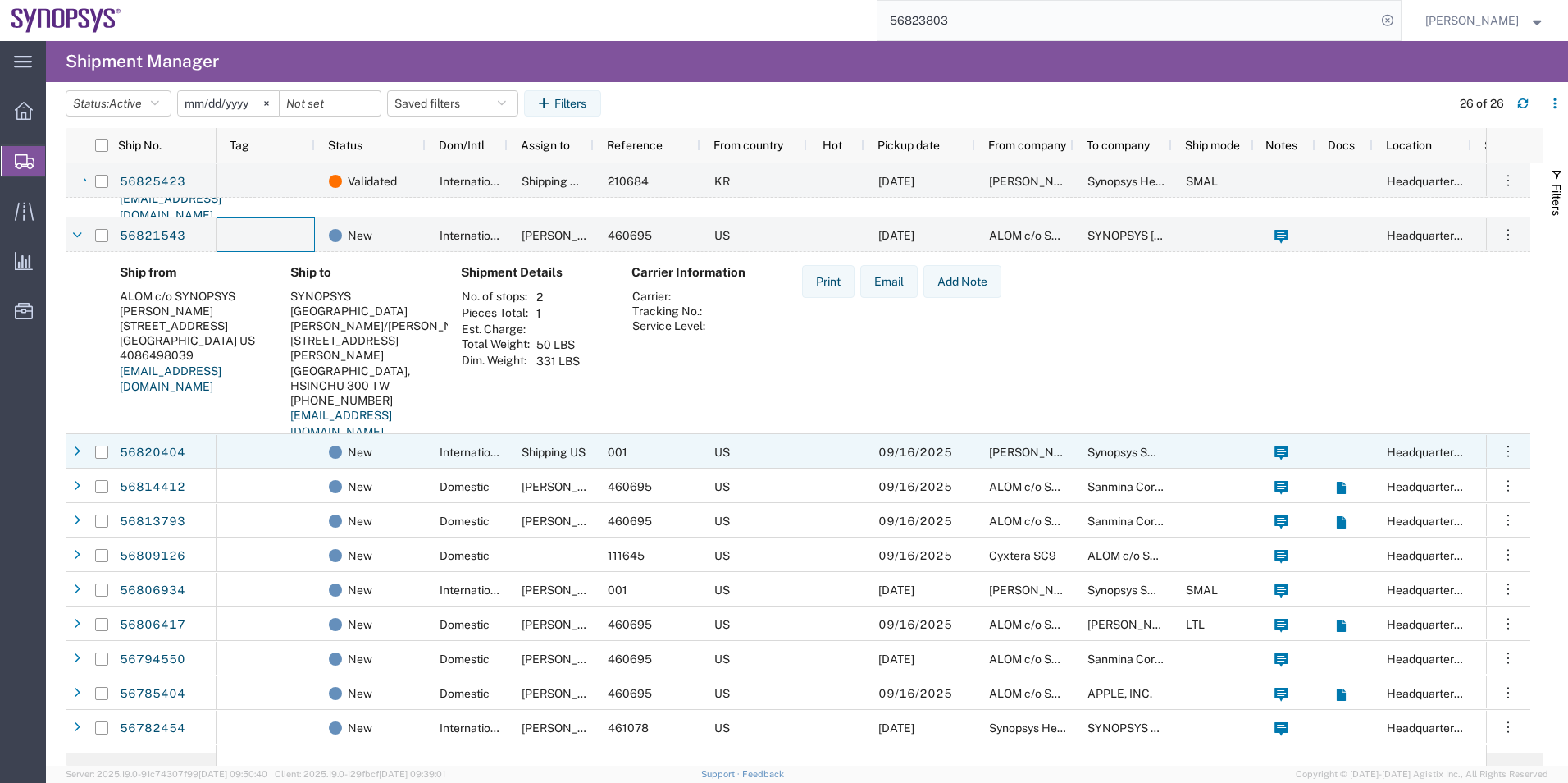
scroll to position [1149, 0]
click at [288, 442] on div at bounding box center [266, 448] width 98 height 34
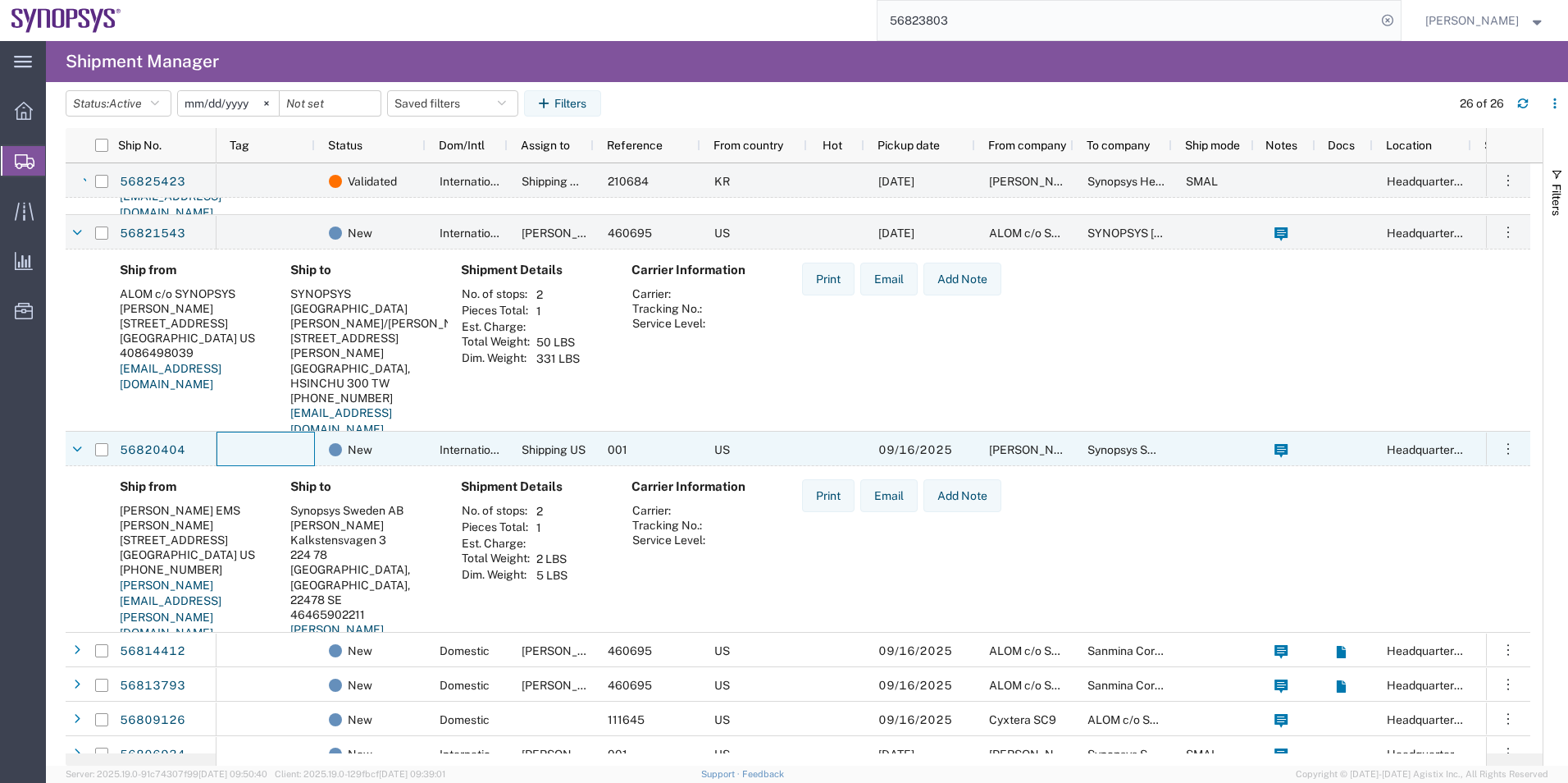
scroll to position [1230, 0]
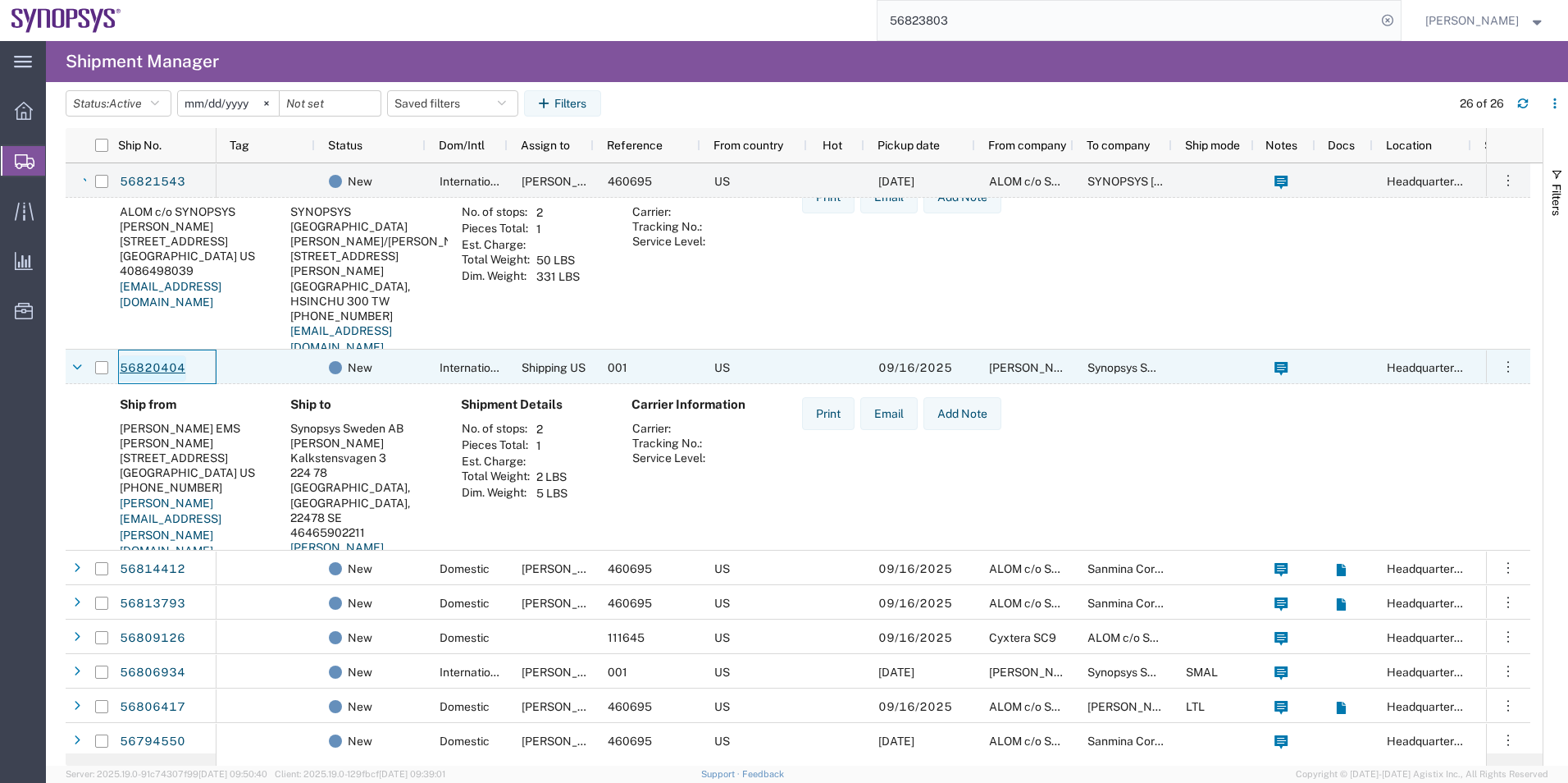
click at [171, 367] on link "56820404" at bounding box center [152, 368] width 68 height 26
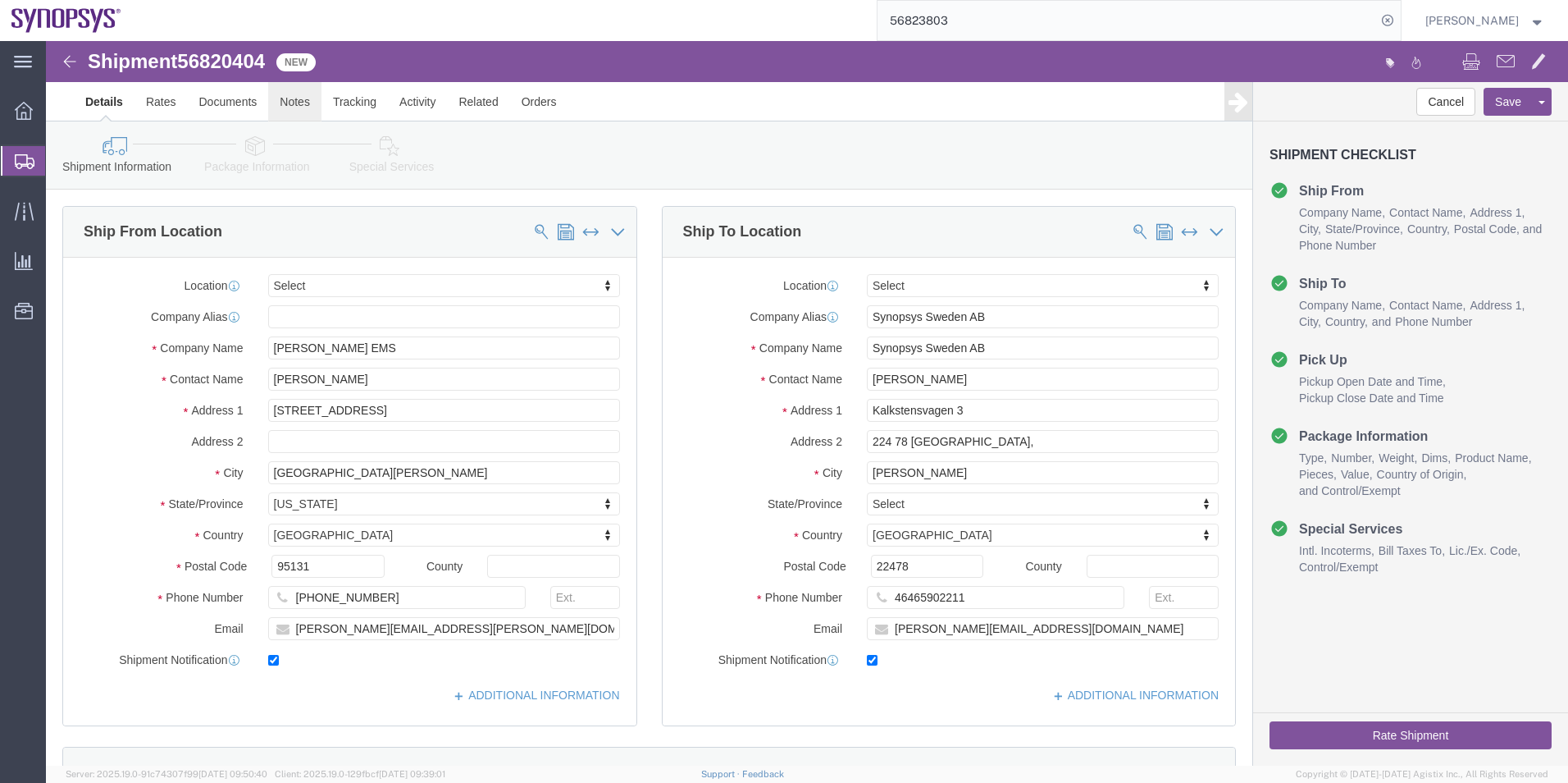
select select
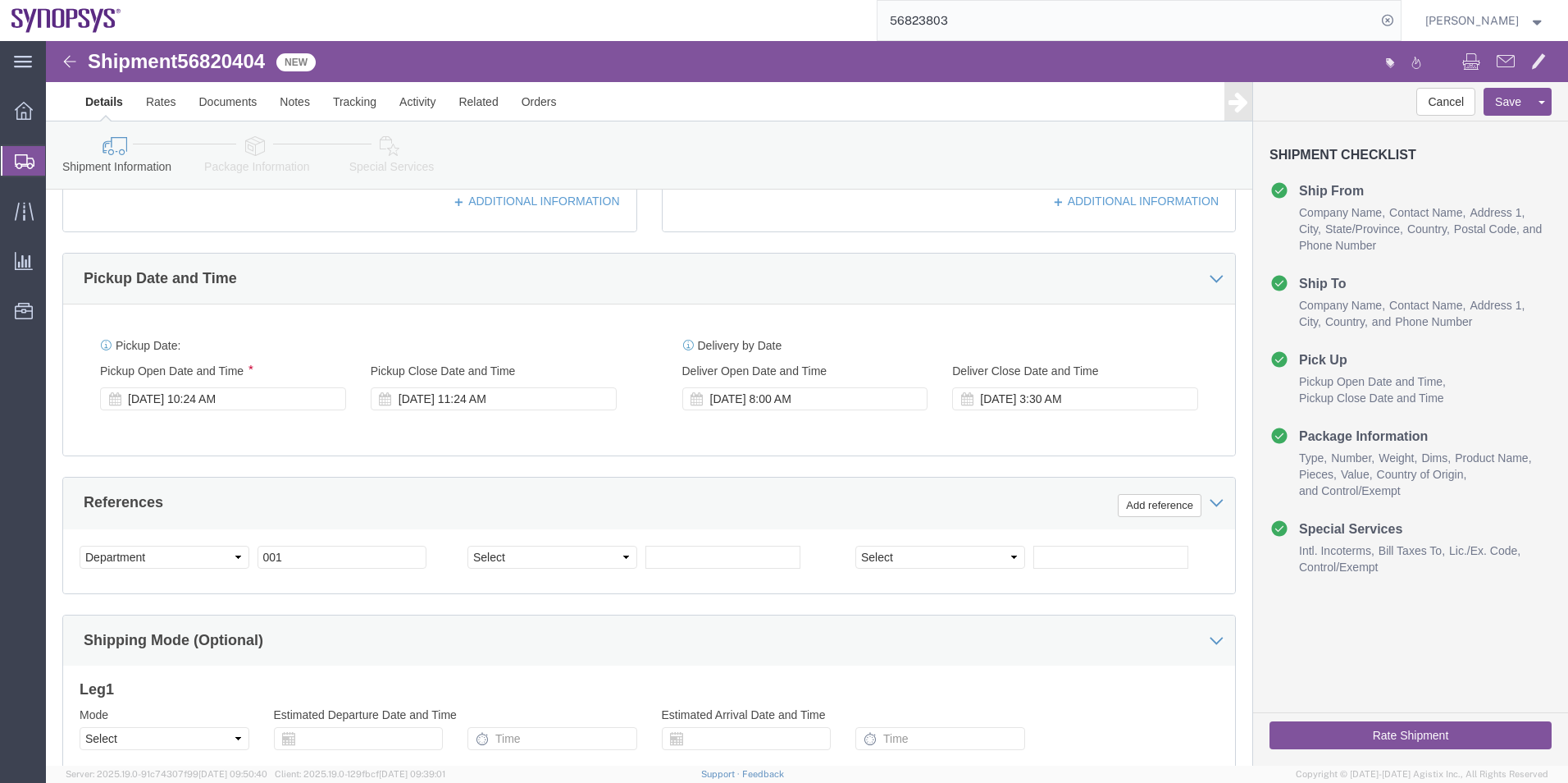
scroll to position [493, 0]
click icon
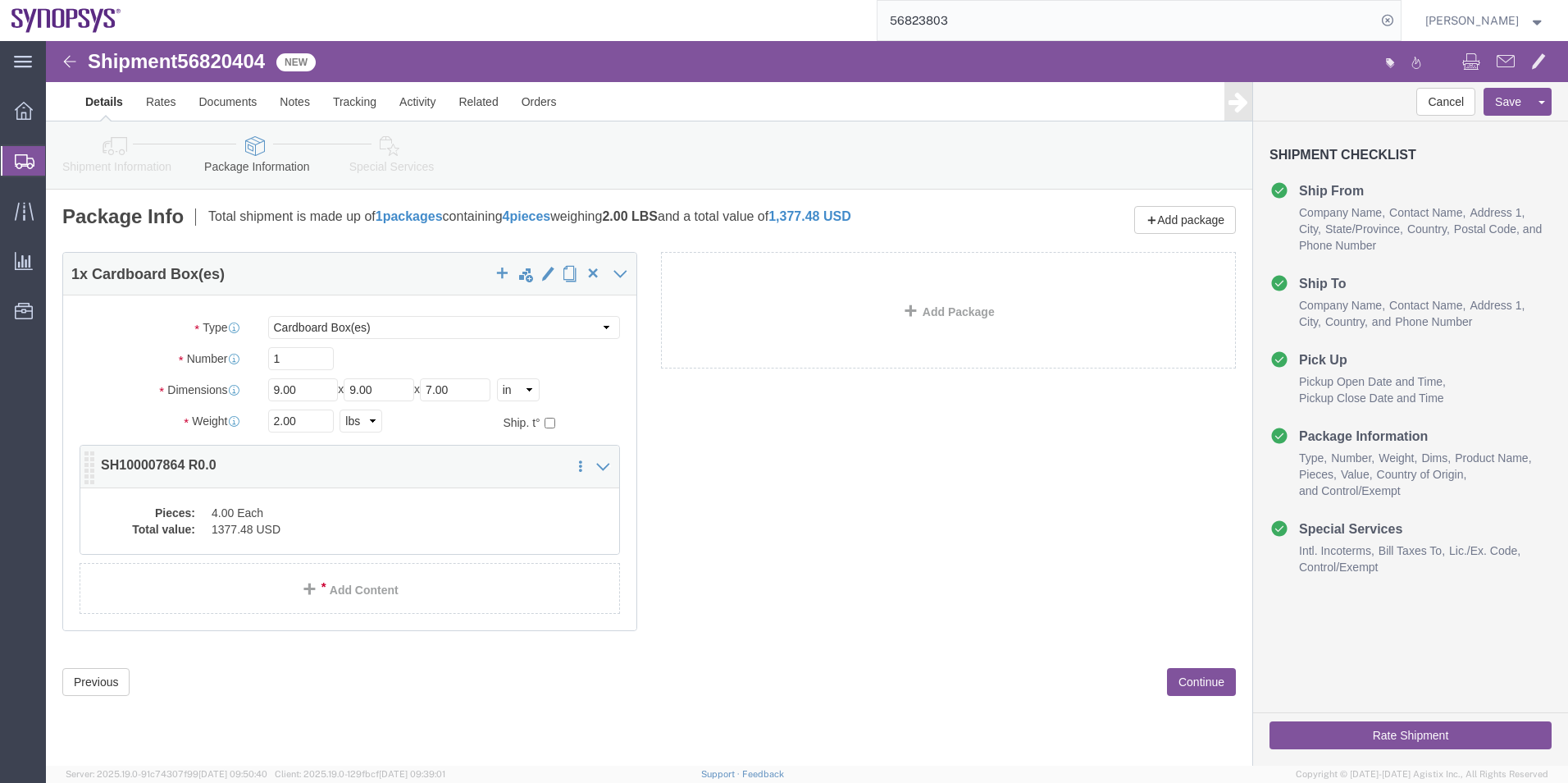
click dd "4.00 Each"
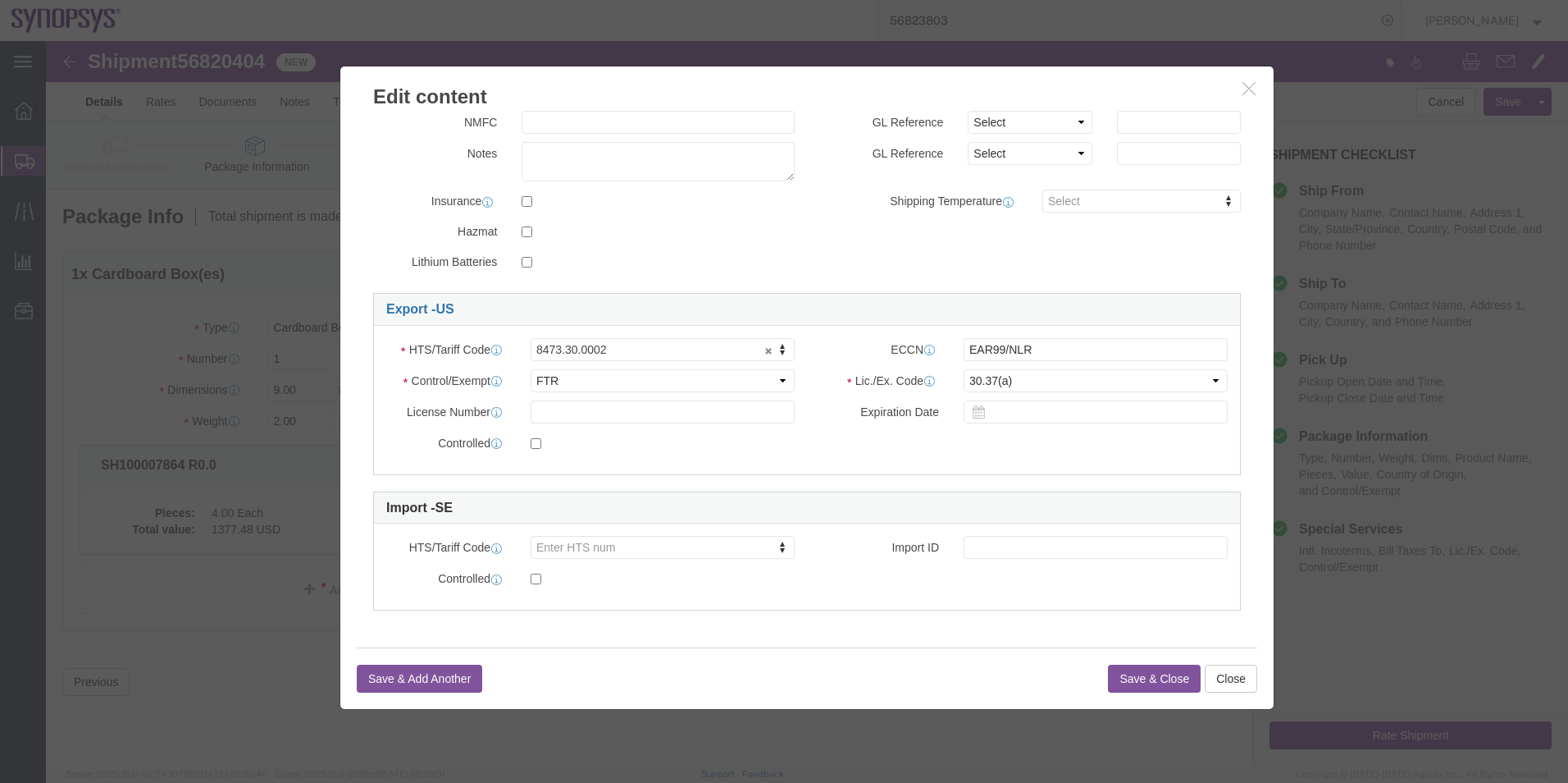
scroll to position [197, 0]
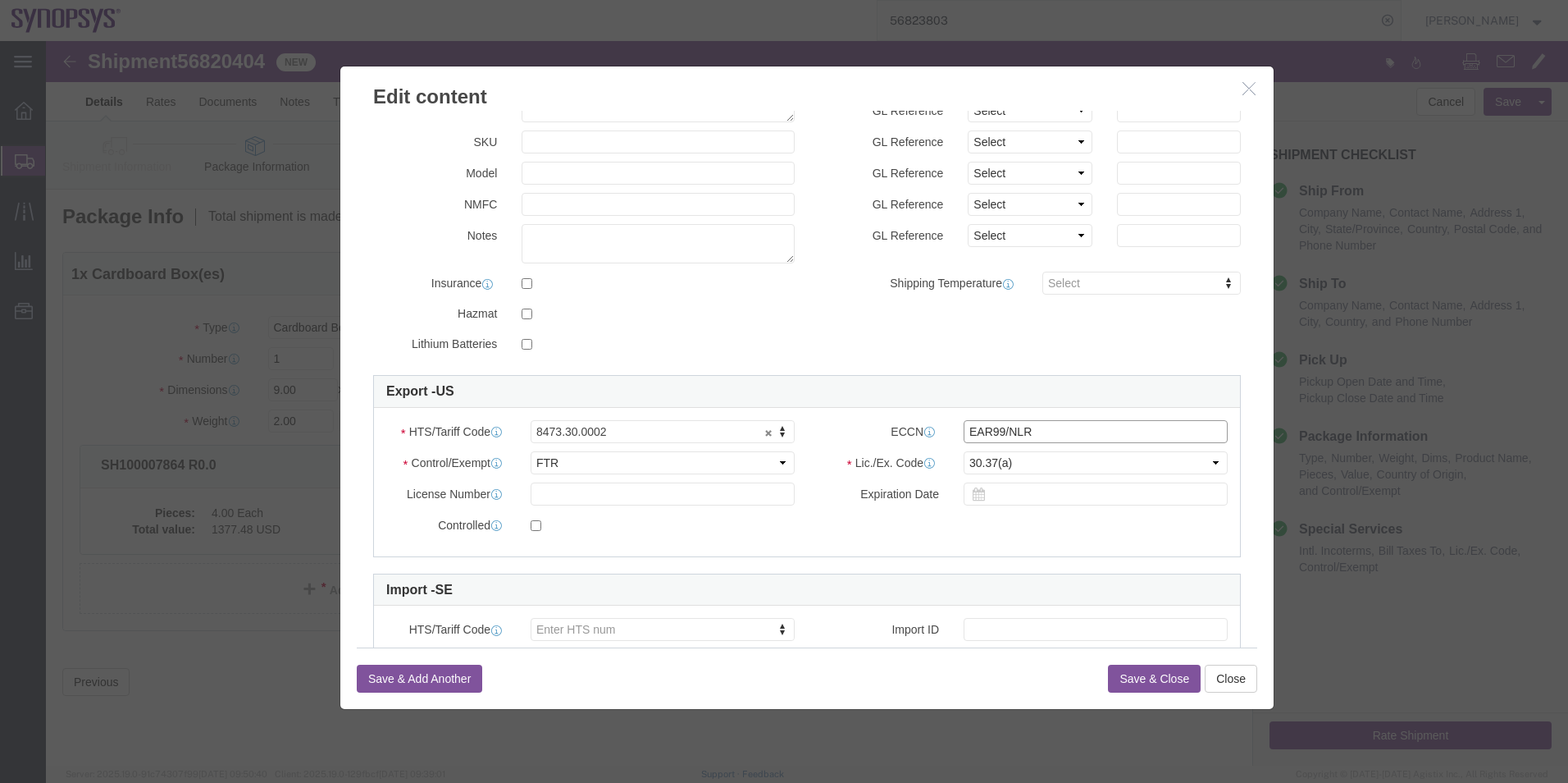
click input "EAR99/NLR"
type input "EAR99"
click div
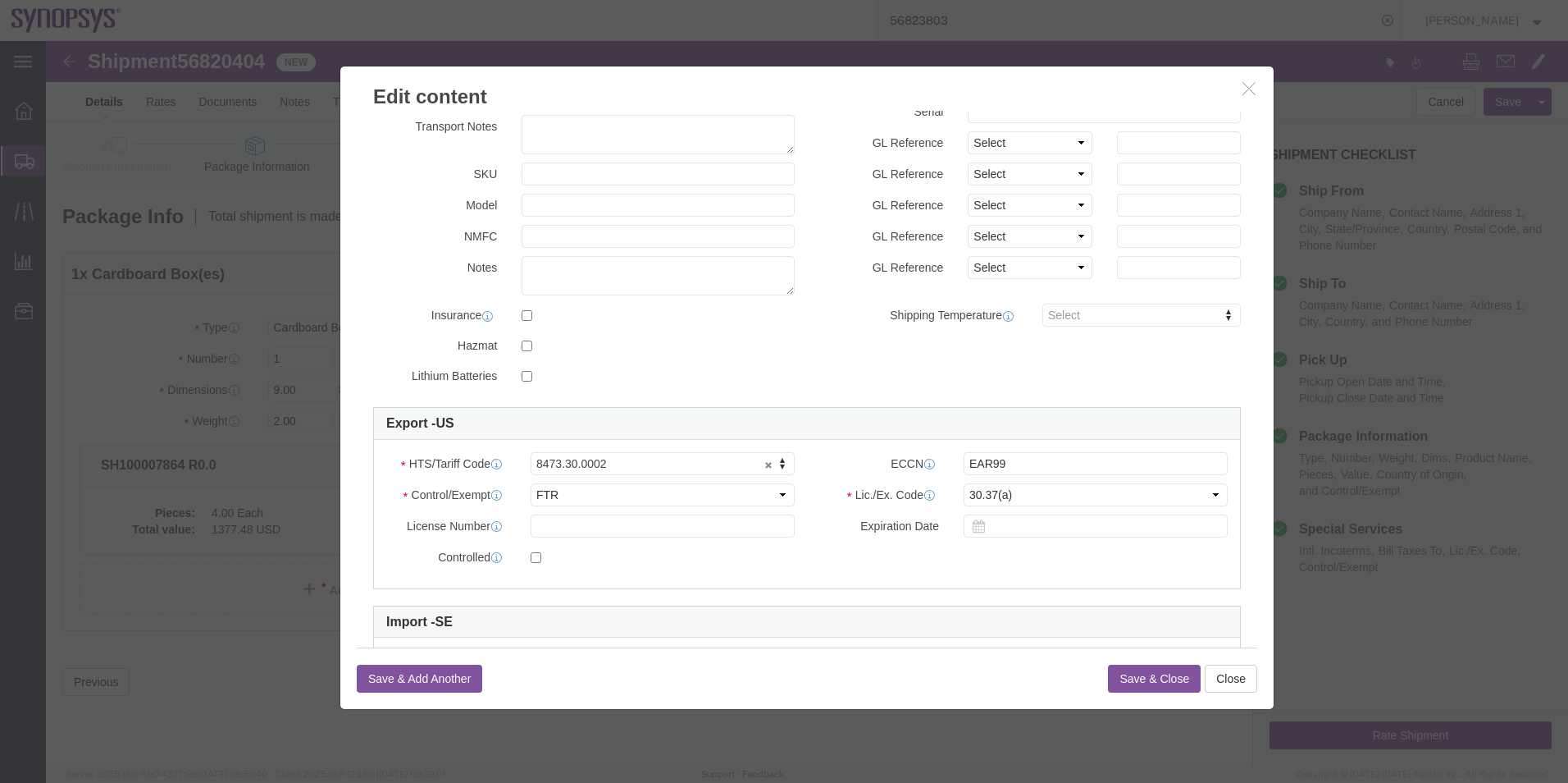
scroll to position [279, 0]
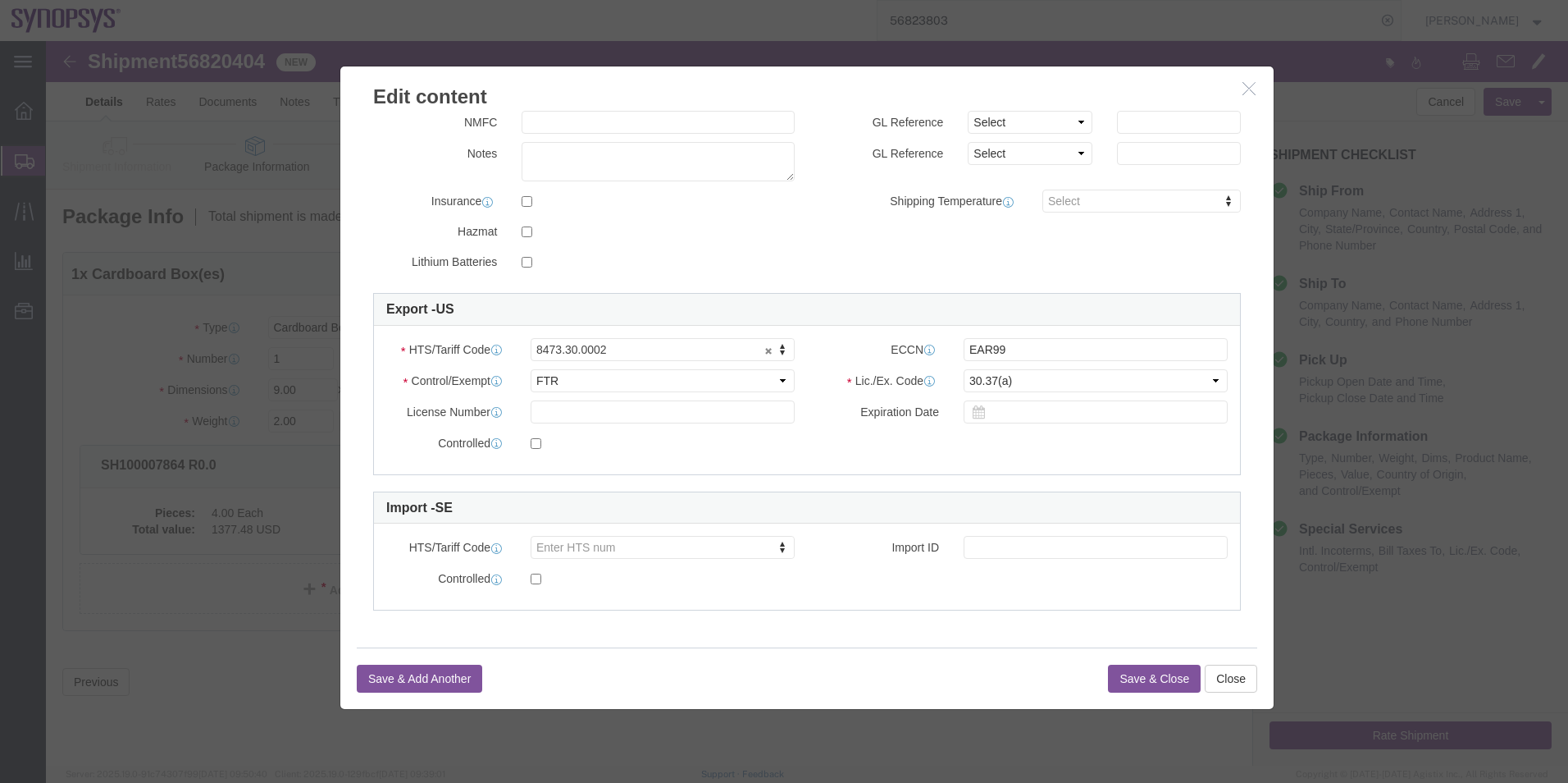
click button "Save & Close"
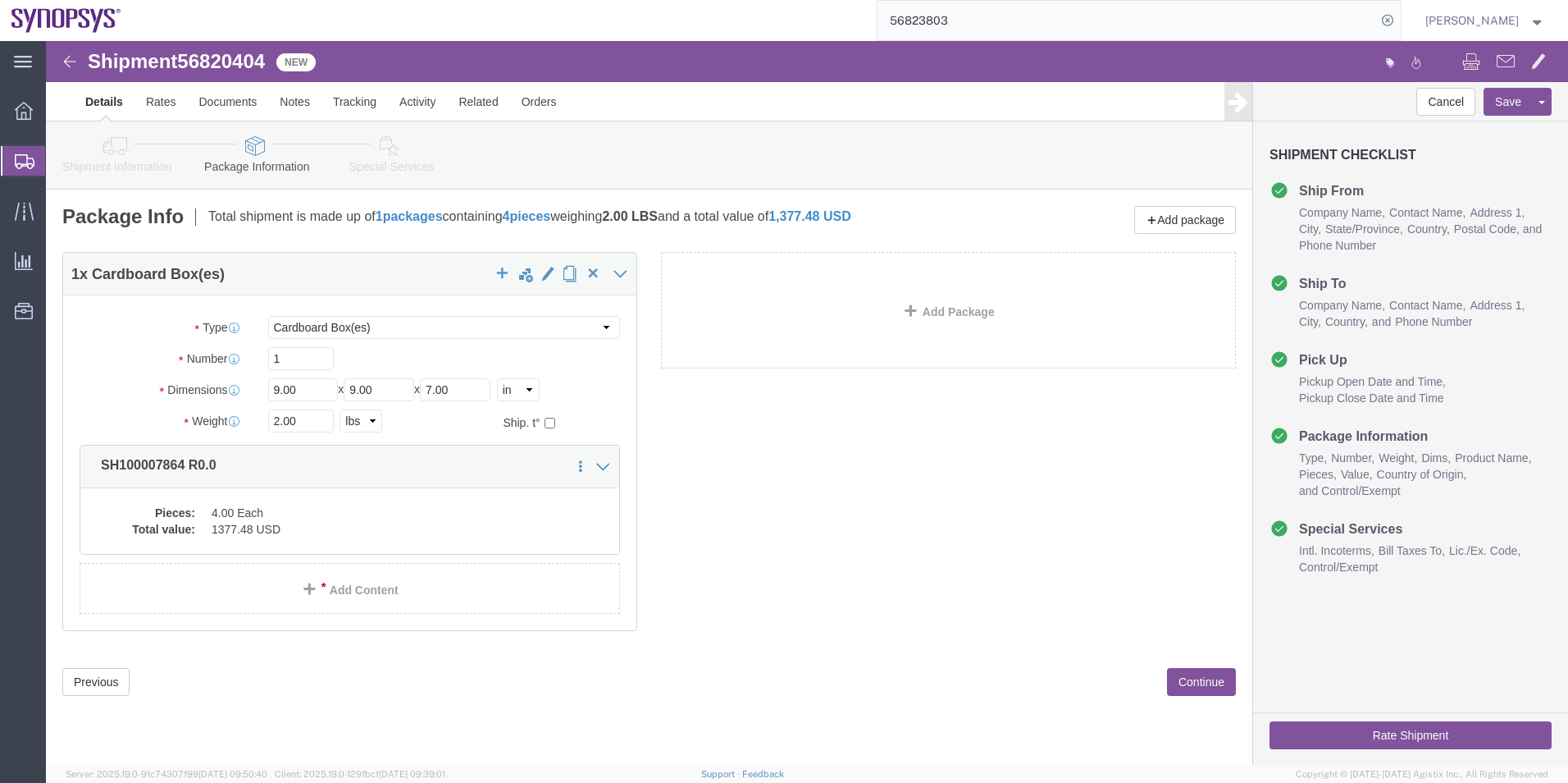
click icon
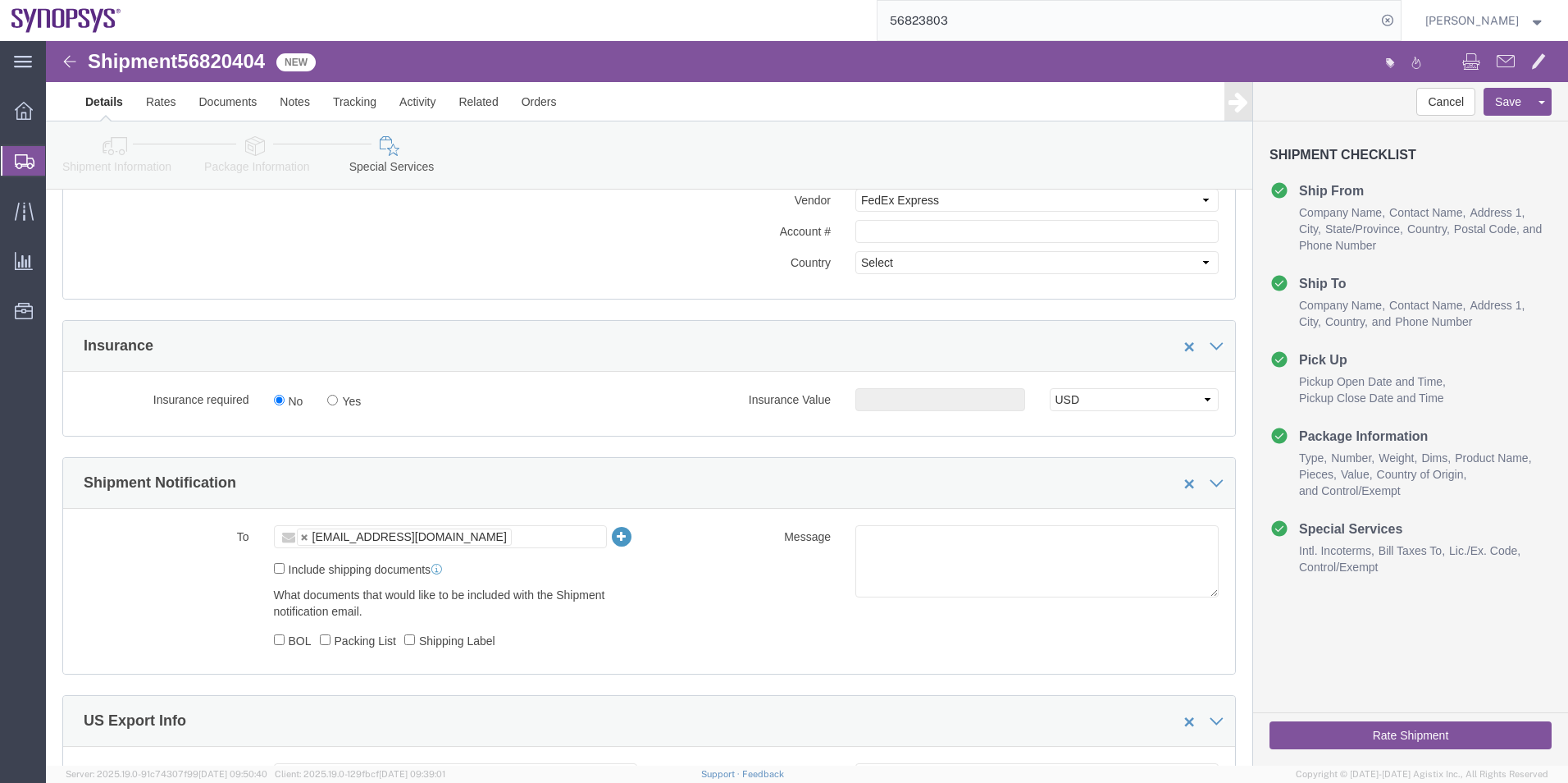
click link "Shipment Information"
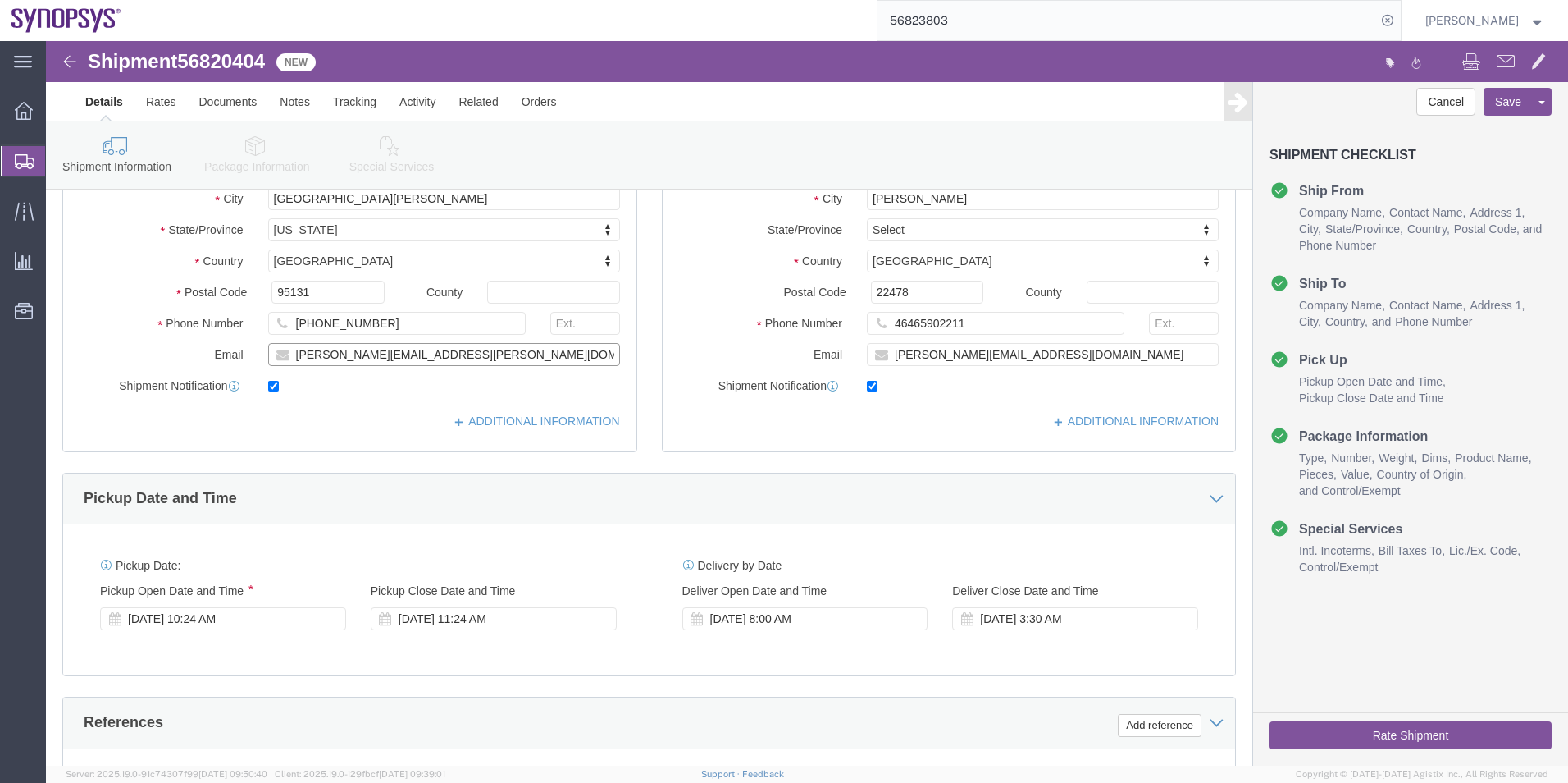
drag, startPoint x: 441, startPoint y: 311, endPoint x: 203, endPoint y: 309, distance: 238.0
click div "Email [PERSON_NAME][EMAIL_ADDRESS][PERSON_NAME][DOMAIN_NAME]"
click icon
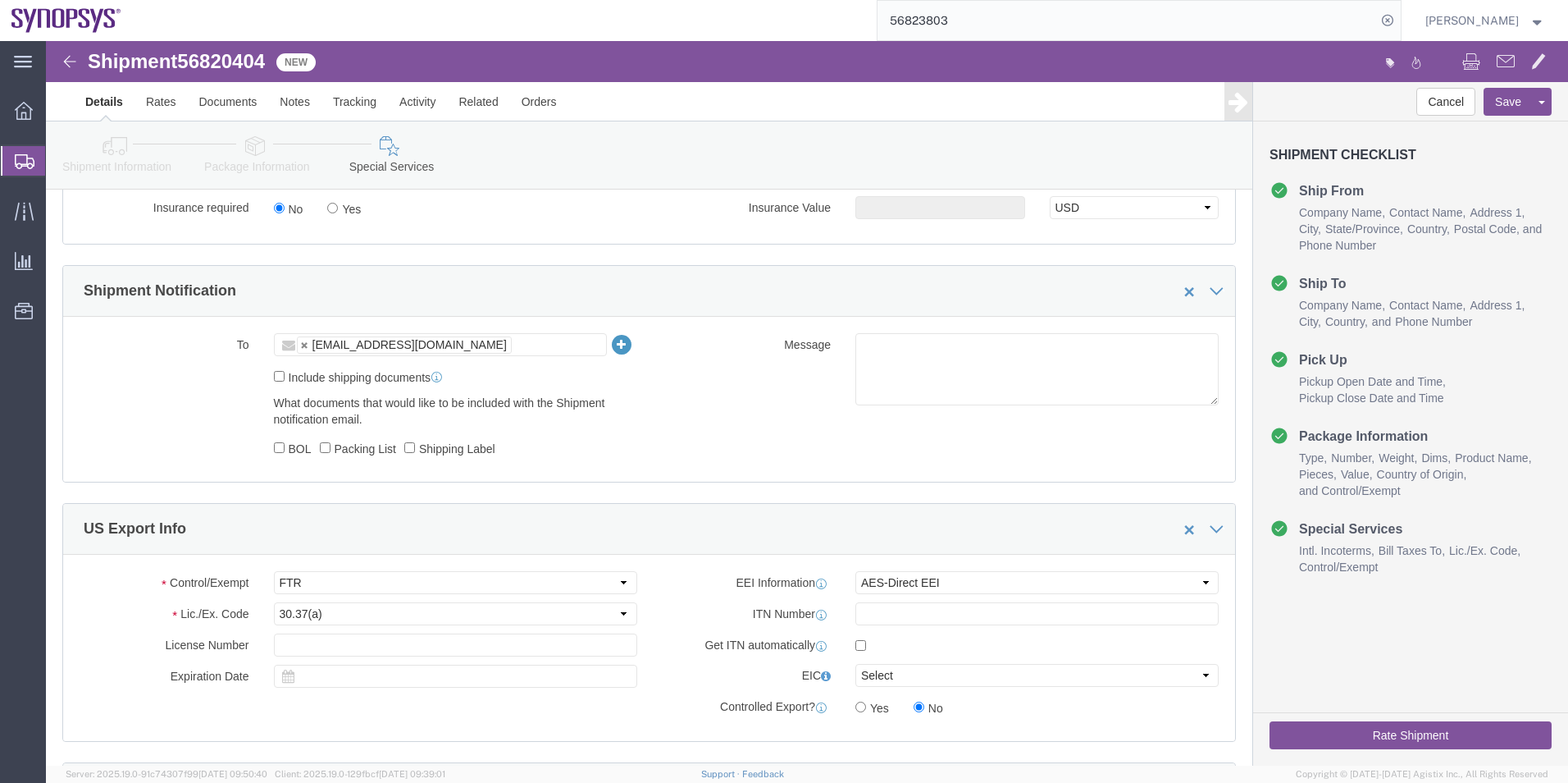
click ul "[EMAIL_ADDRESS][DOMAIN_NAME]"
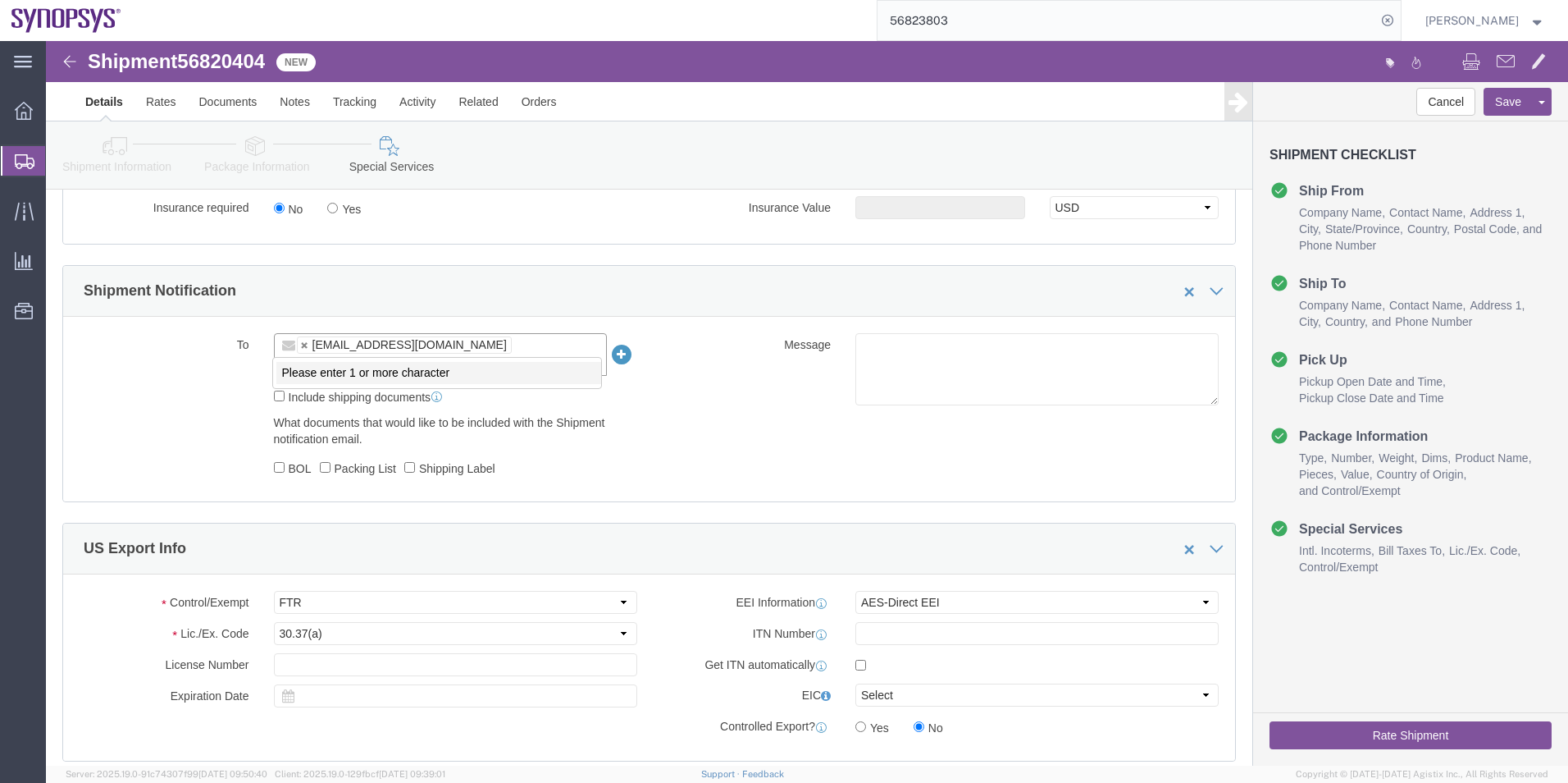
paste input "[PERSON_NAME][EMAIL_ADDRESS][PERSON_NAME][DOMAIN_NAME]"
type input "[PERSON_NAME][EMAIL_ADDRESS][PERSON_NAME][DOMAIN_NAME]"
type input "[EMAIL_ADDRESS][DOMAIN_NAME],[PERSON_NAME][DOMAIN_NAME][EMAIL_ADDRESS][PERSON_N…"
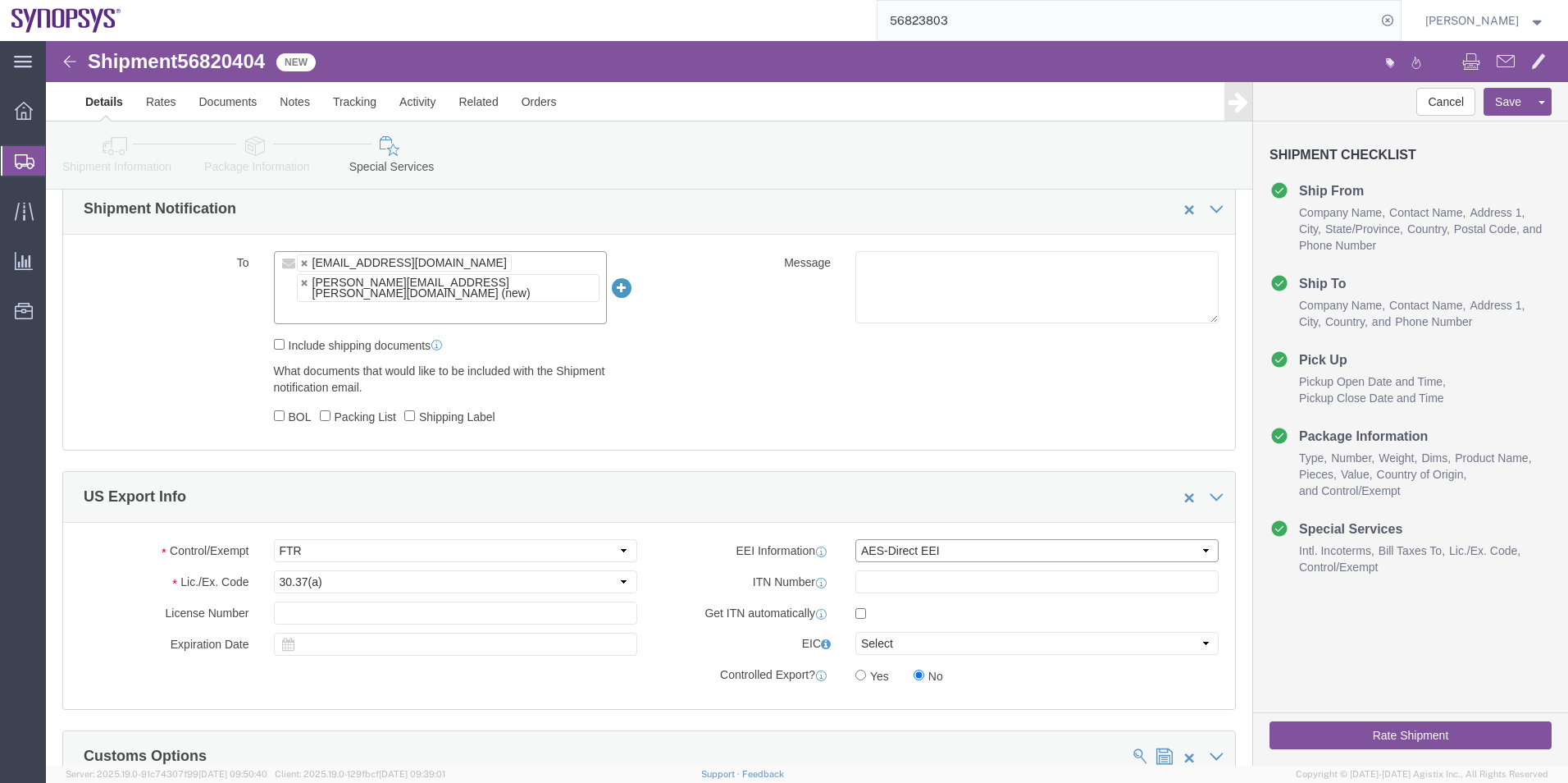
click select "Select AES-Direct EEI Carrier File EEI EEI Exempt"
select select "EXEM"
click select "Select AES-Direct EEI Carrier File EEI EEI Exempt"
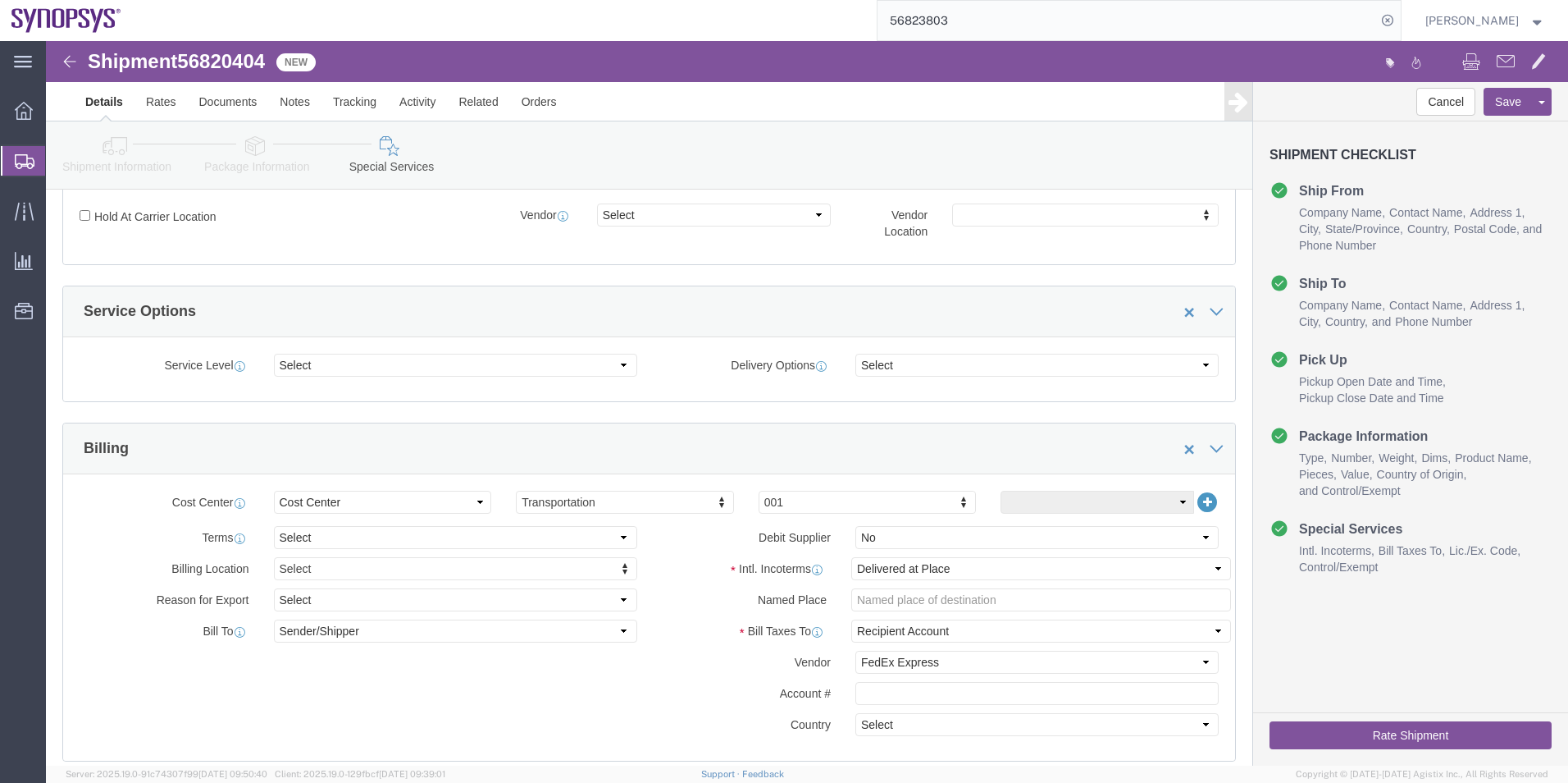
scroll to position [356, 0]
click icon
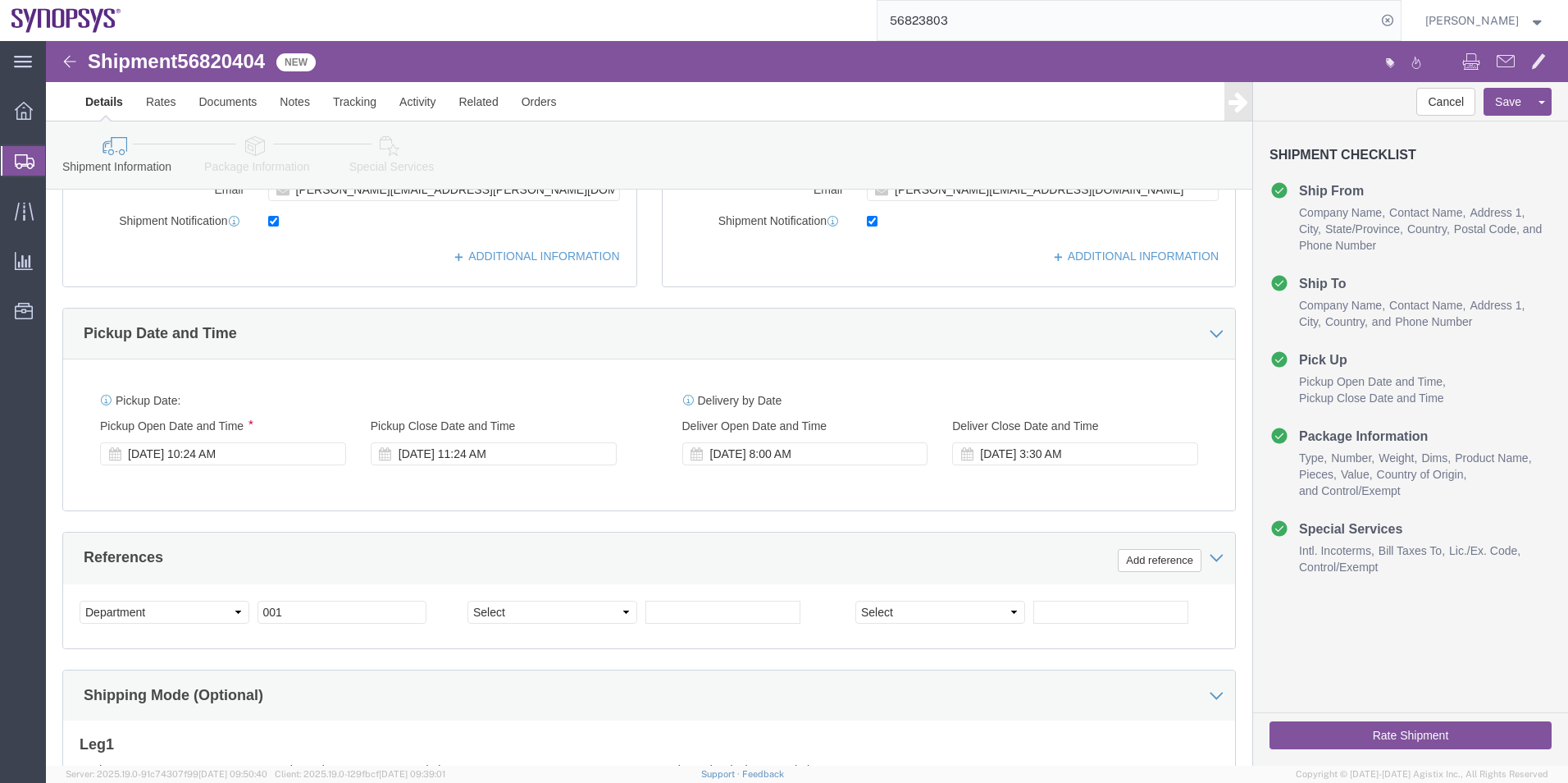
scroll to position [439, 0]
click icon
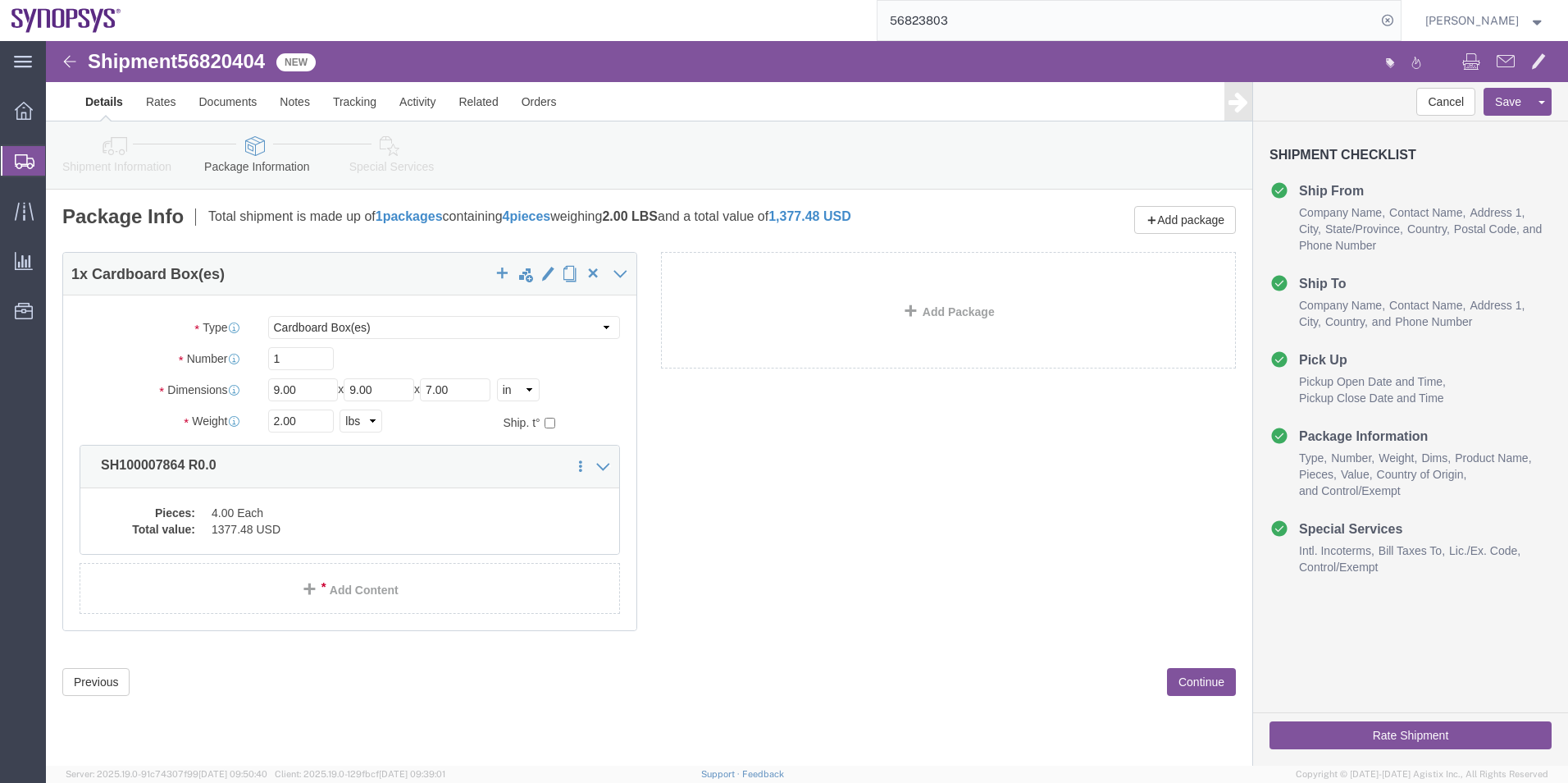
click icon
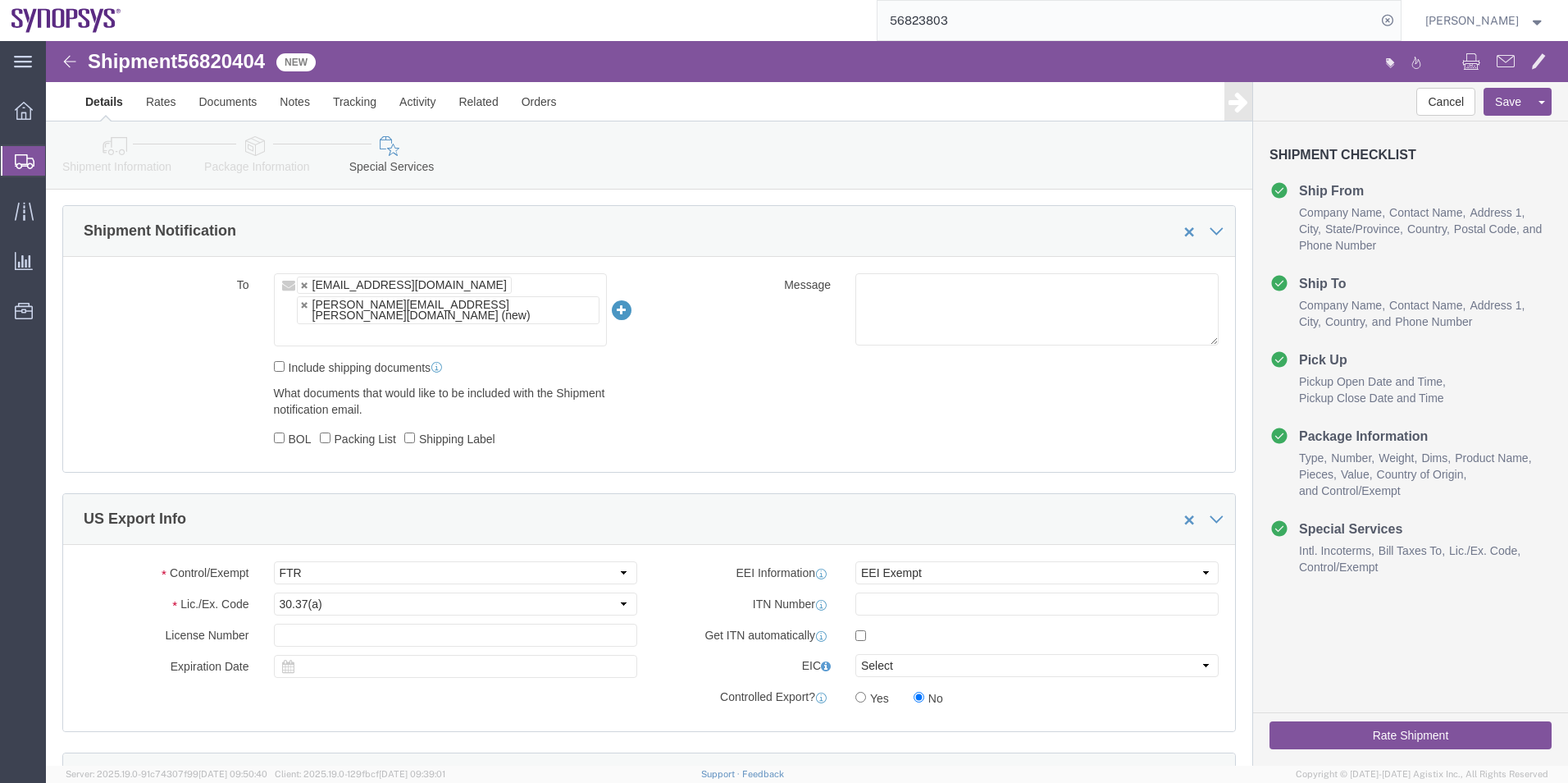
scroll to position [984, 0]
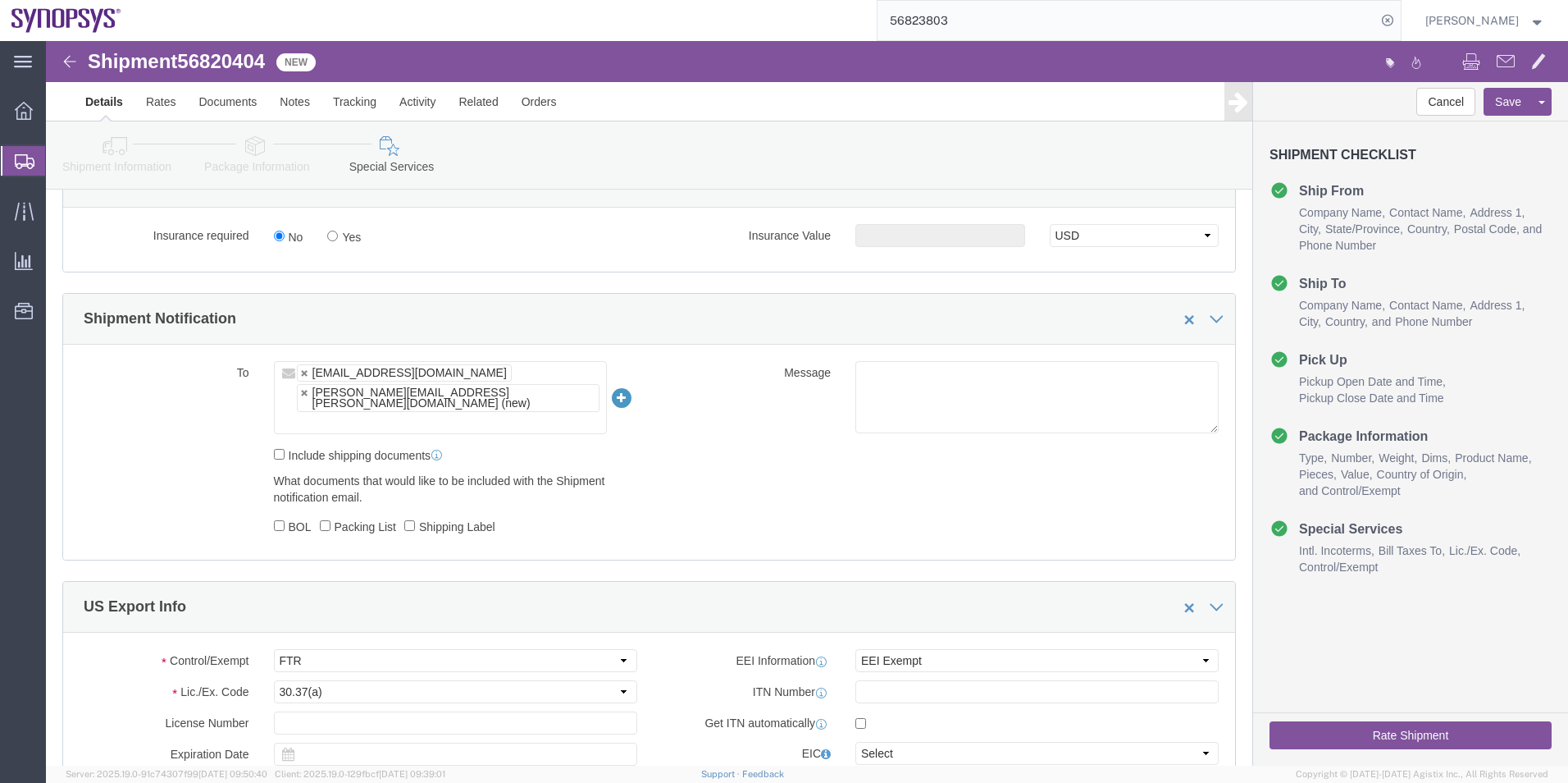
click span "56820404"
copy span "56820404"
click button "Rate Shipment"
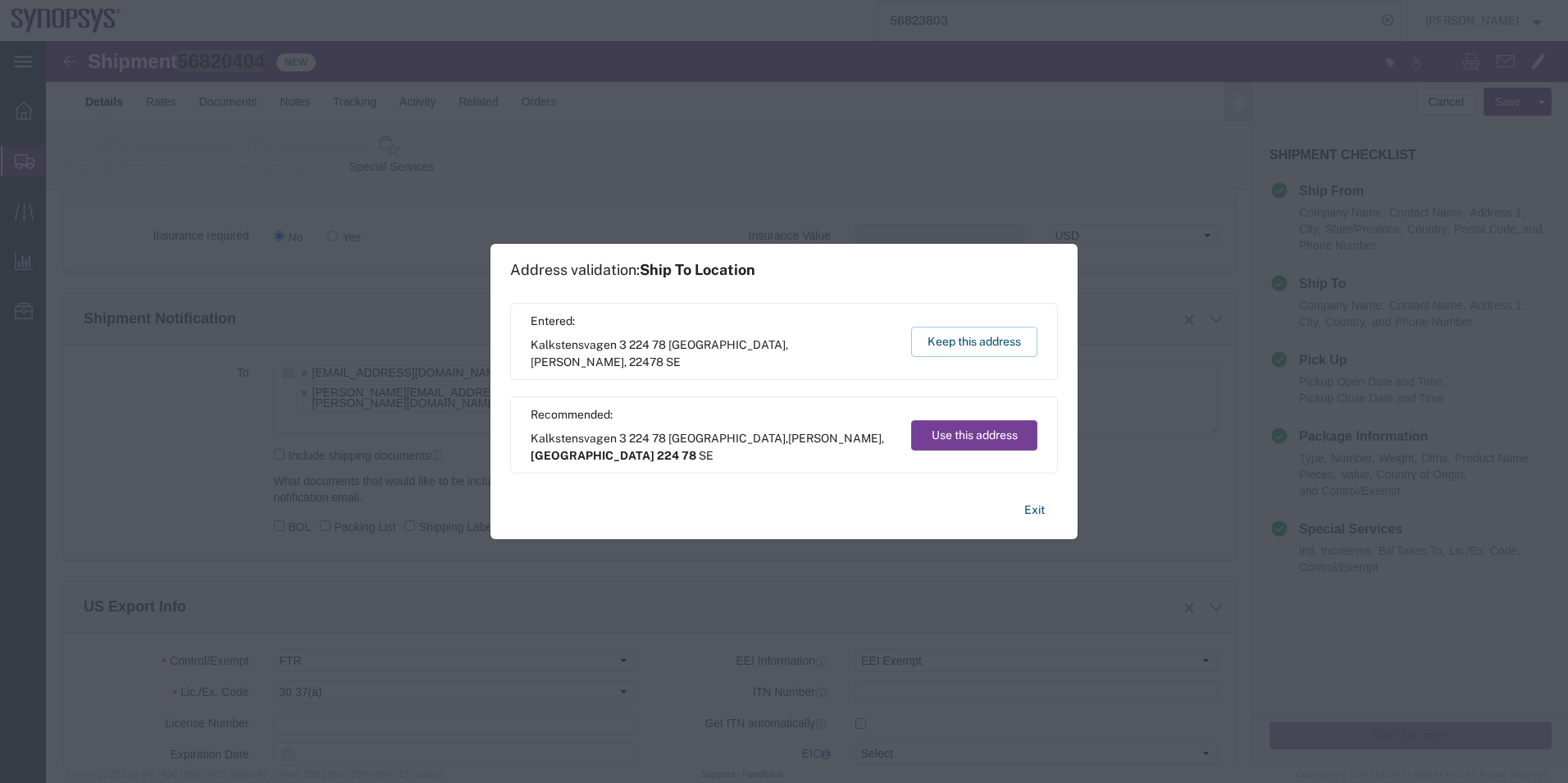
click at [970, 435] on button "Use this address" at bounding box center [974, 435] width 126 height 30
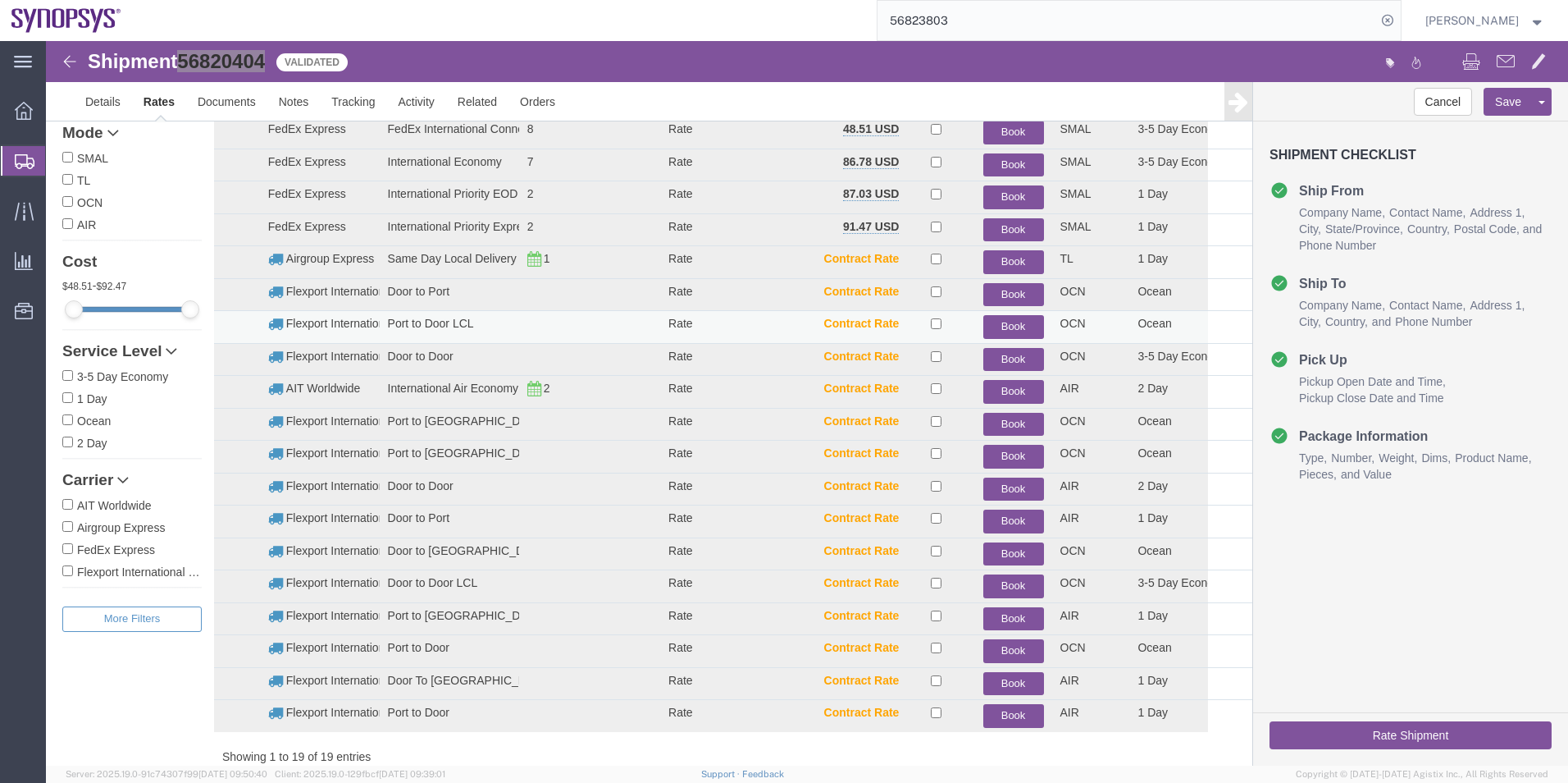
scroll to position [0, 0]
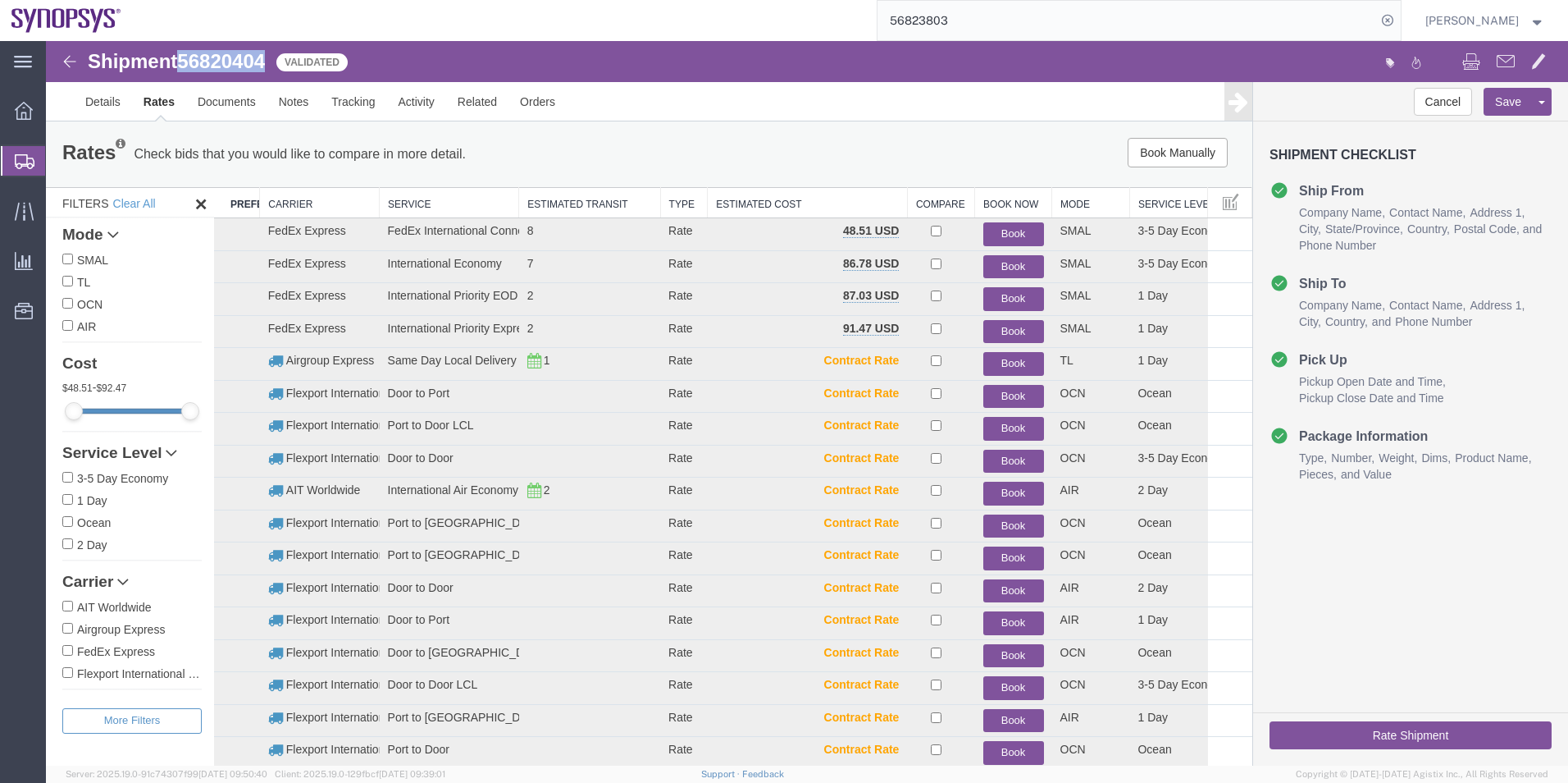
click at [1001, 231] on button "Book" at bounding box center [1014, 235] width 61 height 24
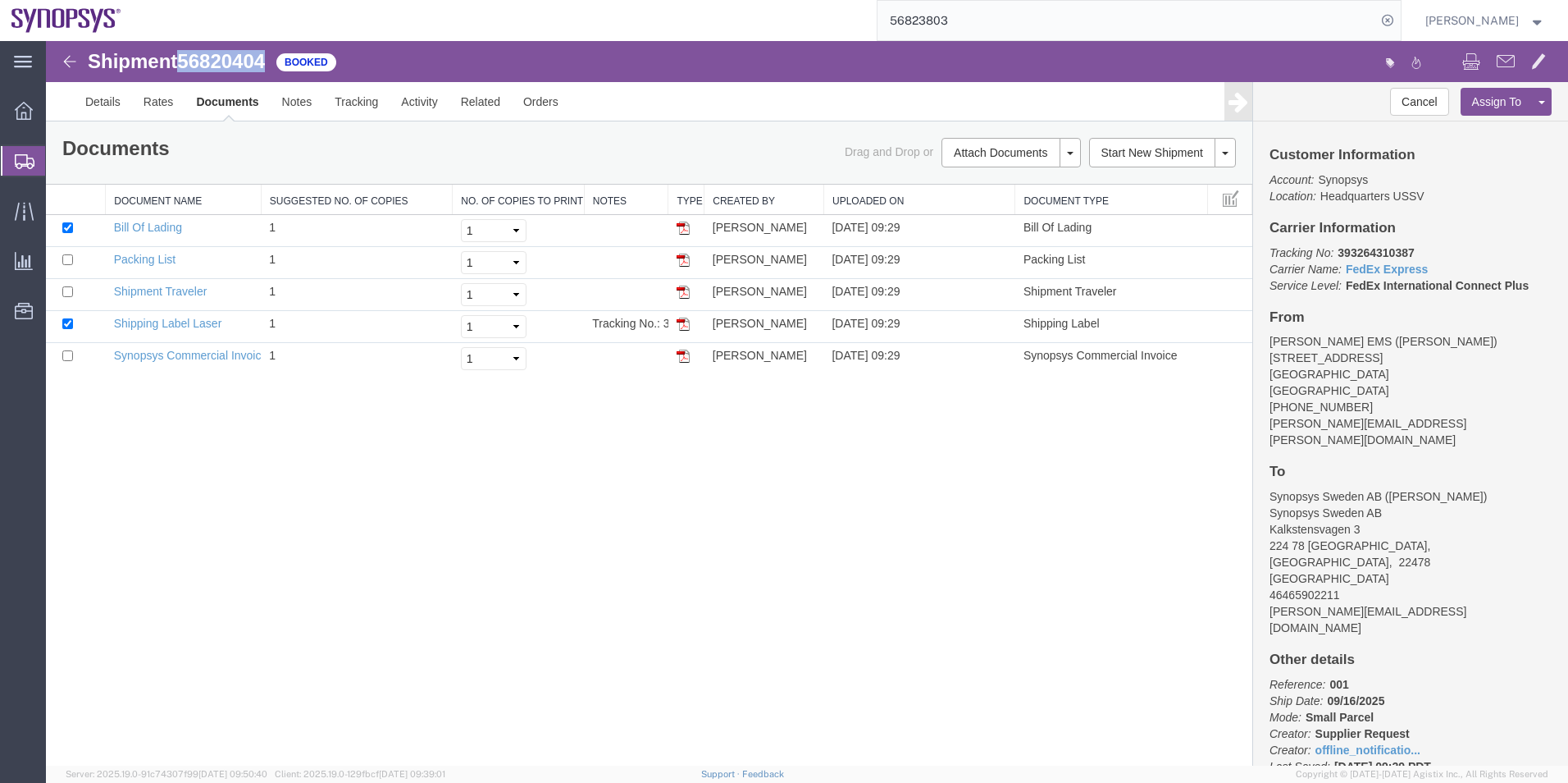
copy span "56820404"
click at [198, 324] on link "Shipping Label Laser" at bounding box center [168, 323] width 108 height 13
click at [205, 353] on link "Synopsys Commercial Invoice" at bounding box center [190, 354] width 154 height 13
click at [204, 353] on link "Synopsys Commercial Invoice" at bounding box center [190, 354] width 154 height 13
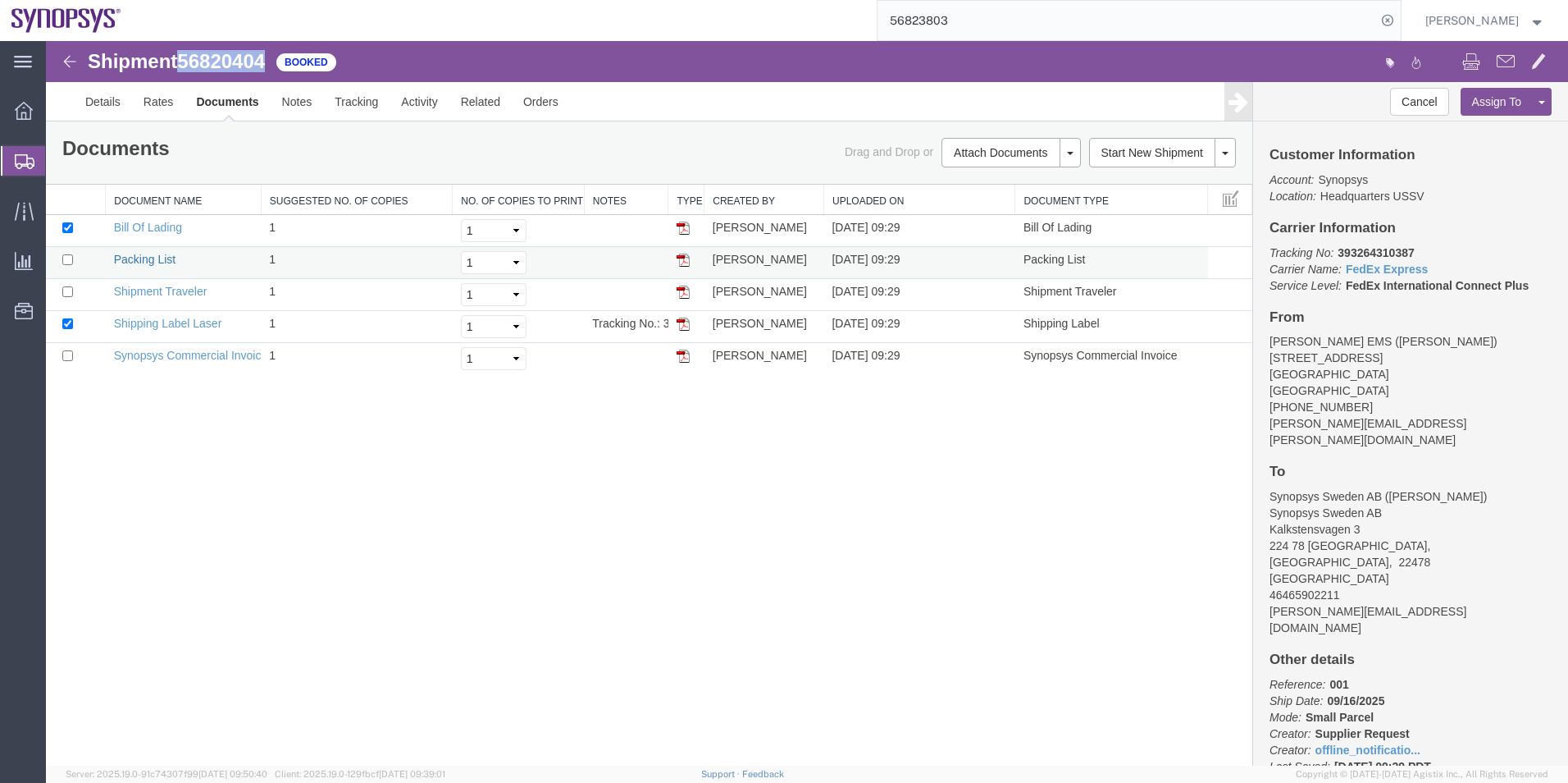
click at [148, 257] on link "Packing List" at bounding box center [144, 259] width 62 height 13
click at [0, 0] on span "Shipment Manager" at bounding box center [0, 0] width 0 height 0
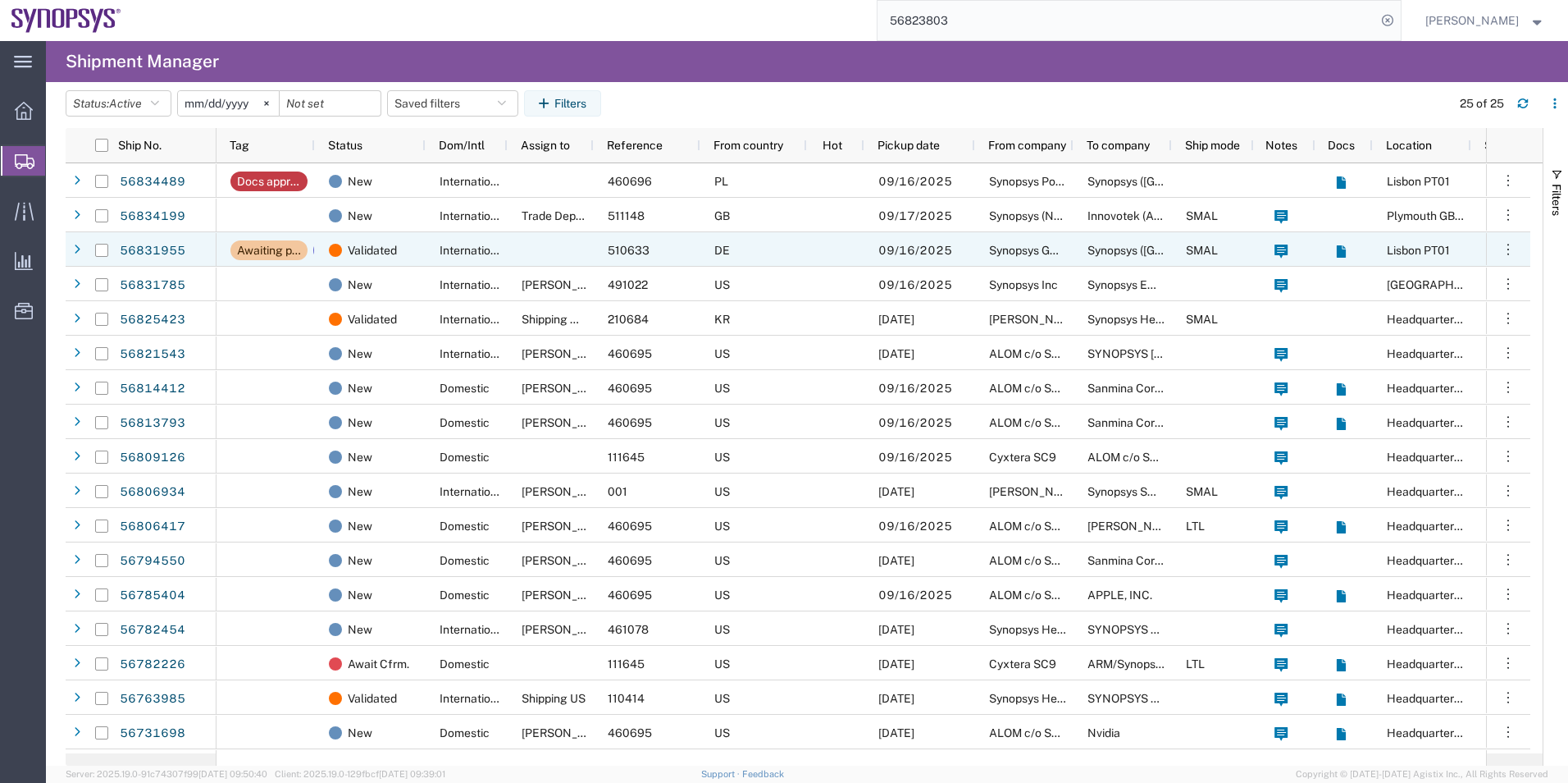
click at [431, 237] on div "International" at bounding box center [467, 249] width 82 height 34
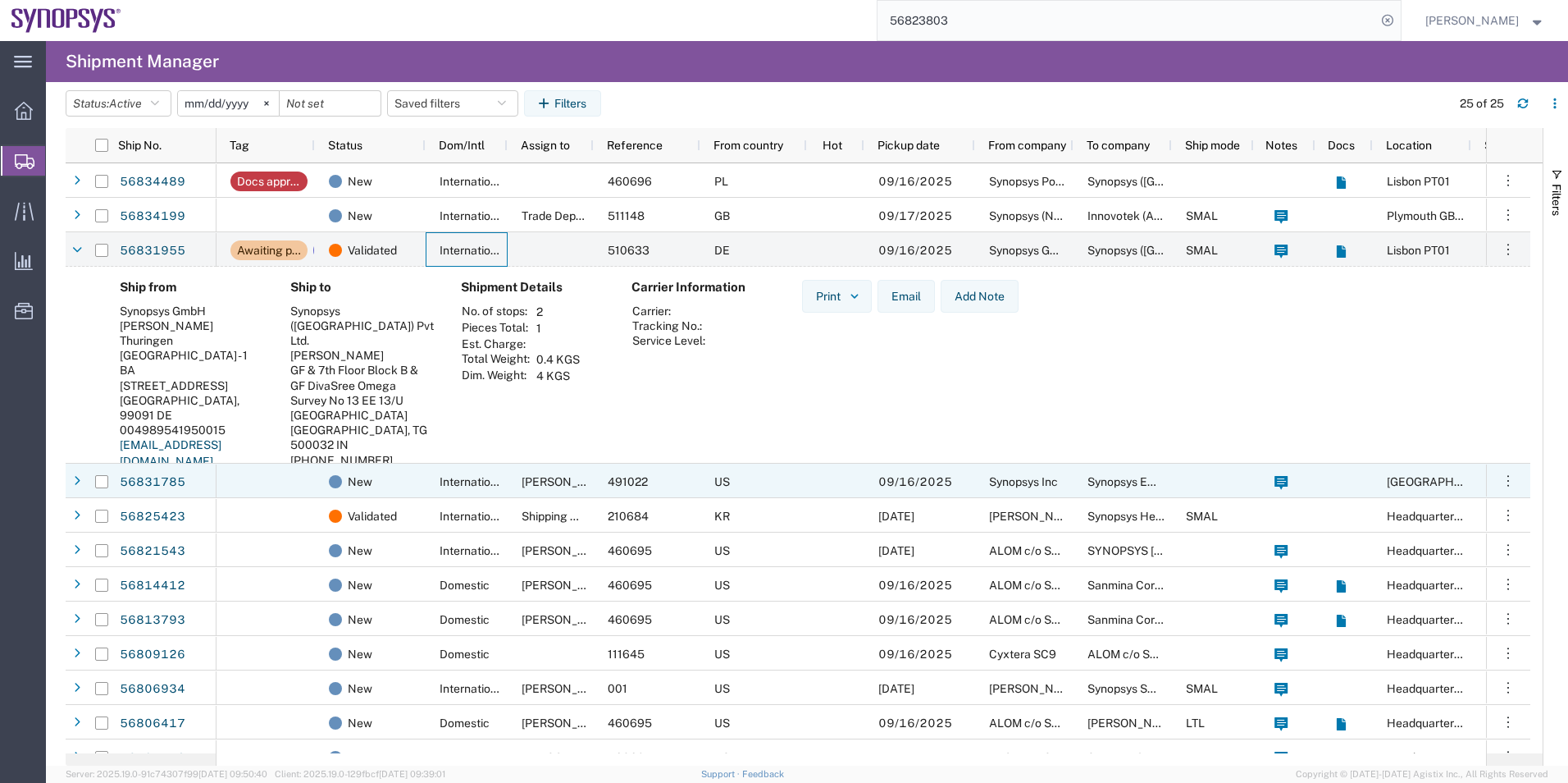
click at [293, 482] on div at bounding box center [266, 480] width 98 height 34
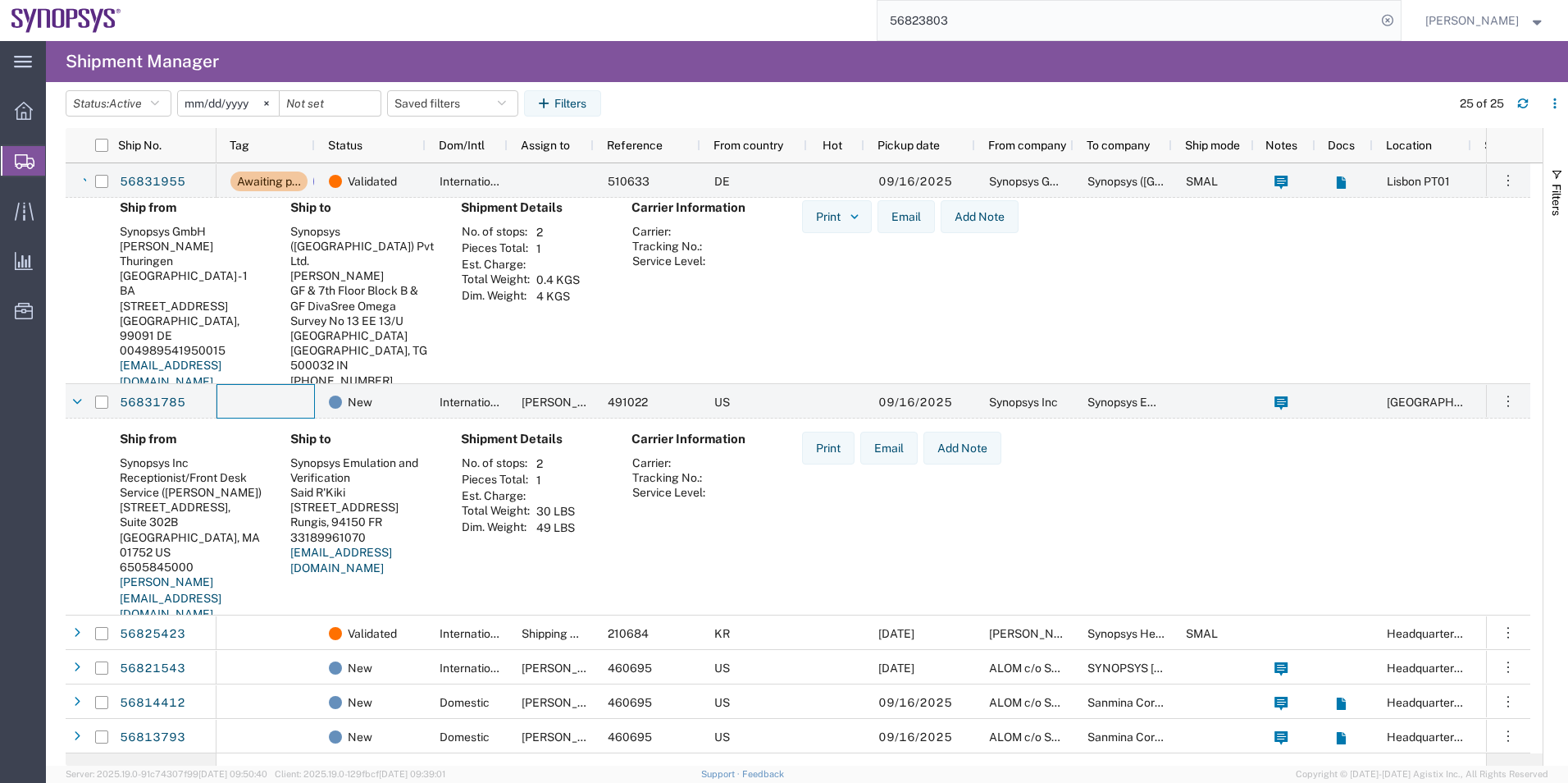
scroll to position [164, 0]
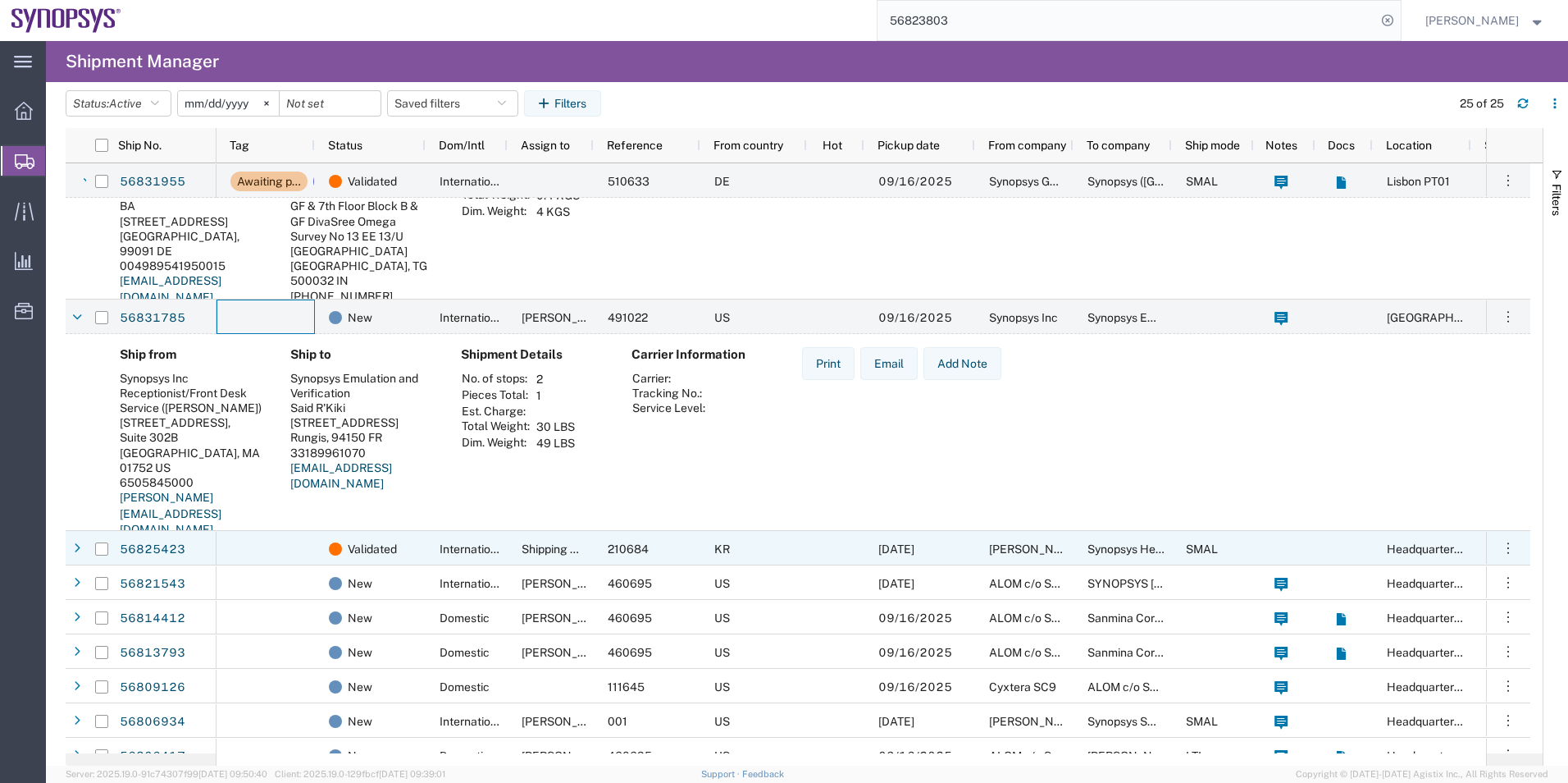
click at [291, 543] on div at bounding box center [266, 548] width 98 height 34
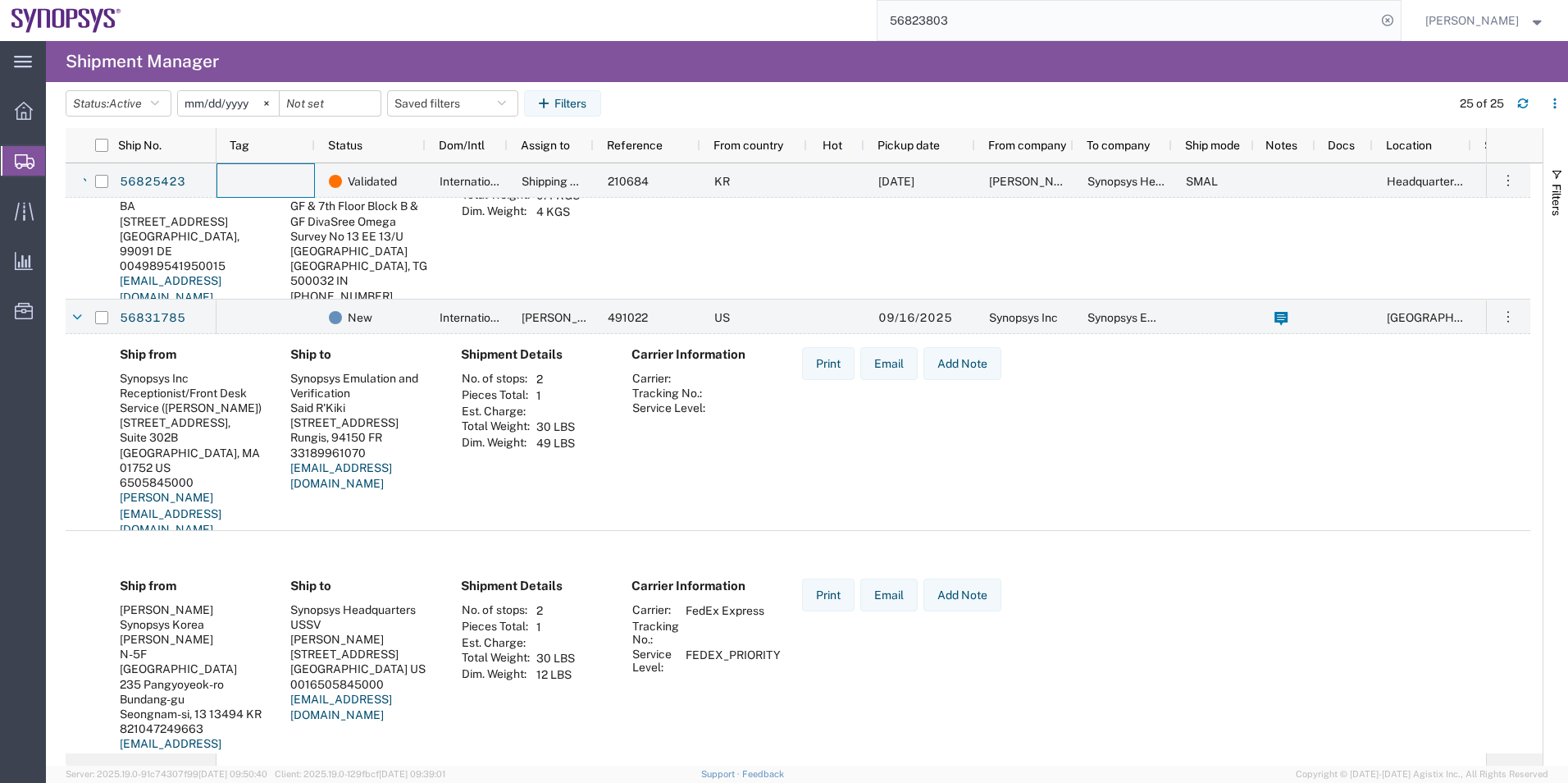
scroll to position [656, 0]
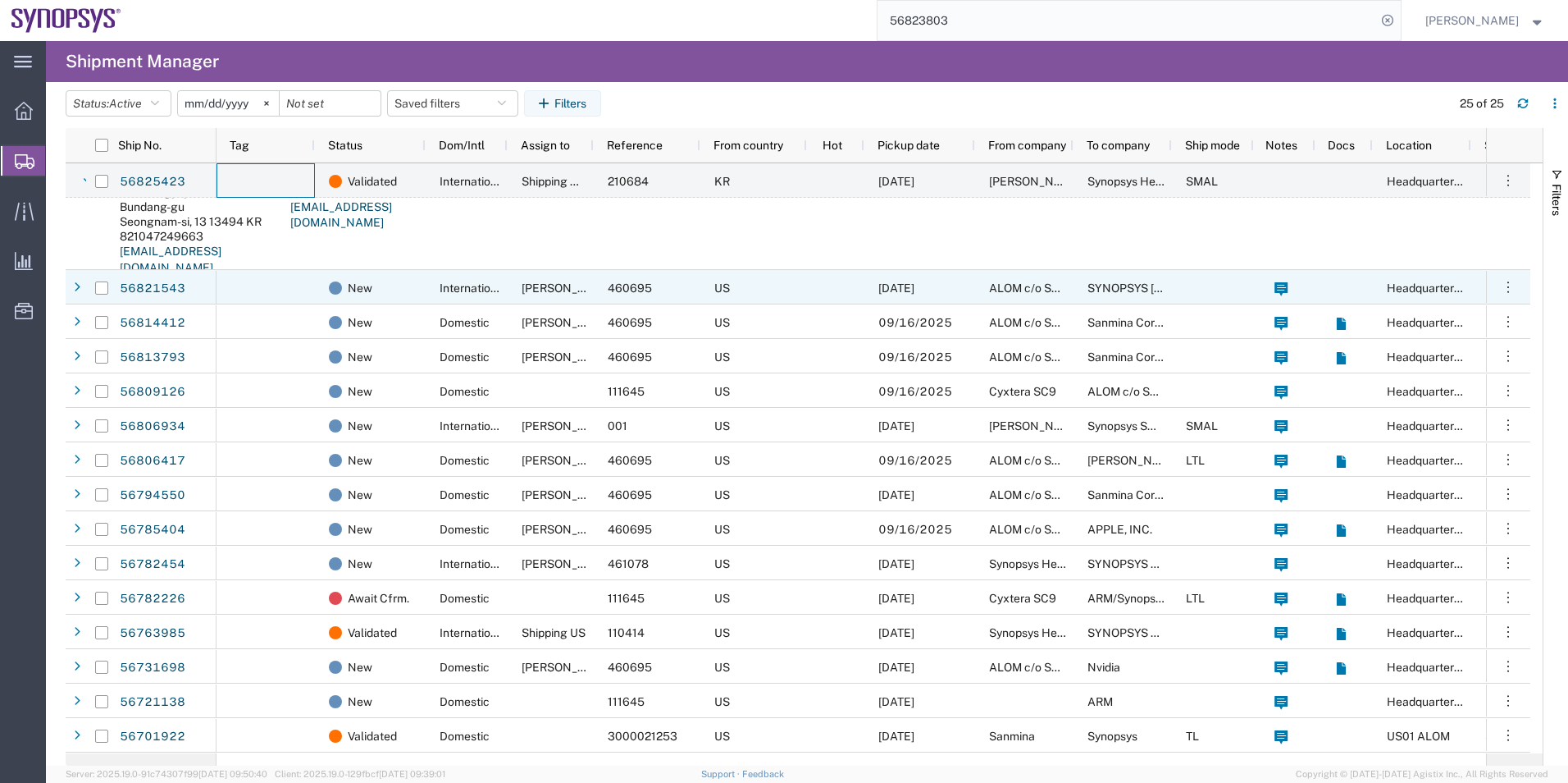
click at [288, 290] on div at bounding box center [266, 287] width 98 height 34
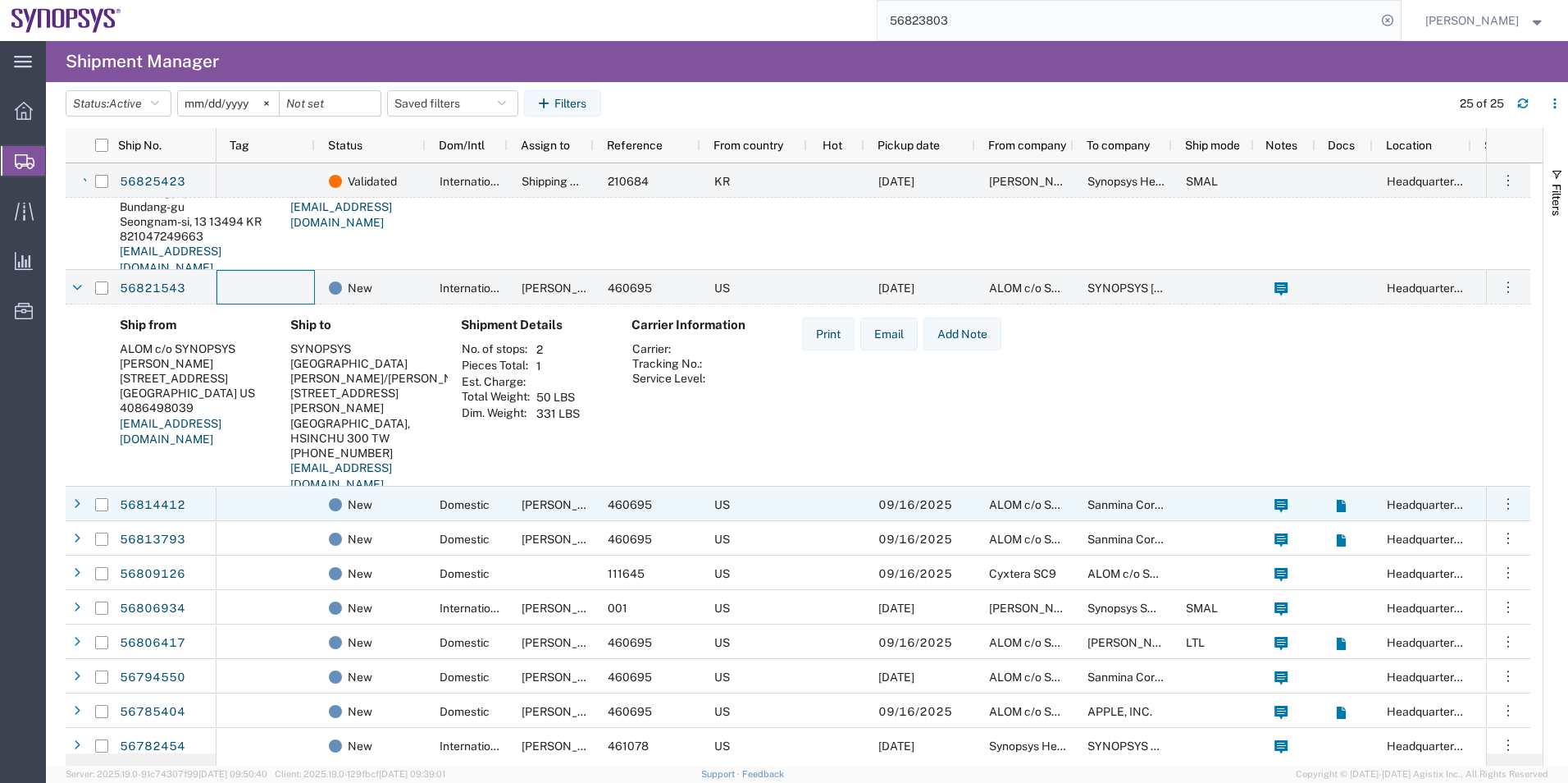
click at [285, 514] on div at bounding box center [266, 503] width 98 height 34
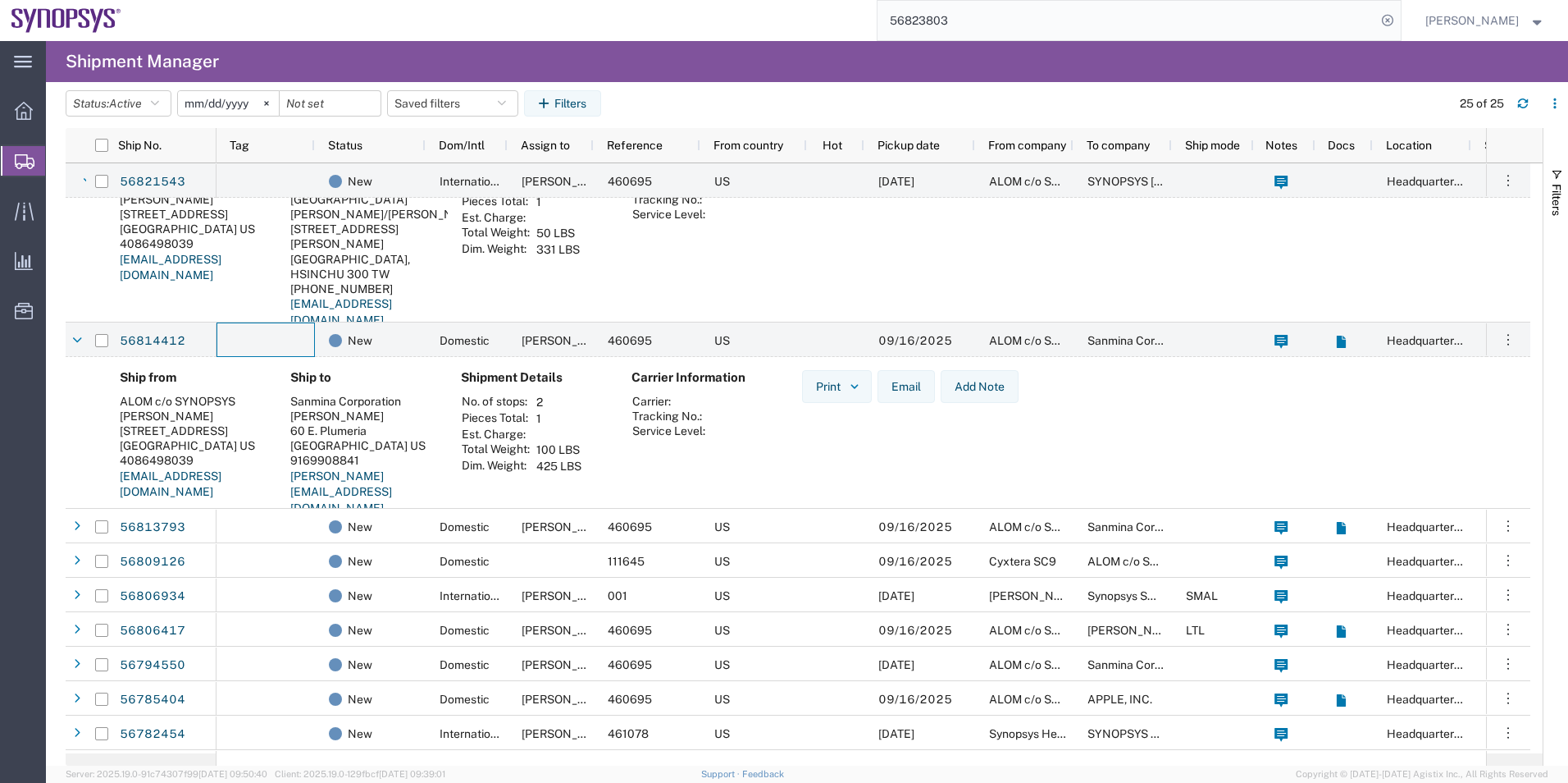
scroll to position [820, 0]
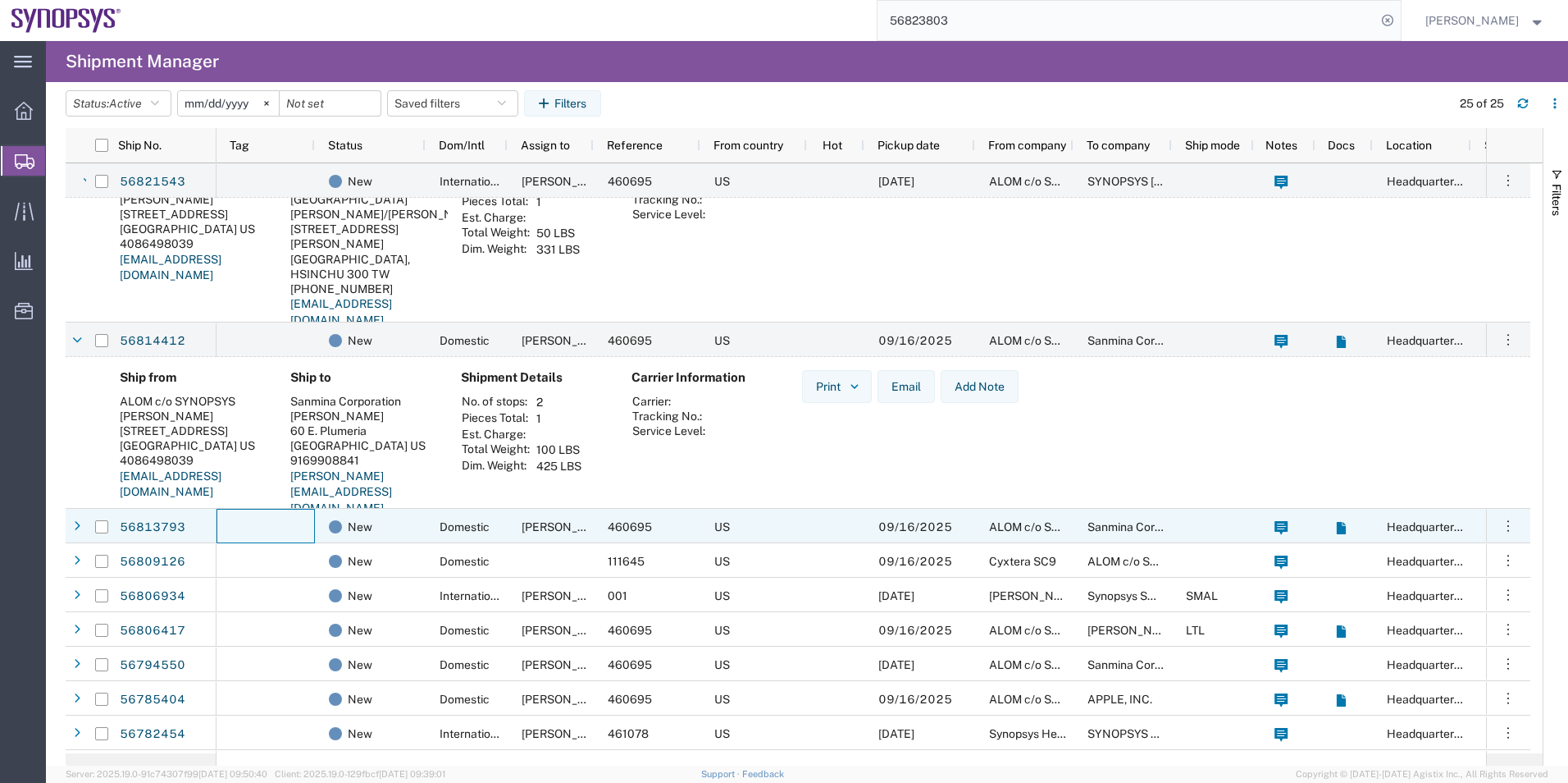
click at [293, 514] on div at bounding box center [266, 525] width 98 height 34
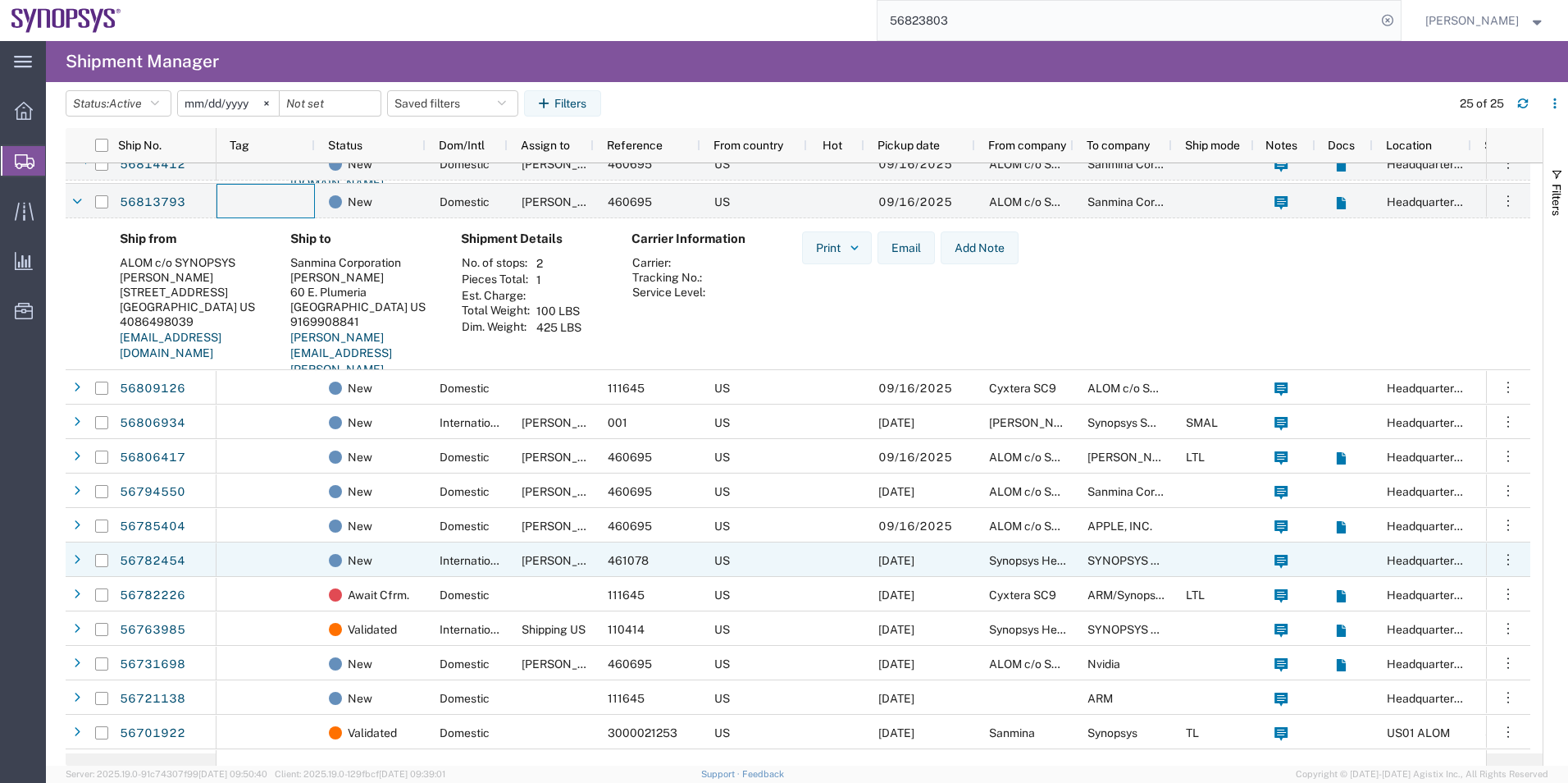
scroll to position [1149, 0]
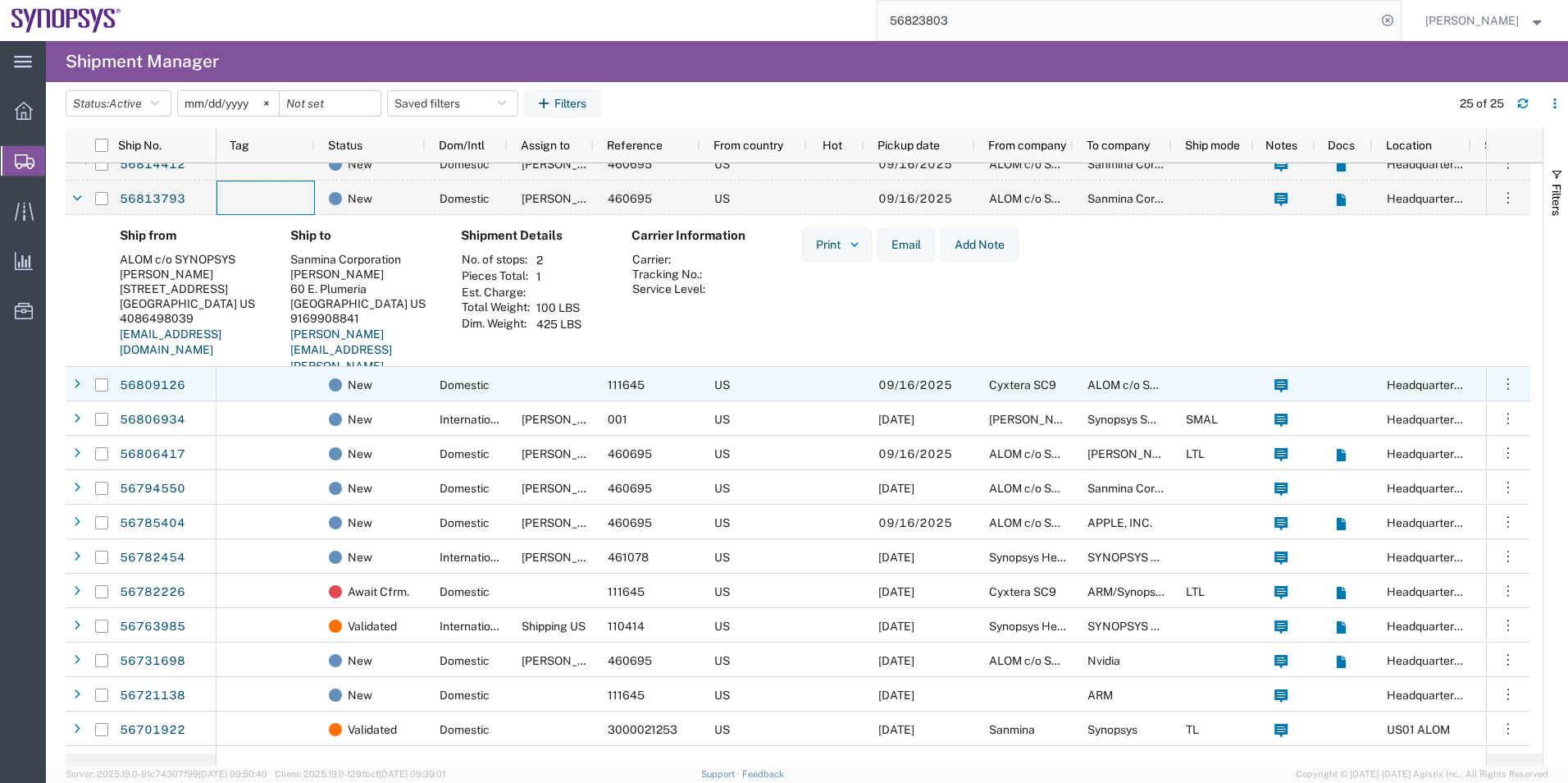
click at [294, 389] on div at bounding box center [266, 384] width 98 height 34
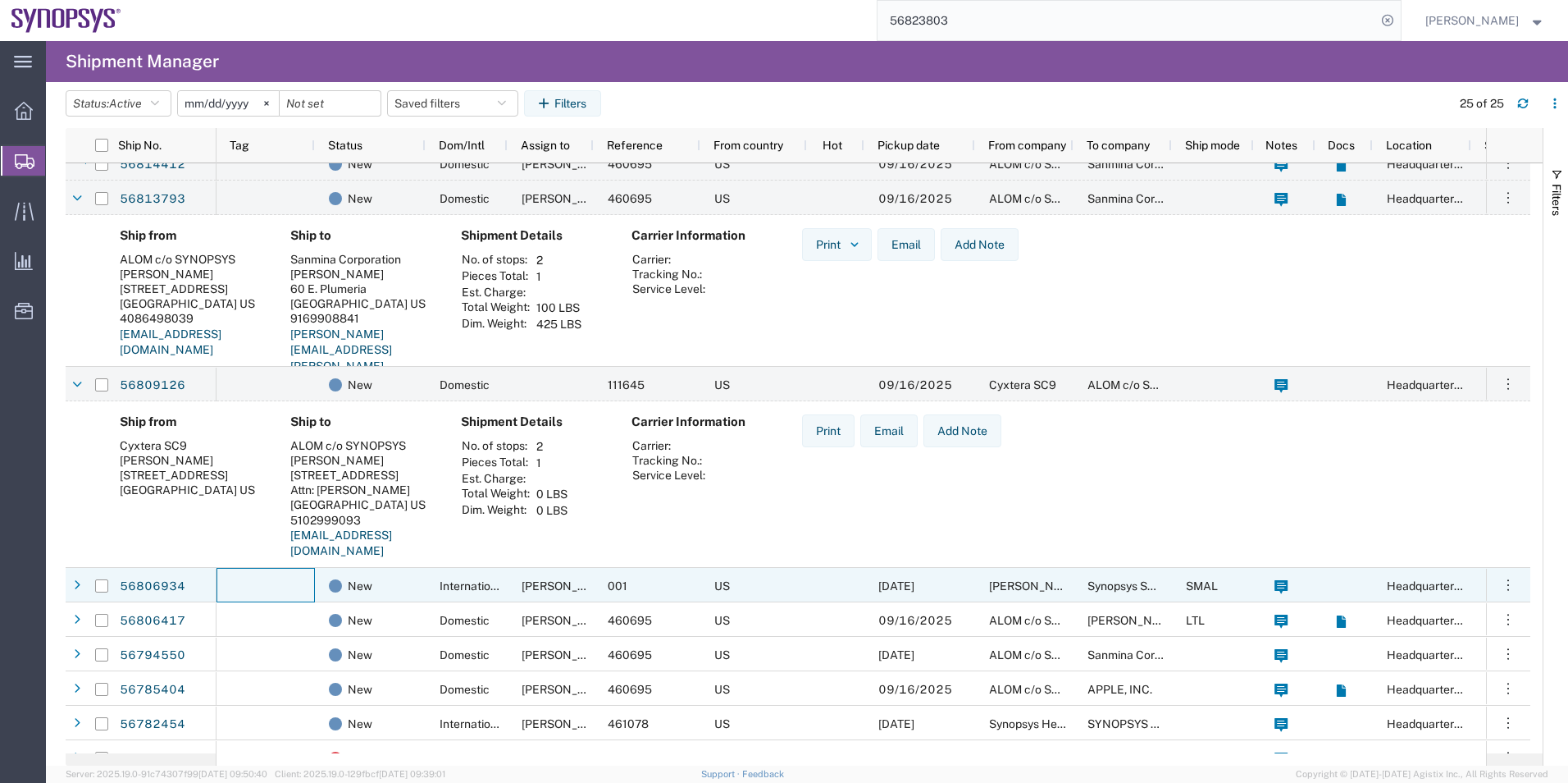
click at [271, 575] on div at bounding box center [266, 585] width 98 height 34
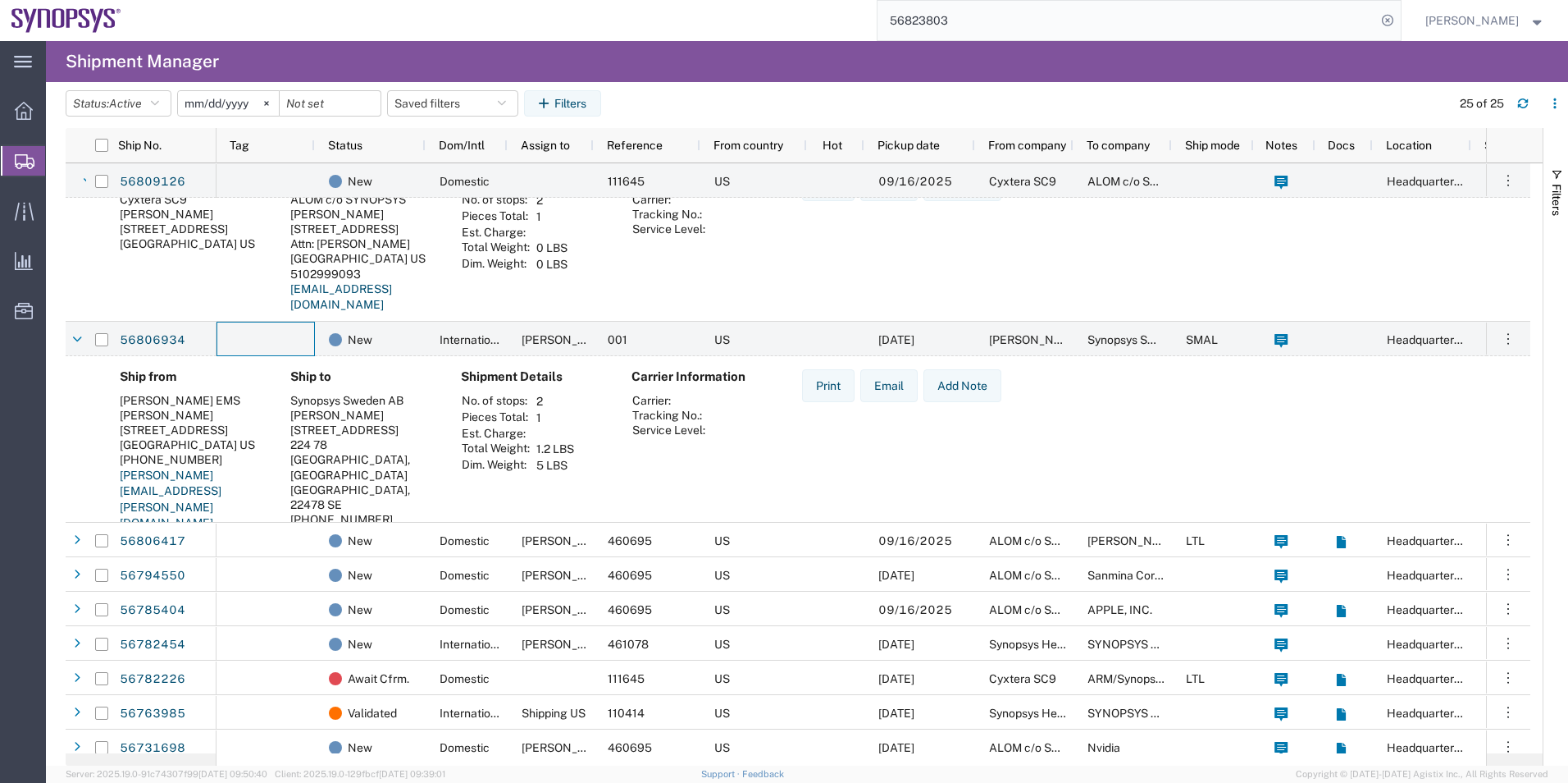
scroll to position [1477, 0]
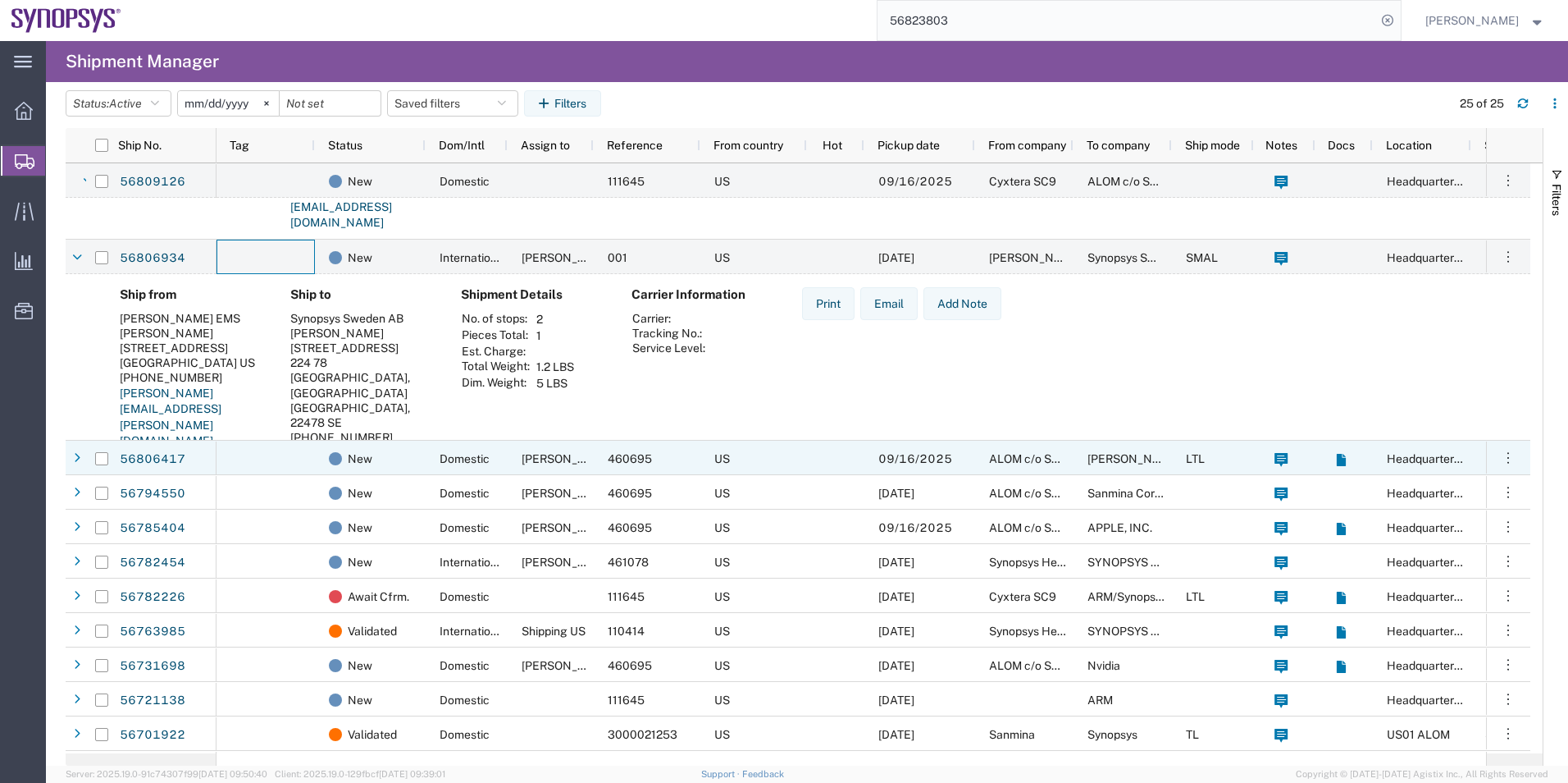
click at [298, 462] on div at bounding box center [266, 457] width 98 height 34
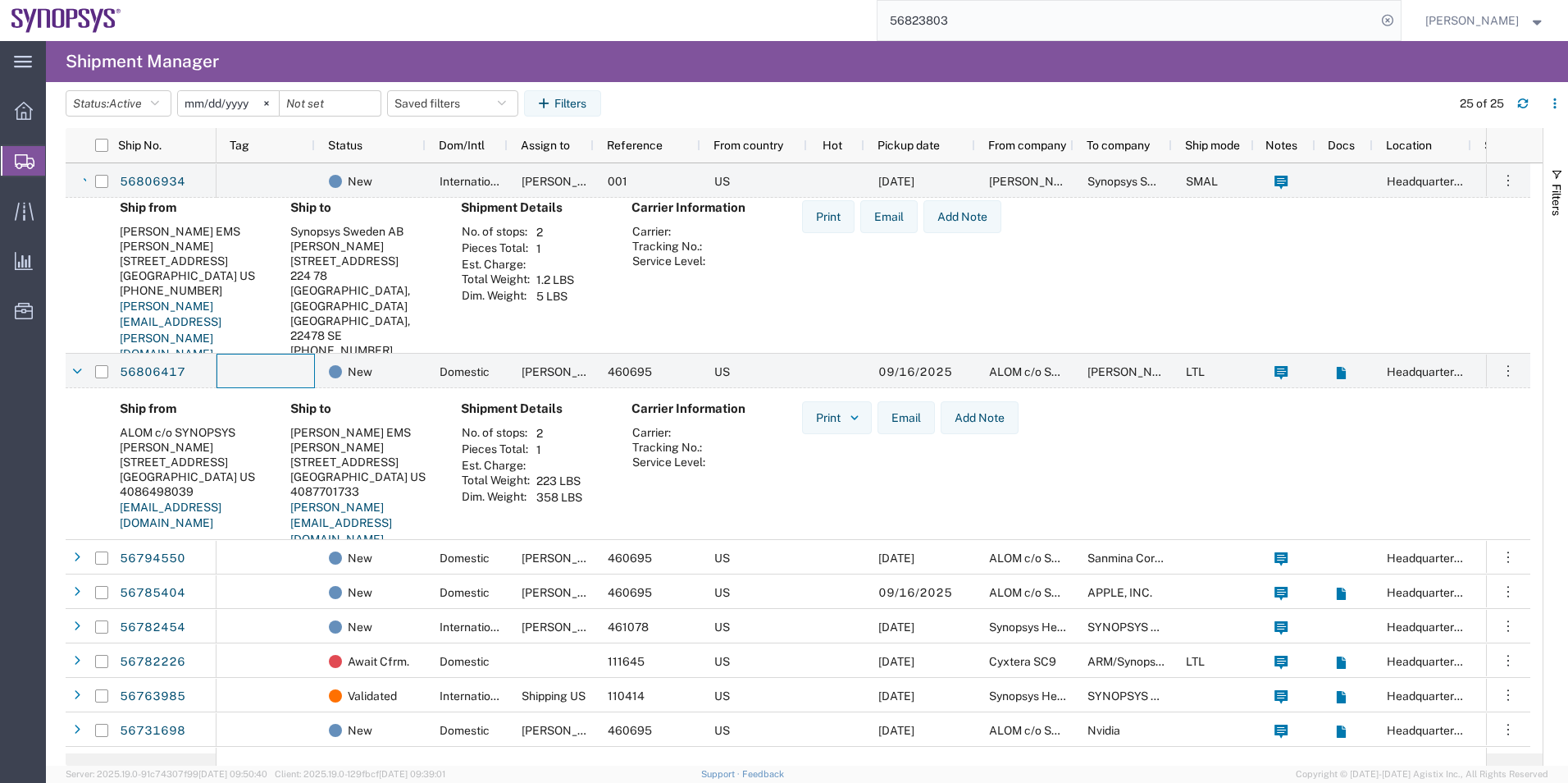
scroll to position [1641, 0]
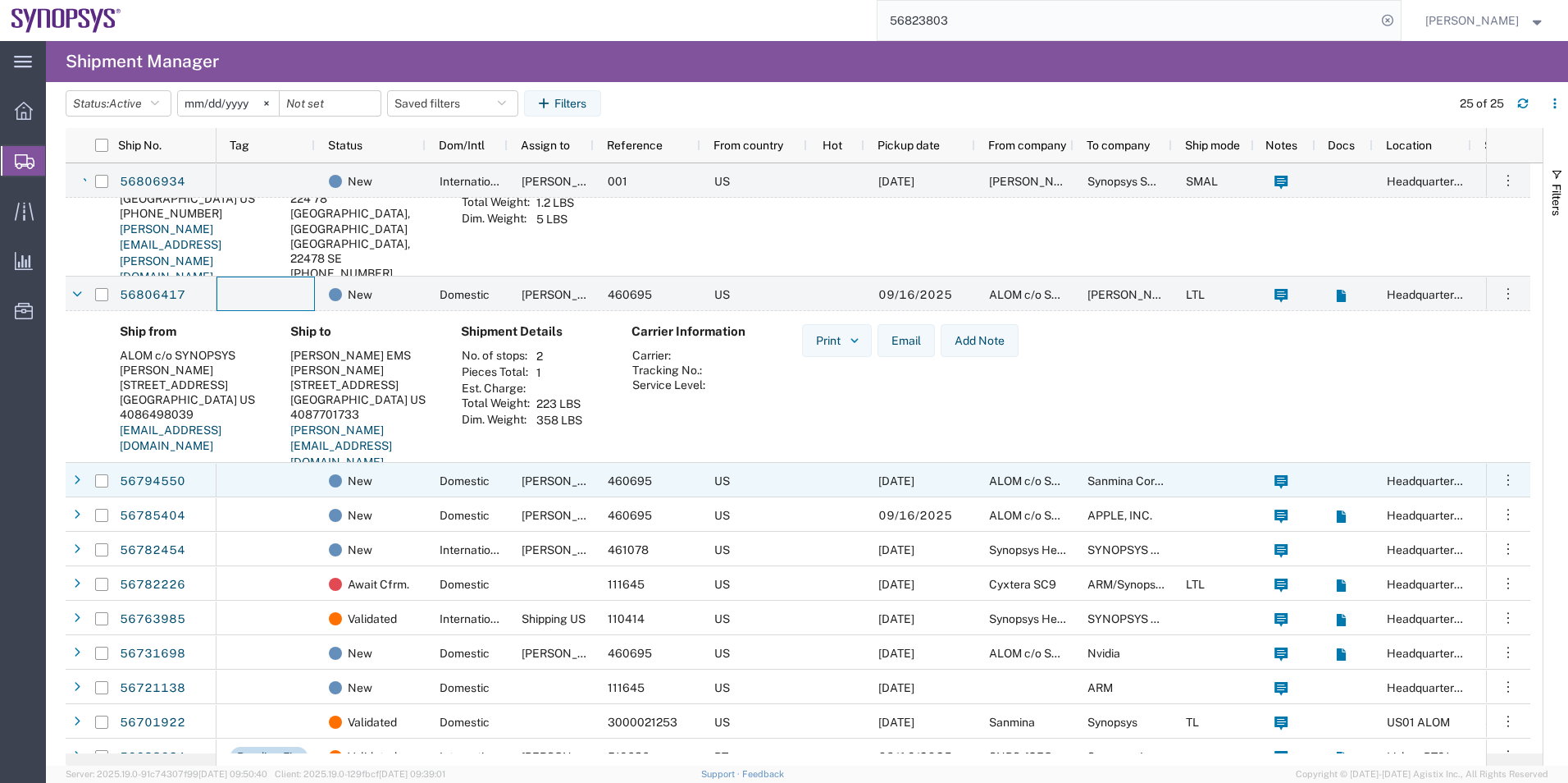
click at [288, 471] on div at bounding box center [266, 480] width 98 height 34
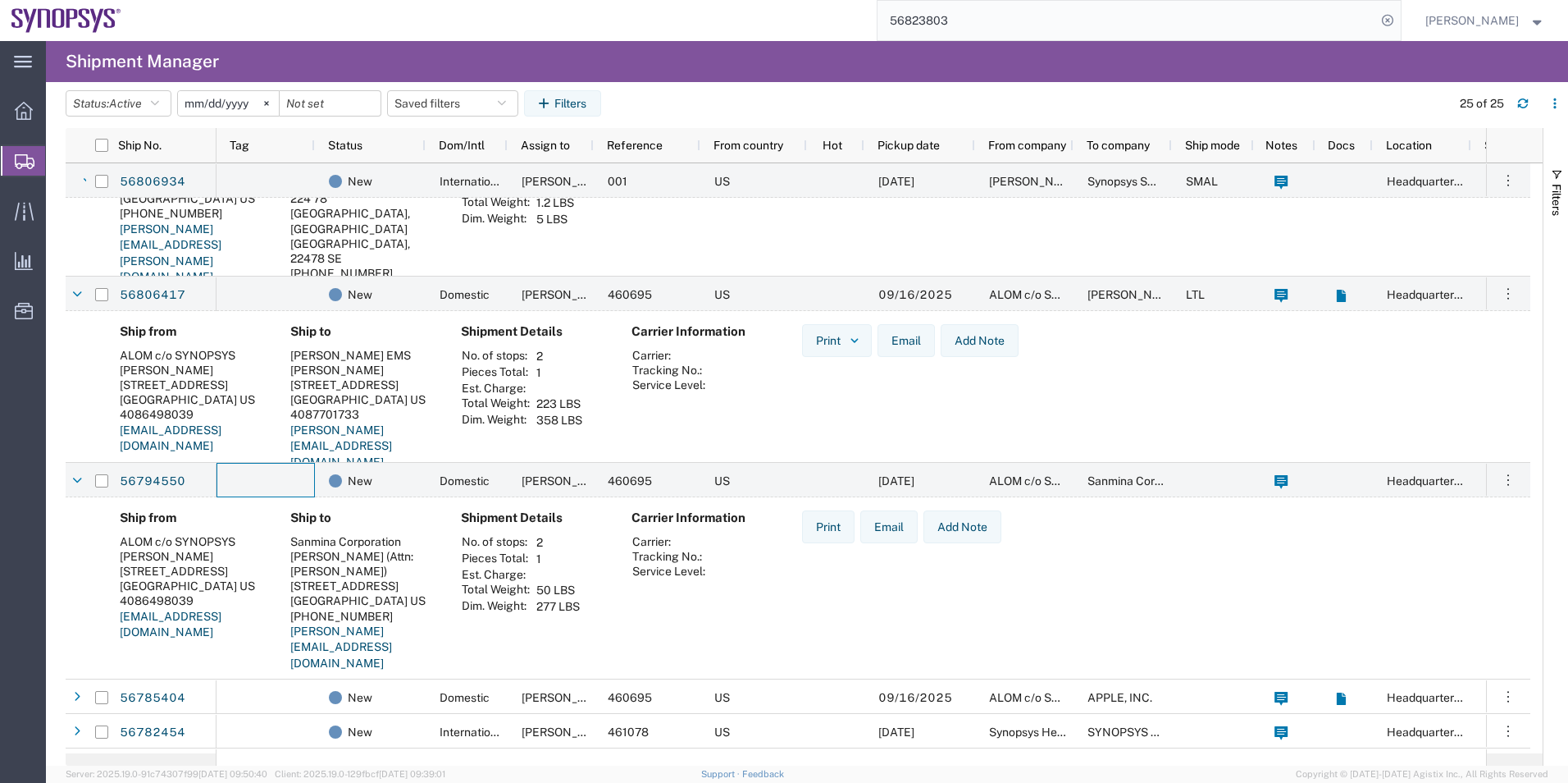
scroll to position [1803, 0]
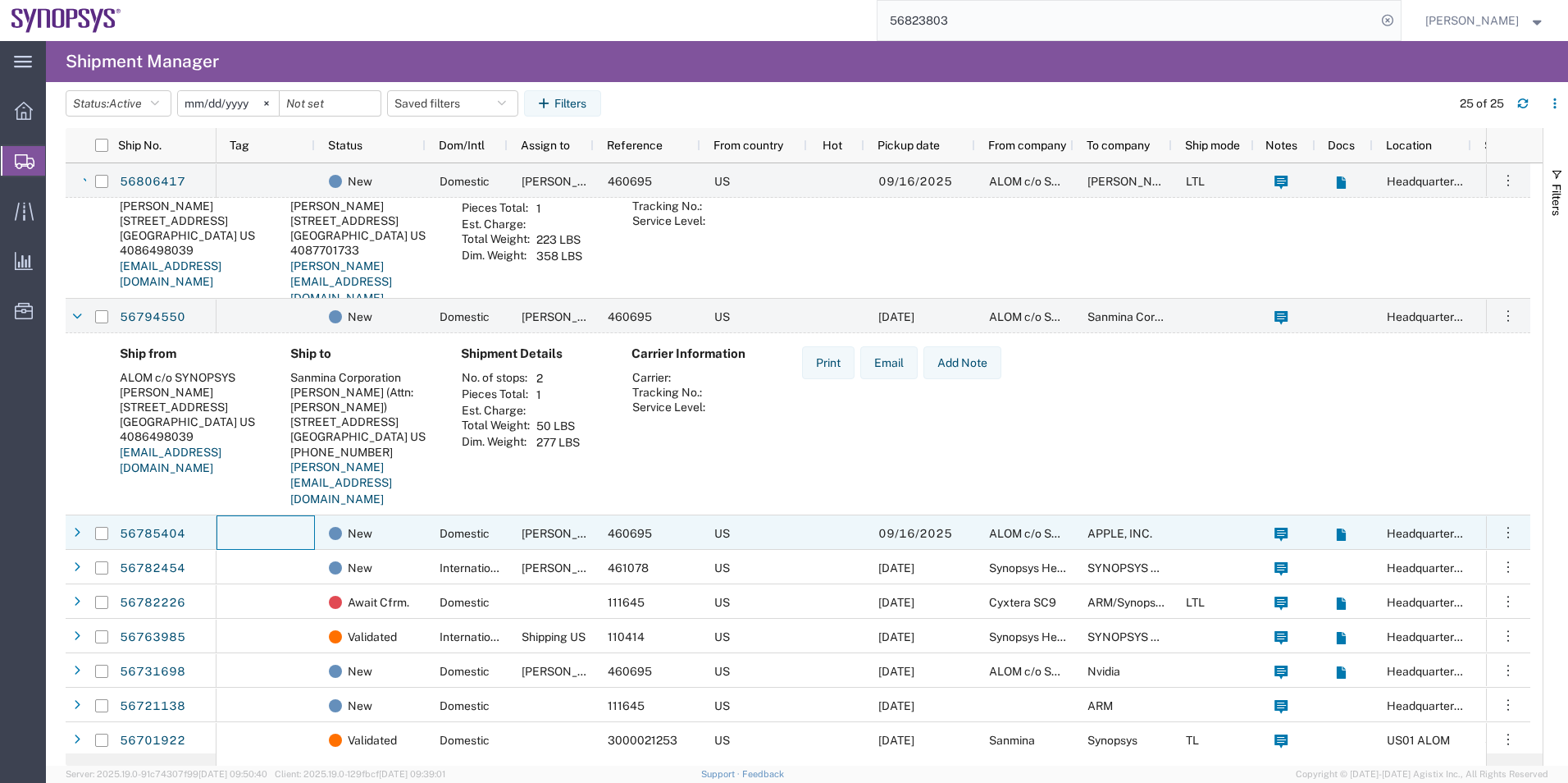
click at [294, 534] on div at bounding box center [266, 532] width 98 height 34
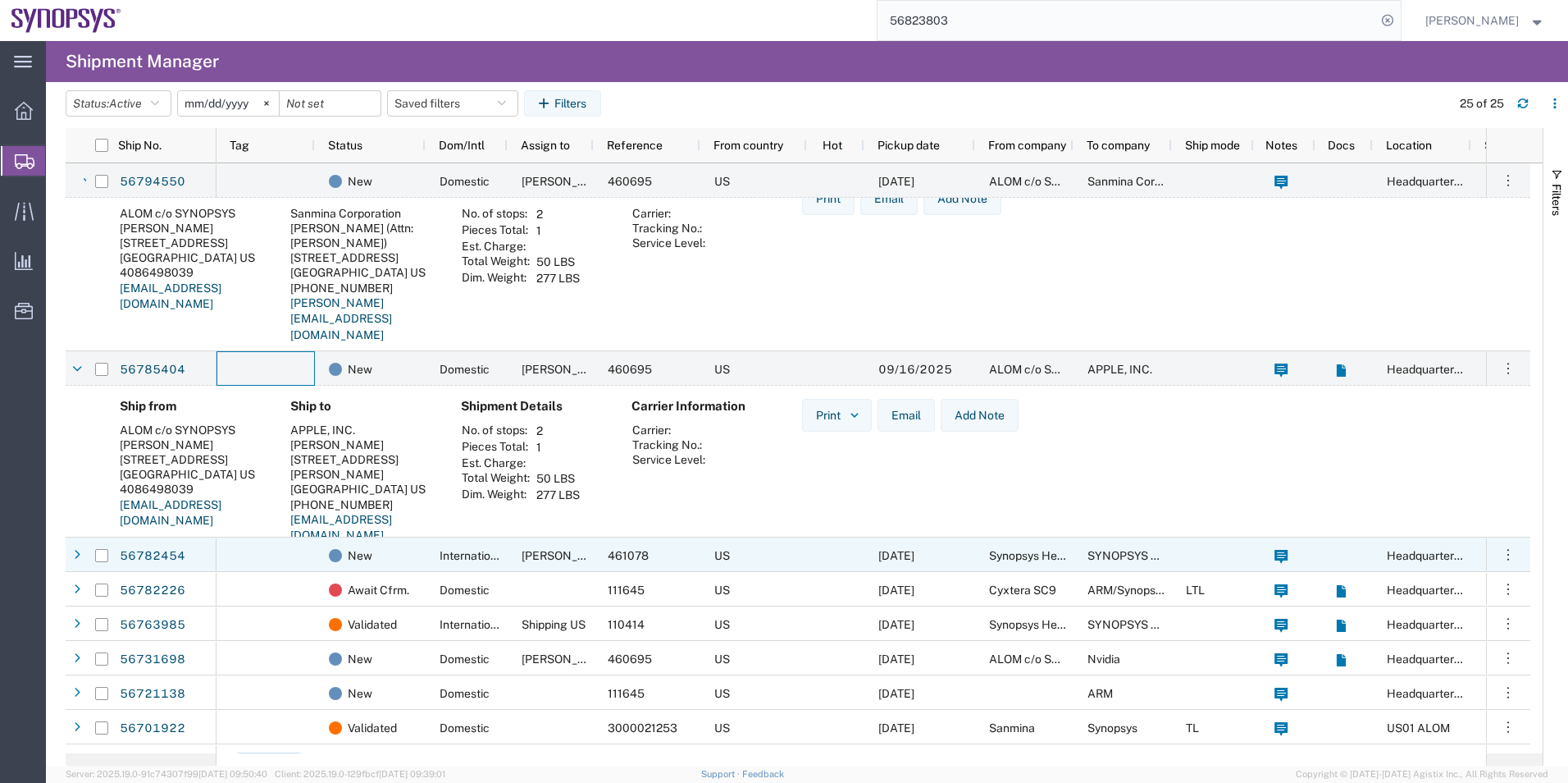
click at [279, 559] on div at bounding box center [266, 554] width 98 height 34
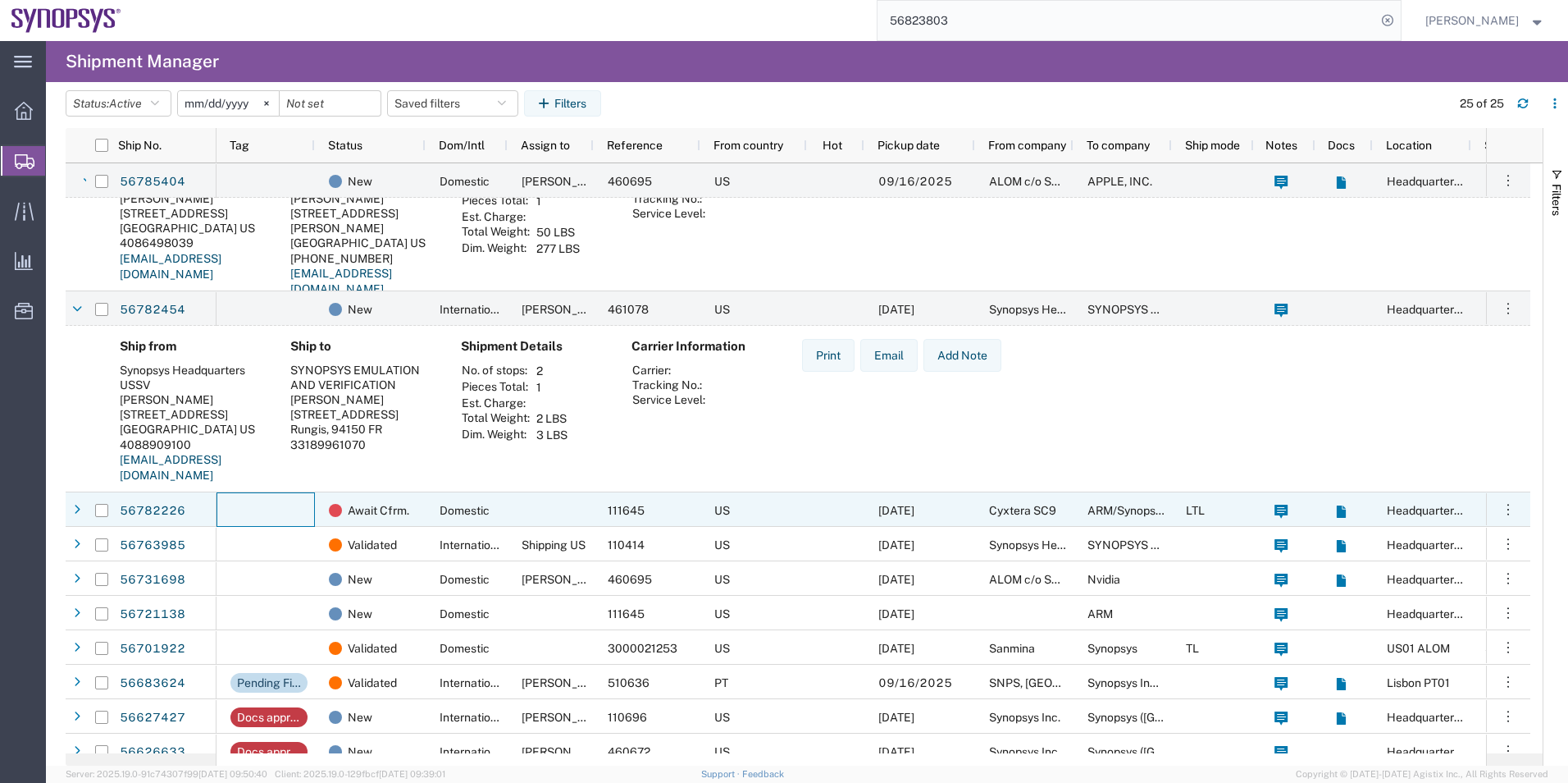
click at [281, 500] on div at bounding box center [266, 509] width 98 height 34
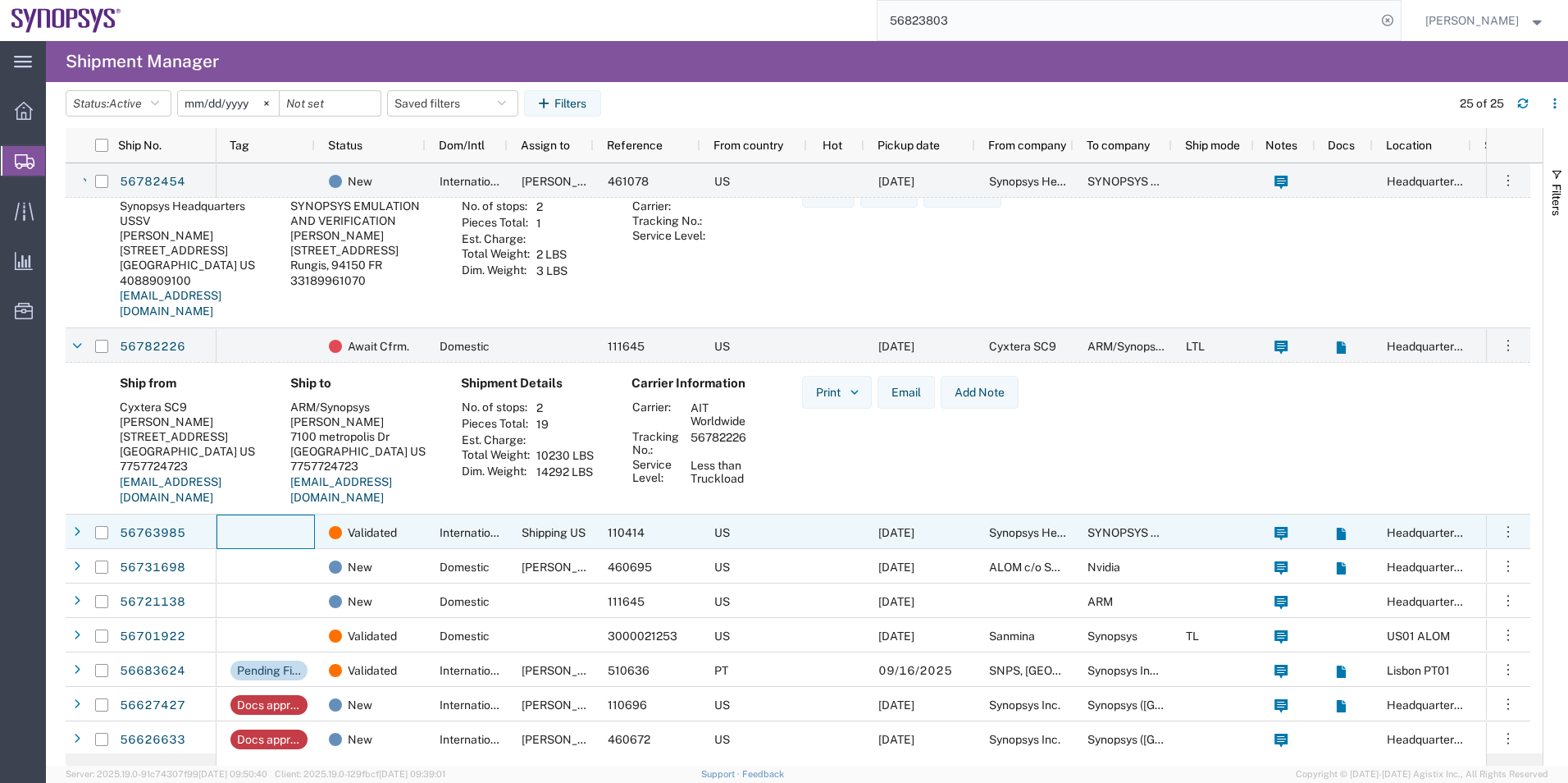
click at [266, 521] on div at bounding box center [266, 531] width 98 height 34
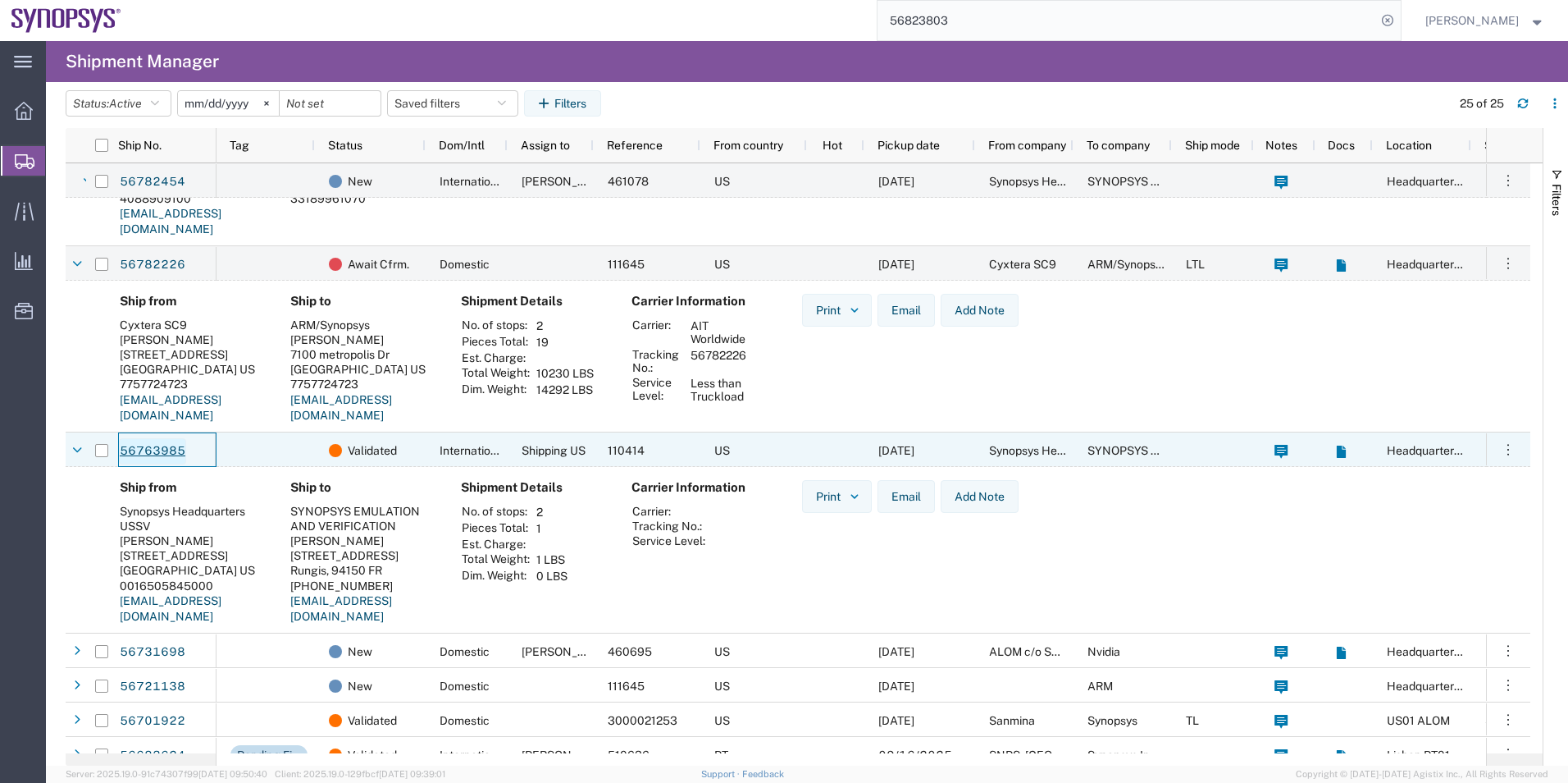
click at [151, 457] on link "56763985" at bounding box center [152, 451] width 68 height 26
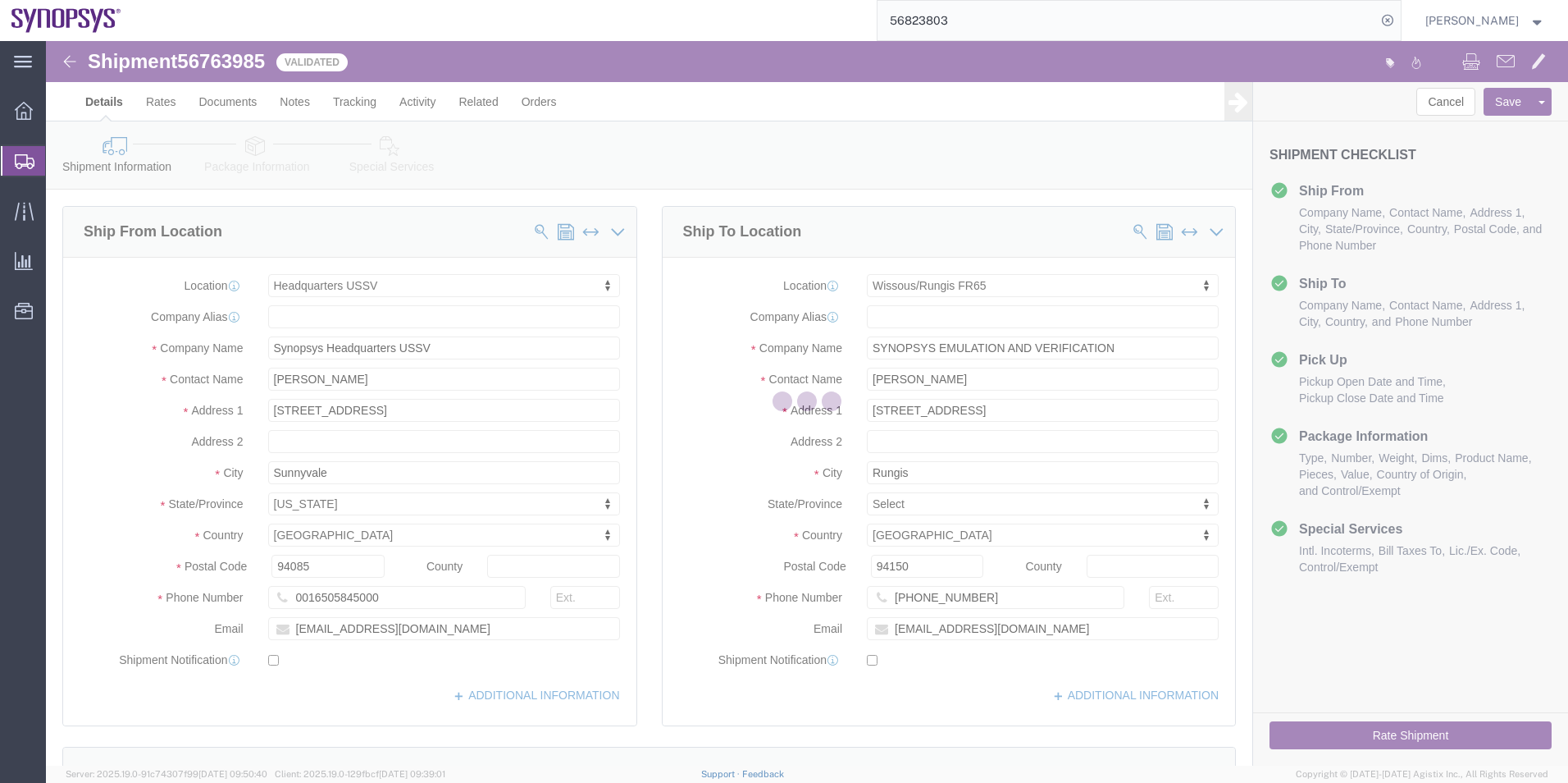
select select "63204"
select select "63109"
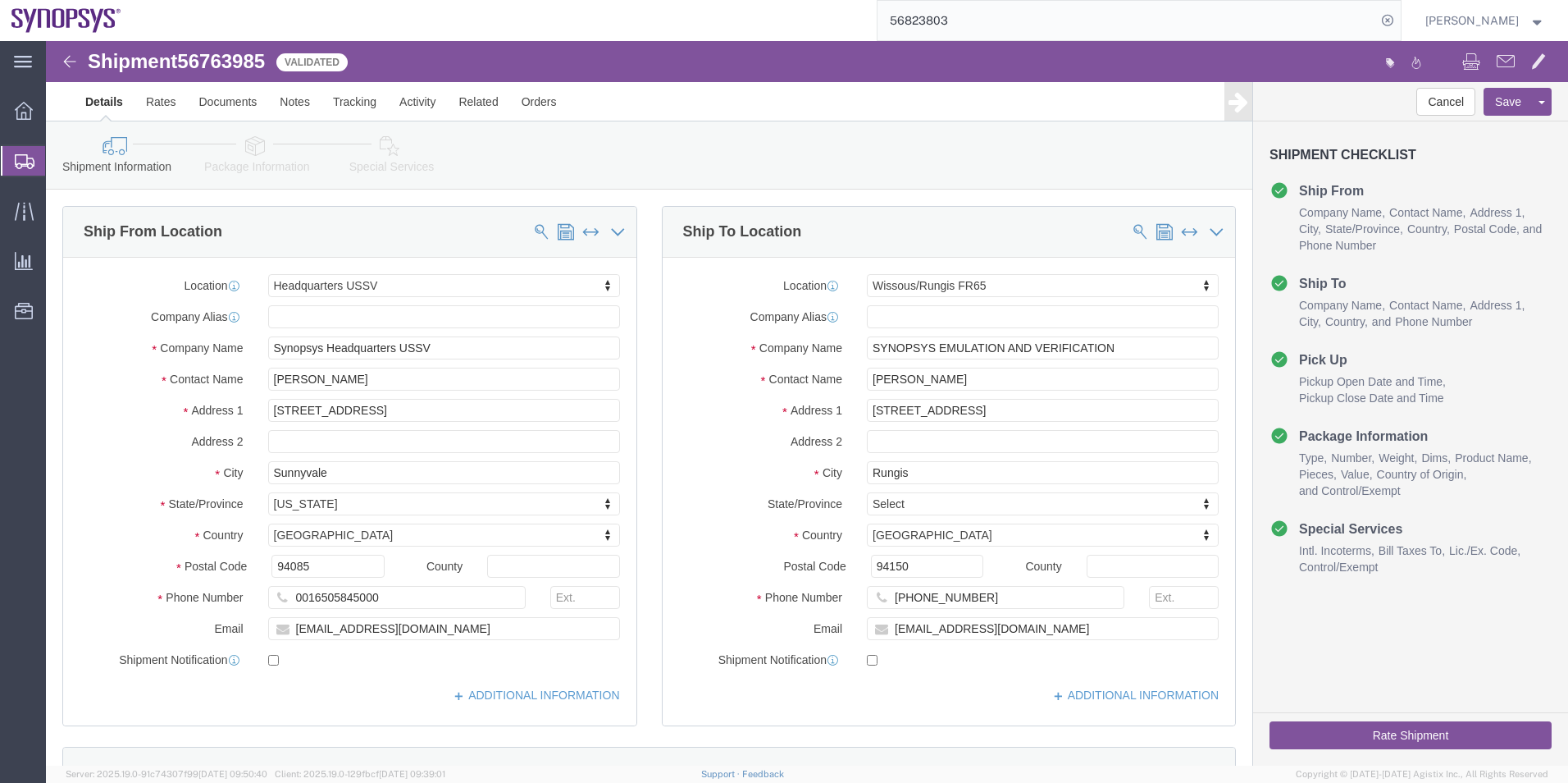
click icon
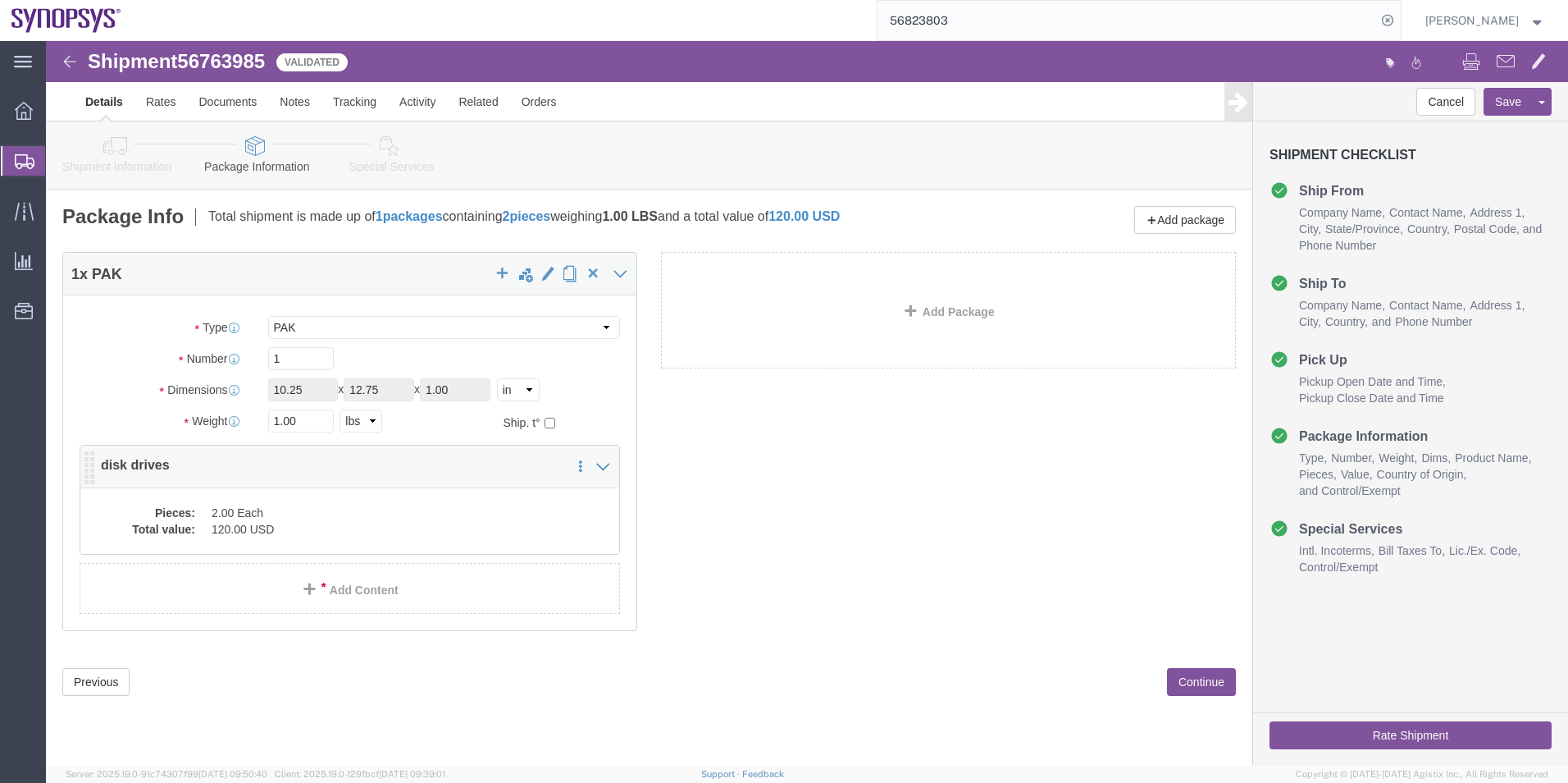
click dd "2.00 Each"
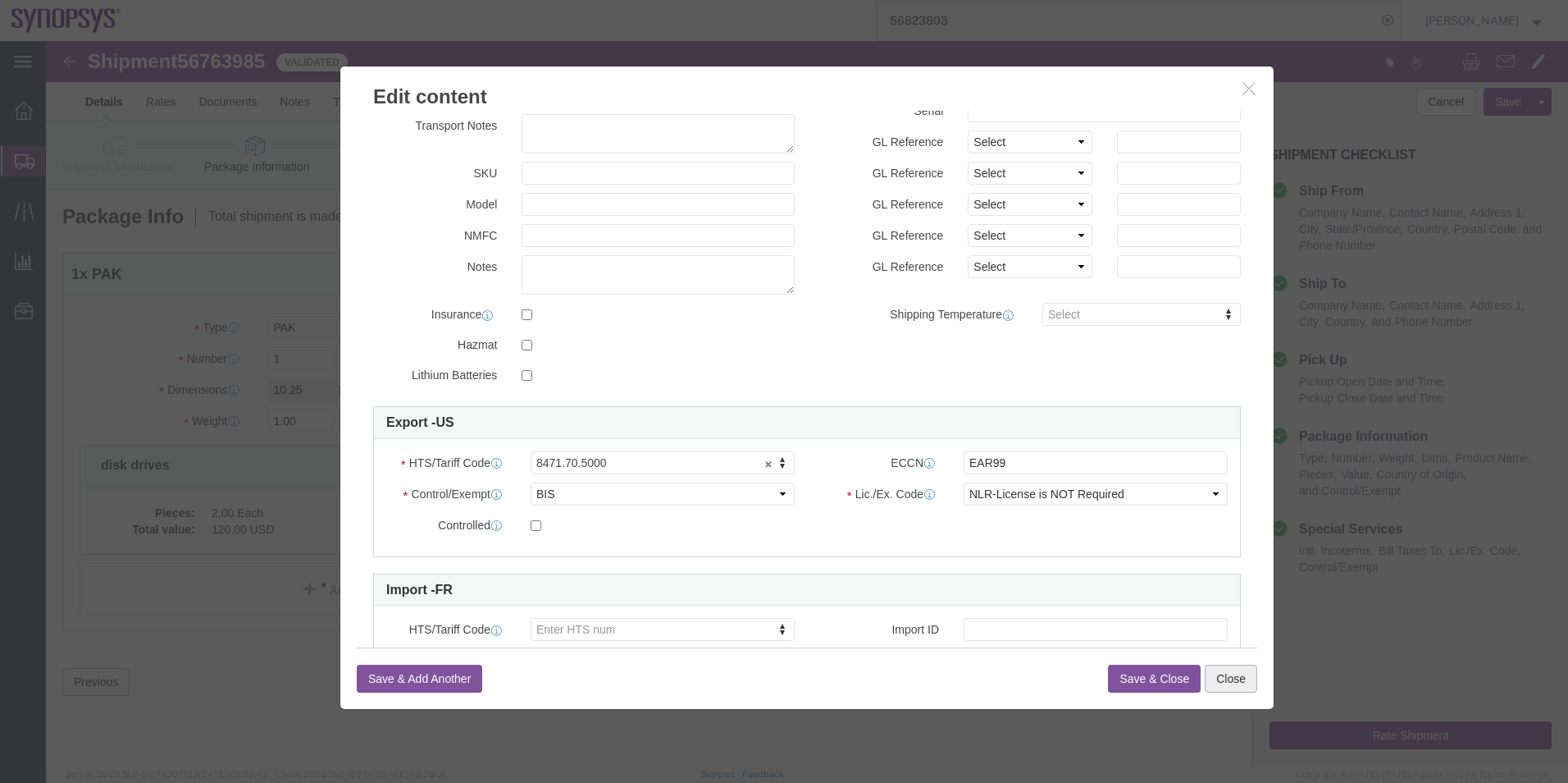
click button "Close"
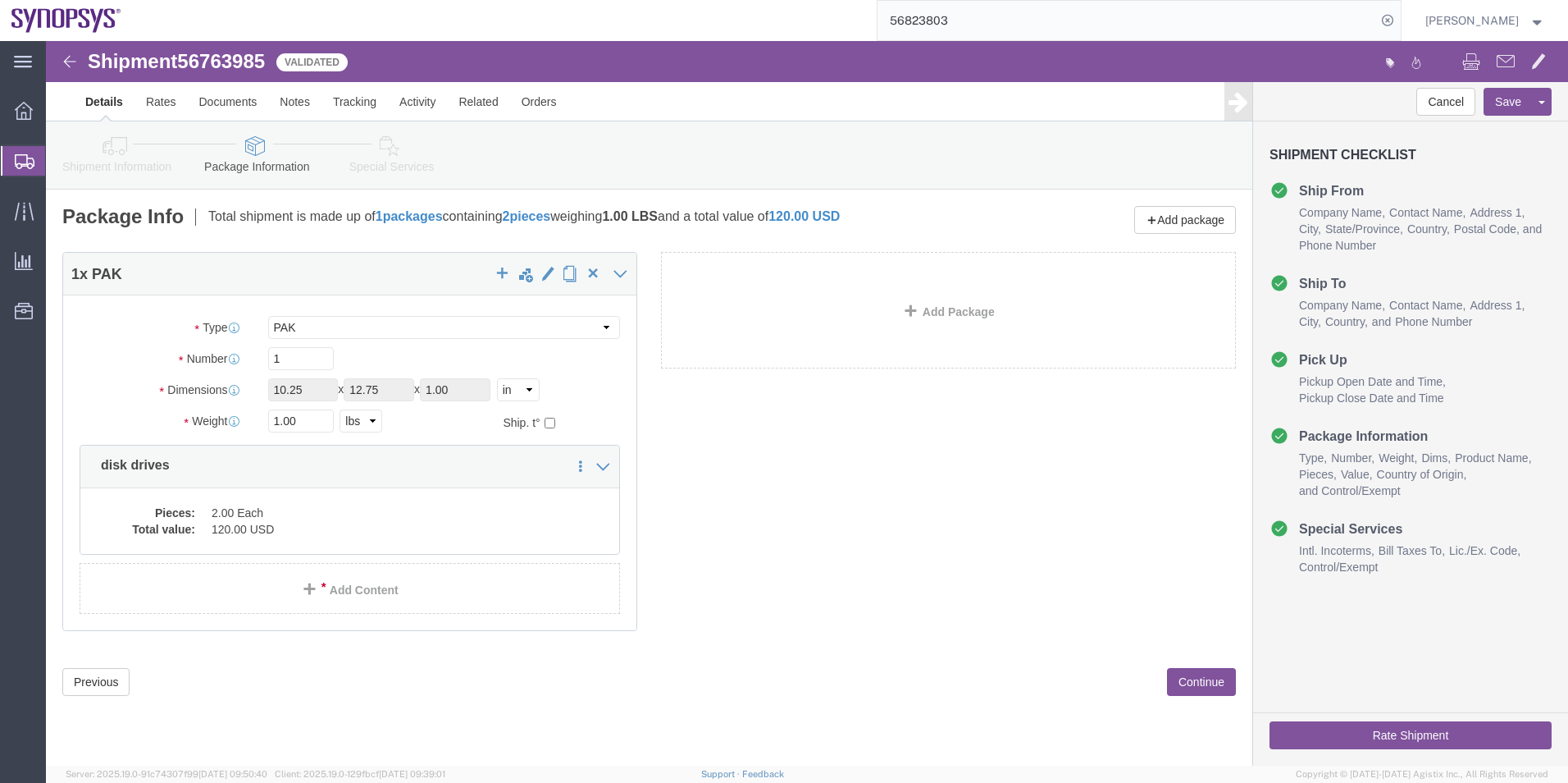
click icon
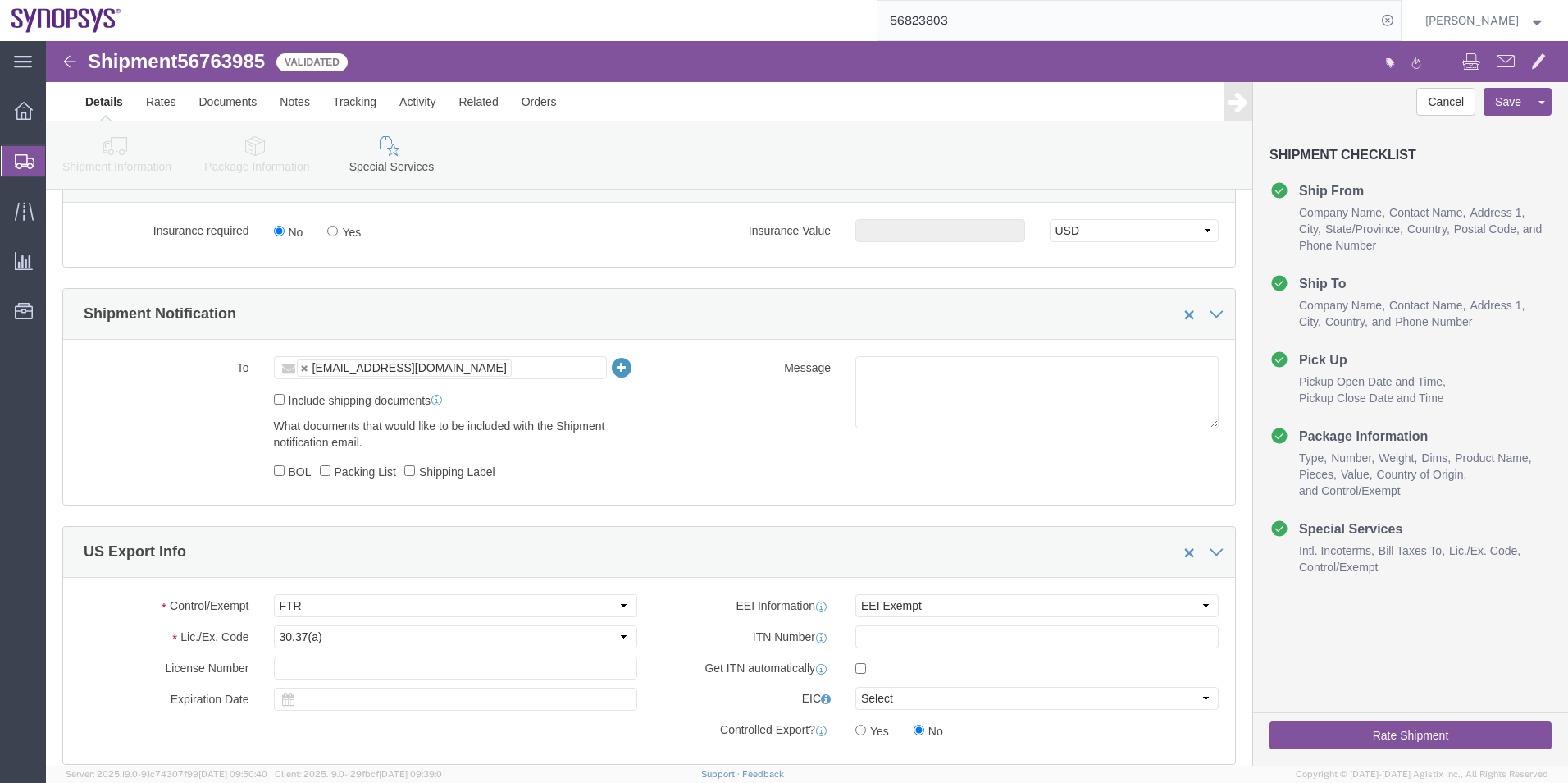
scroll to position [903, 0]
